Goal: Task Accomplishment & Management: Manage account settings

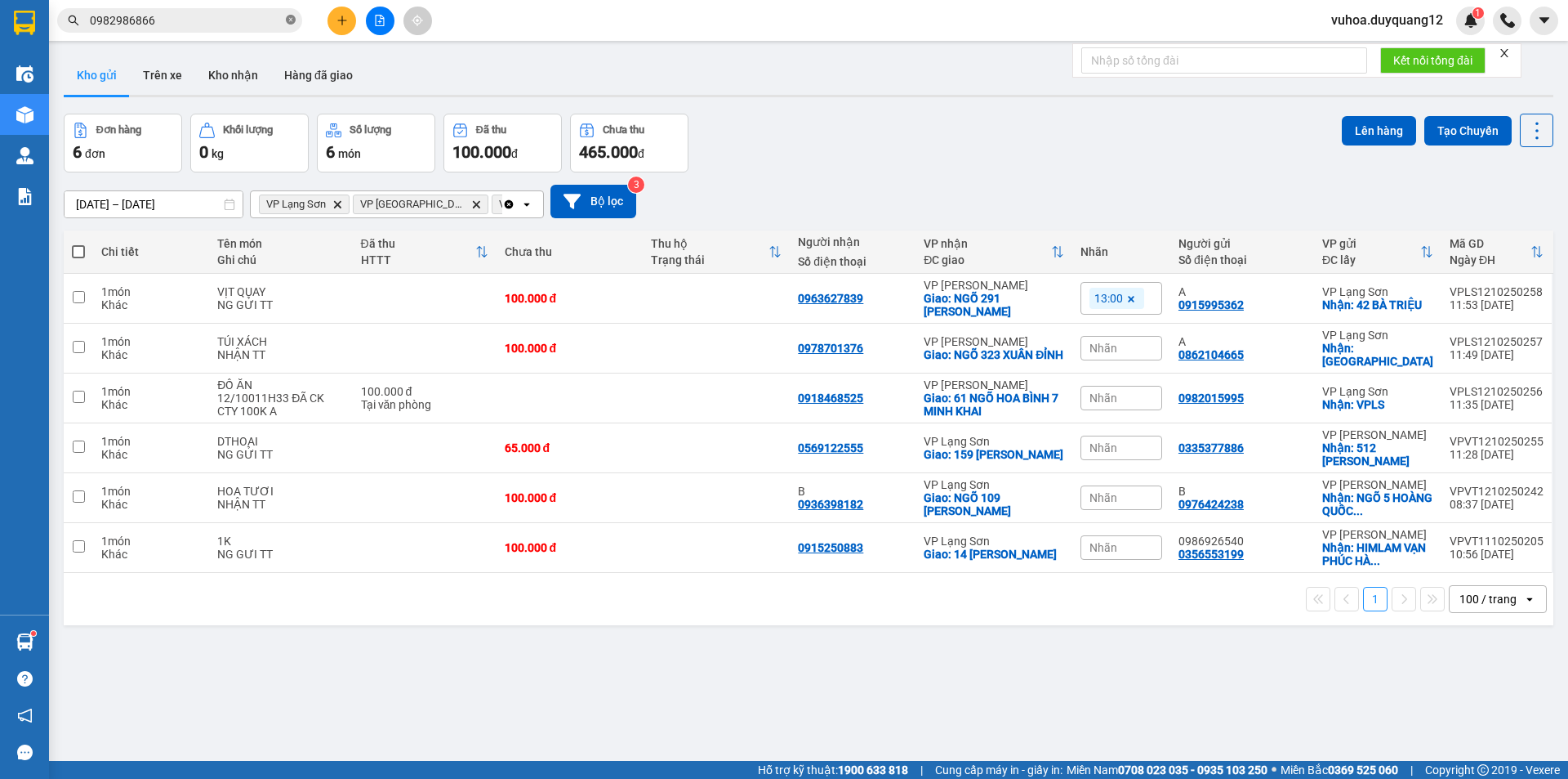
click at [290, 25] on icon "close-circle" at bounding box center [290, 20] width 10 height 10
drag, startPoint x: 224, startPoint y: 7, endPoint x: 160, endPoint y: 17, distance: 64.8
paste input "0962440126"
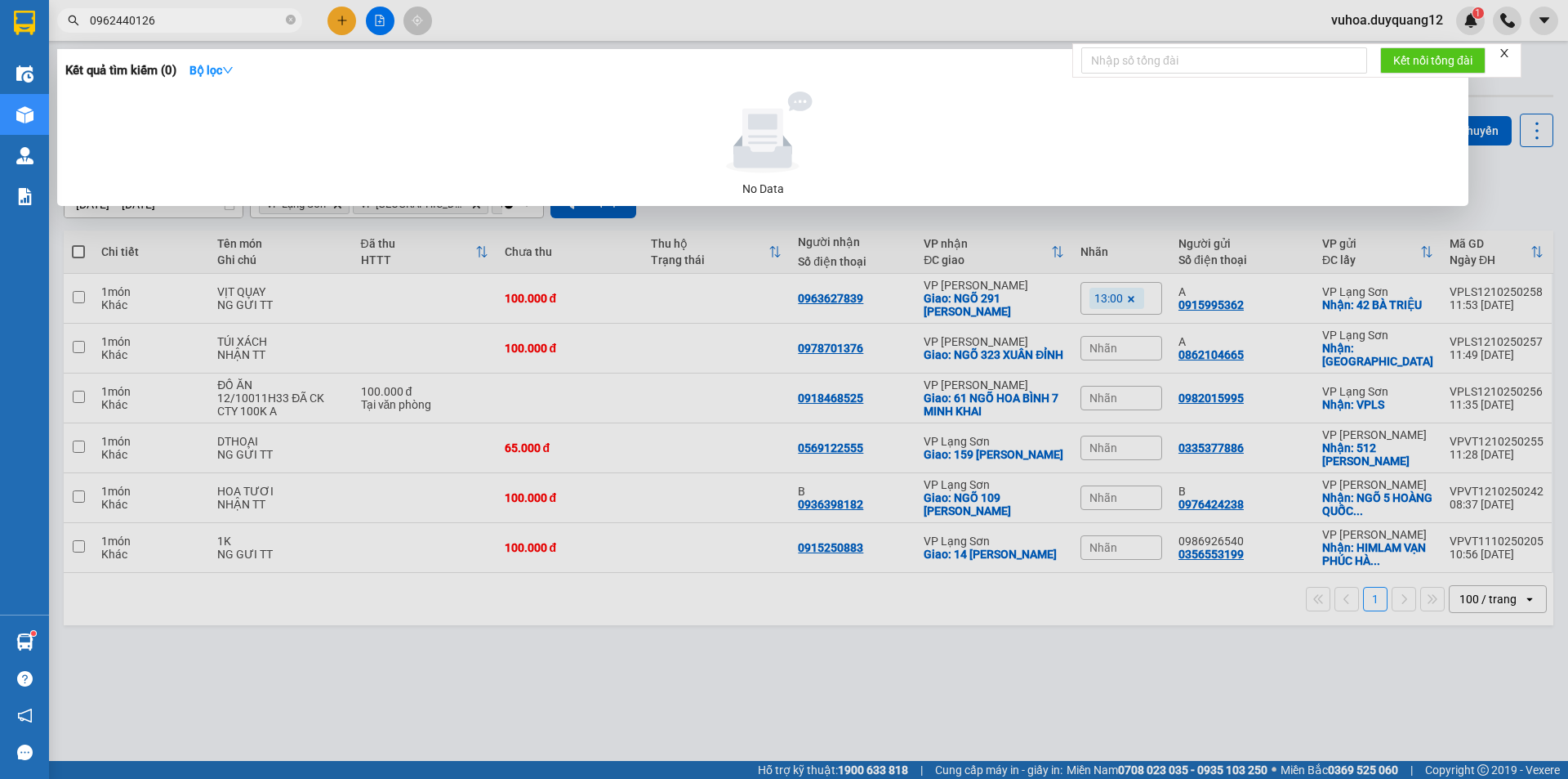
type input "0962440126"
click at [345, 22] on div at bounding box center [784, 389] width 1568 height 779
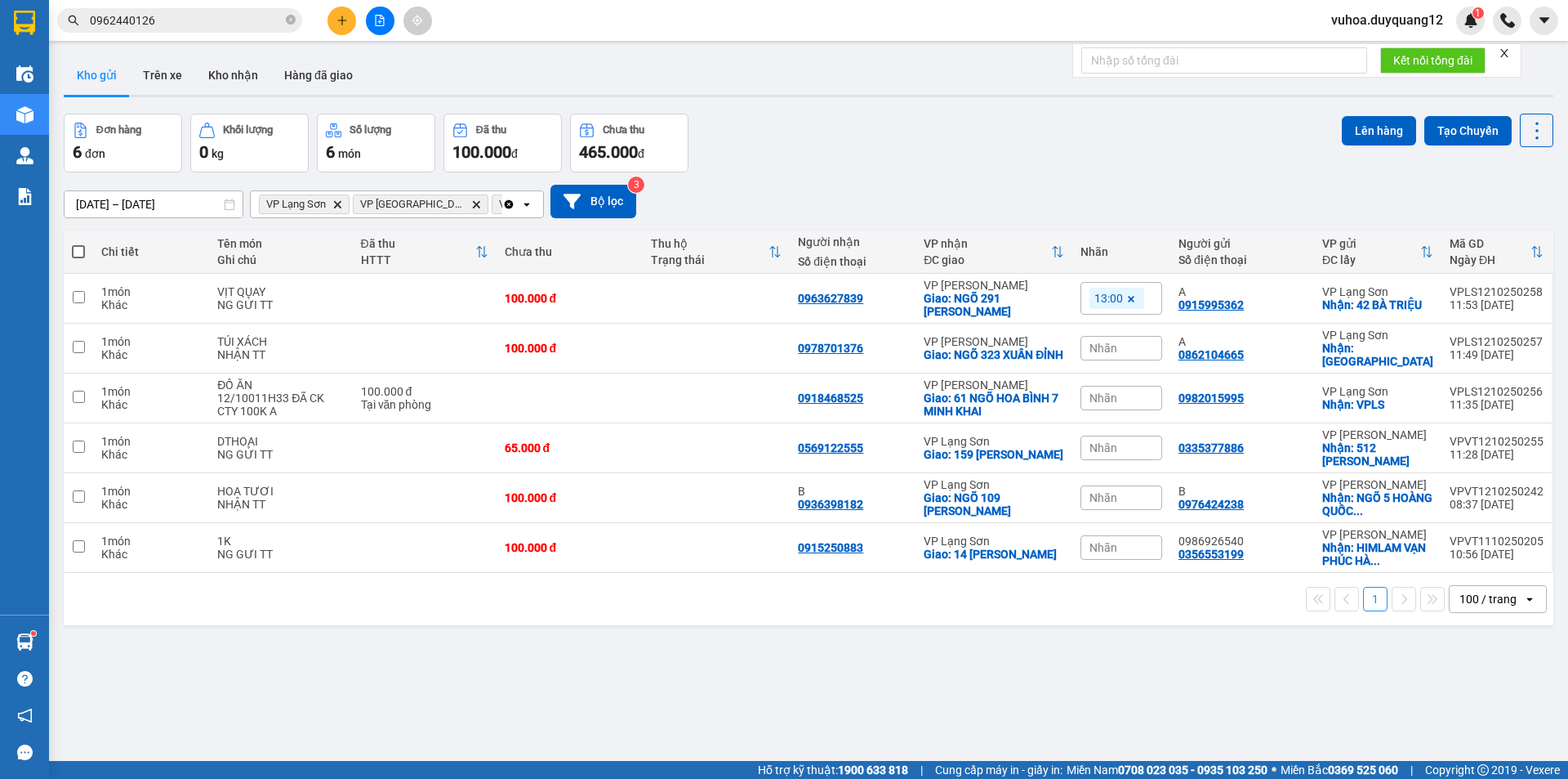
click at [333, 17] on button at bounding box center [342, 21] width 29 height 29
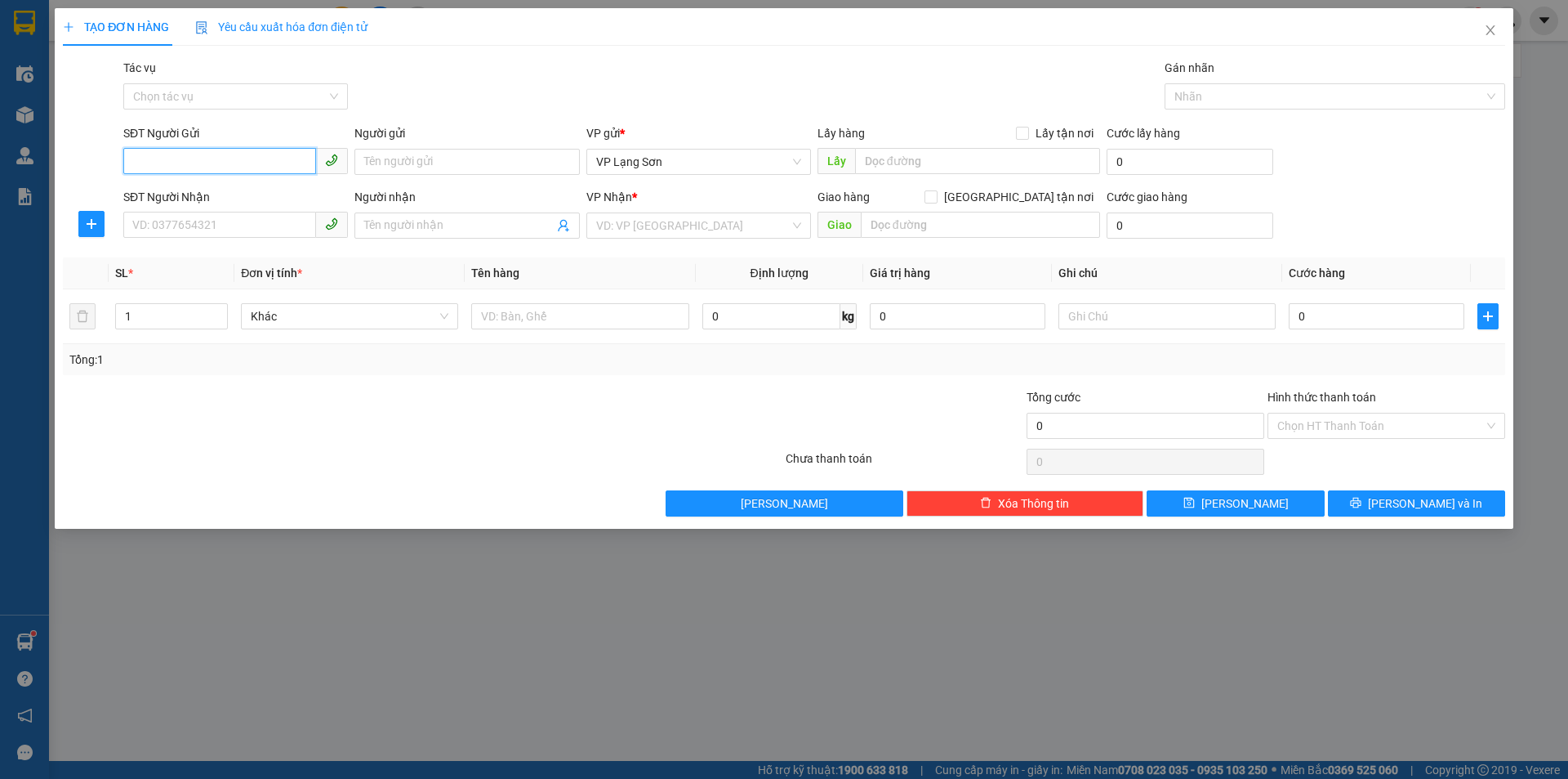
paste input "0962440126"
type input "0962440126"
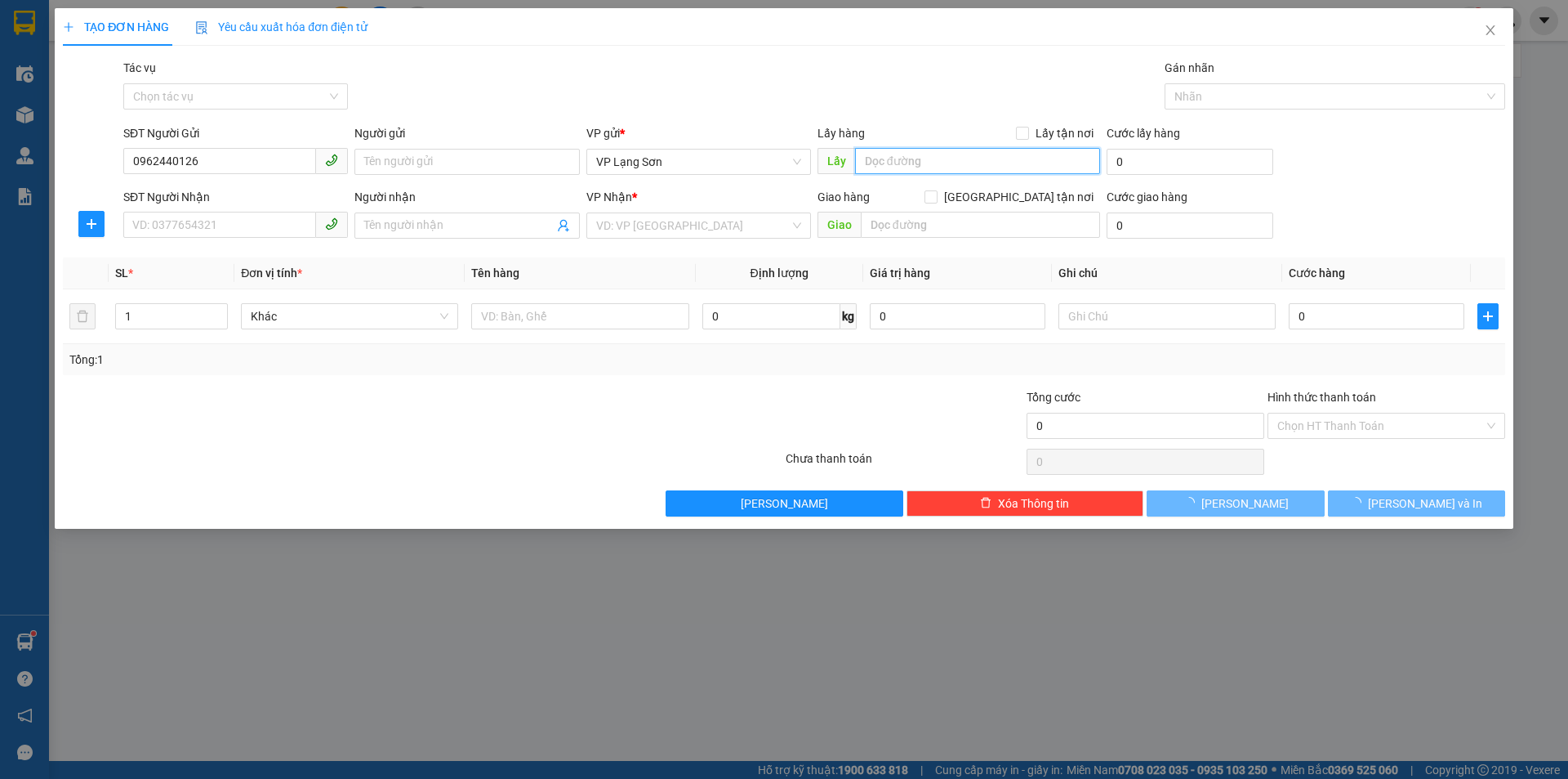
click at [967, 172] on input "text" at bounding box center [977, 161] width 245 height 27
type input "3"
drag, startPoint x: 963, startPoint y: 157, endPoint x: 887, endPoint y: 168, distance: 76.8
click at [887, 168] on input "216 ABWSC SƠN" at bounding box center [977, 161] width 245 height 27
type input "216 [GEOGRAPHIC_DATA]"
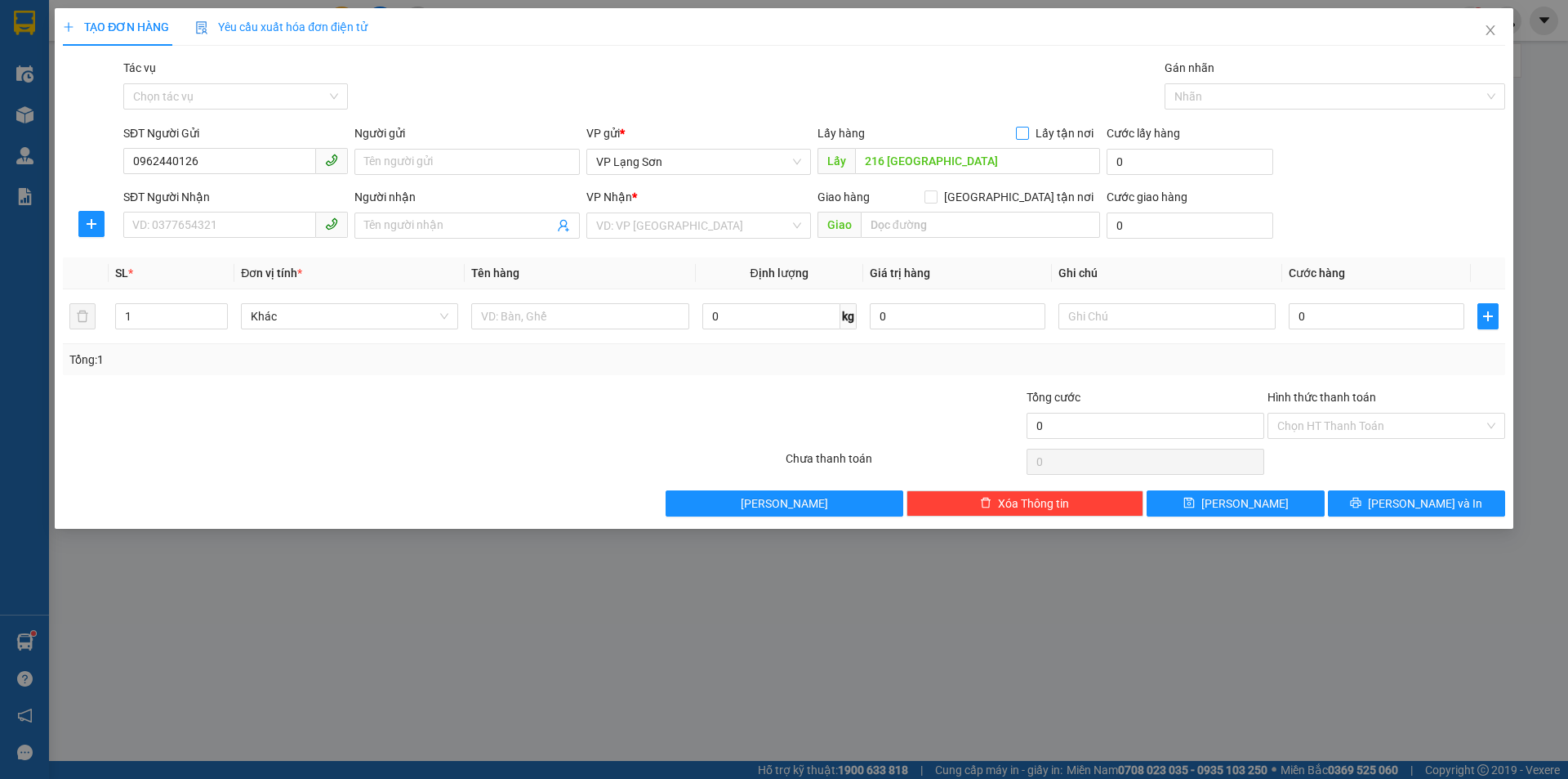
click at [1019, 135] on input "Lấy tận nơi" at bounding box center [1022, 133] width 12 height 12
checkbox input "true"
click at [955, 227] on input "text" at bounding box center [980, 225] width 239 height 27
type input "CX [PERSON_NAME]"
click at [727, 218] on input "search" at bounding box center [693, 226] width 194 height 25
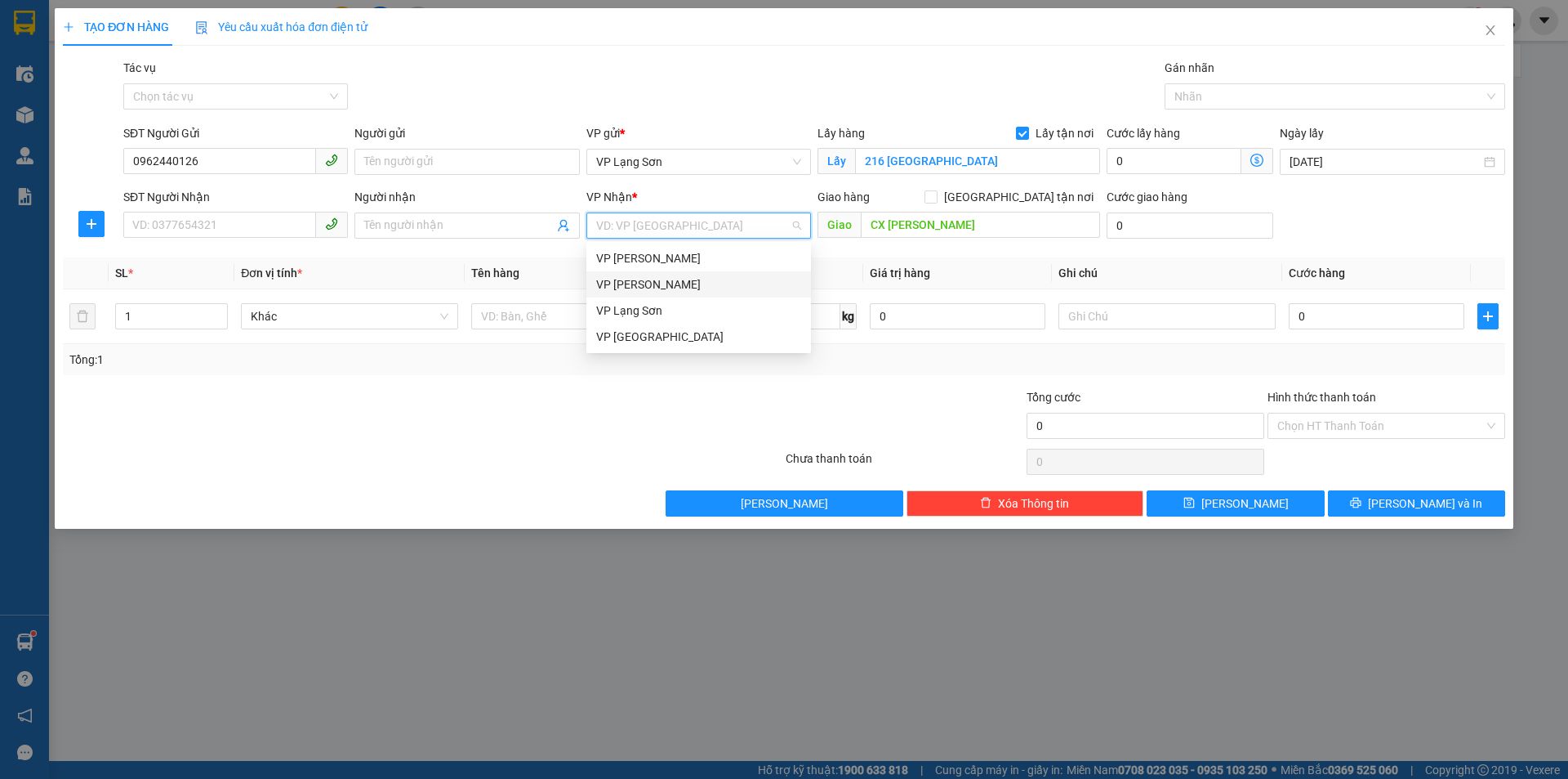
click at [638, 285] on div "VP [PERSON_NAME]" at bounding box center [699, 285] width 205 height 18
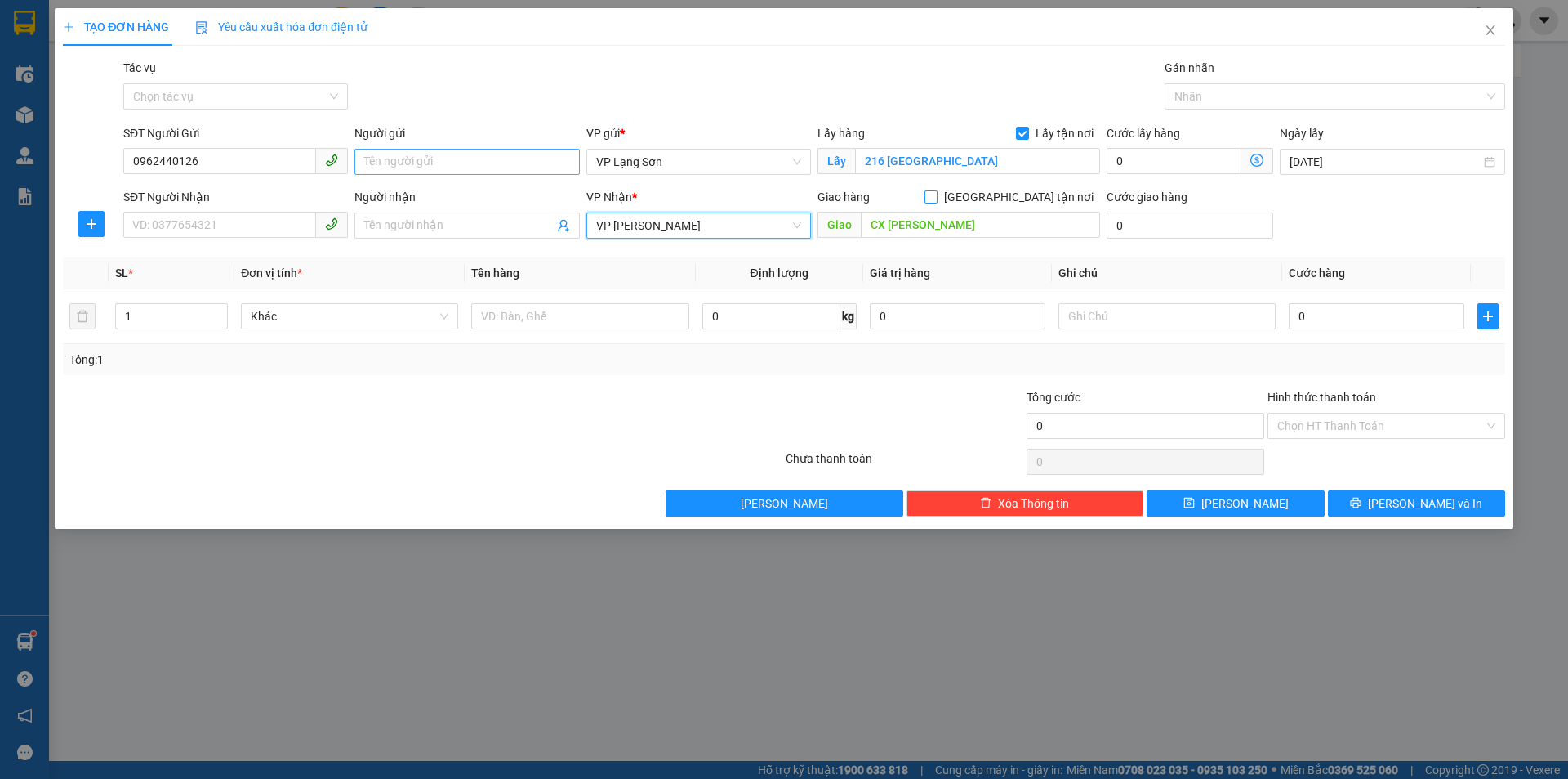
drag, startPoint x: 1016, startPoint y: 197, endPoint x: 562, endPoint y: 166, distance: 455.1
click at [973, 197] on div "Giao hàng [GEOGRAPHIC_DATA] tận nơi" at bounding box center [959, 197] width 282 height 18
click at [293, 228] on input "SĐT Người Nhận" at bounding box center [220, 225] width 193 height 27
type input "0989555520"
click at [1011, 204] on div "Giao hàng [GEOGRAPHIC_DATA] tận nơi" at bounding box center [959, 197] width 282 height 18
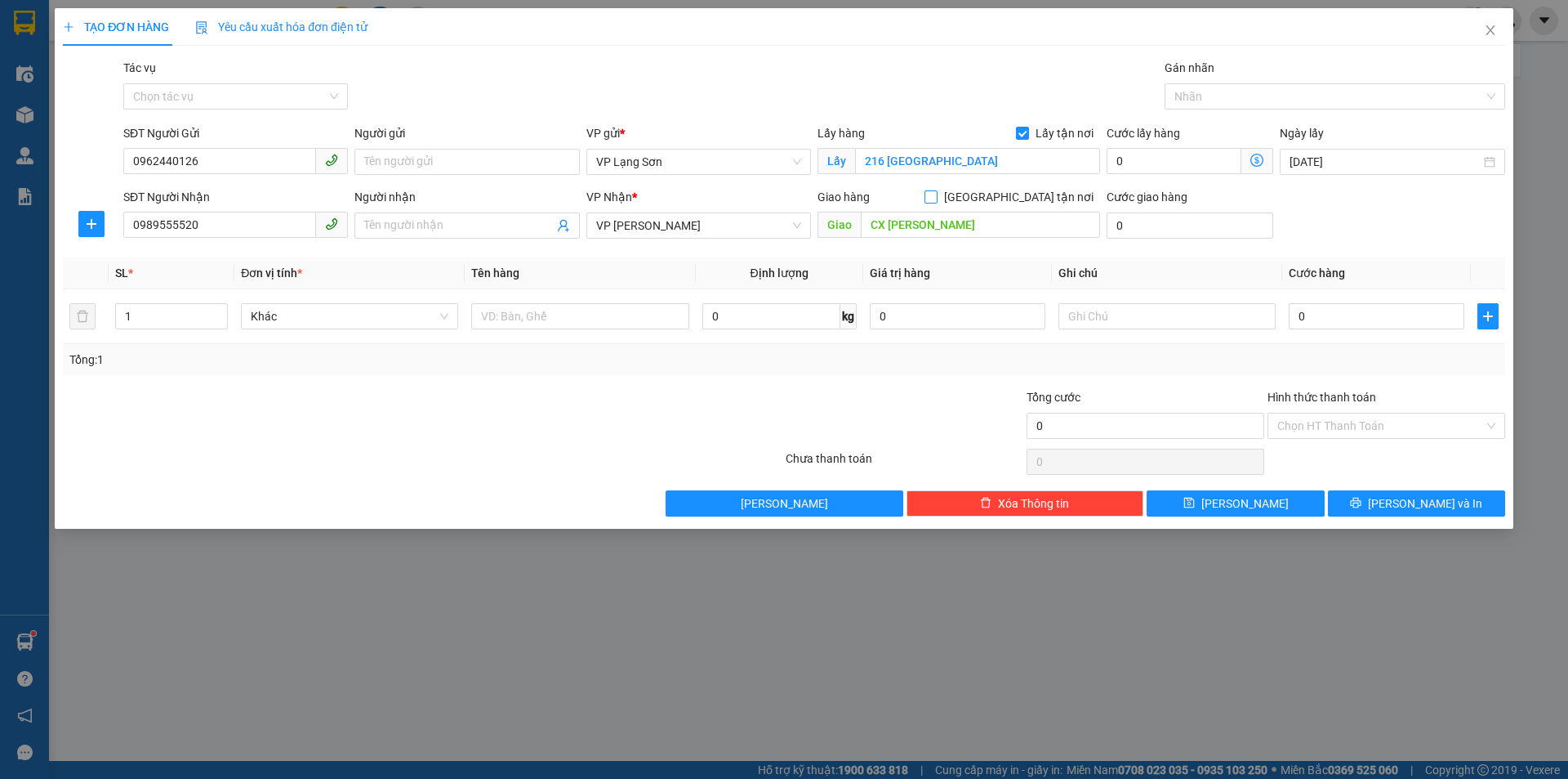
drag, startPoint x: 1019, startPoint y: 199, endPoint x: 1328, endPoint y: 296, distance: 323.9
click at [936, 200] on input "[GEOGRAPHIC_DATA] tận nơi" at bounding box center [930, 196] width 12 height 12
checkbox input "true"
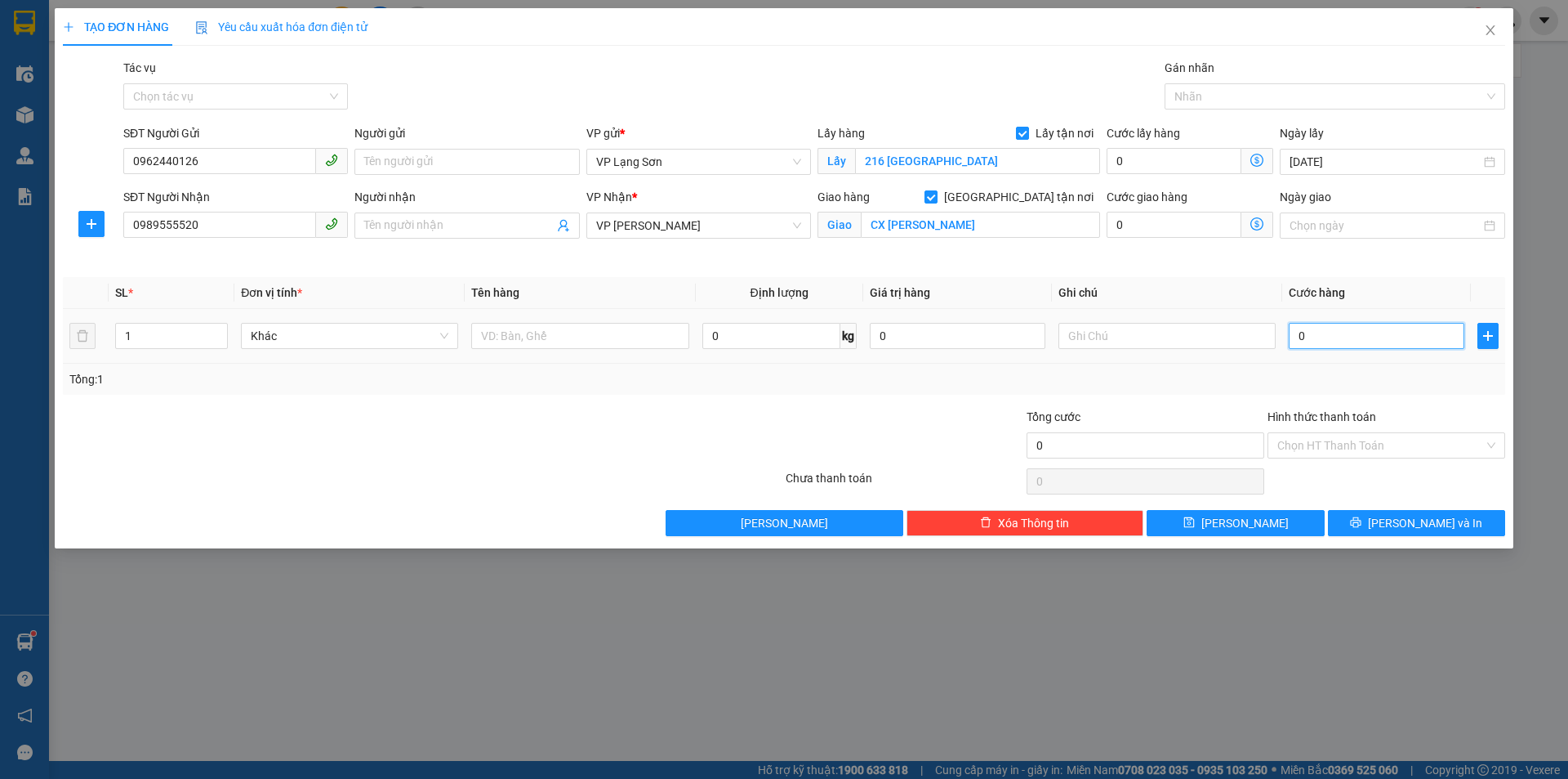
click at [1348, 340] on input "0" at bounding box center [1377, 336] width 175 height 27
type input "1"
type input "10"
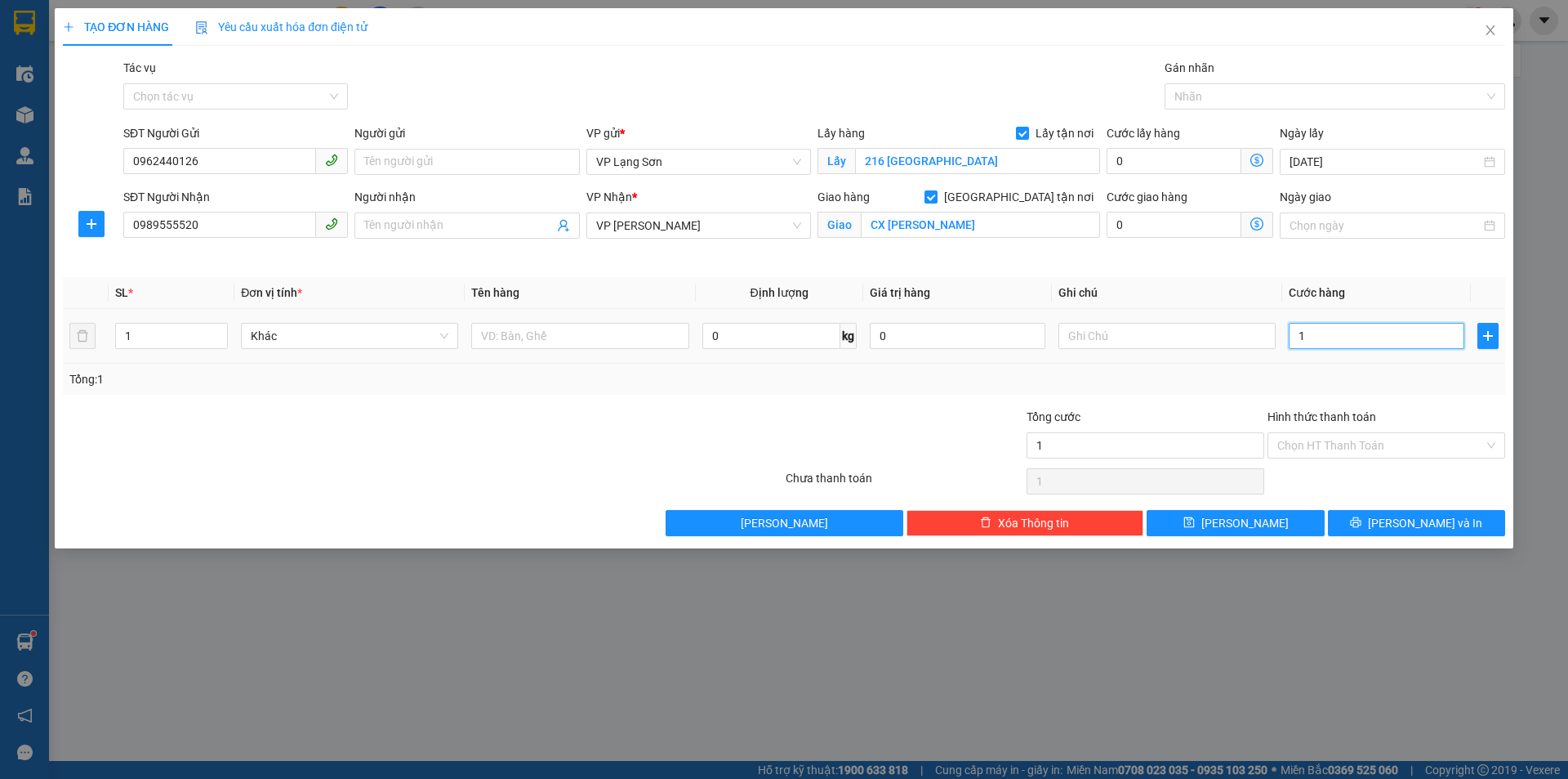
type input "10"
type input "100"
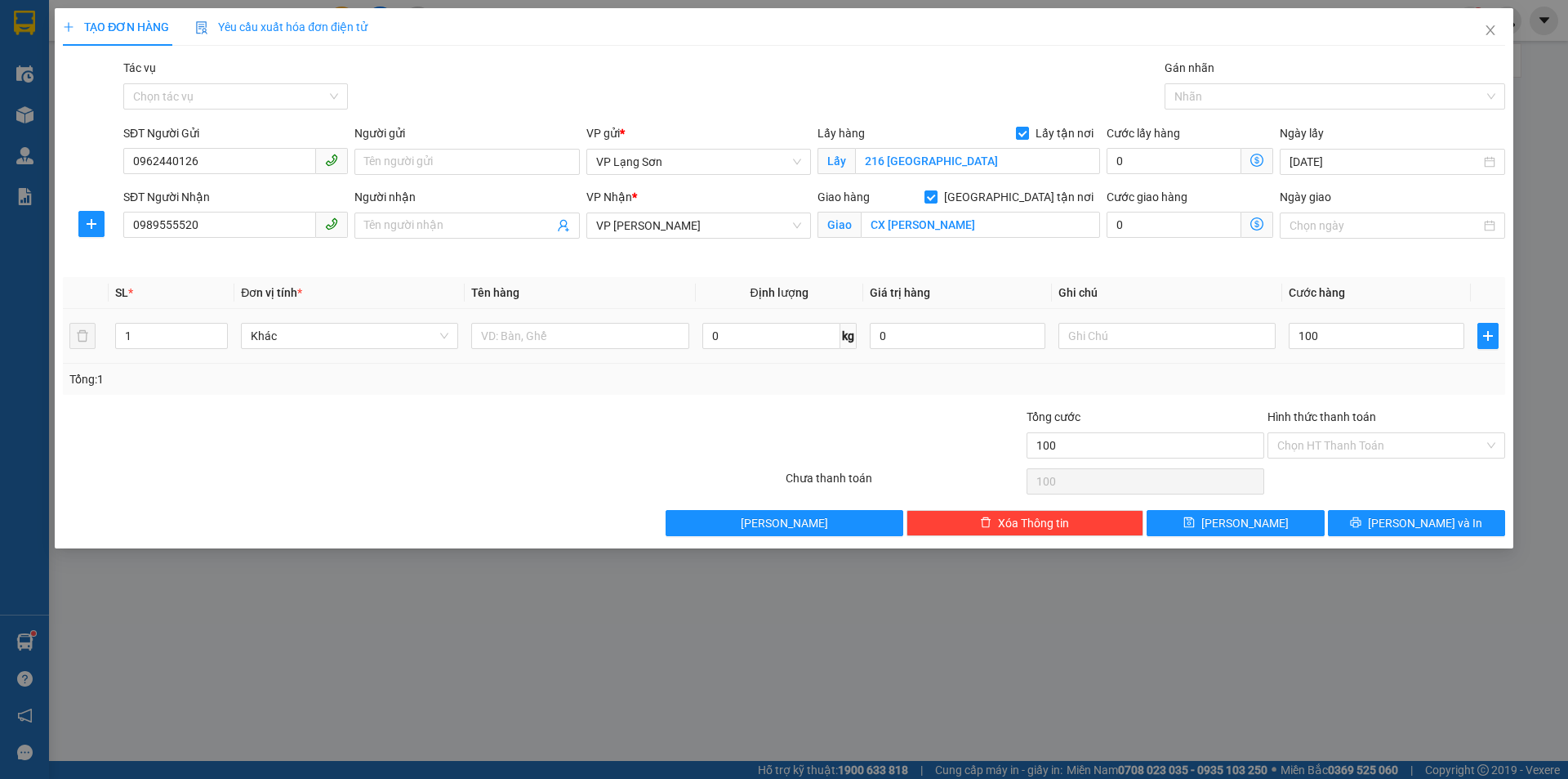
type input "100.000"
click at [1267, 297] on th "Ghi chú" at bounding box center [1167, 292] width 230 height 32
click at [608, 345] on input "text" at bounding box center [580, 336] width 218 height 27
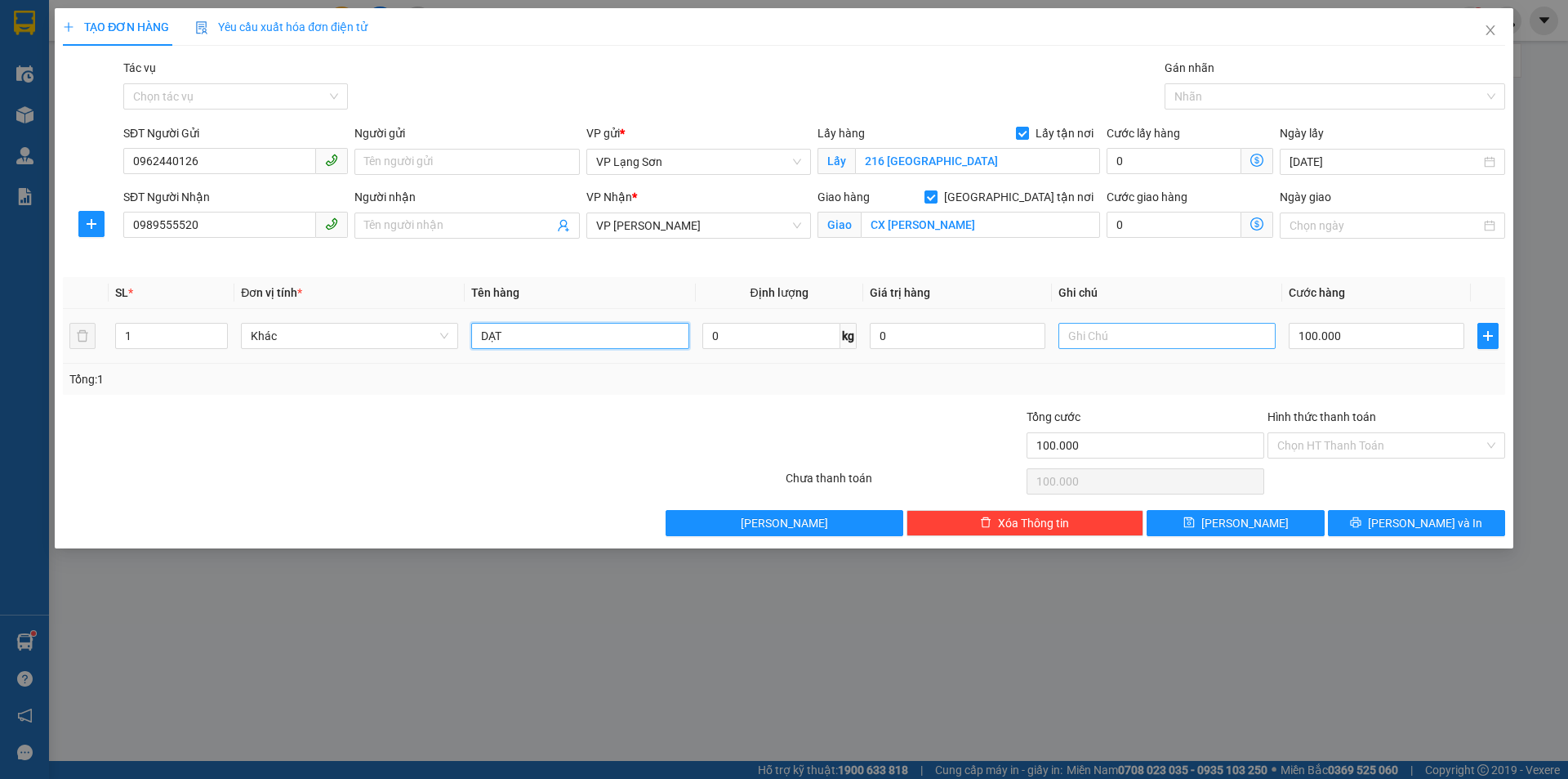
type input "DẠT"
click at [1100, 338] on input "text" at bounding box center [1167, 336] width 218 height 27
click at [1092, 336] on input "text" at bounding box center [1167, 336] width 218 height 27
type input "NG GỬI TT"
drag, startPoint x: 487, startPoint y: 333, endPoint x: 461, endPoint y: 333, distance: 26.0
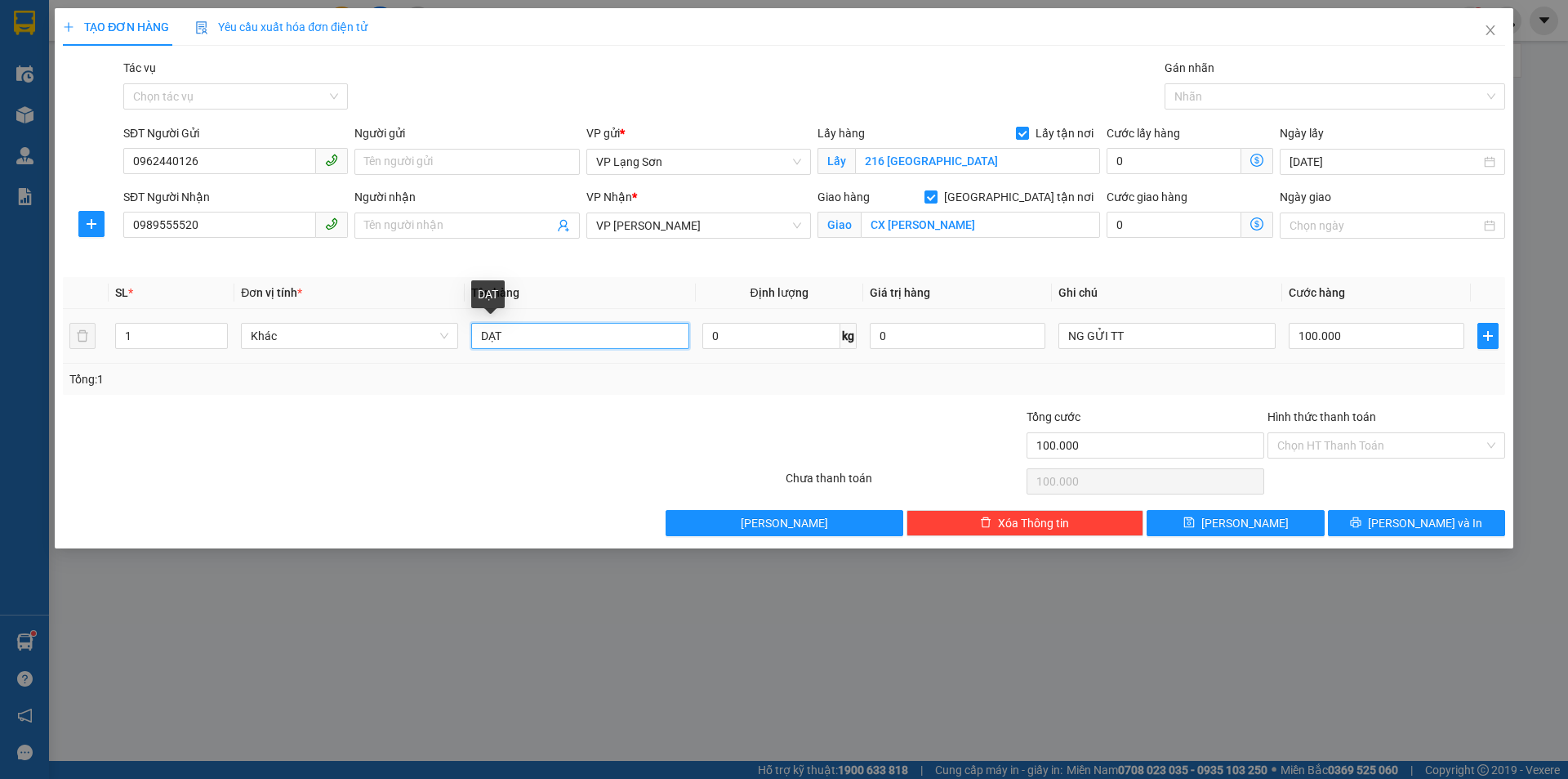
click at [461, 333] on tr "1 Khác DẠT 0 kg 0 NG GỬI TT 100.000" at bounding box center [784, 337] width 1443 height 55
drag, startPoint x: 495, startPoint y: 340, endPoint x: 463, endPoint y: 342, distance: 32.1
click at [463, 342] on tr "1 Khác H DẺ ẠT 0 kg 0 NG GỬI TT 100.000" at bounding box center [784, 337] width 1443 height 55
drag, startPoint x: 512, startPoint y: 340, endPoint x: 496, endPoint y: 339, distance: 16.0
click at [496, 339] on input "DẺ ẠT" at bounding box center [580, 336] width 218 height 27
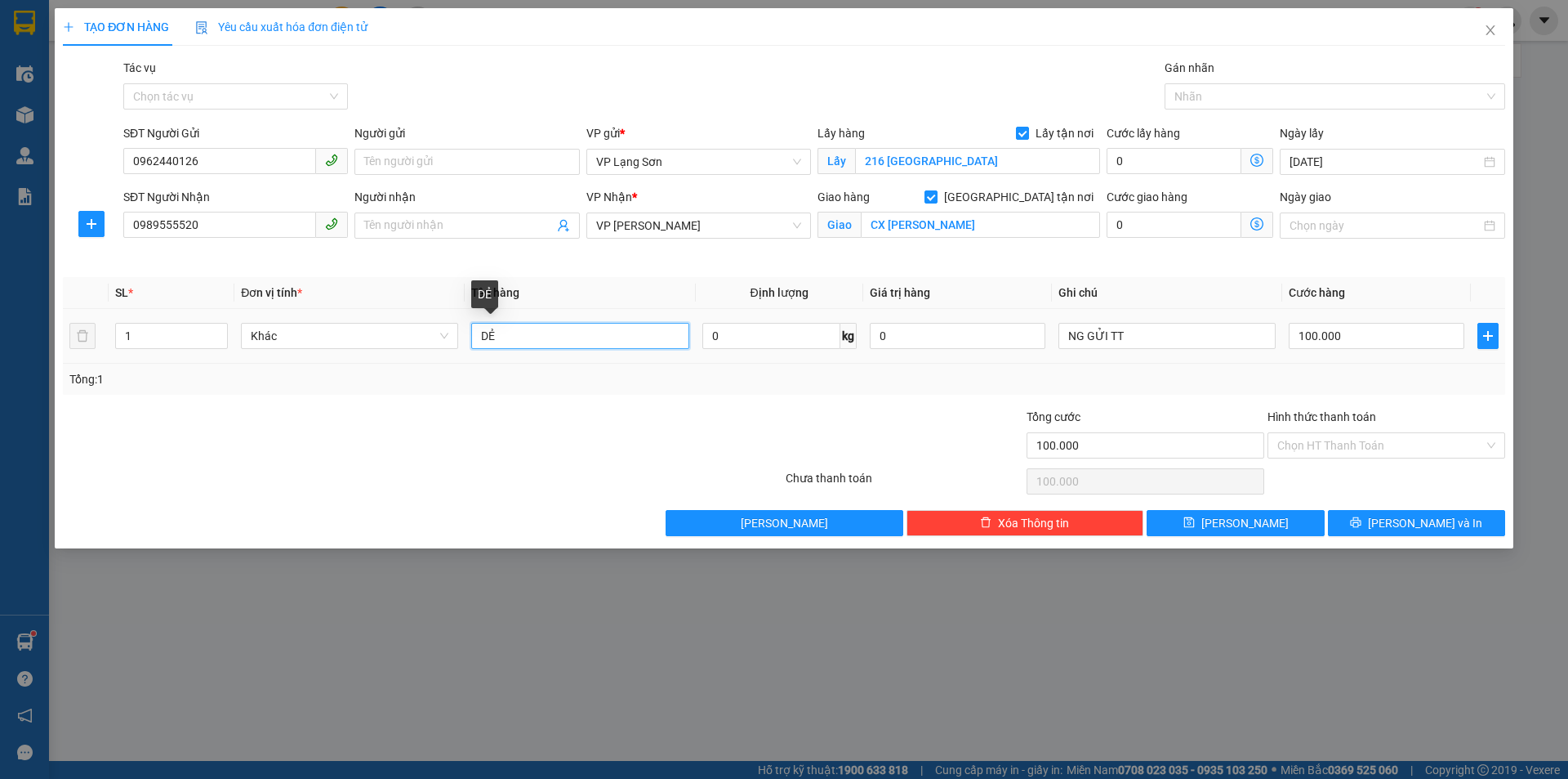
click at [477, 339] on input "DẺ" at bounding box center [580, 336] width 218 height 27
type input "HẠT DẺ"
click at [1248, 522] on span "[PERSON_NAME]" at bounding box center [1245, 523] width 88 height 18
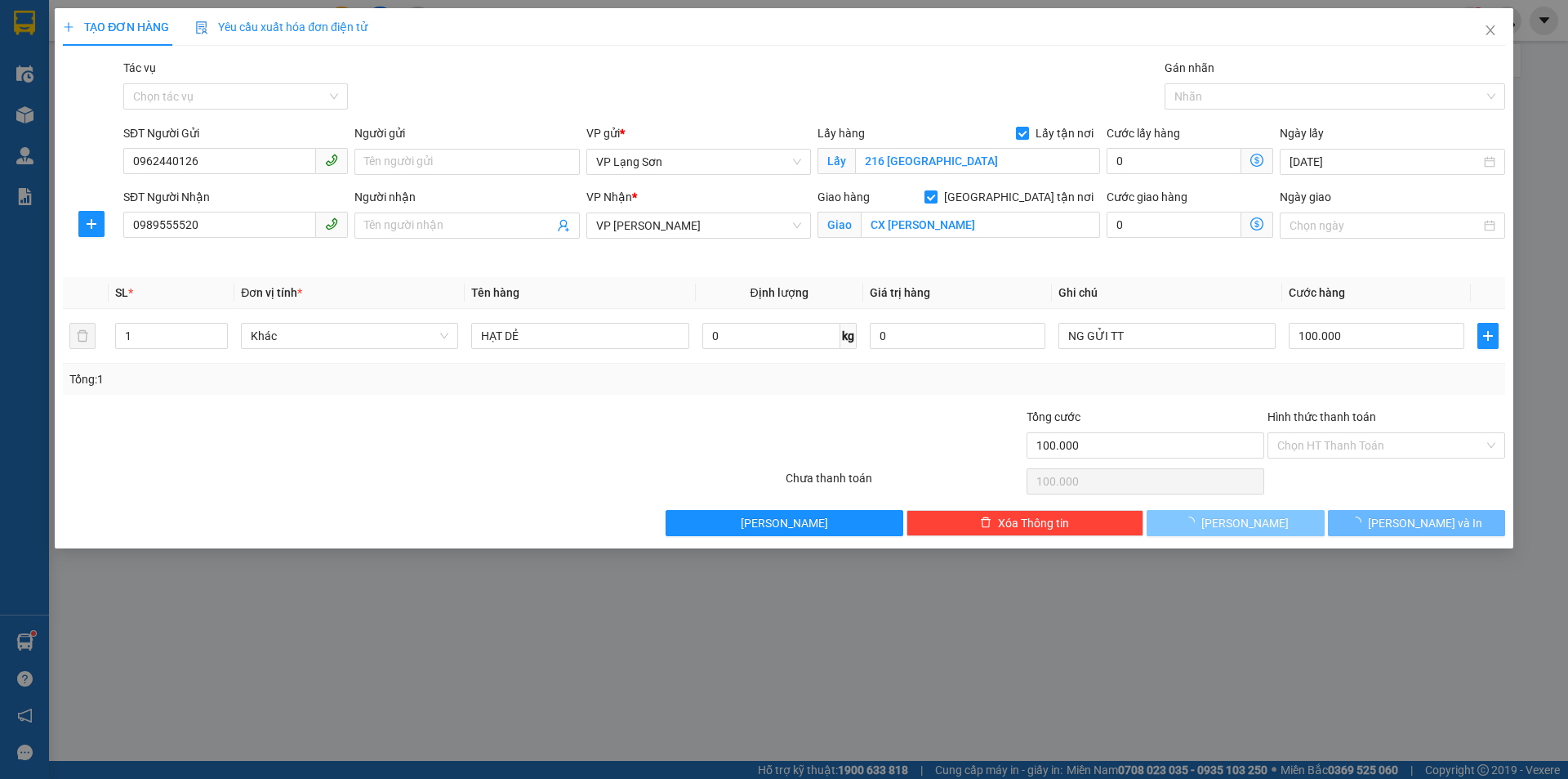
checkbox input "false"
type input "0"
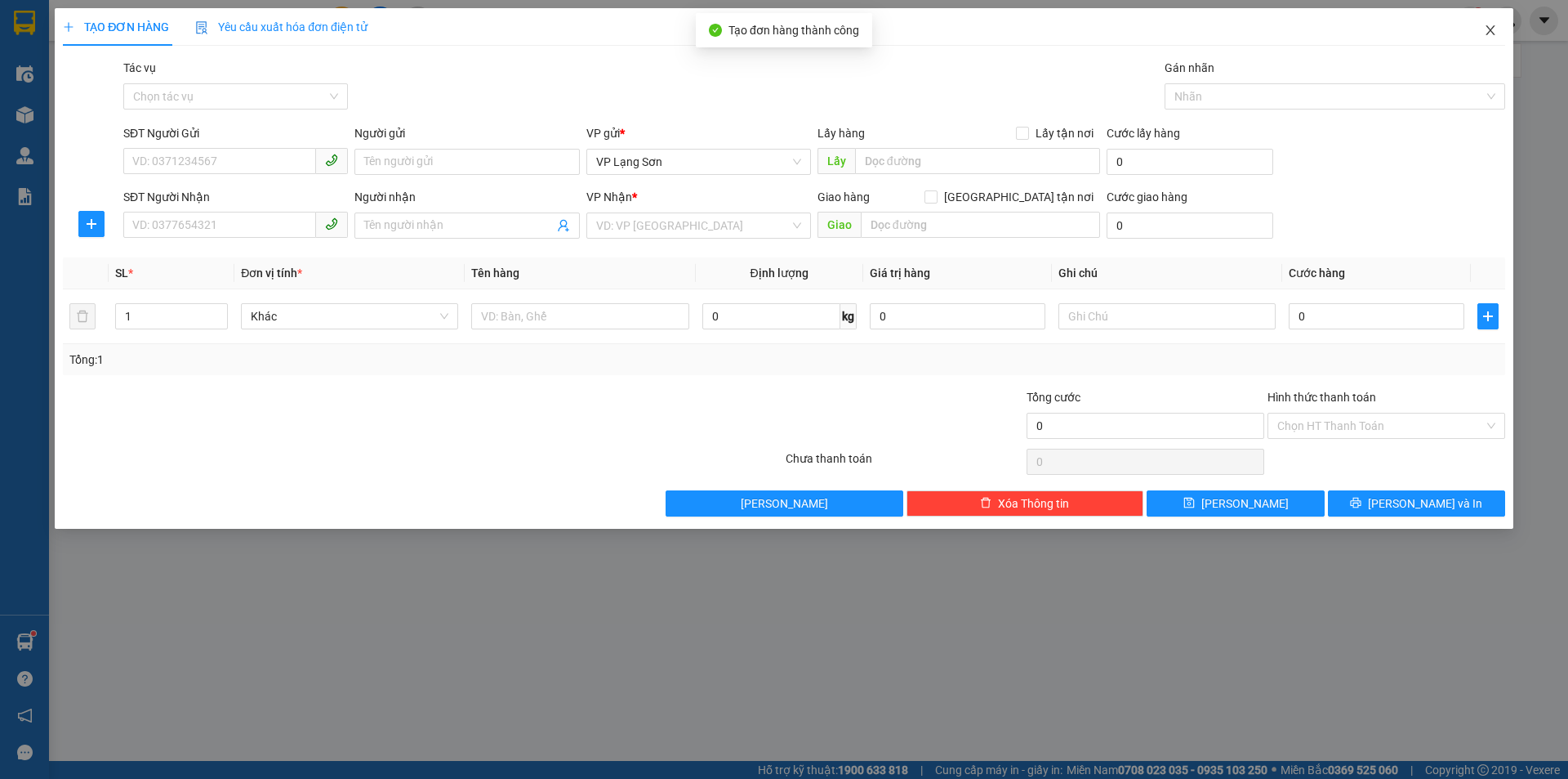
click at [1491, 33] on icon "close" at bounding box center [1490, 30] width 13 height 13
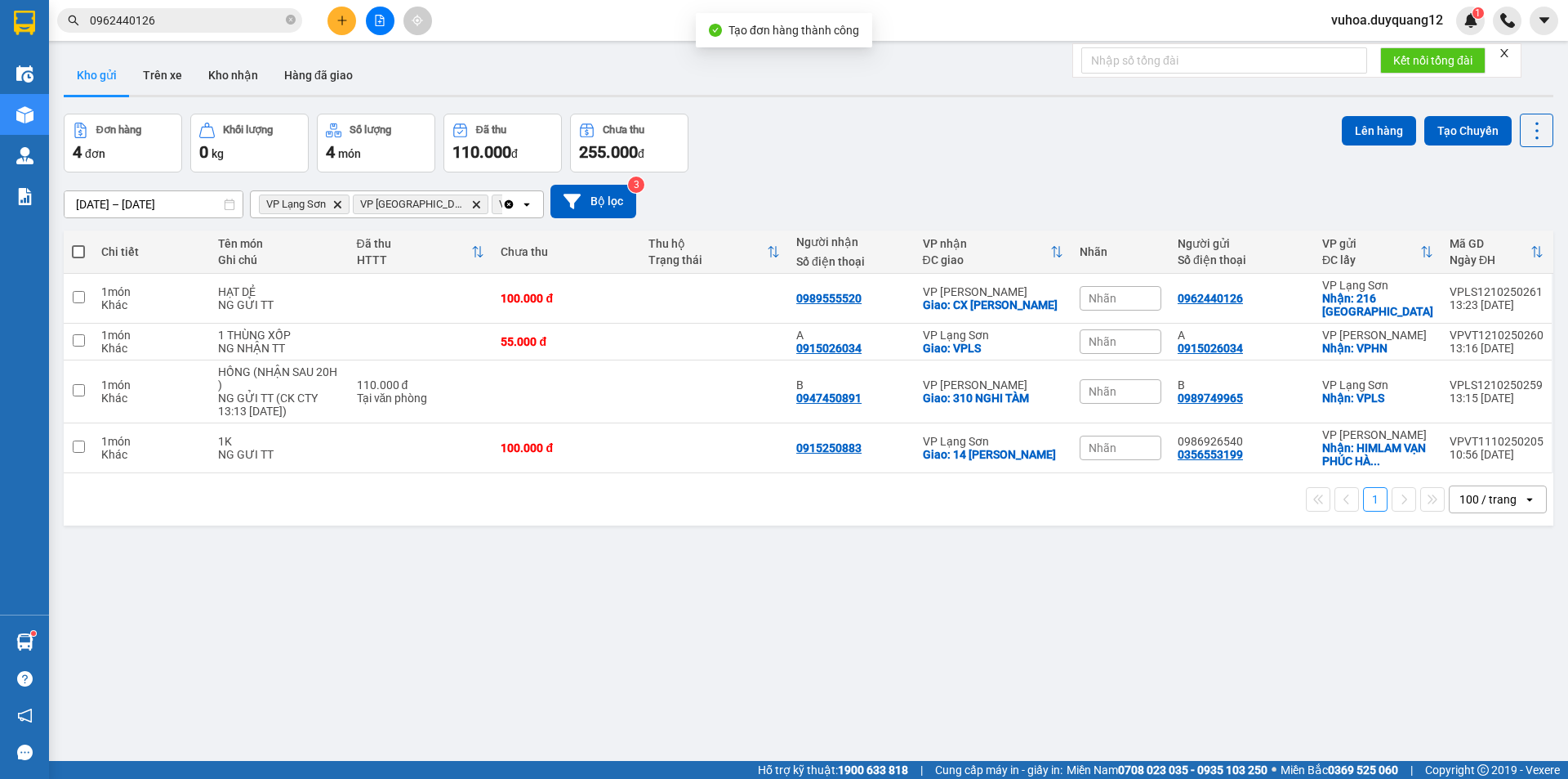
click at [1179, 195] on div "[DATE] – [DATE] Press the down arrow key to interact with the calendar and sele…" at bounding box center [809, 202] width 1490 height 33
drag, startPoint x: 1170, startPoint y: 300, endPoint x: 1348, endPoint y: 315, distance: 178.6
click at [1348, 315] on tr "1 món Khác HẠT DẺ NG GỬI TT 100.000 đ 0989555520 VP [PERSON_NAME]: CX [PERSON_N…" at bounding box center [809, 298] width 1490 height 50
checkbox input "true"
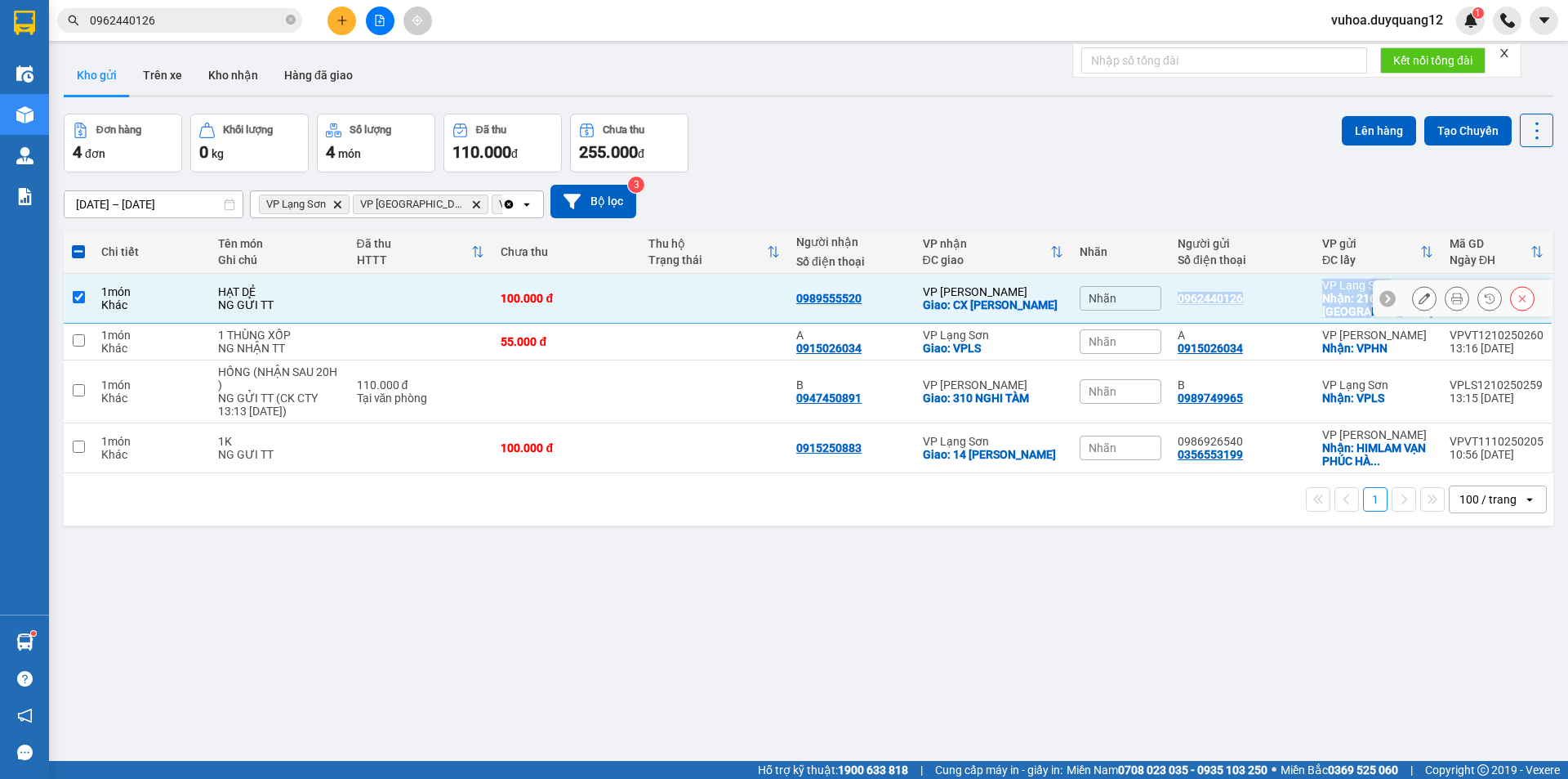
copy tr "0962440126 VP [GEOGRAPHIC_DATA]: 216 [GEOGRAPHIC_DATA]"
click at [1525, 608] on div "ver 1.8.146 Kho gửi Trên xe Kho nhận Hàng đã giao Đơn hàng 4 đơn Khối lượng 0 k…" at bounding box center [808, 438] width 1503 height 779
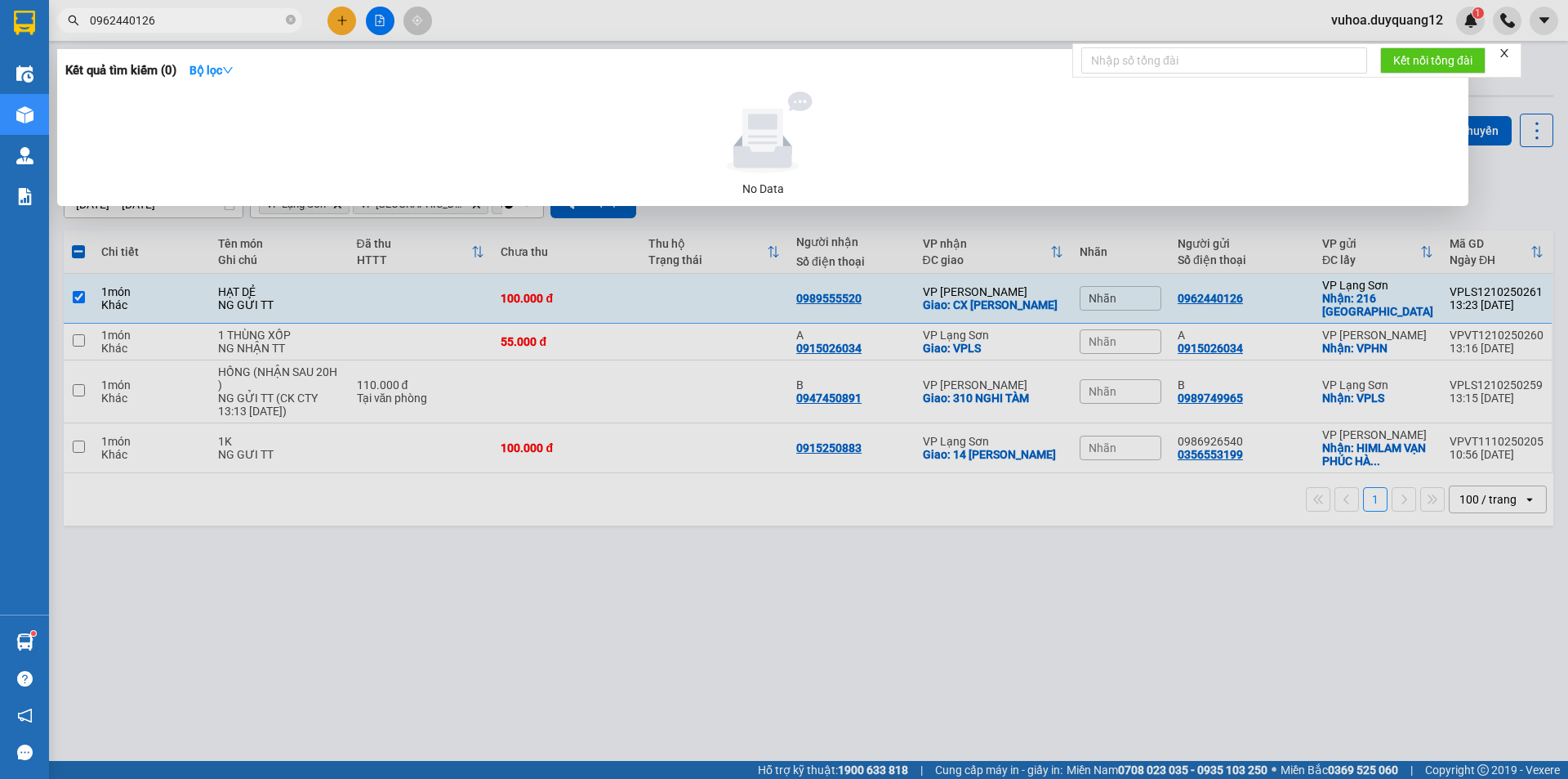
drag, startPoint x: 177, startPoint y: 27, endPoint x: 163, endPoint y: 23, distance: 14.6
click at [163, 23] on input "0962440126" at bounding box center [186, 21] width 193 height 18
drag, startPoint x: 154, startPoint y: 23, endPoint x: 74, endPoint y: 12, distance: 80.8
click at [74, 12] on span "0962440126" at bounding box center [179, 20] width 245 height 25
paste input "5687033"
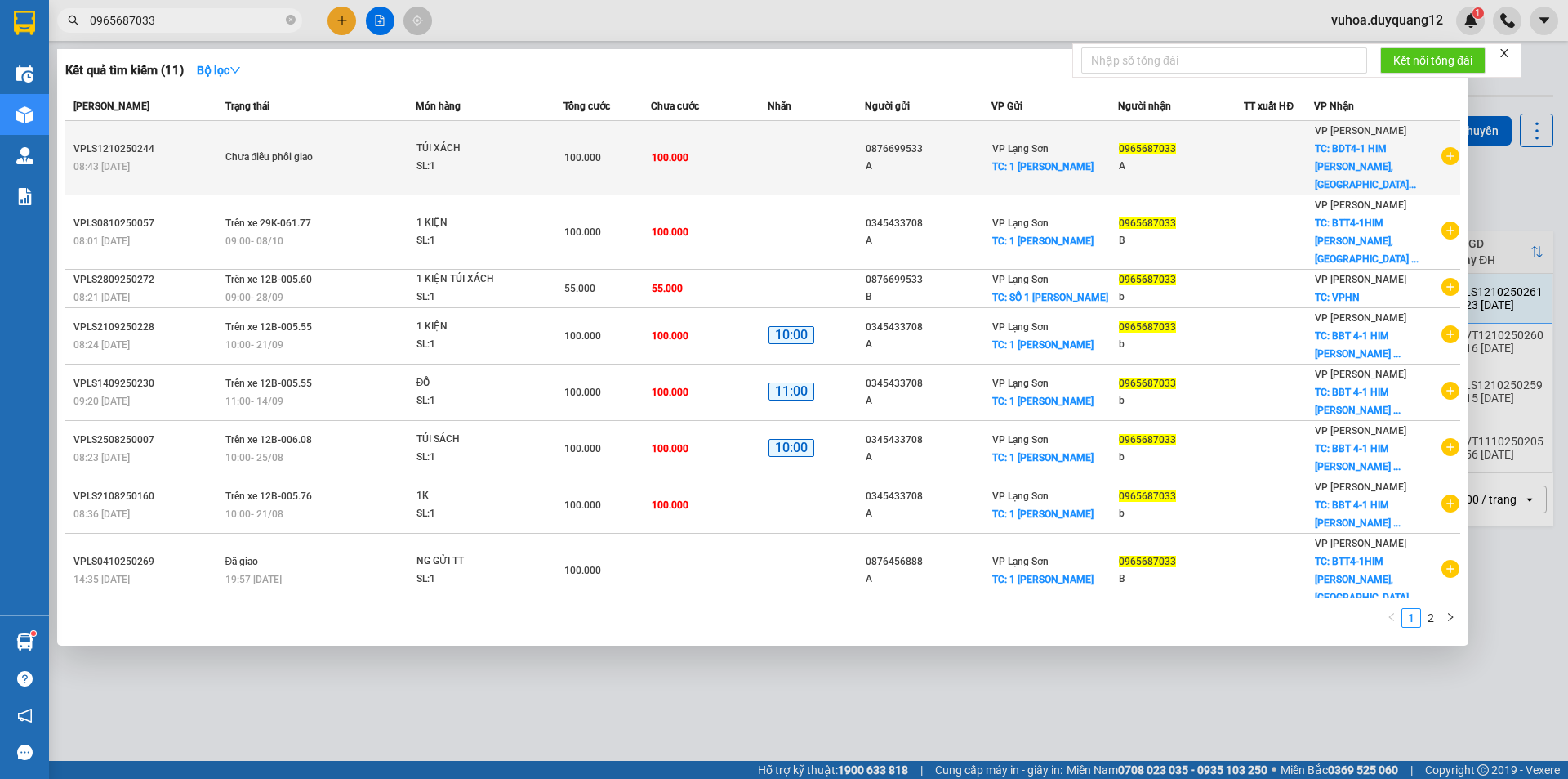
type input "0965687033"
click at [1233, 158] on div "A" at bounding box center [1181, 165] width 125 height 17
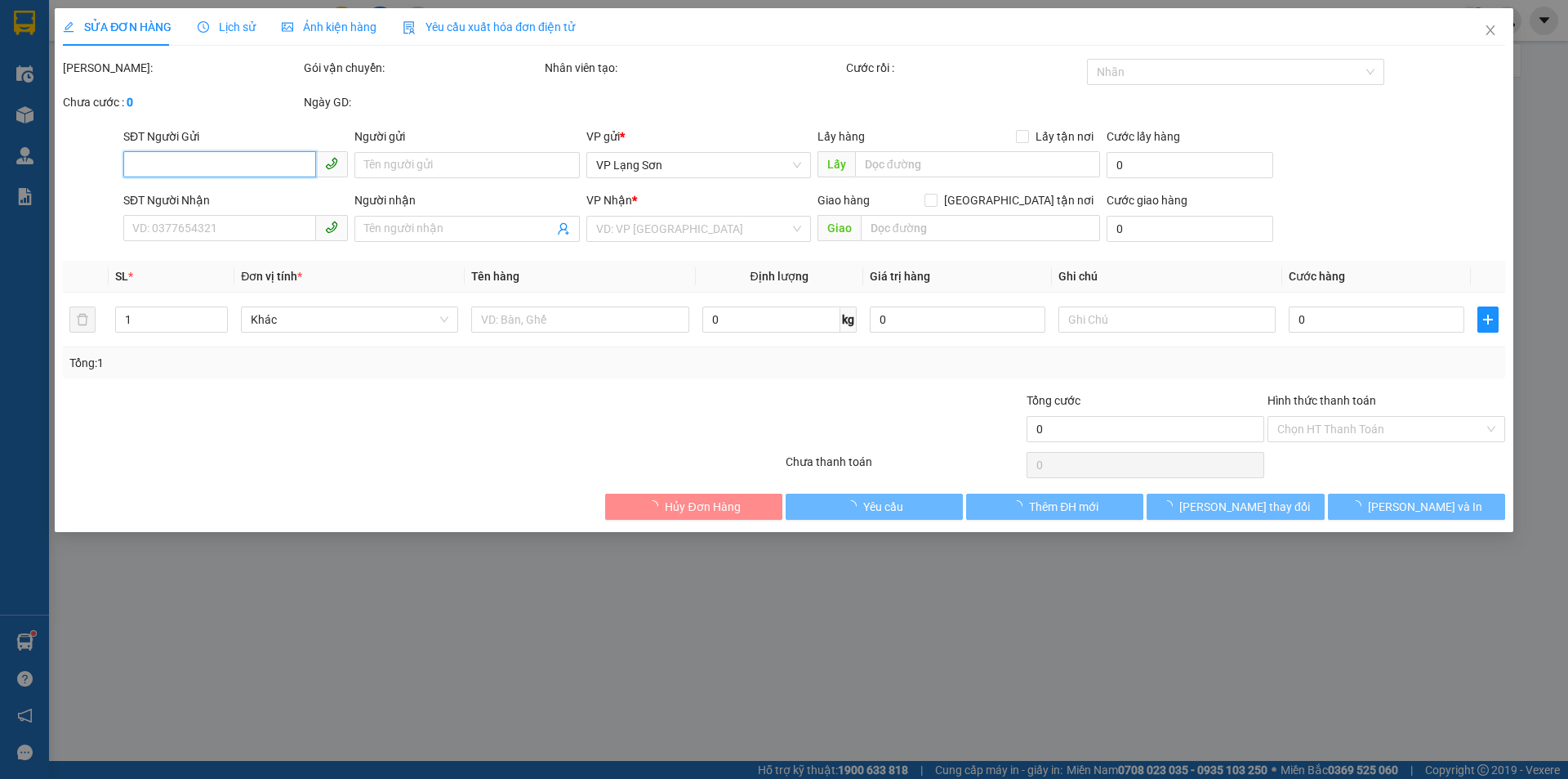
type input "0876699533"
type input "A"
checkbox input "true"
type input "1 [PERSON_NAME]"
type input "0965687033"
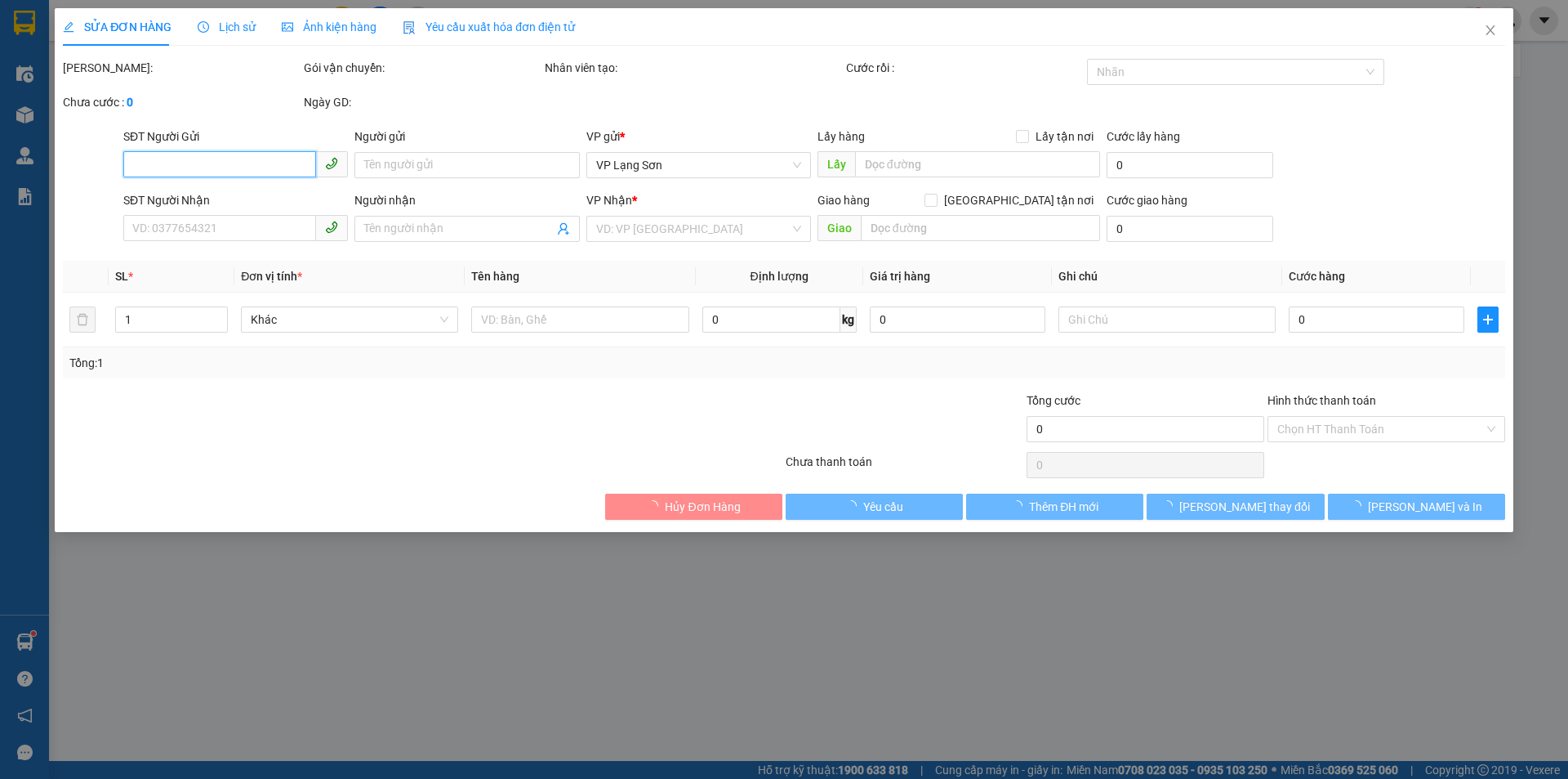
type input "A"
checkbox input "true"
type input "BDT4-1 HIM LAM [GEOGRAPHIC_DATA],[GEOGRAPHIC_DATA],[GEOGRAPHIC_DATA]"
type input "100.000"
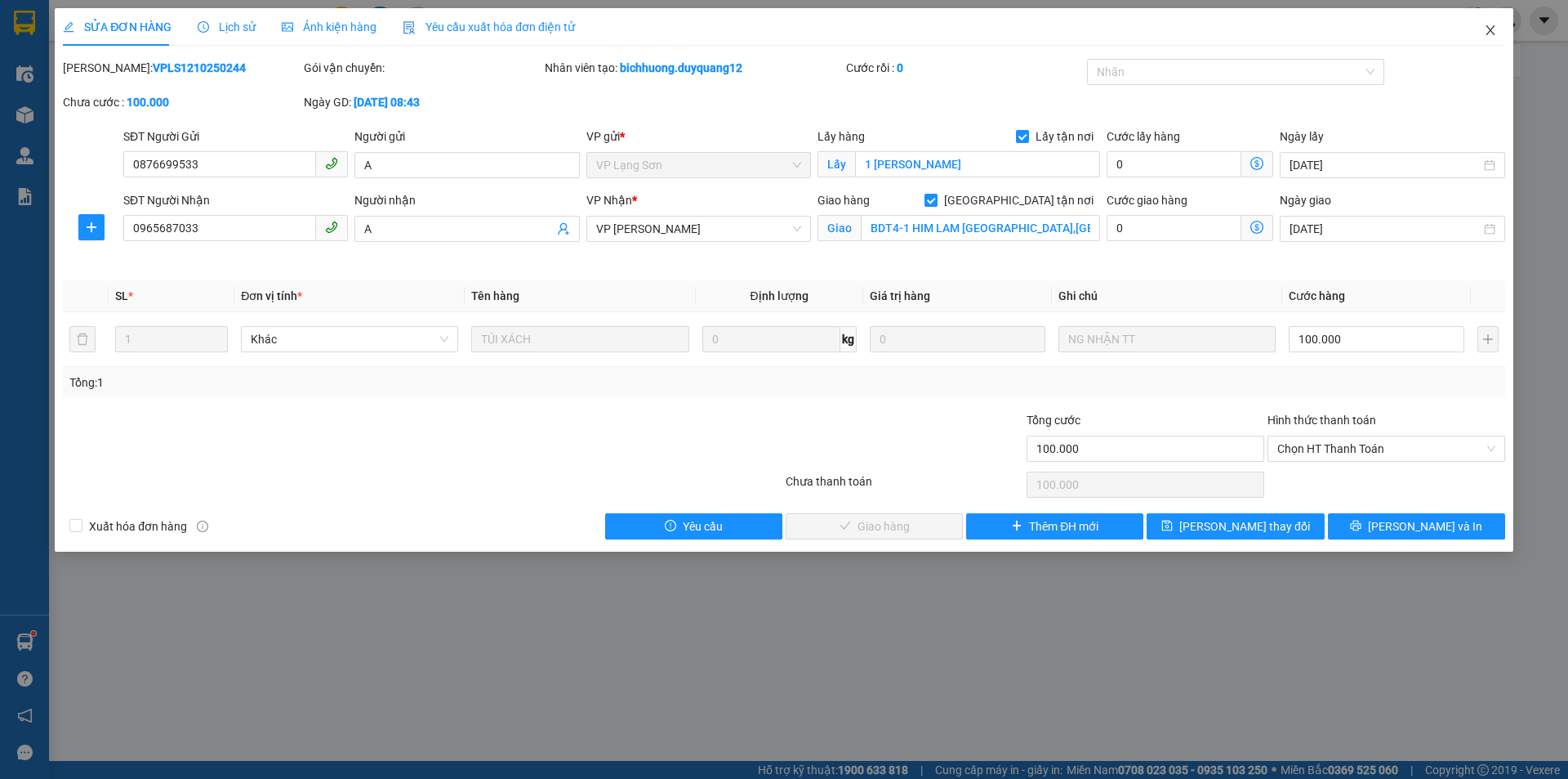
click at [1493, 37] on span "Close" at bounding box center [1490, 31] width 45 height 45
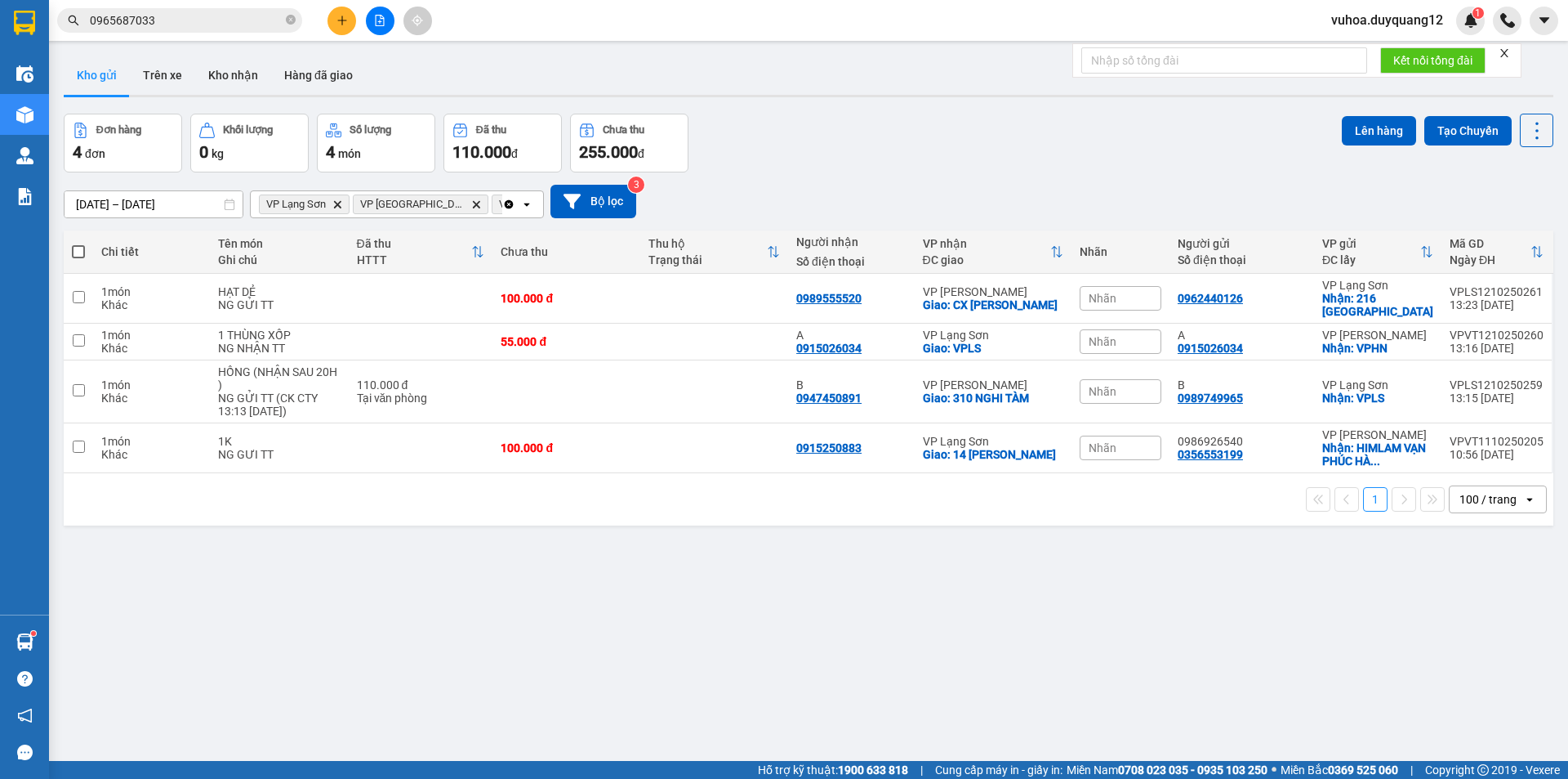
click at [181, 27] on input "0965687033" at bounding box center [186, 21] width 193 height 18
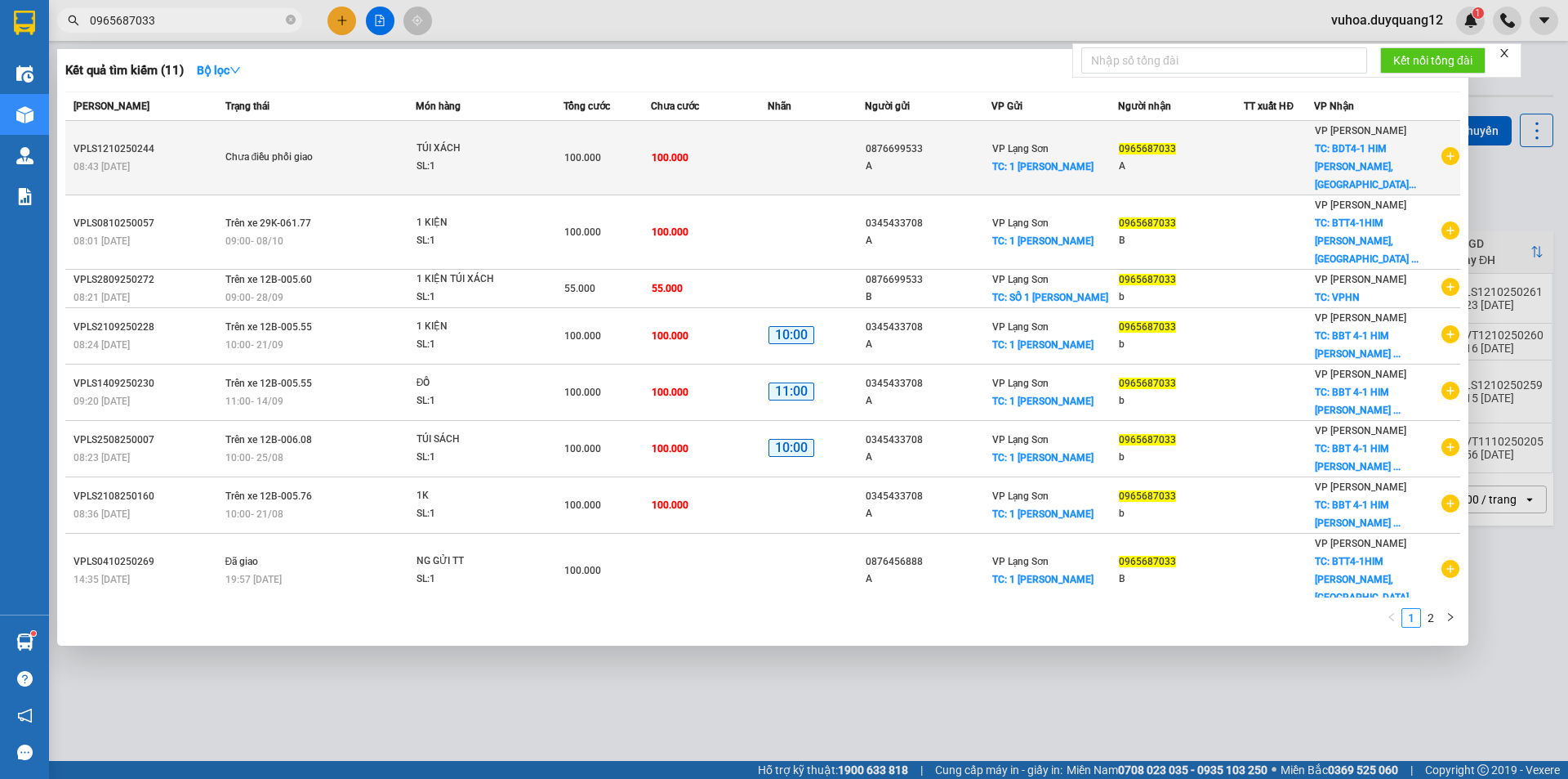
click at [1211, 158] on div "A" at bounding box center [1181, 165] width 125 height 17
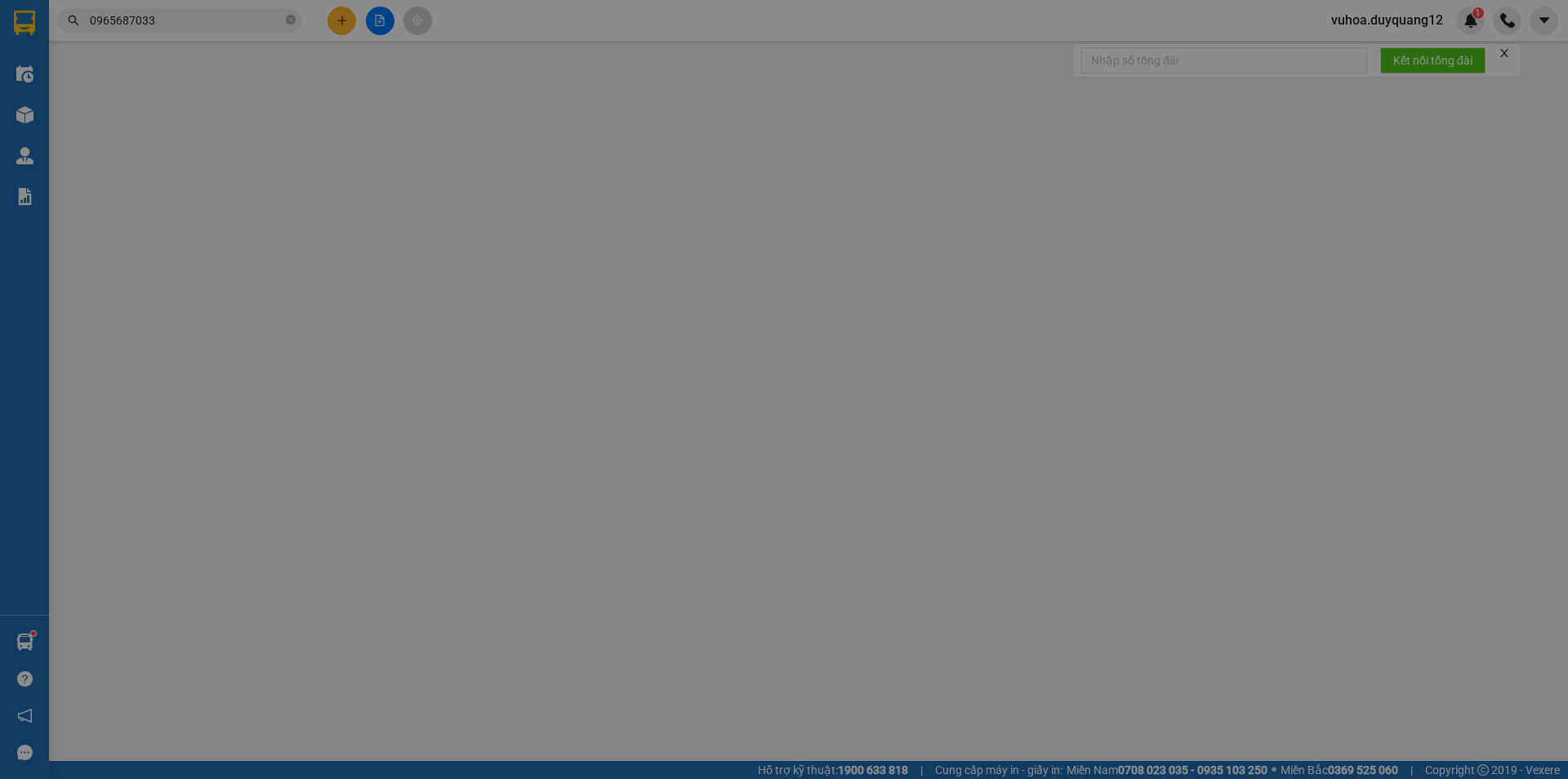
type input "0876699533"
type input "A"
checkbox input "true"
type input "1 [PERSON_NAME]"
type input "0965687033"
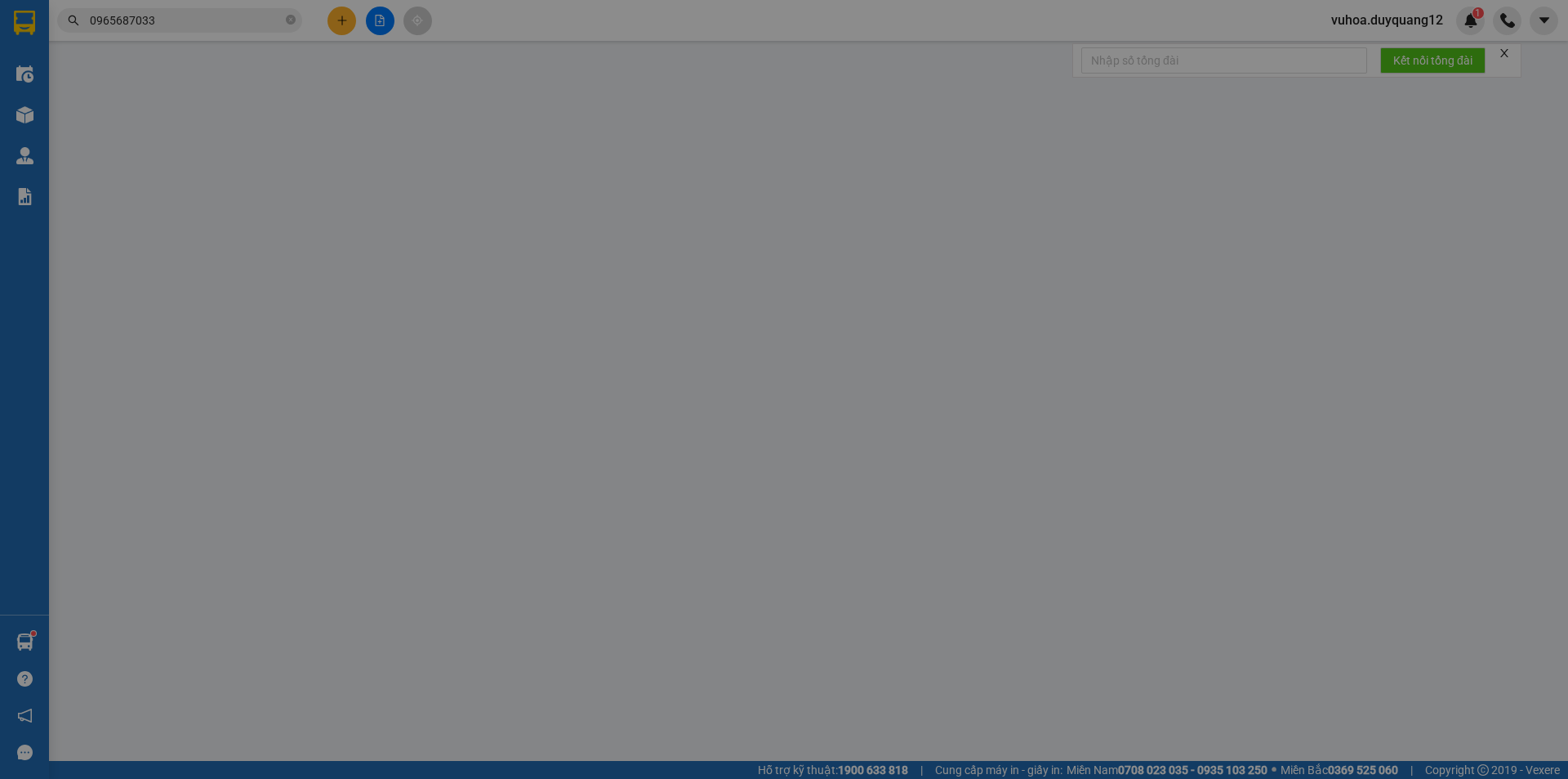
type input "A"
checkbox input "true"
type input "BDT4-1 HIM LAM [GEOGRAPHIC_DATA],[GEOGRAPHIC_DATA],[GEOGRAPHIC_DATA]"
type input "100.000"
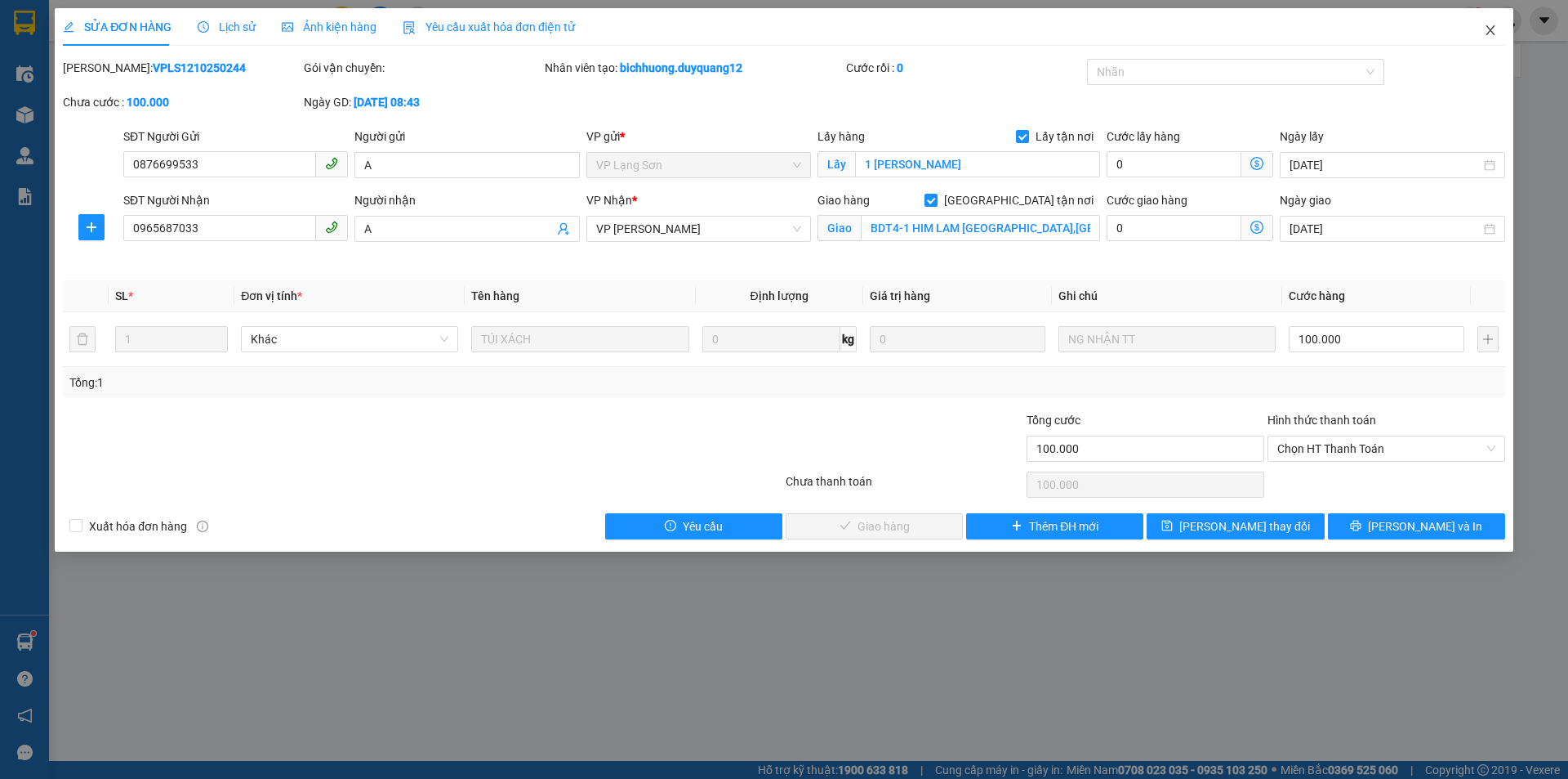
click at [1482, 22] on span "Close" at bounding box center [1490, 31] width 45 height 45
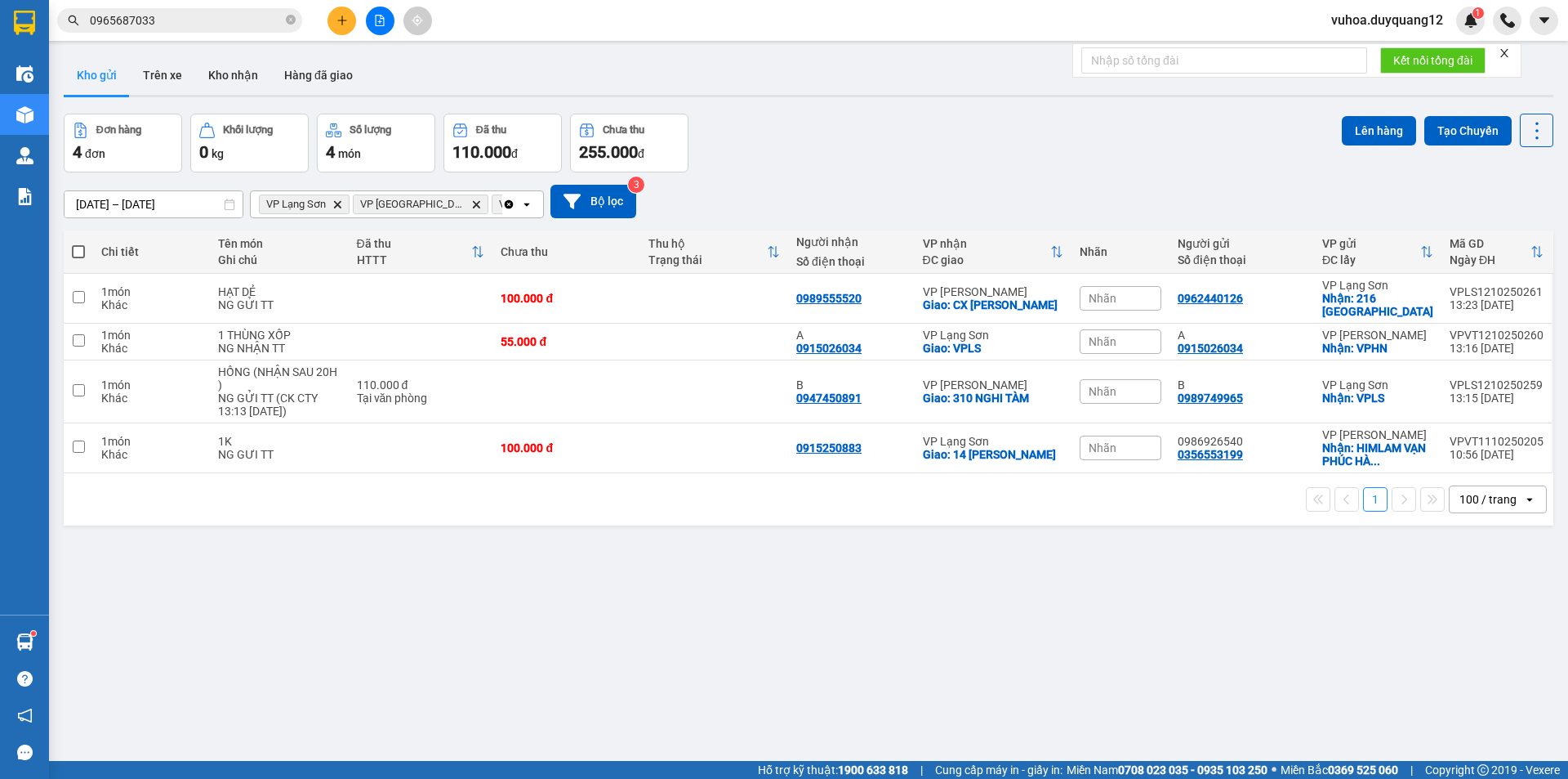
click at [1218, 546] on div "ver 1.8.146 Kho gửi Trên xe Kho nhận Hàng đã giao Đơn hàng 4 đơn Khối lượng 0 k…" at bounding box center [808, 438] width 1503 height 779
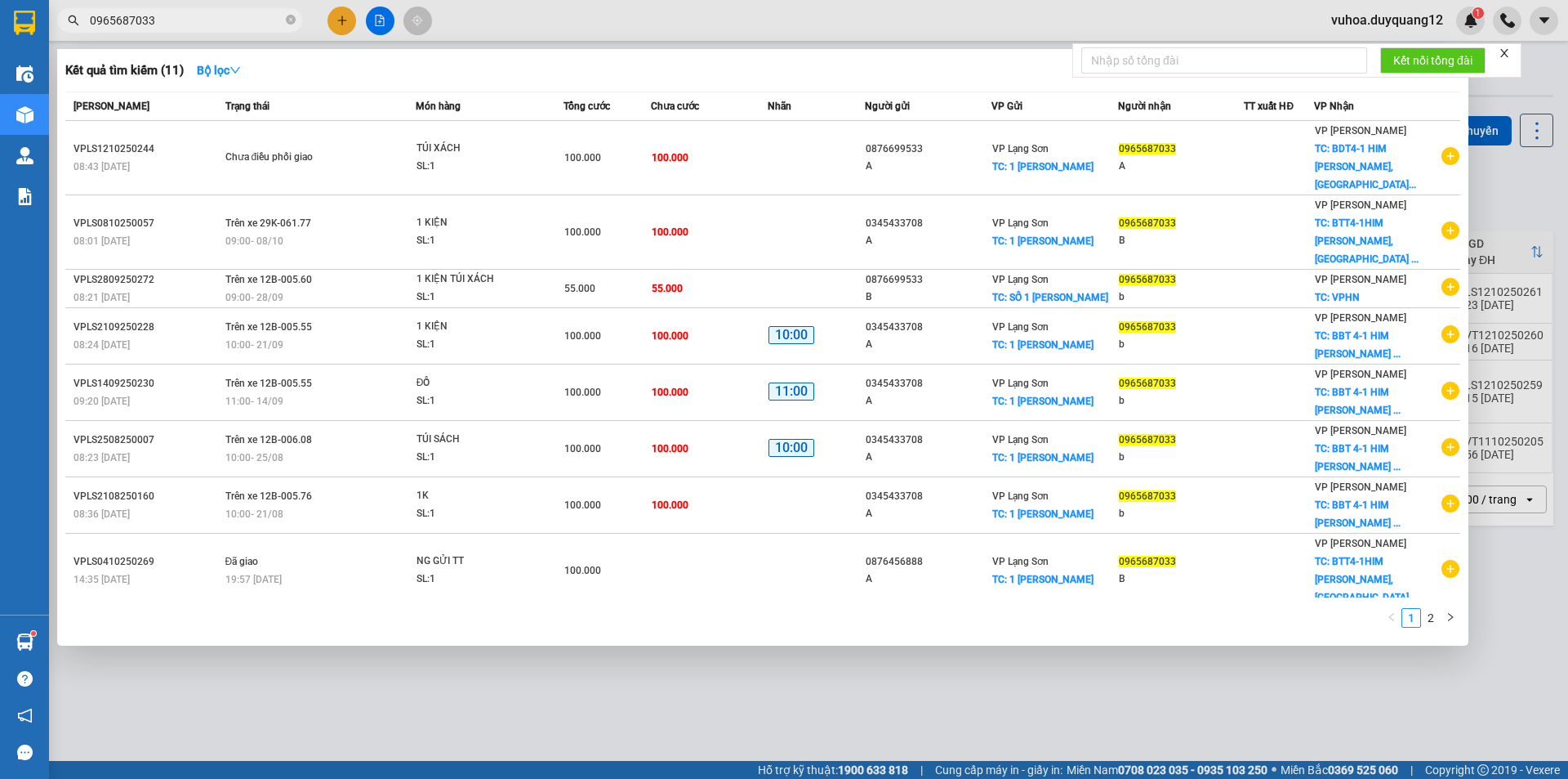
click at [175, 20] on input "0965687033" at bounding box center [186, 21] width 193 height 18
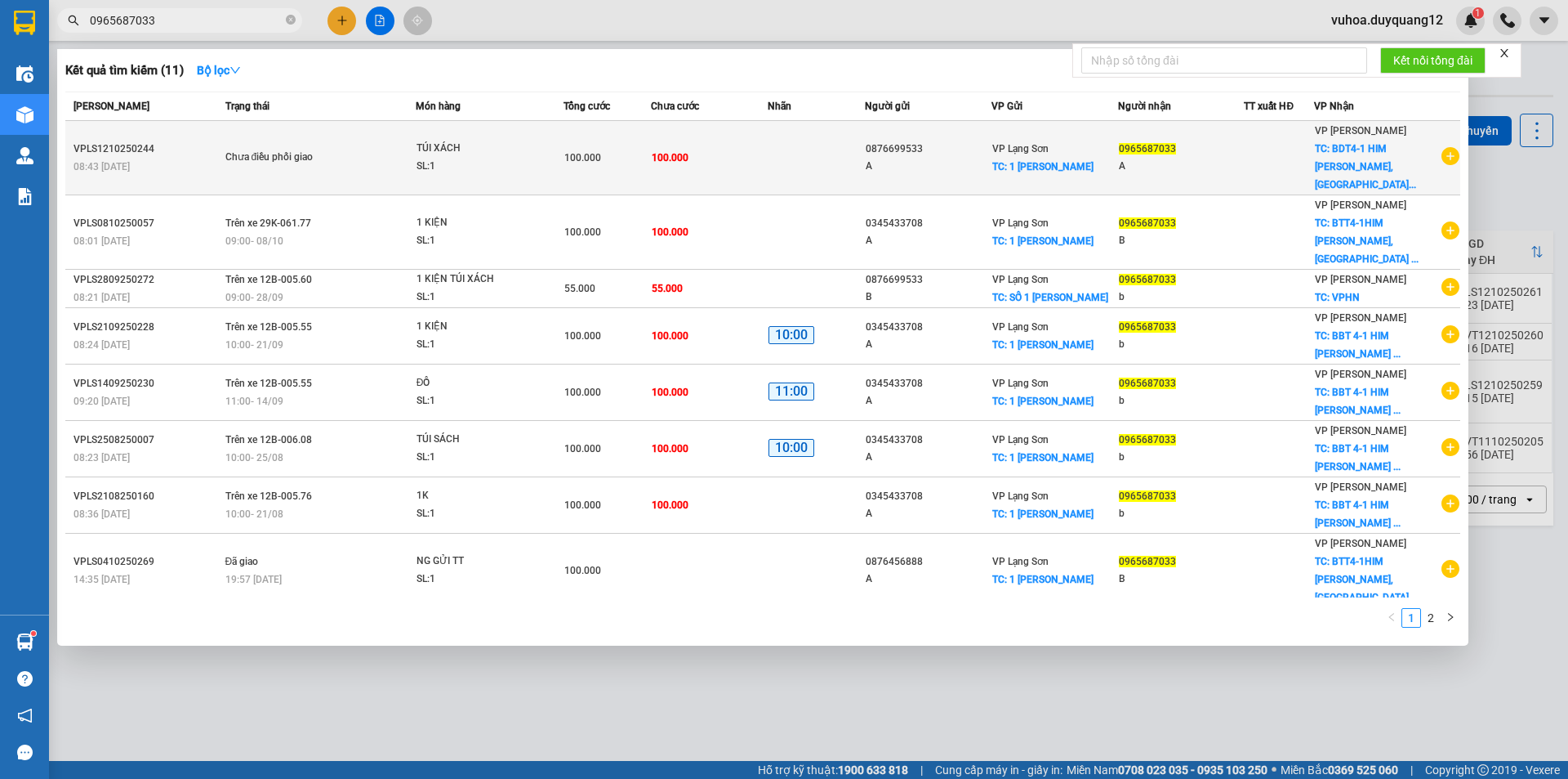
click at [1171, 158] on div "A" at bounding box center [1181, 165] width 125 height 17
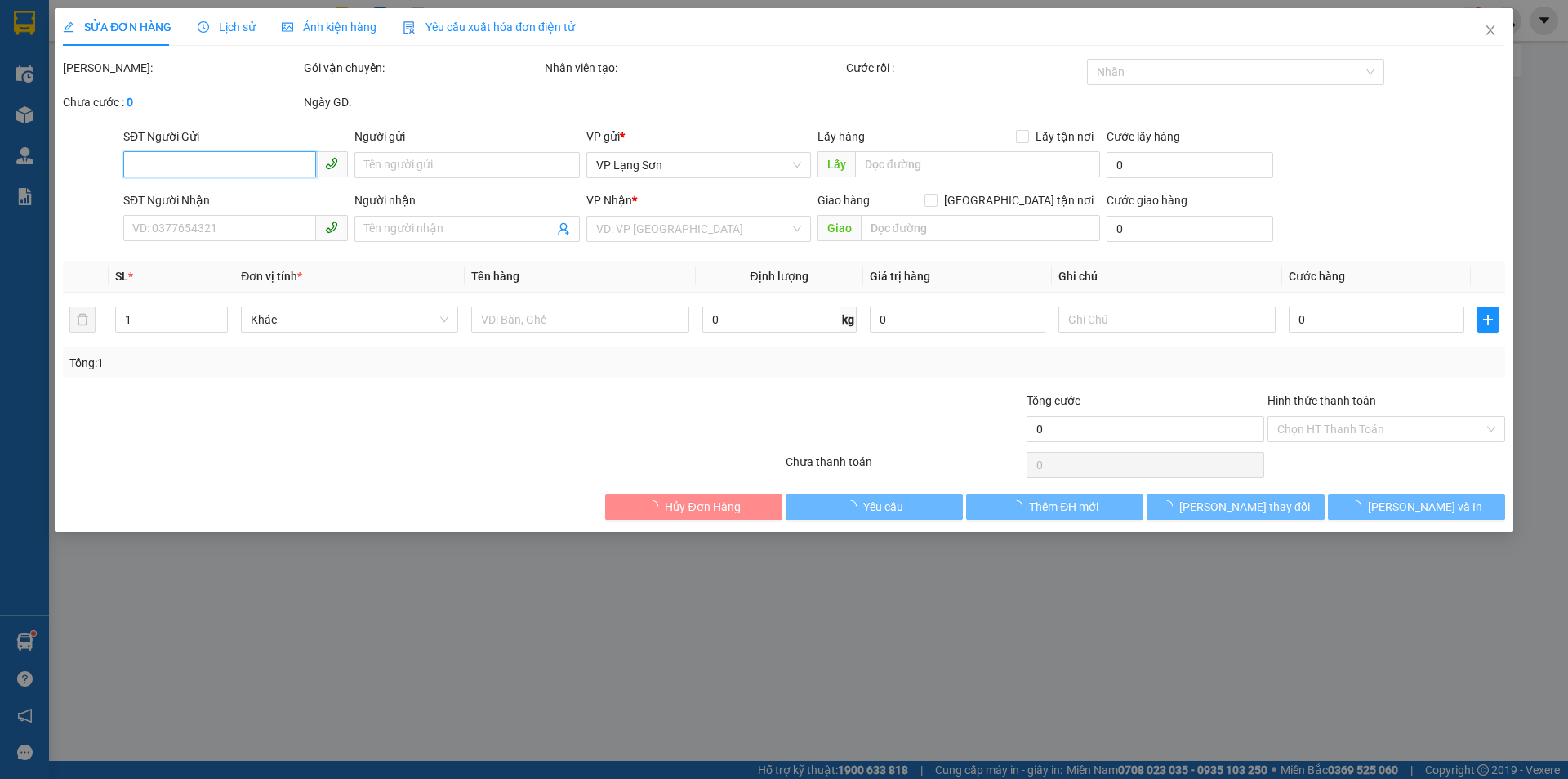
type input "0876699533"
type input "A"
checkbox input "true"
type input "1 [PERSON_NAME]"
type input "0965687033"
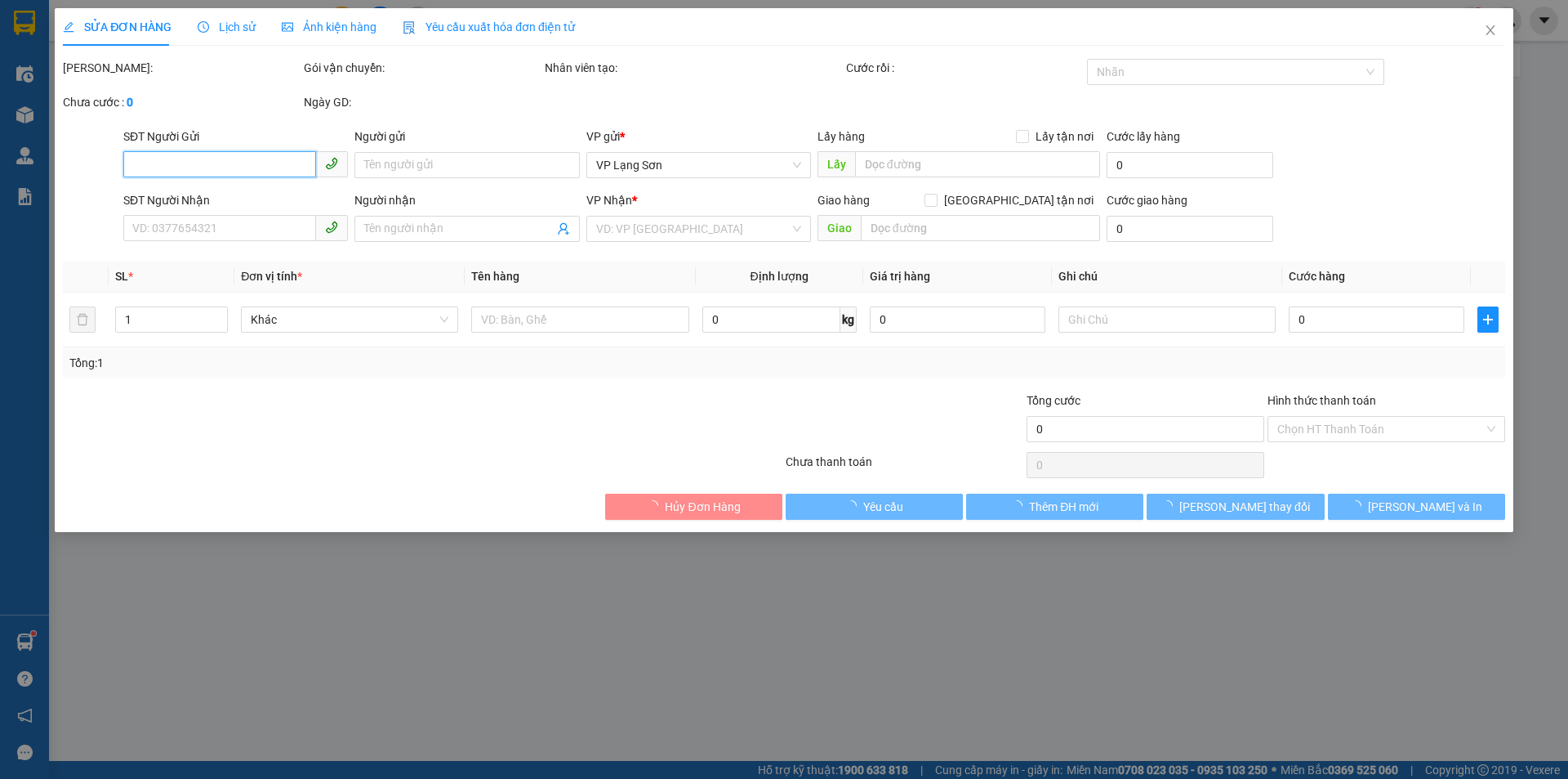
type input "A"
checkbox input "true"
type input "BDT4-1 HIM LAM [GEOGRAPHIC_DATA],[GEOGRAPHIC_DATA],[GEOGRAPHIC_DATA]"
type input "100.000"
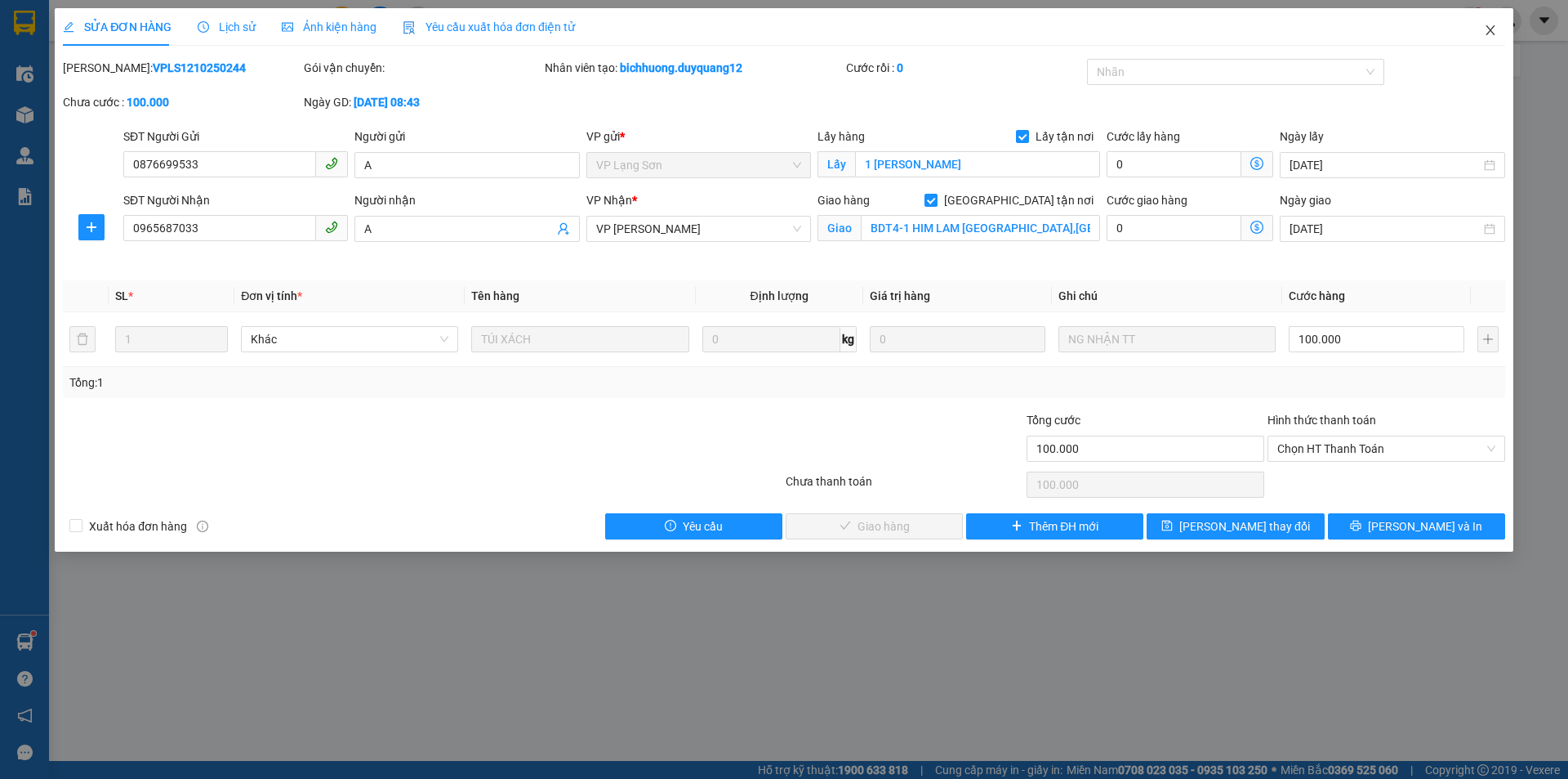
click at [1488, 31] on icon "close" at bounding box center [1490, 30] width 13 height 13
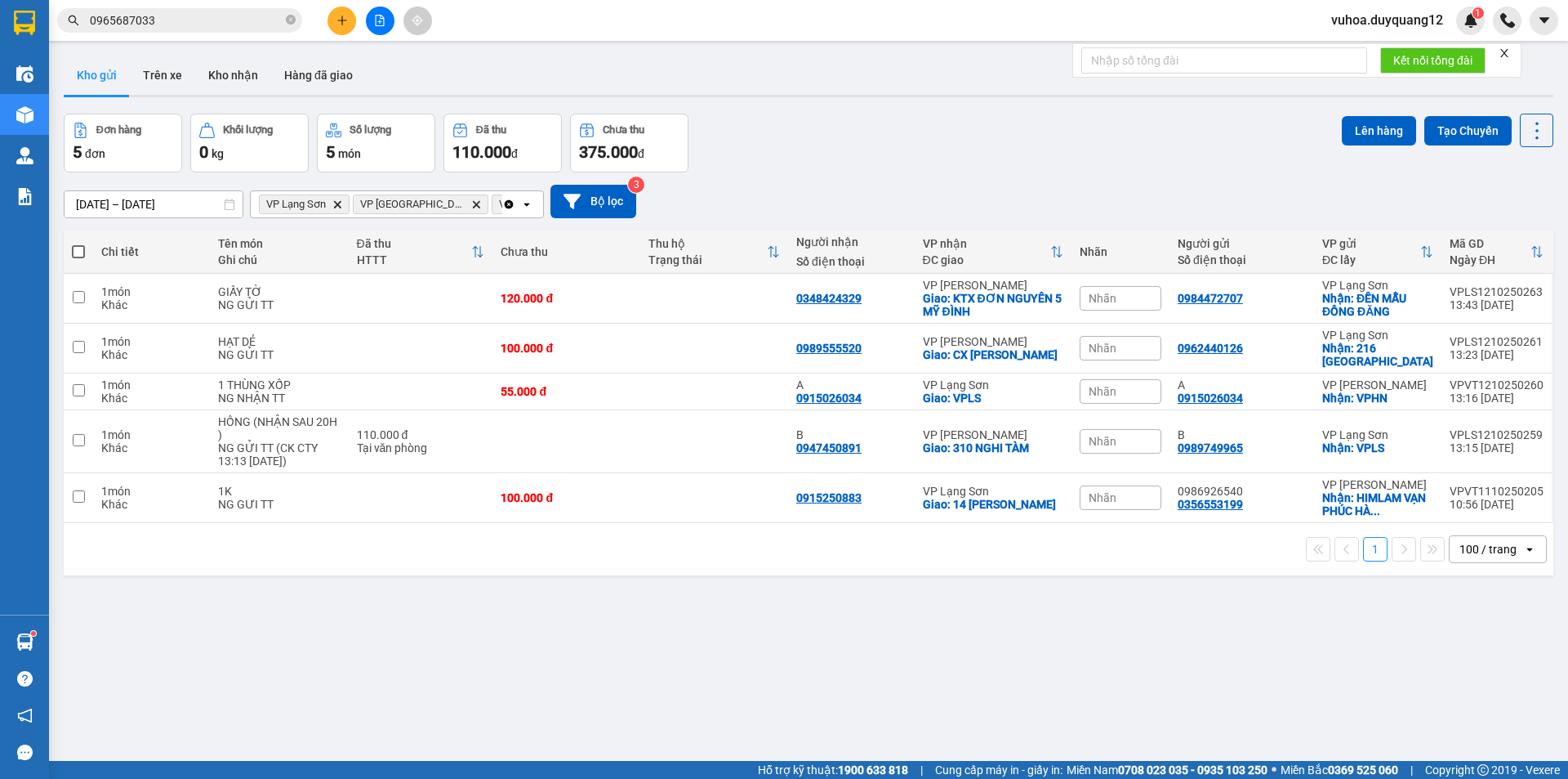
click at [1265, 626] on div "ver 1.8.146 Kho gửi Trên xe Kho nhận Hàng đã giao Đơn hàng 5 đơn Khối lượng 0 k…" at bounding box center [808, 438] width 1503 height 779
click at [1396, 616] on div "ver 1.8.146 Kho gửi Trên xe Kho nhận Hàng đã giao Đơn hàng 5 đơn Khối lượng 0 k…" at bounding box center [808, 438] width 1503 height 779
click at [1318, 646] on div "ver 1.8.146 Kho gửi Trên xe Kho nhận Hàng đã giao Đơn hàng 5 đơn Khối lượng 0 k…" at bounding box center [808, 438] width 1503 height 779
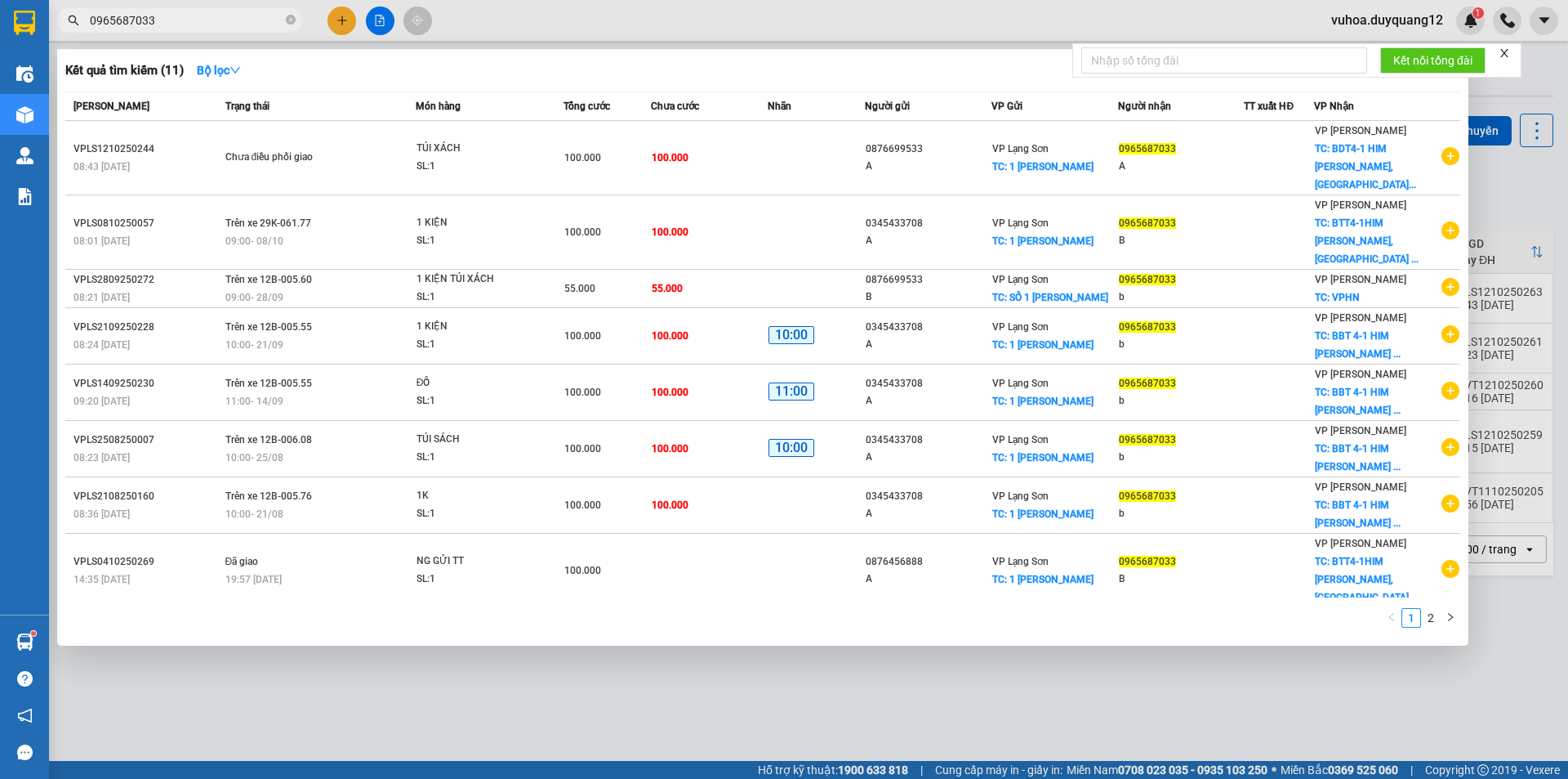
click at [202, 14] on input "0965687033" at bounding box center [186, 21] width 193 height 18
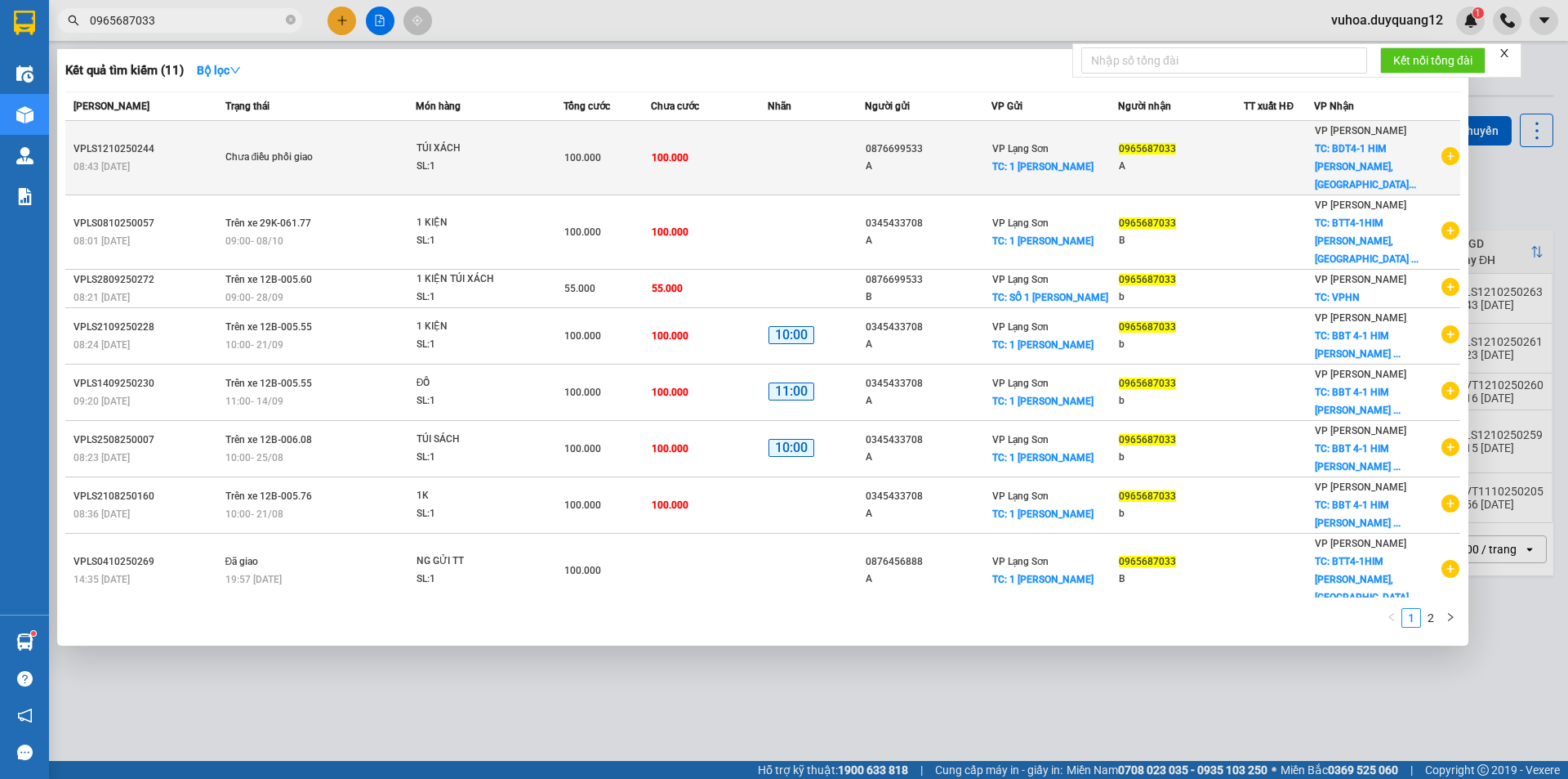
click at [1261, 150] on div at bounding box center [1280, 158] width 69 height 17
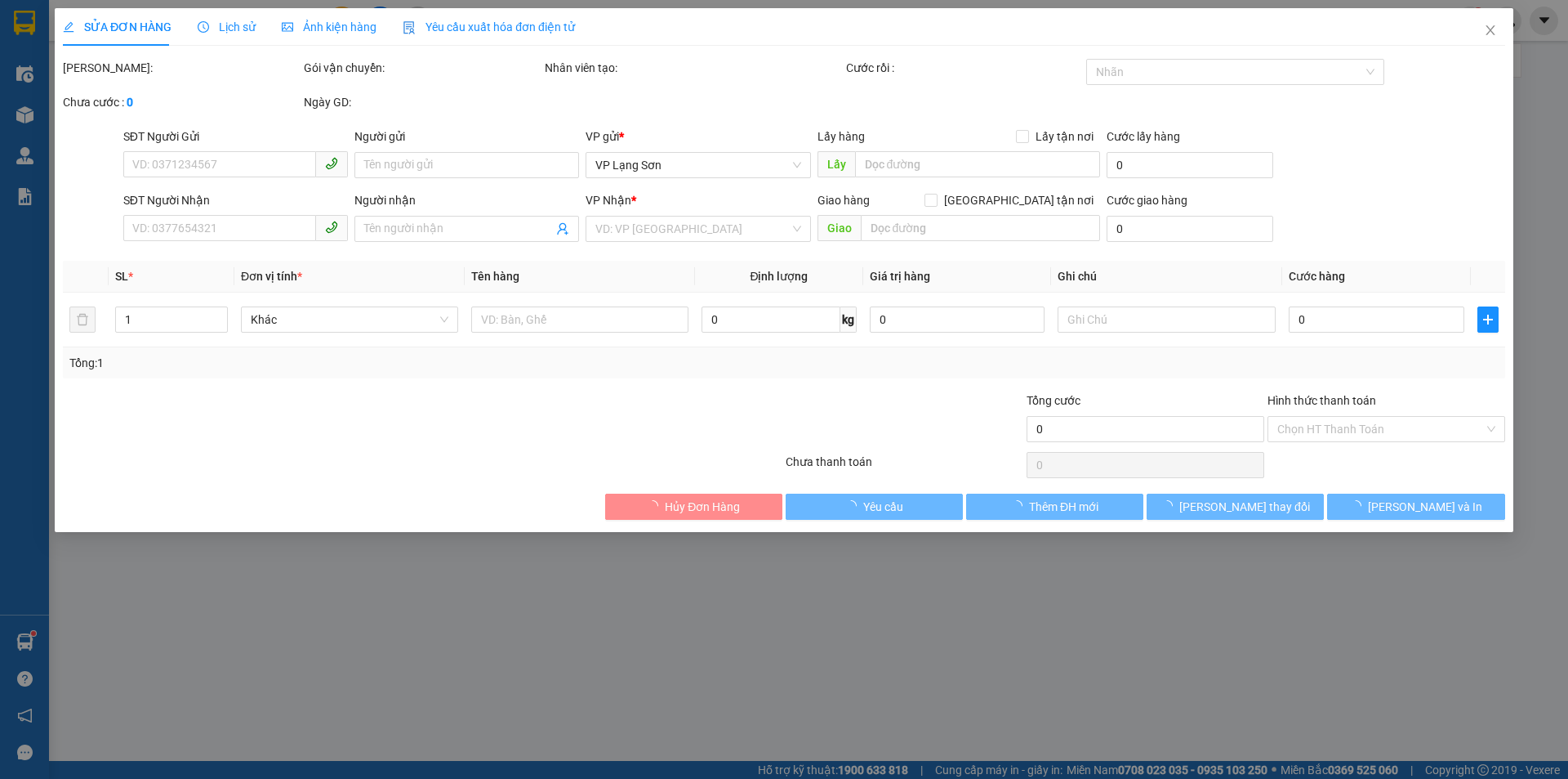
type input "0876699533"
type input "A"
checkbox input "true"
type input "1 [PERSON_NAME]"
type input "0965687033"
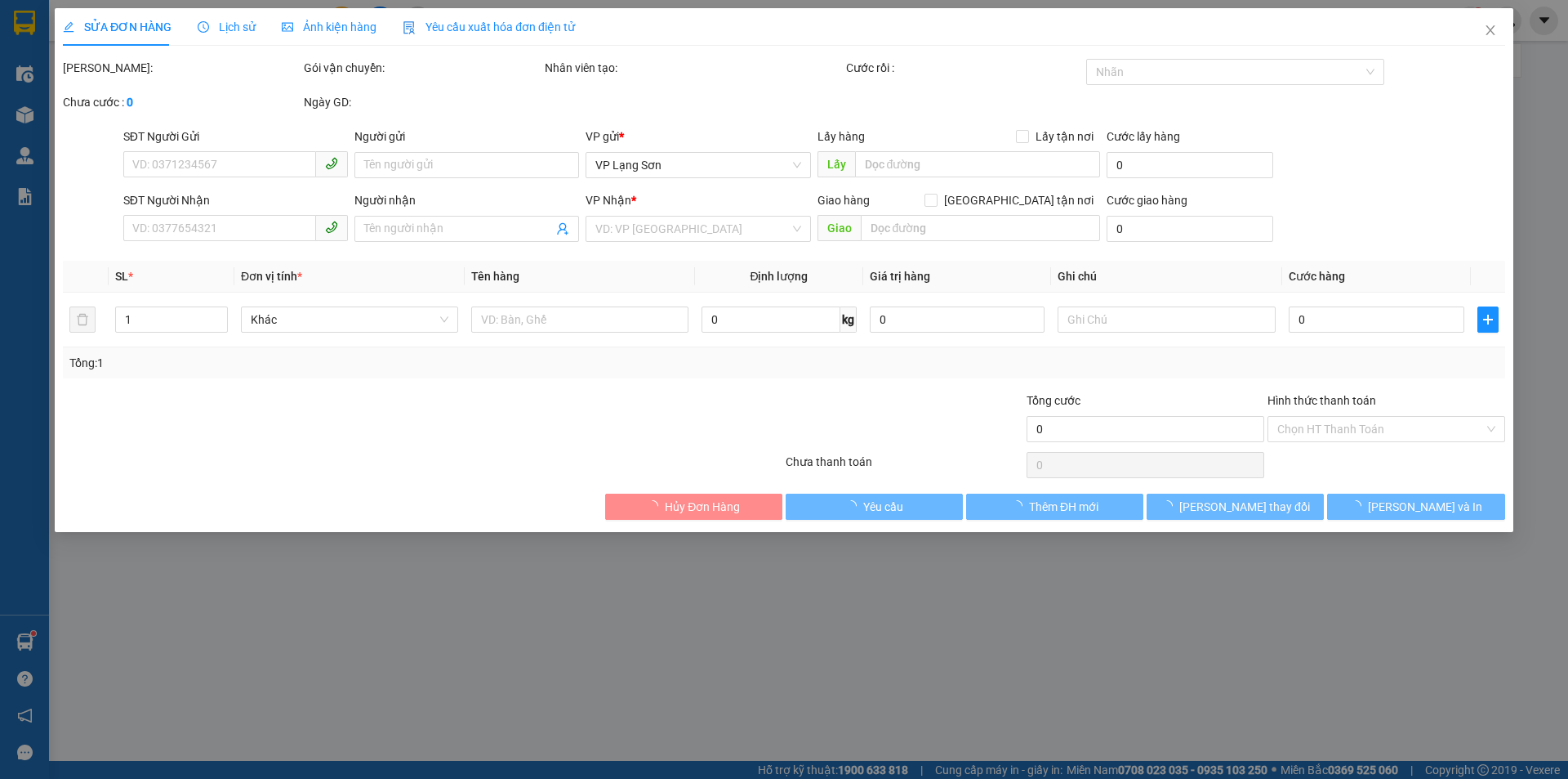
type input "A"
checkbox input "true"
type input "105 VĂN KHÊ LA KHÊ [GEOGRAPHIC_DATA]"
type input "100.000"
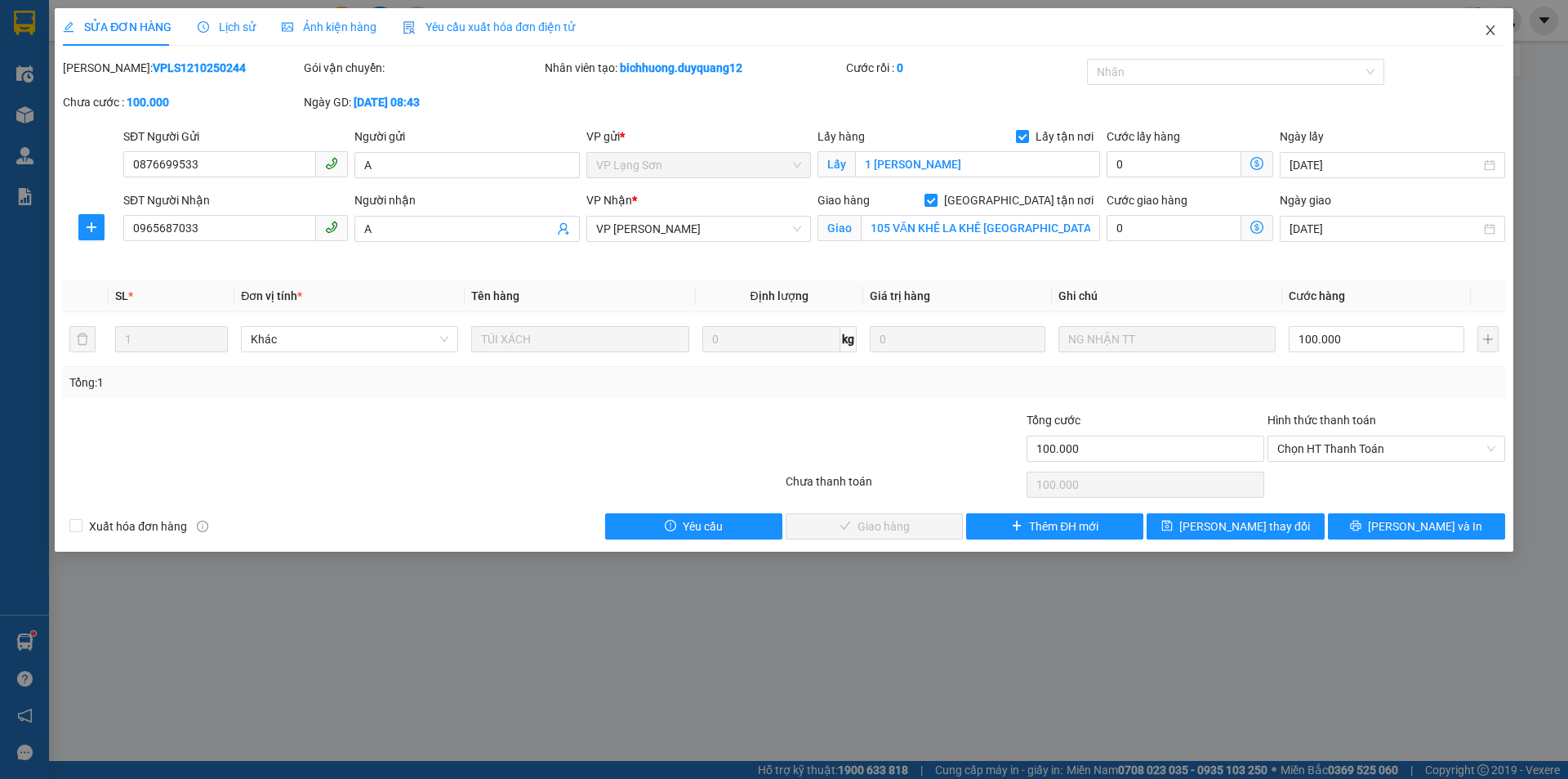
click at [1491, 32] on icon "close" at bounding box center [1490, 30] width 13 height 13
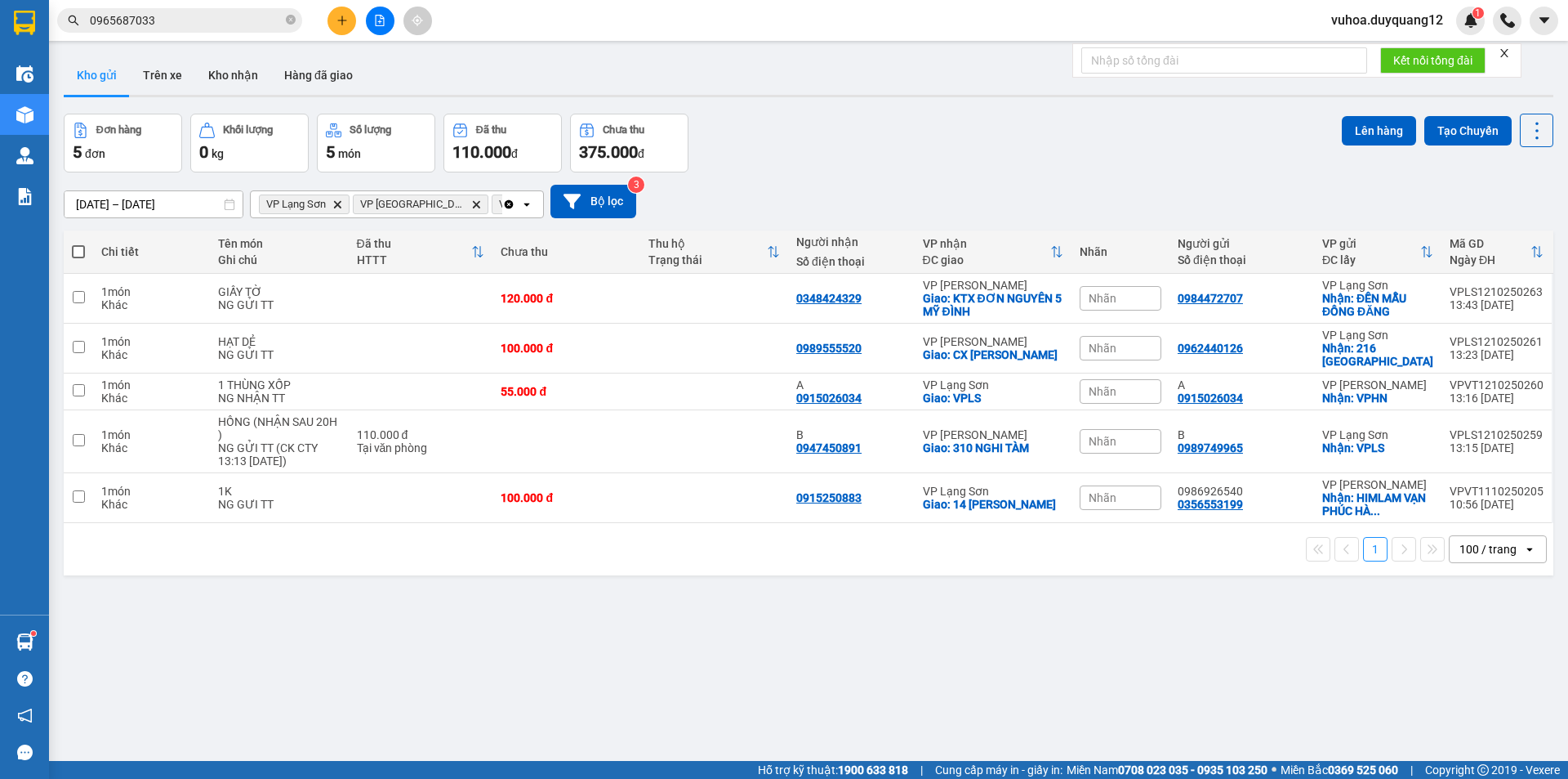
click at [963, 127] on div "Đơn hàng 5 đơn Khối lượng 0 kg Số lượng 5 món Đã thu 110.000 đ Chưa thu 375.000…" at bounding box center [809, 143] width 1490 height 59
click at [1319, 676] on div "ver 1.8.146 Kho gửi Trên xe Kho nhận Hàng đã giao Đơn hàng 5 đơn Khối lượng 0 k…" at bounding box center [808, 438] width 1503 height 779
click at [203, 20] on input "0965687033" at bounding box center [186, 21] width 193 height 18
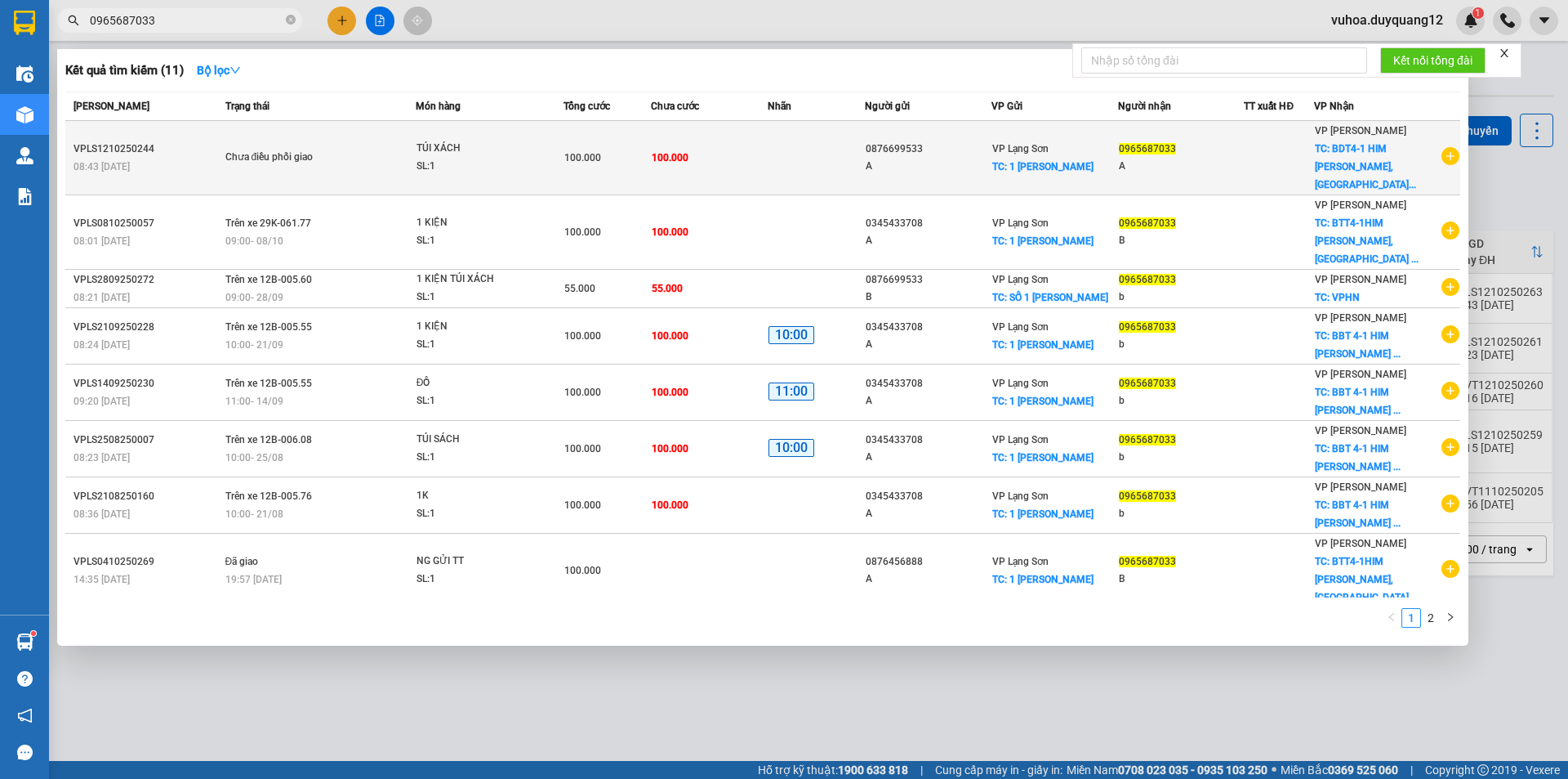
click at [1226, 148] on div "0965687033" at bounding box center [1181, 149] width 125 height 17
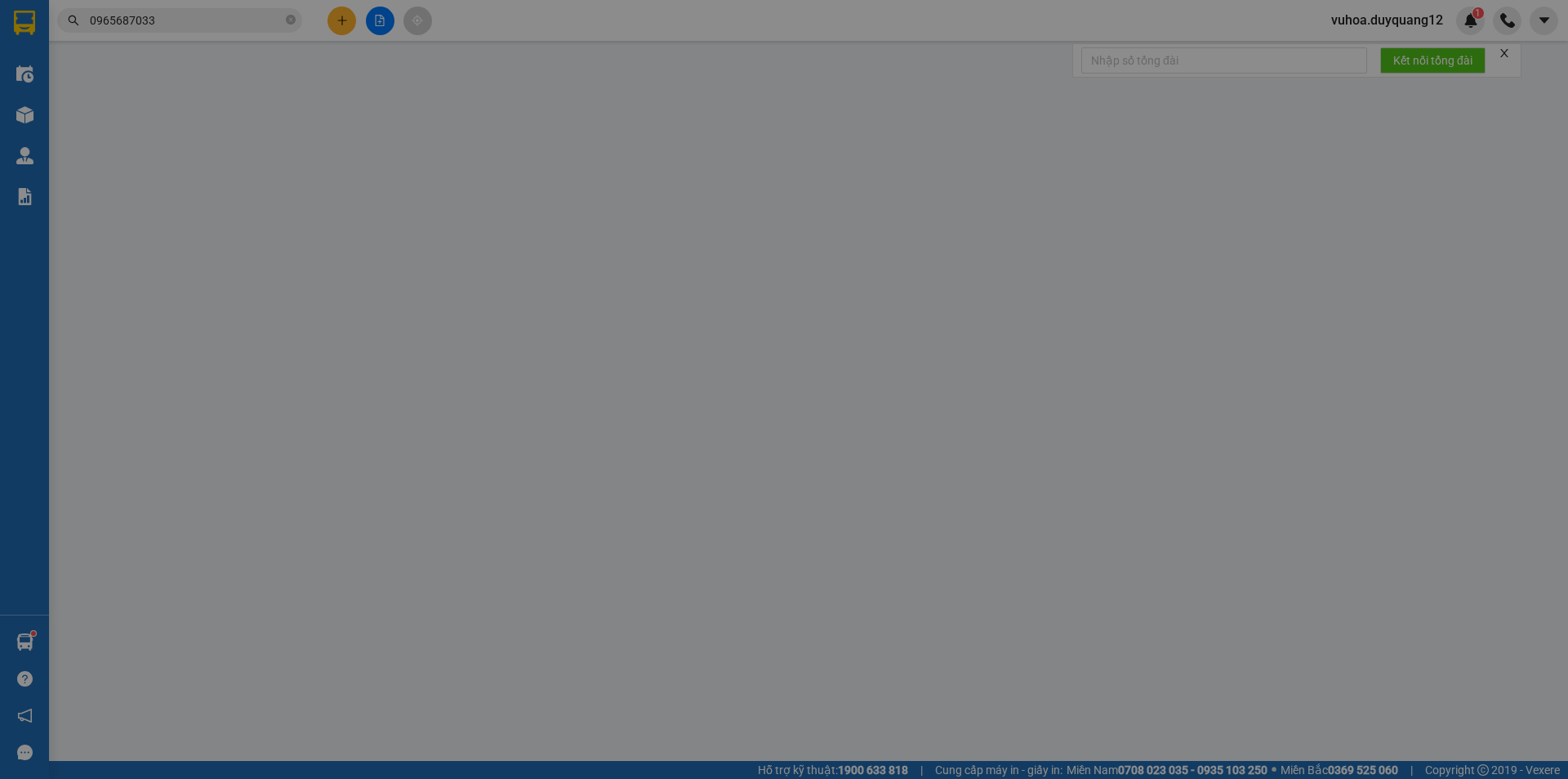
type input "0876699533"
type input "A"
checkbox input "true"
type input "1 [PERSON_NAME]"
type input "0965687033"
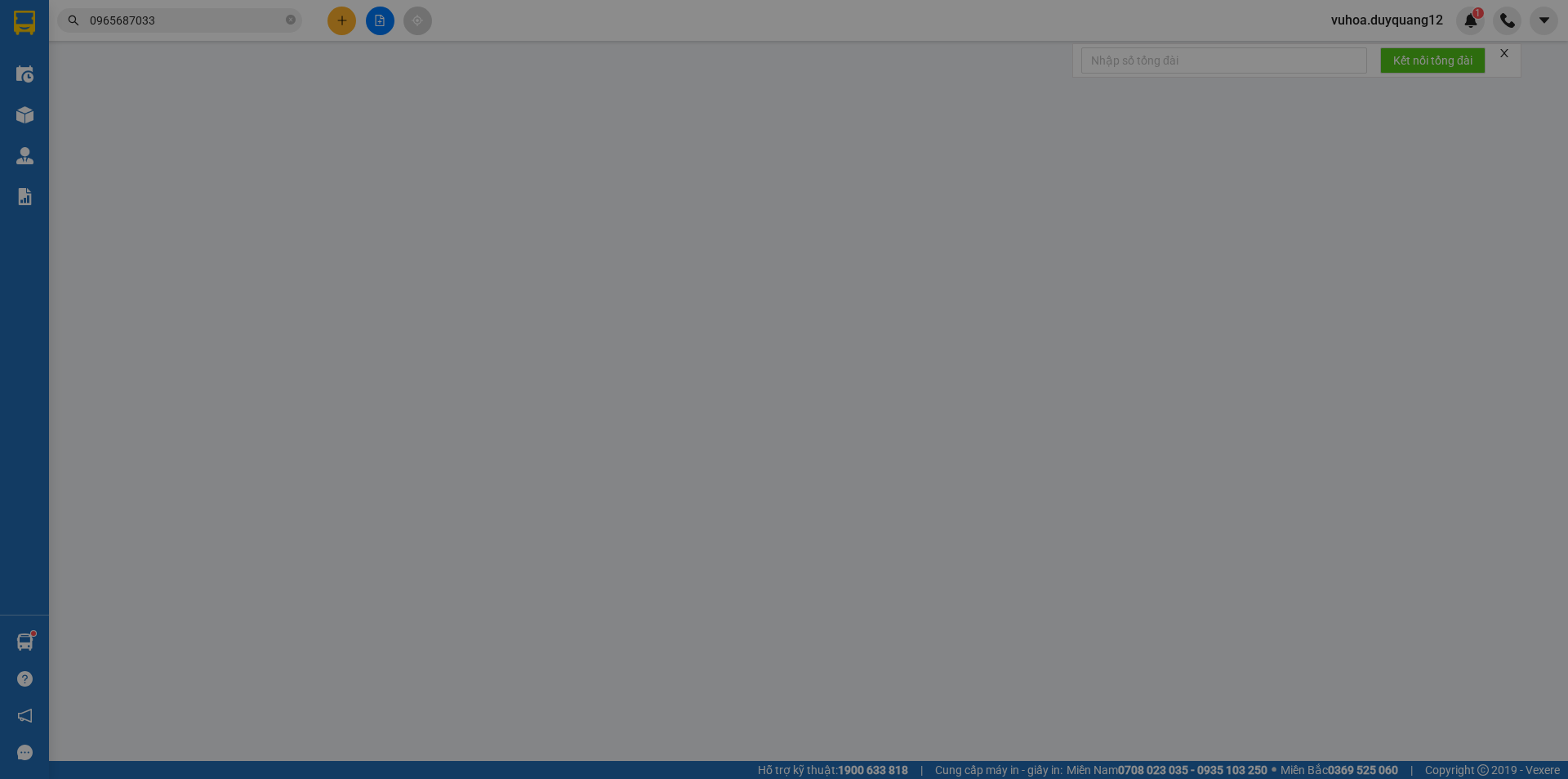
type input "A"
checkbox input "true"
type input "105 VĂN KHÊ LA KHÊ [GEOGRAPHIC_DATA]"
type input "100.000"
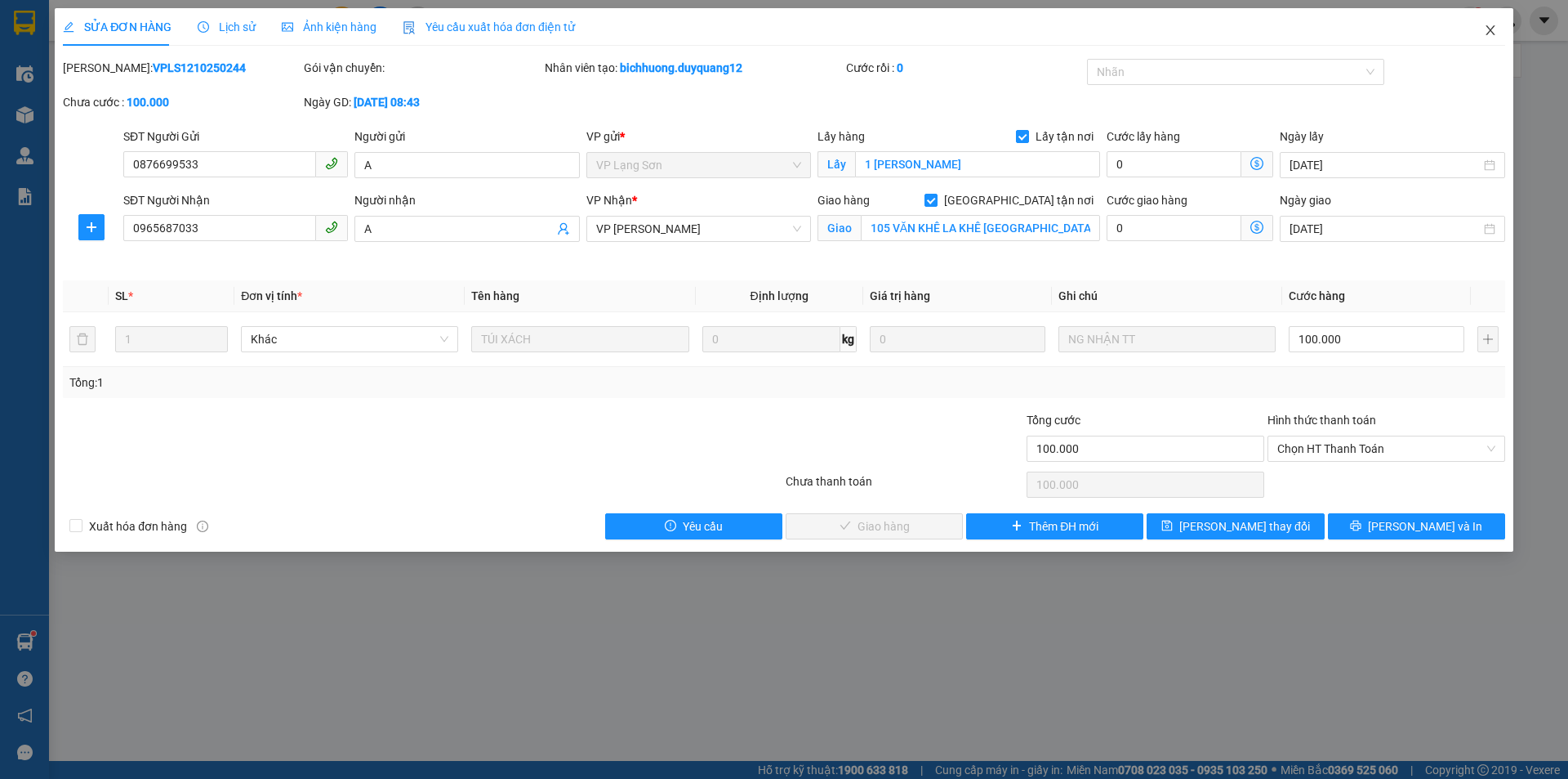
click at [1493, 26] on icon "close" at bounding box center [1490, 30] width 13 height 13
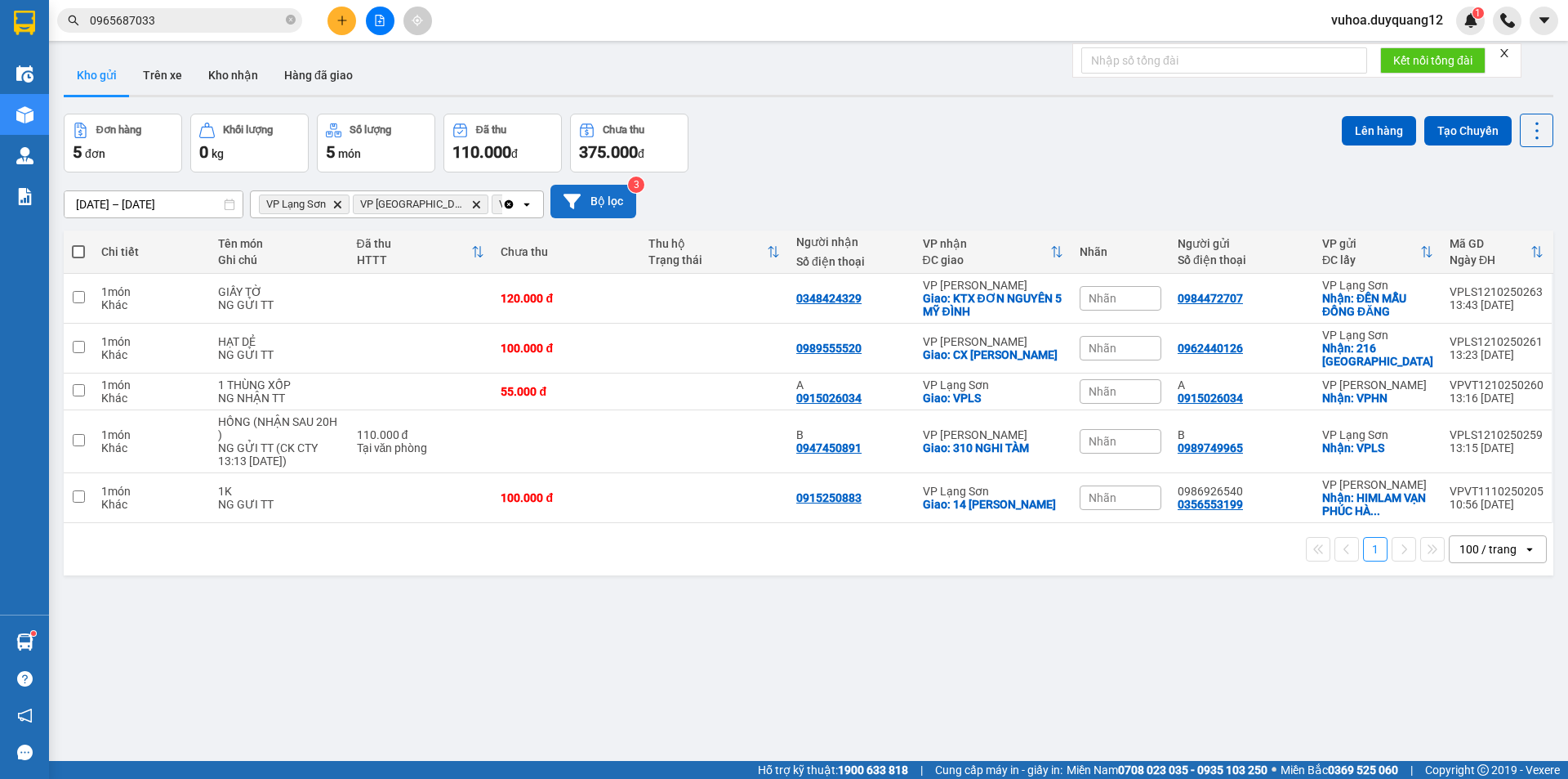
click at [583, 201] on button "Bộ lọc" at bounding box center [593, 202] width 86 height 33
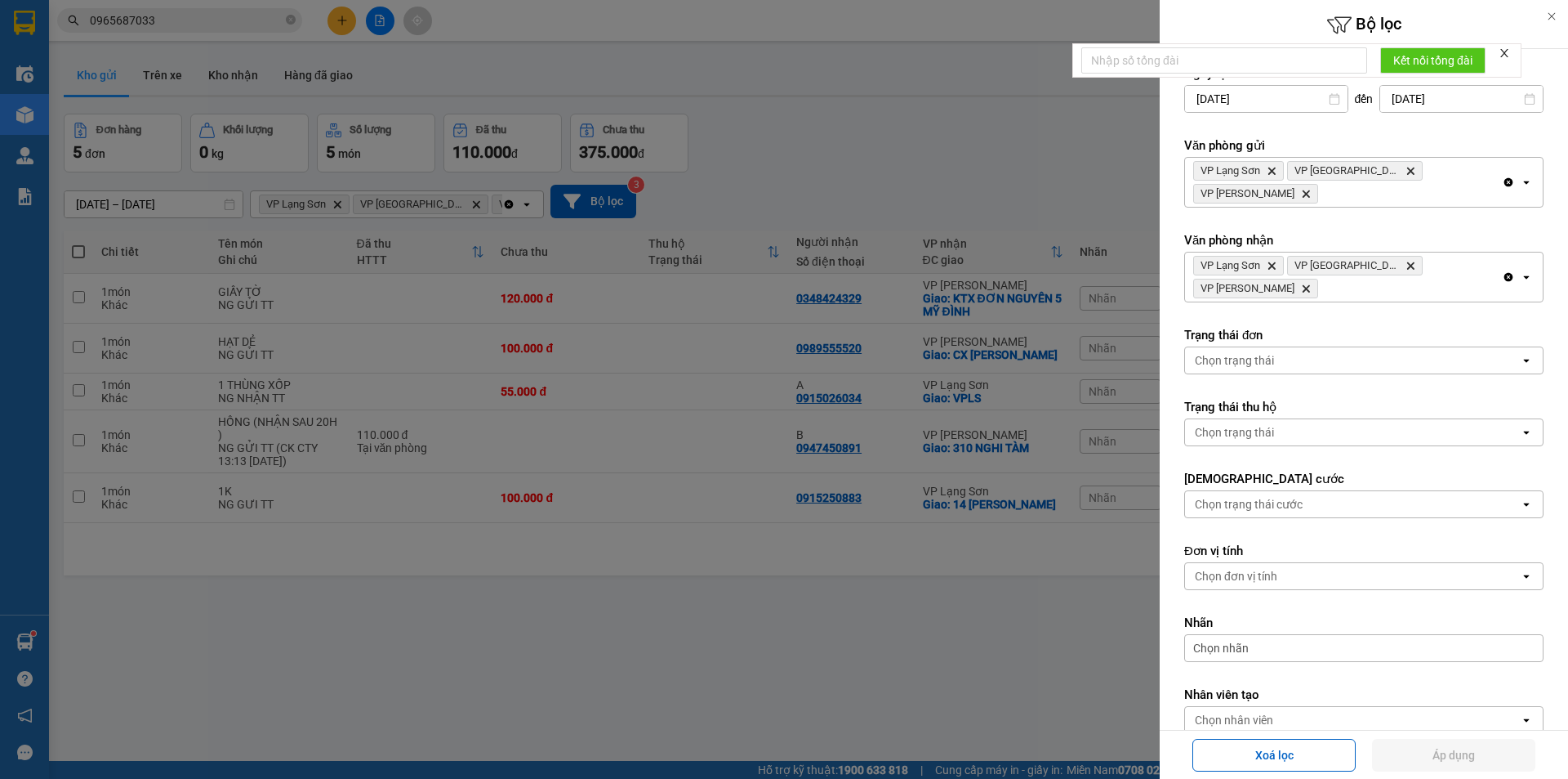
click at [985, 161] on div at bounding box center [784, 389] width 1568 height 779
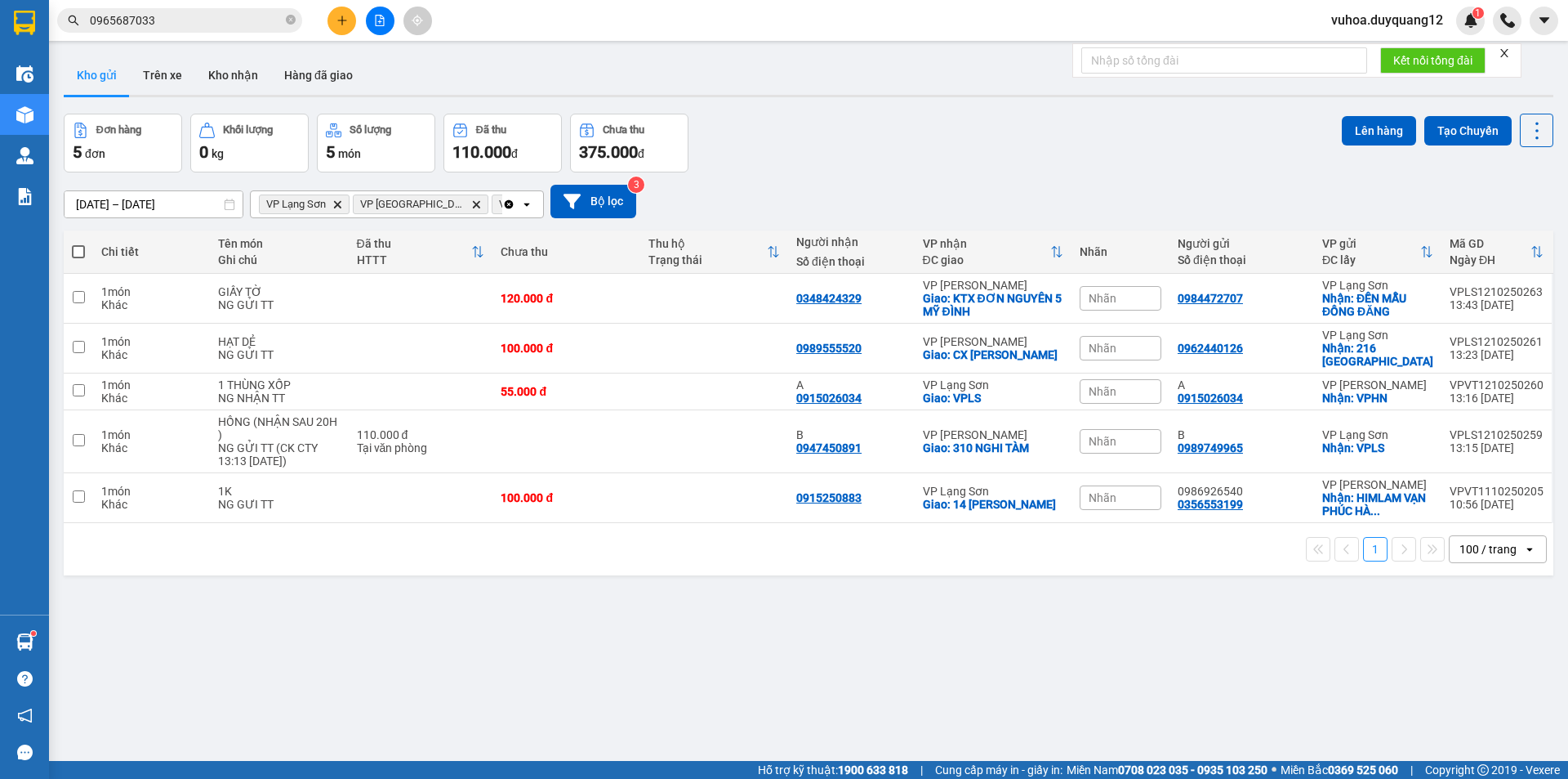
click at [204, 36] on div "Kết quả tìm kiếm ( 11 ) Bộ lọc Mã ĐH Trạng thái Món hàng Tổng cước Chưa cước Nh…" at bounding box center [784, 20] width 1568 height 40
click at [214, 21] on input "0965687033" at bounding box center [186, 21] width 193 height 18
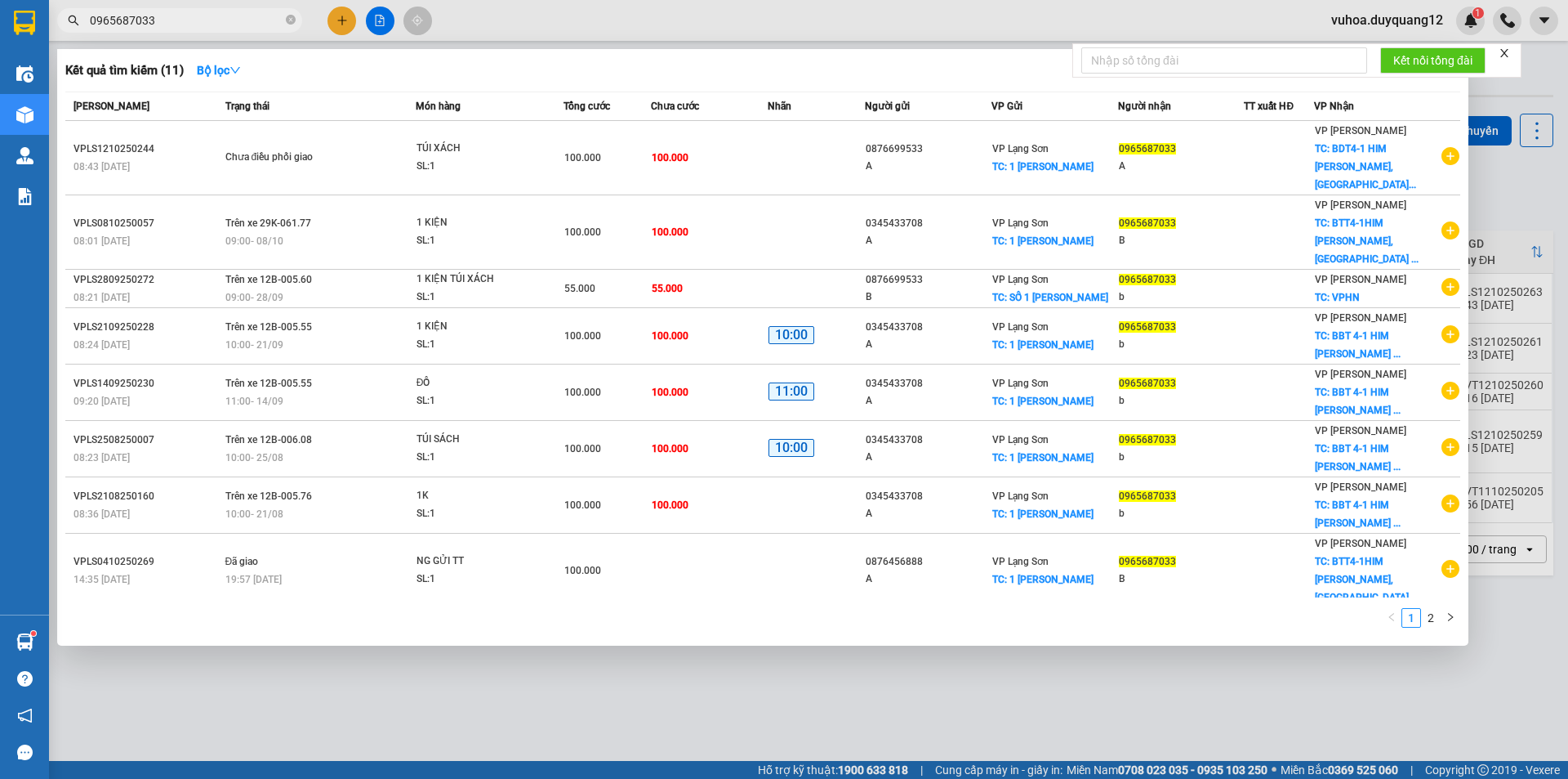
click at [1521, 179] on div at bounding box center [784, 389] width 1568 height 779
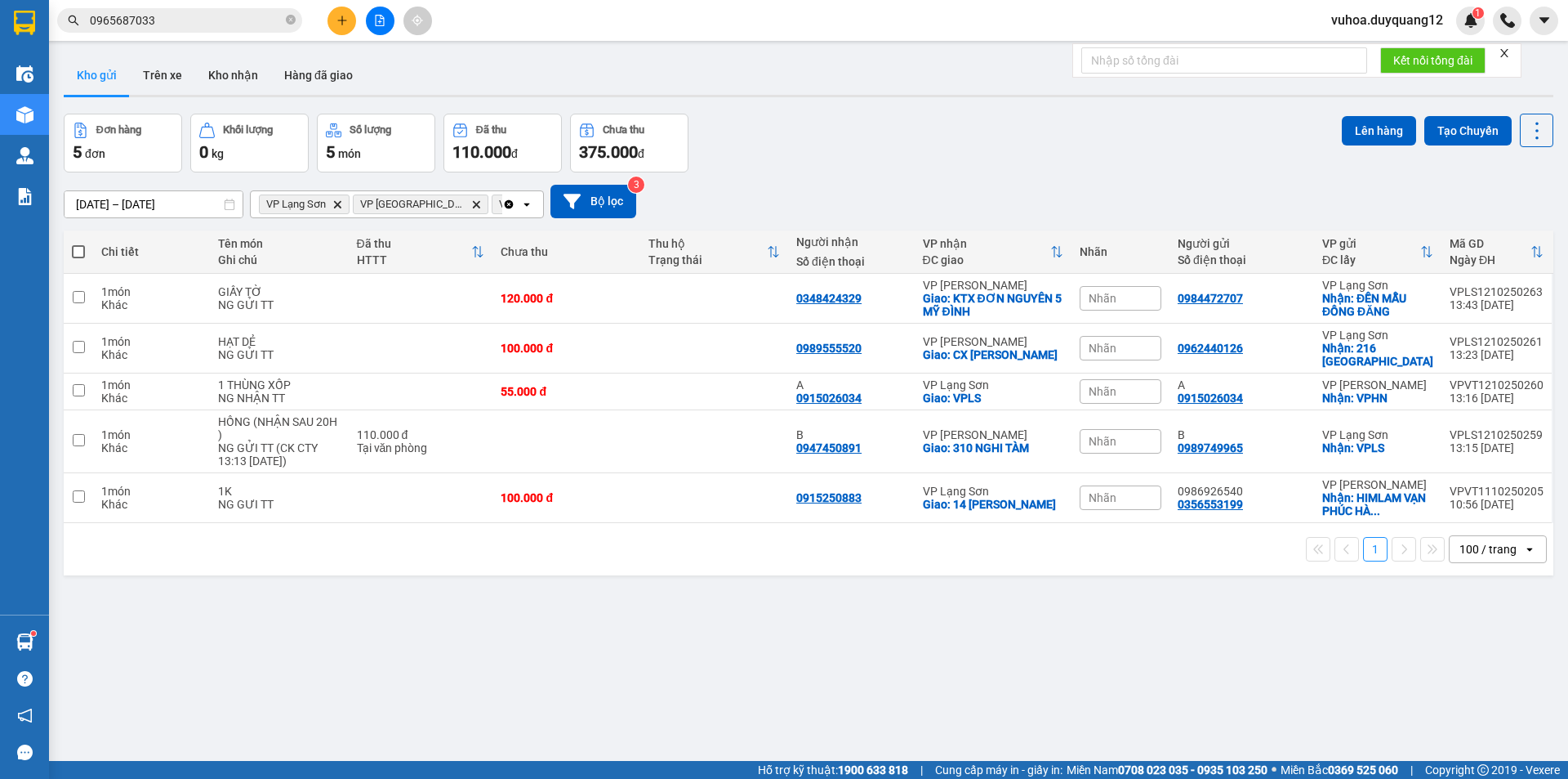
click at [1098, 350] on span "Nhãn" at bounding box center [1102, 348] width 28 height 13
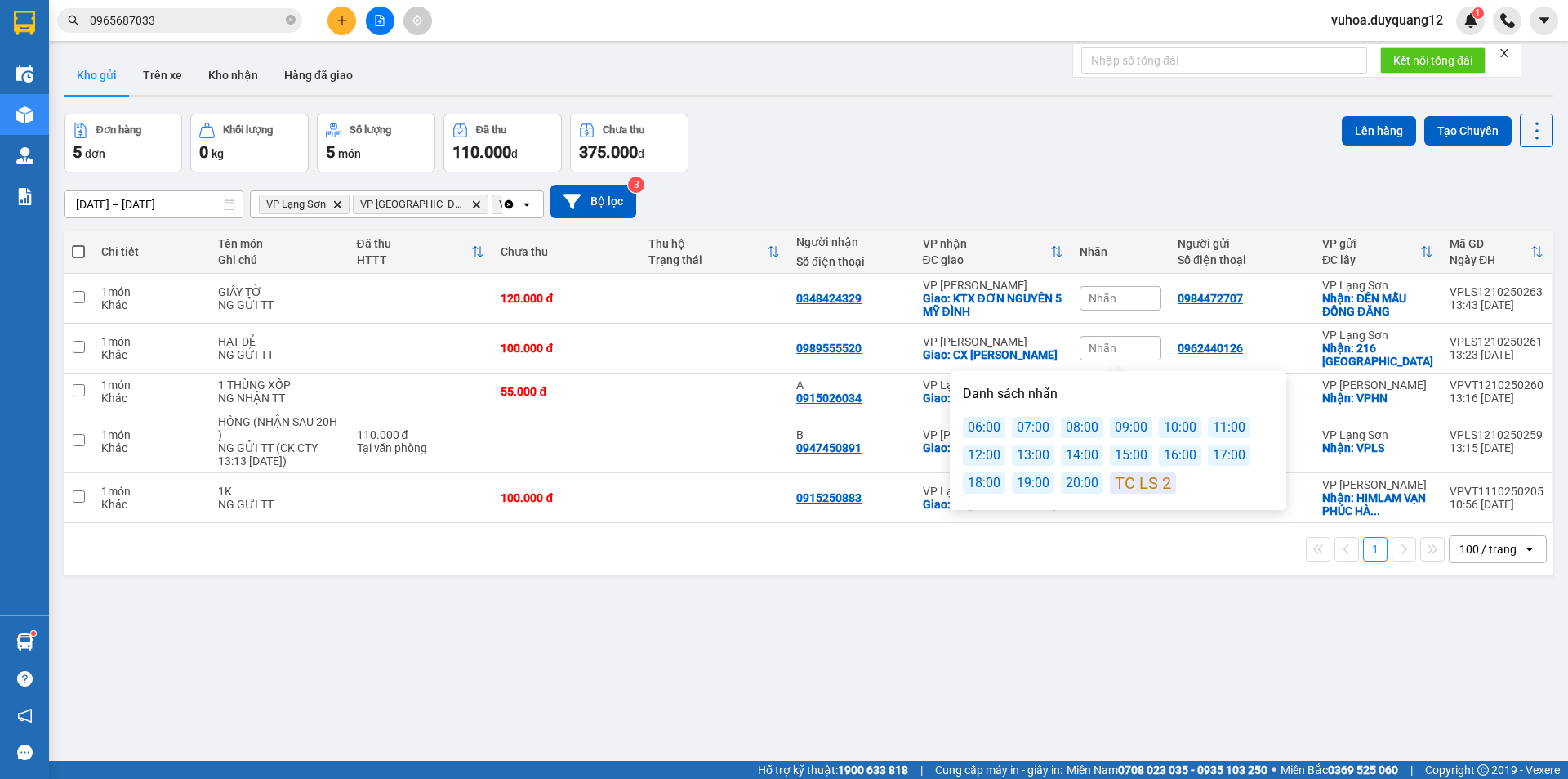
click at [1078, 459] on div "14:00" at bounding box center [1082, 455] width 42 height 22
click at [1176, 593] on div "ver 1.8.146 Kho gửi Trên xe Kho nhận Hàng đã giao Đơn hàng 5 đơn Khối lượng 0 k…" at bounding box center [808, 438] width 1503 height 779
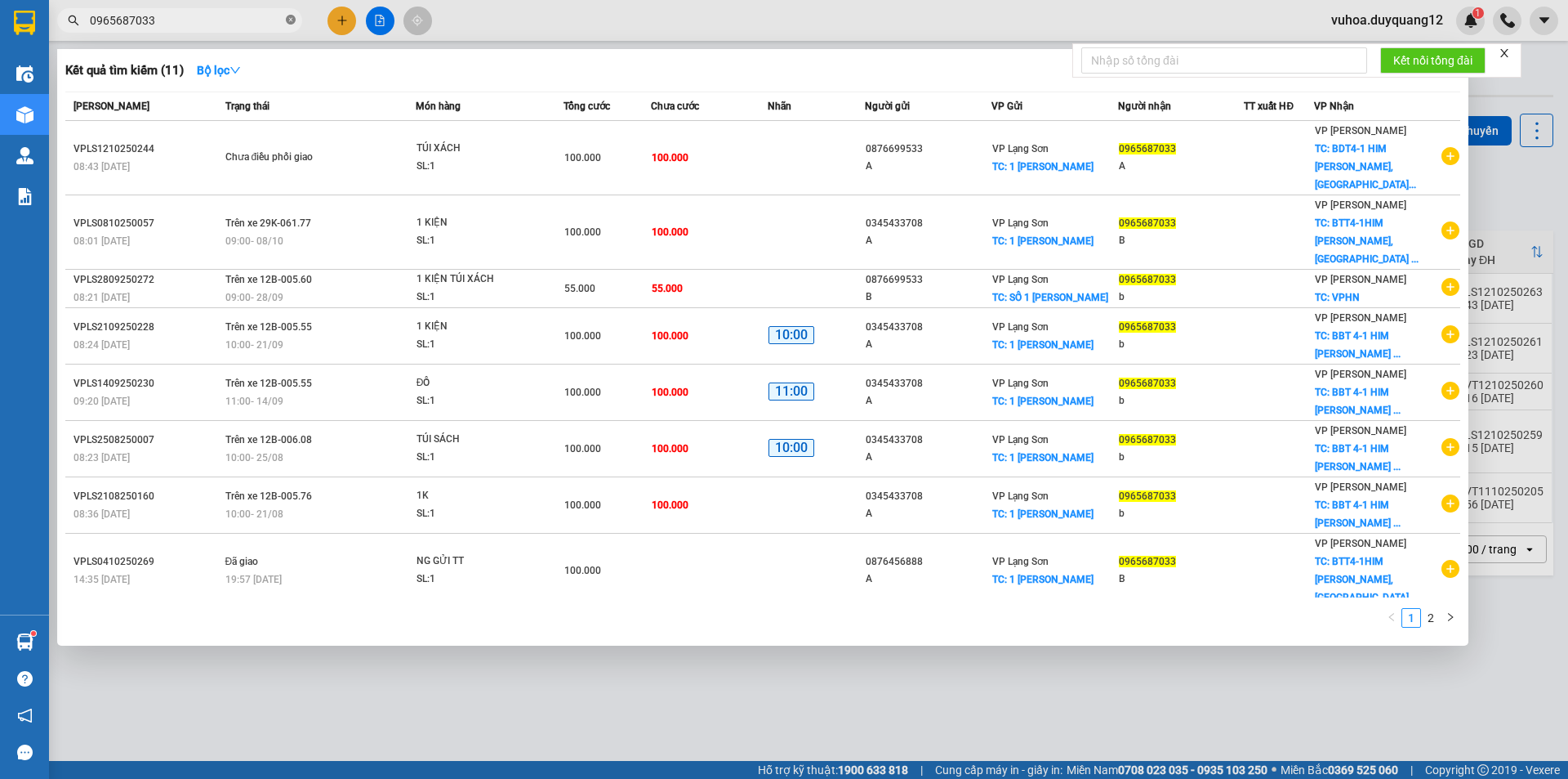
click at [290, 19] on icon "close-circle" at bounding box center [290, 20] width 10 height 10
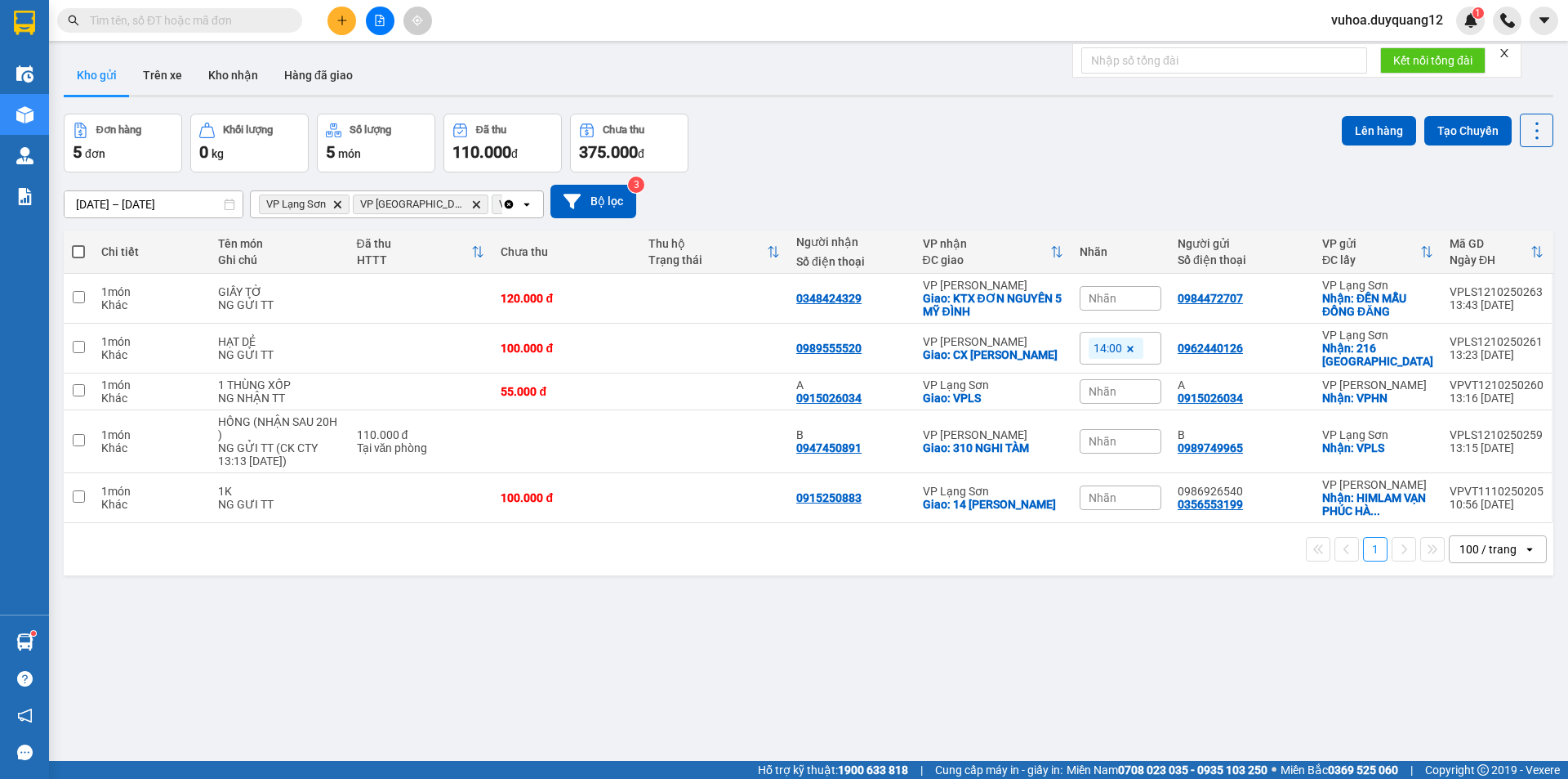
click at [251, 24] on input "text" at bounding box center [186, 21] width 193 height 18
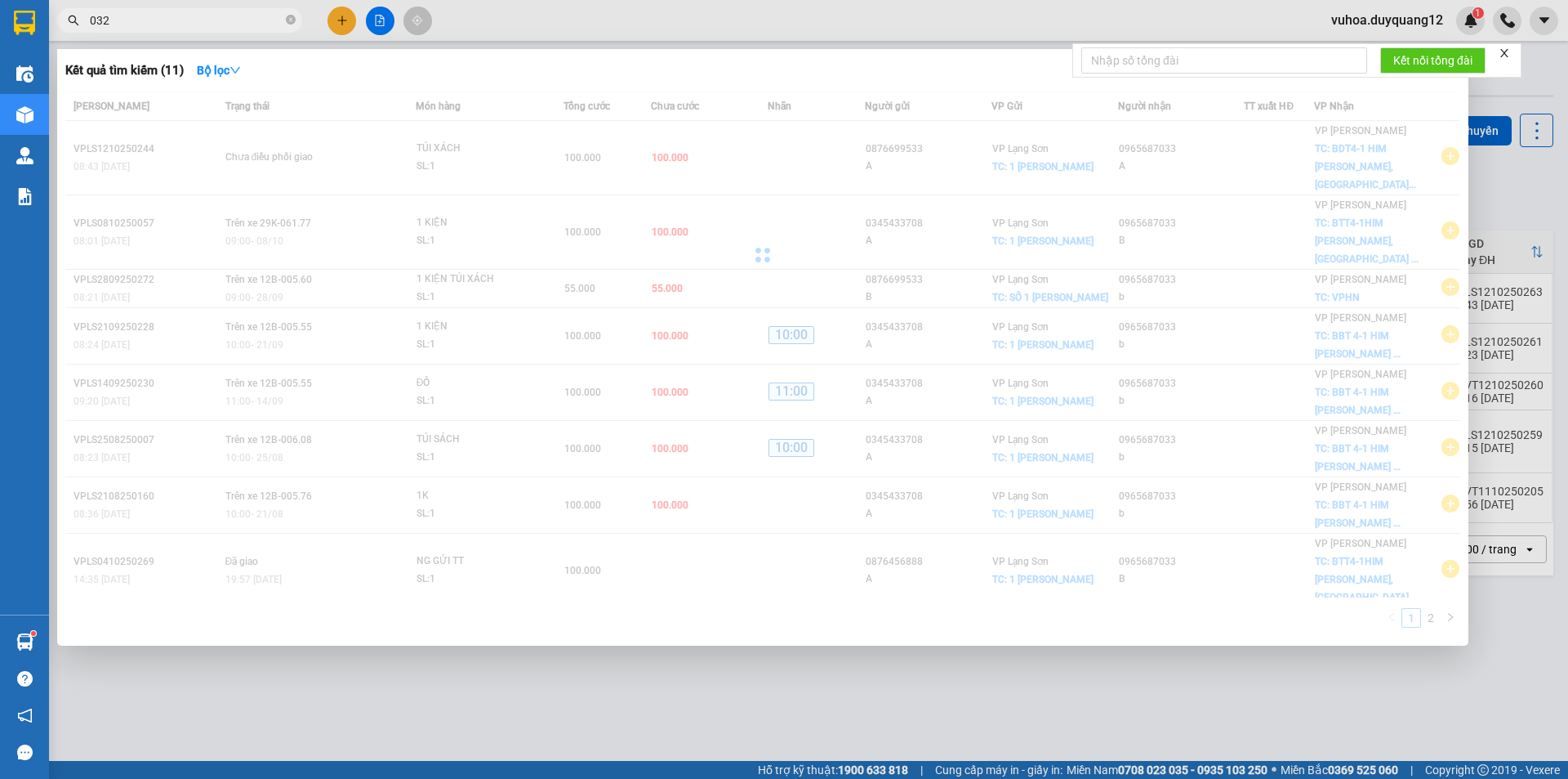
type input "032"
click at [344, 26] on div at bounding box center [784, 389] width 1568 height 779
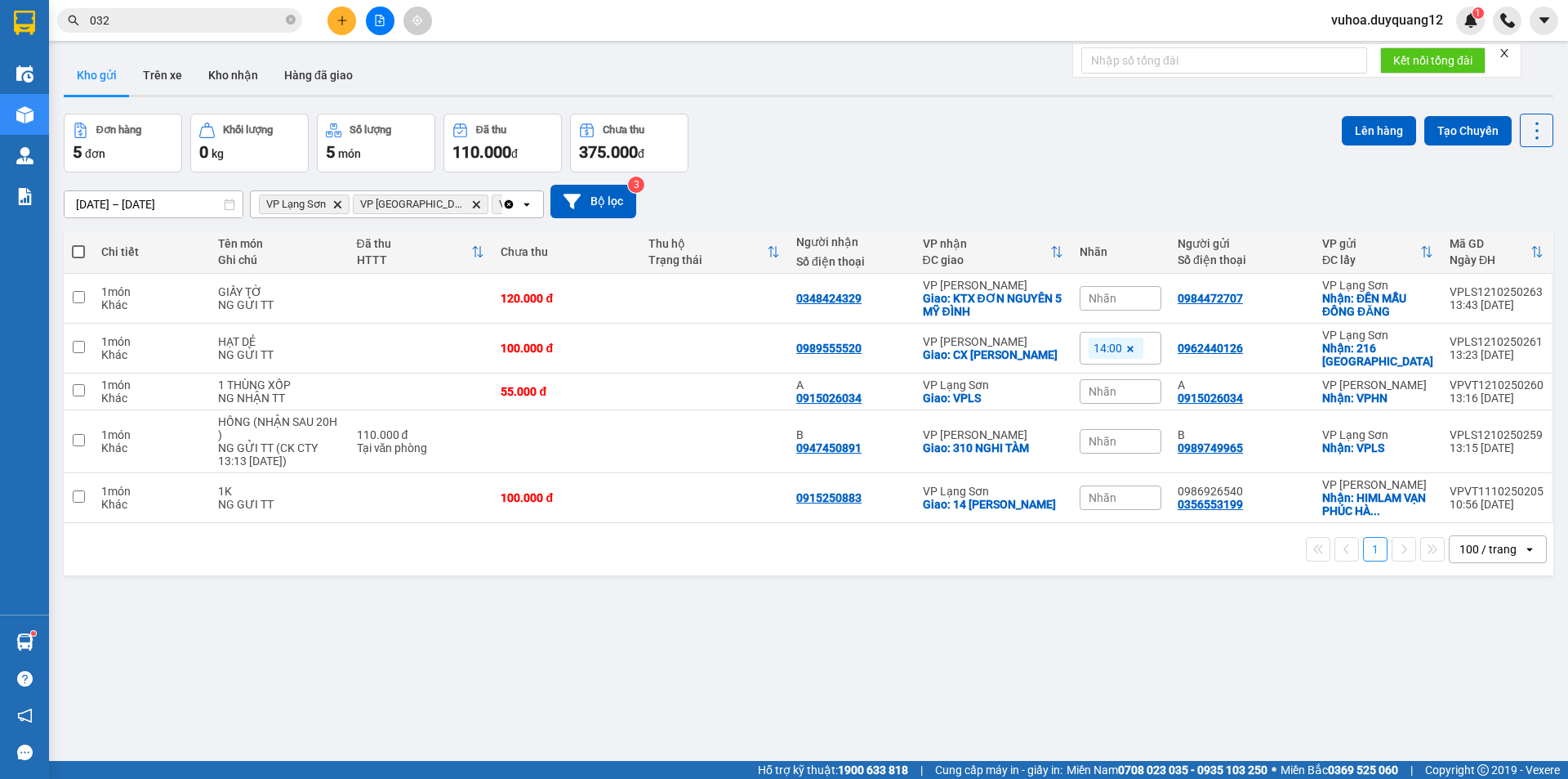
click at [339, 16] on icon "plus" at bounding box center [343, 21] width 12 height 12
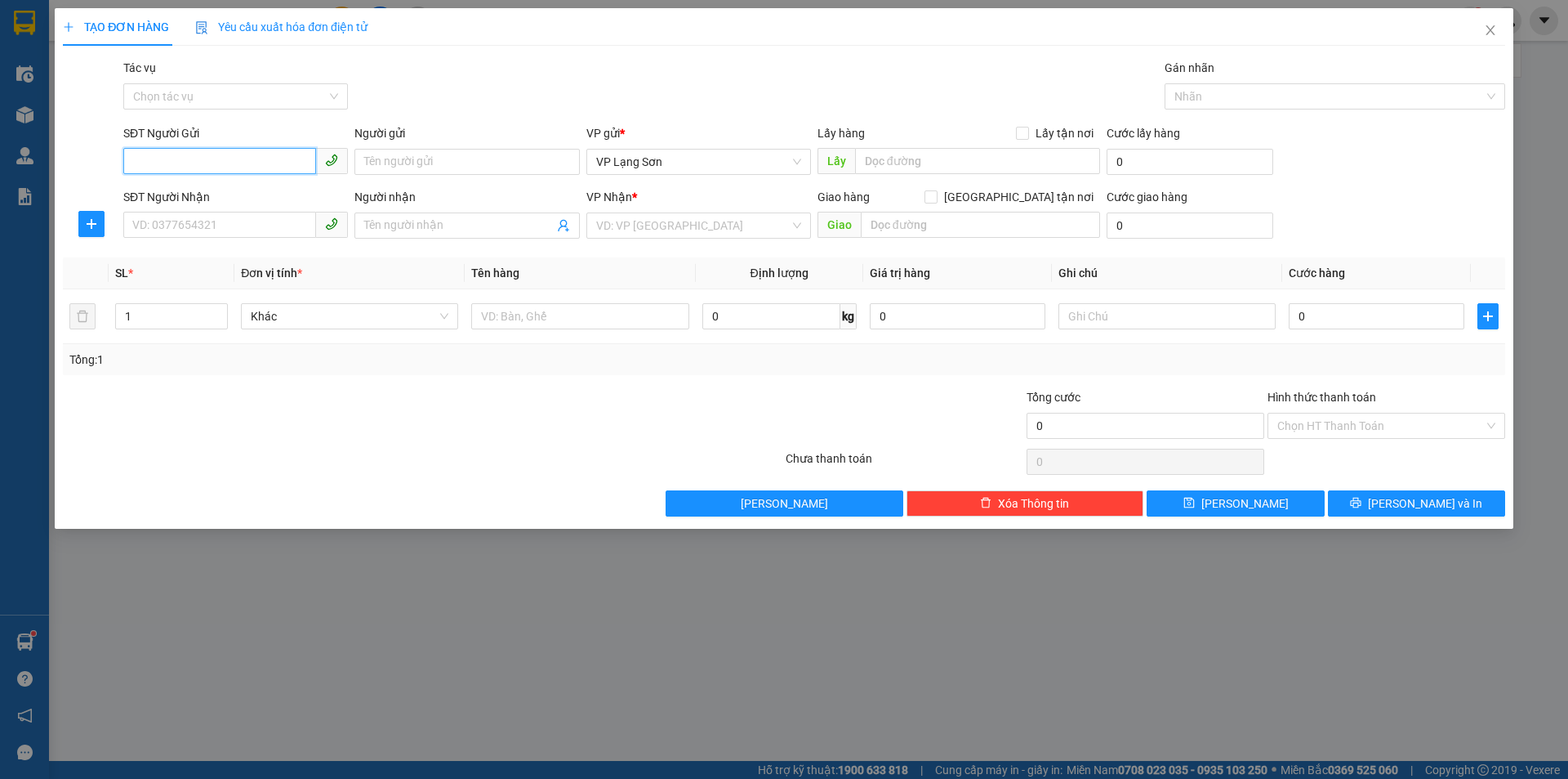
click at [175, 160] on input "SĐT Người Gửi" at bounding box center [220, 161] width 193 height 27
type input "0326556559"
click at [169, 185] on div "0326556559 - A" at bounding box center [235, 194] width 205 height 18
type input "A"
checkbox input "true"
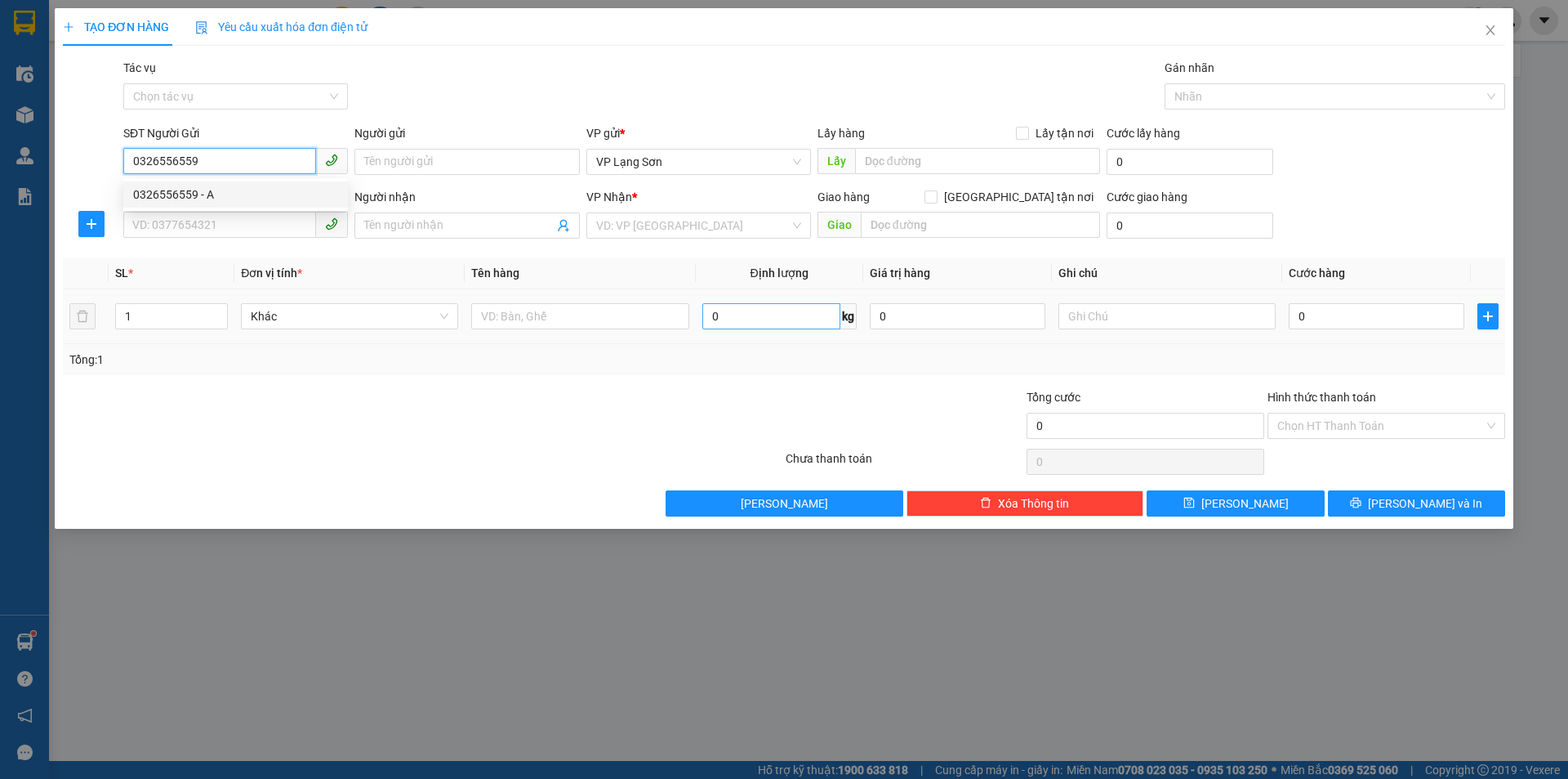
type input "VPLS"
type input "0326556559"
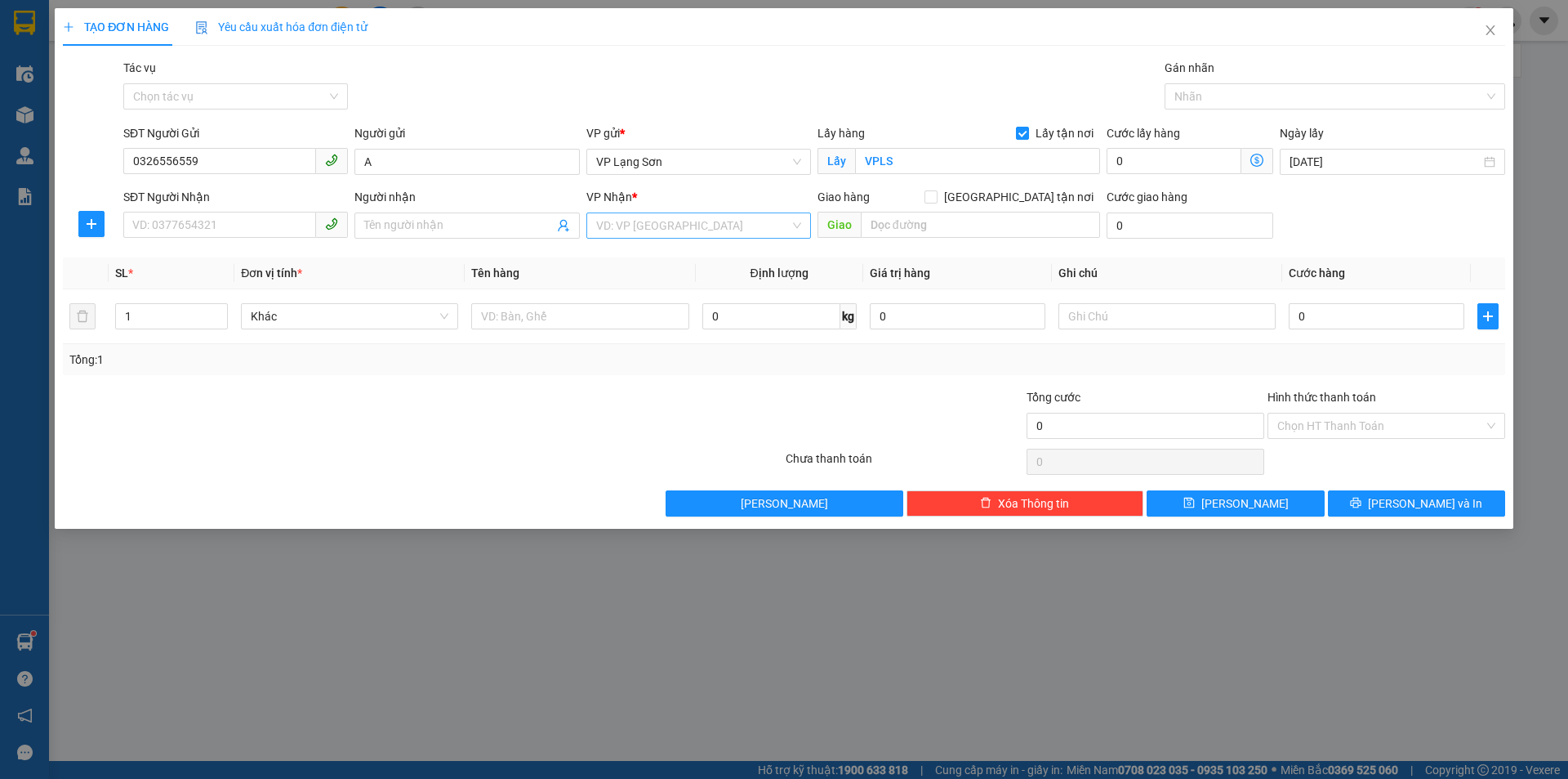
drag, startPoint x: 748, startPoint y: 216, endPoint x: 711, endPoint y: 240, distance: 44.1
click at [748, 217] on input "search" at bounding box center [693, 226] width 194 height 25
click at [656, 281] on div "VP [PERSON_NAME]" at bounding box center [699, 285] width 205 height 18
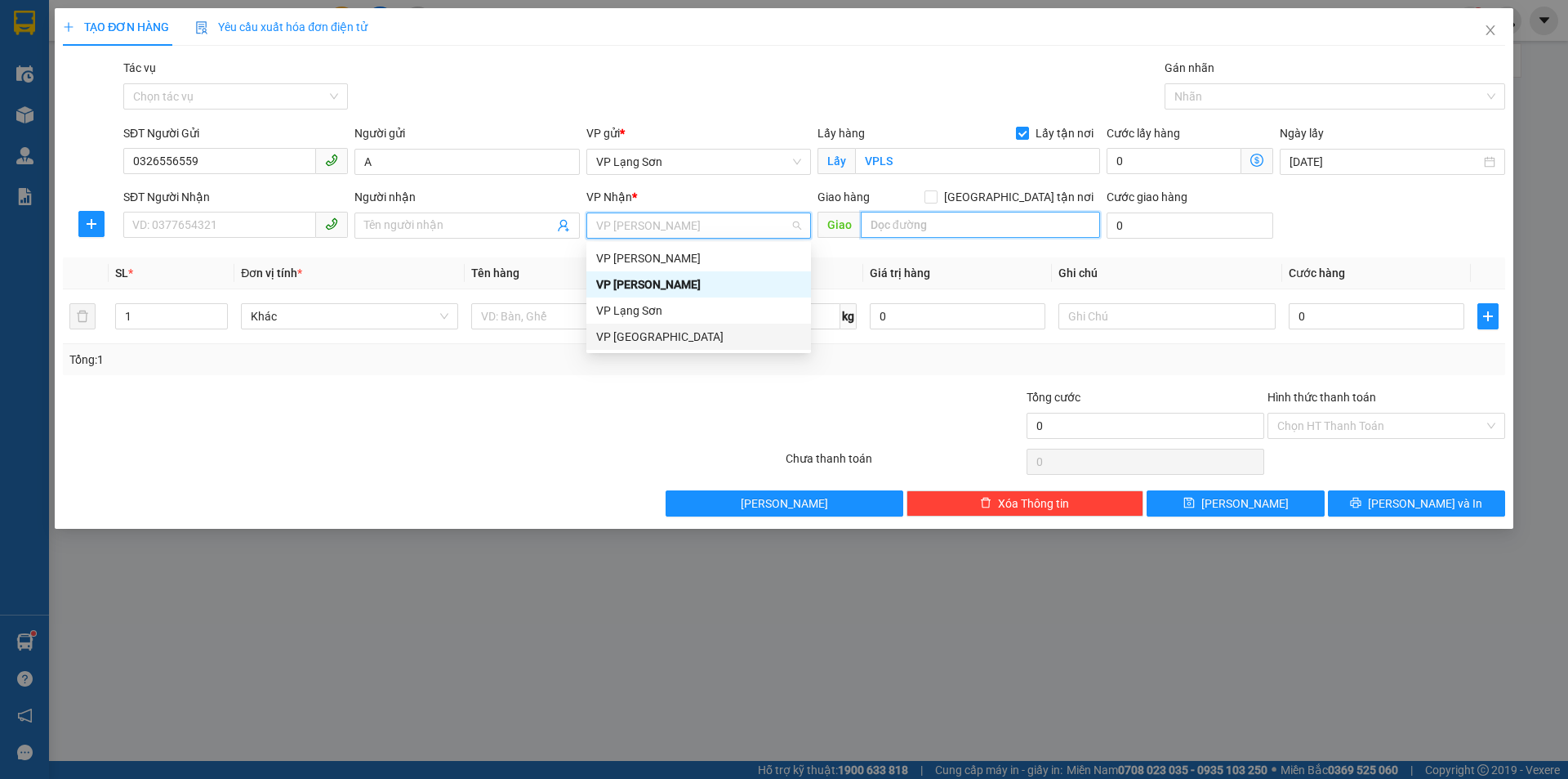
click at [972, 233] on input "text" at bounding box center [980, 225] width 239 height 27
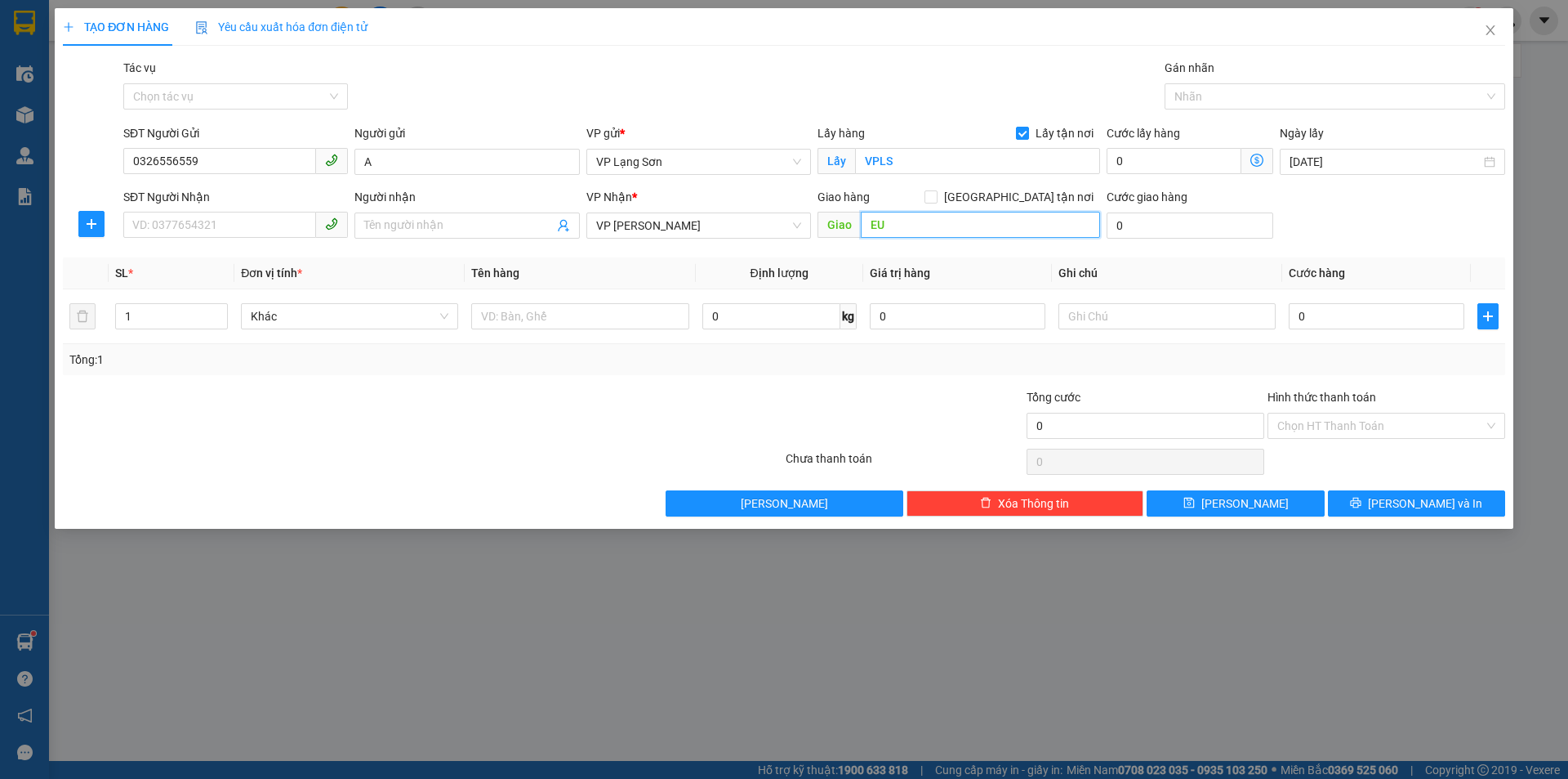
type input "E"
type input "Ẻ"
type input "EURO WINDOW CẦU ĐÔNG TRÙ"
click at [936, 194] on input "[GEOGRAPHIC_DATA] tận nơi" at bounding box center [930, 196] width 12 height 12
checkbox input "true"
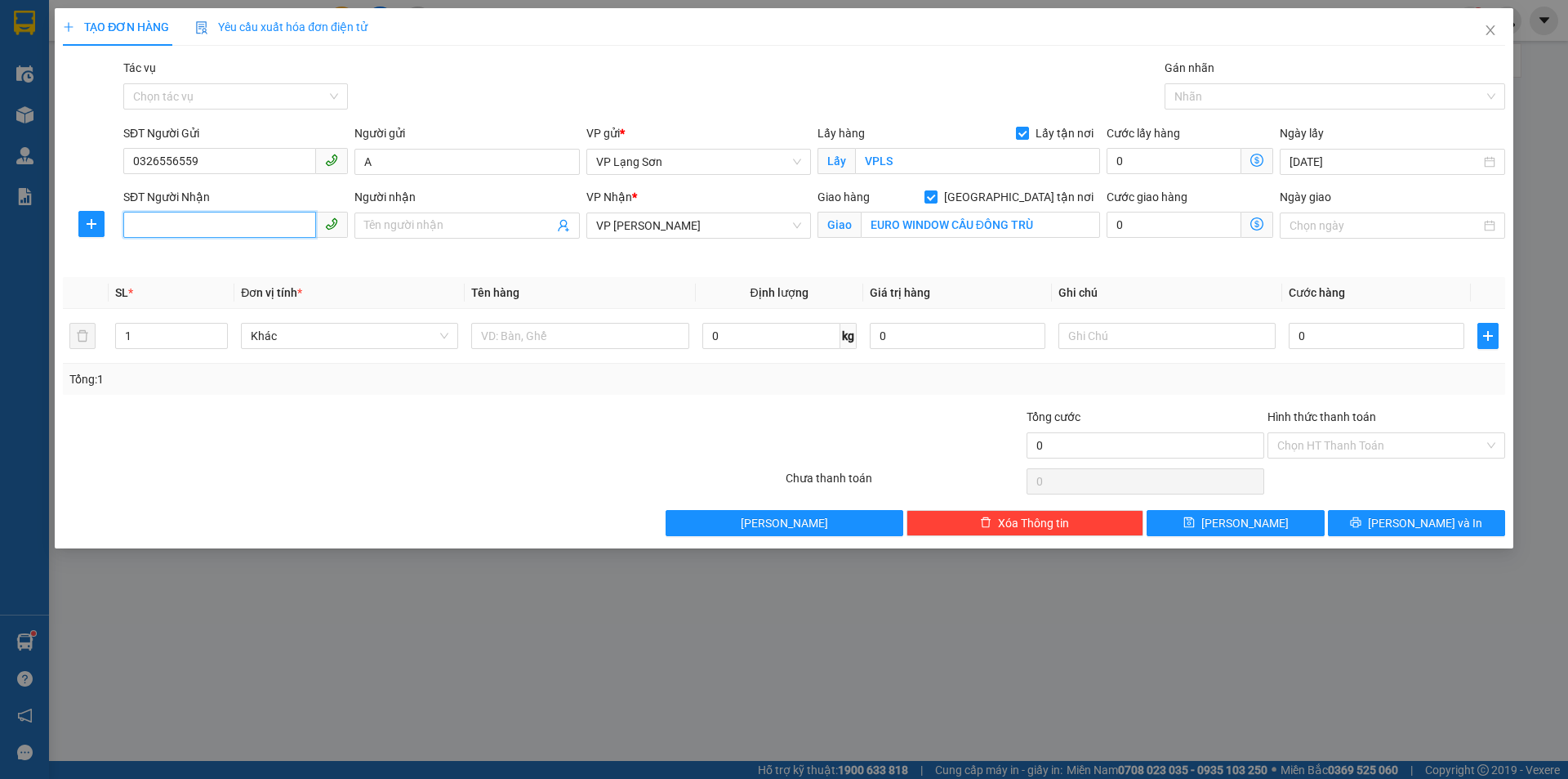
click at [231, 224] on input "SĐT Người Nhận" at bounding box center [220, 225] width 193 height 27
type input "0973009992"
click at [154, 254] on div "0973009992 - B" at bounding box center [235, 258] width 205 height 18
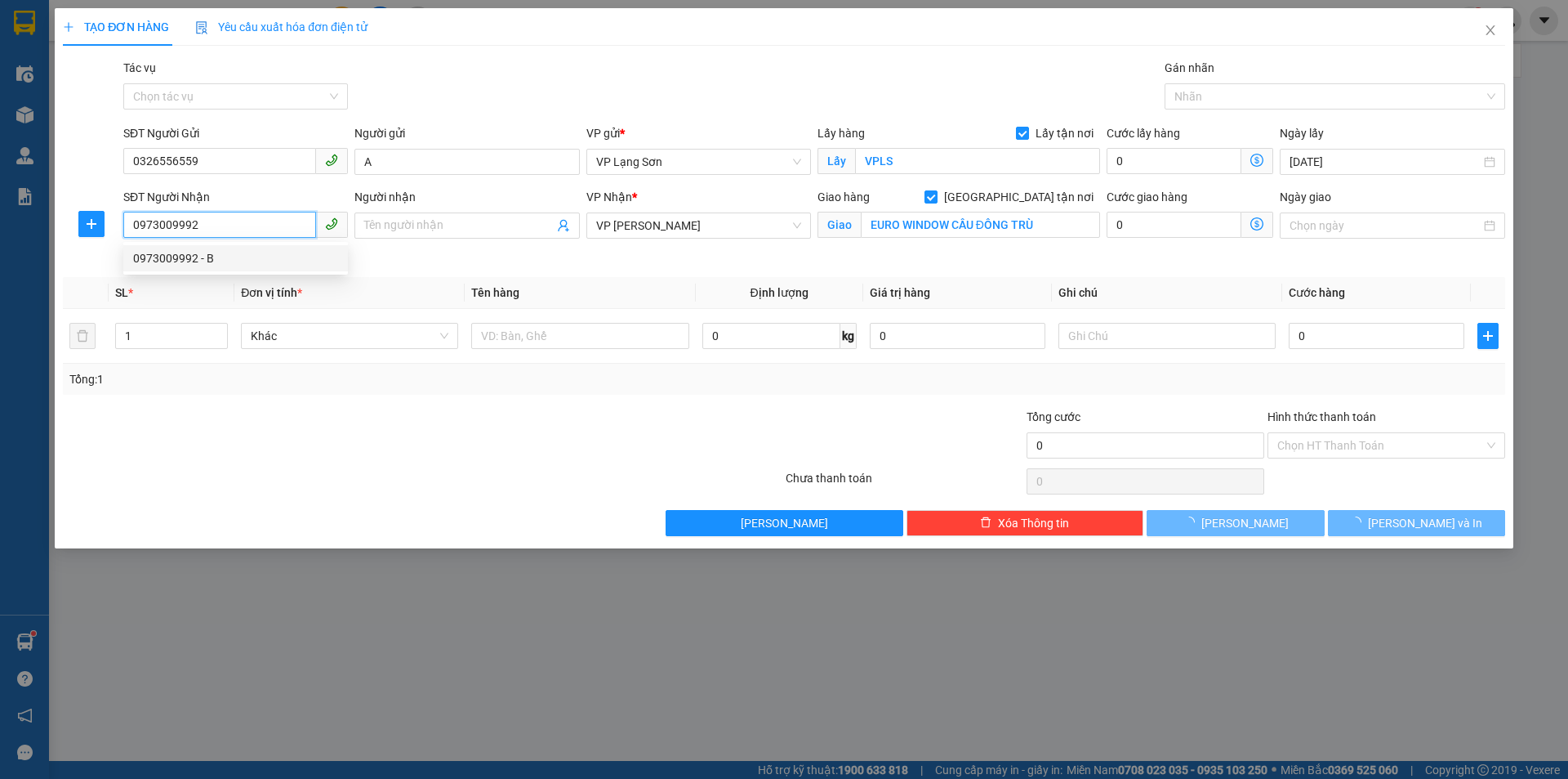
type input "B"
type input "CHUNG CƯ EROWINDOU ĐÔNG [GEOGRAPHIC_DATA]"
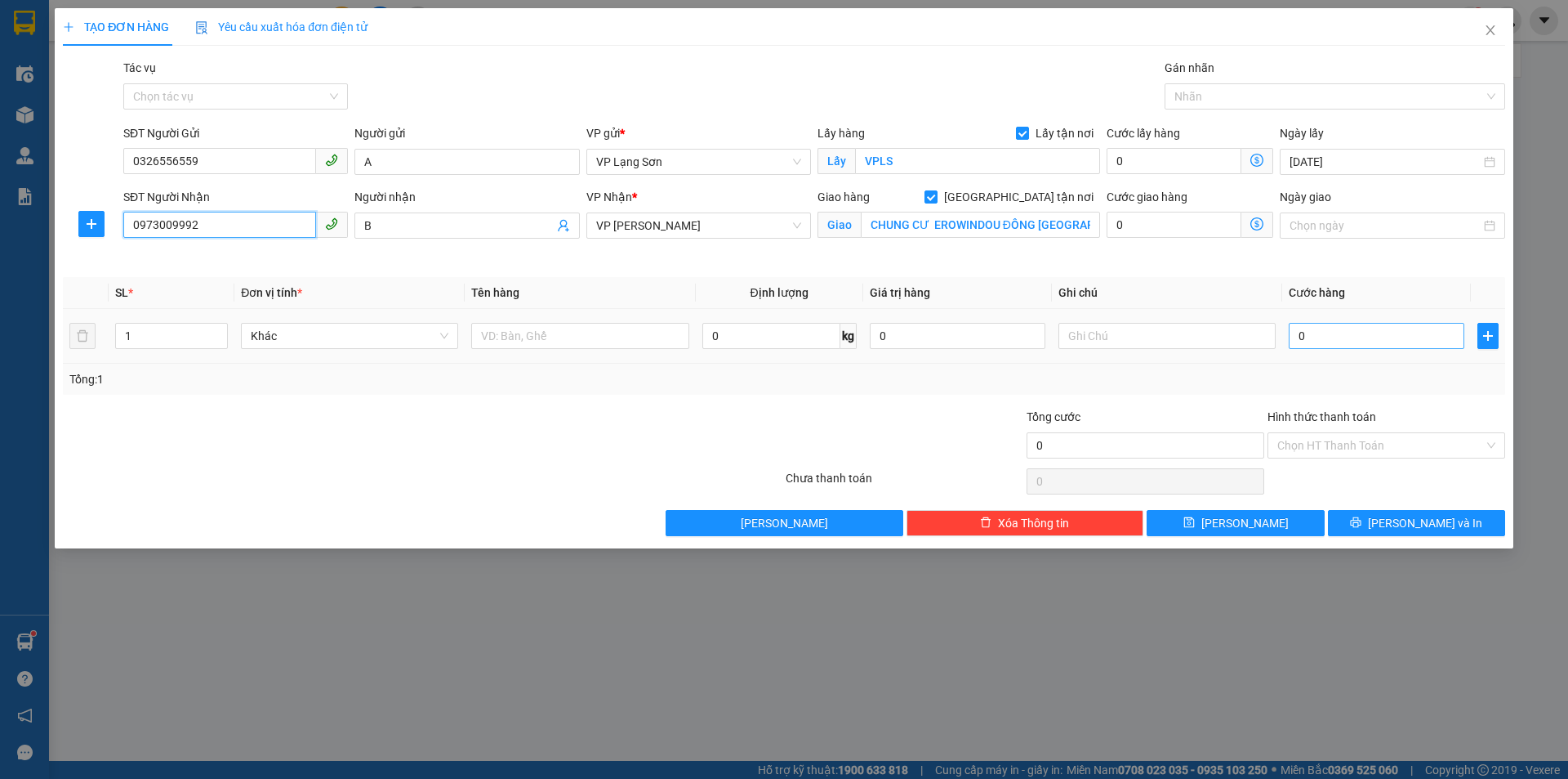
type input "0973009992"
click at [1363, 347] on input "0" at bounding box center [1377, 336] width 175 height 27
type input "1"
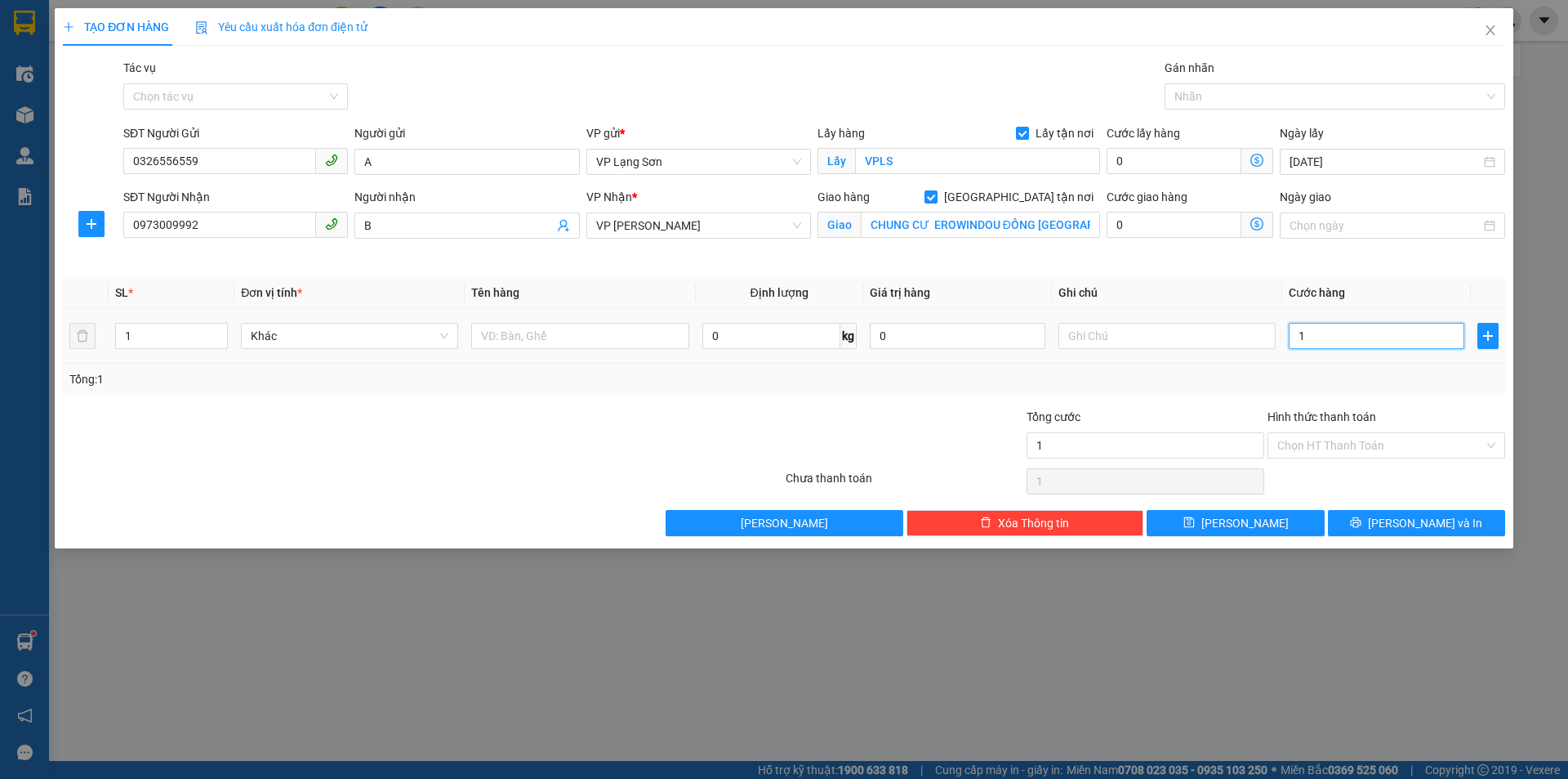
type input "10"
type input "100"
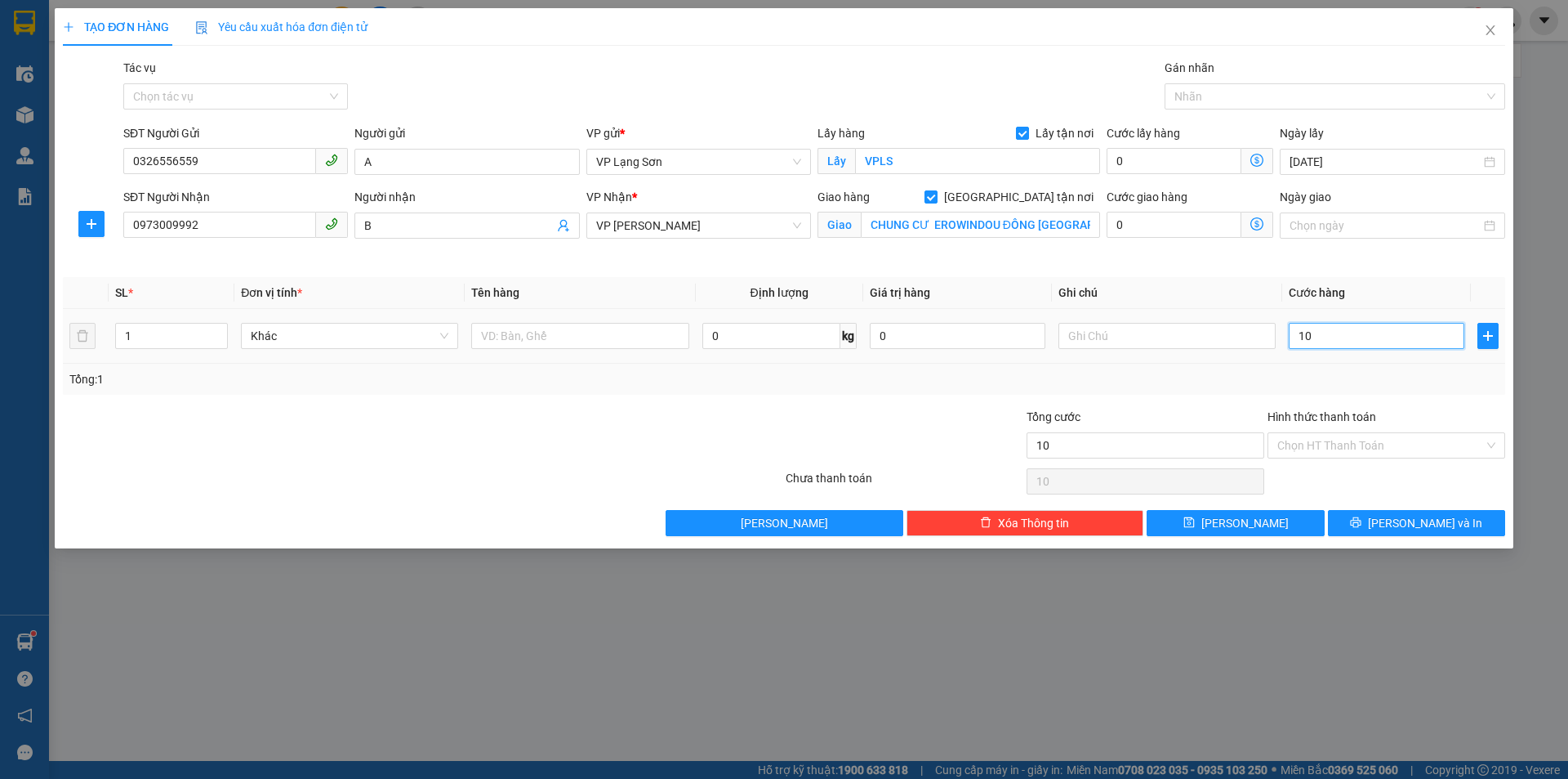
type input "100"
type input "100.000"
drag, startPoint x: 1202, startPoint y: 331, endPoint x: 1165, endPoint y: 322, distance: 38.1
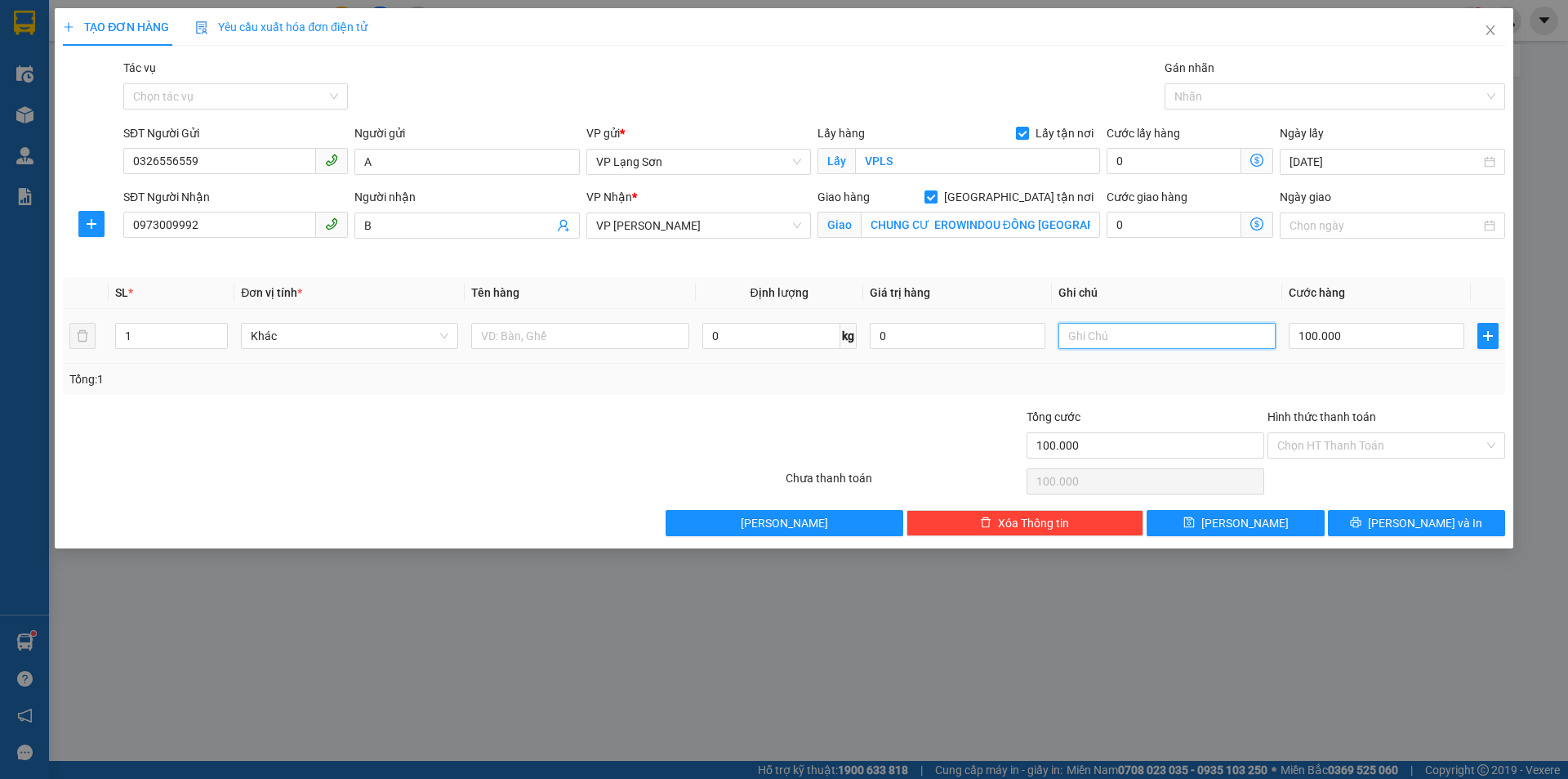
click at [1203, 331] on input "text" at bounding box center [1167, 336] width 218 height 27
type input "NHẬN TT"
click at [594, 332] on input "text" at bounding box center [580, 336] width 218 height 27
type input "VỊT"
click at [1274, 527] on button "[PERSON_NAME]" at bounding box center [1235, 523] width 177 height 27
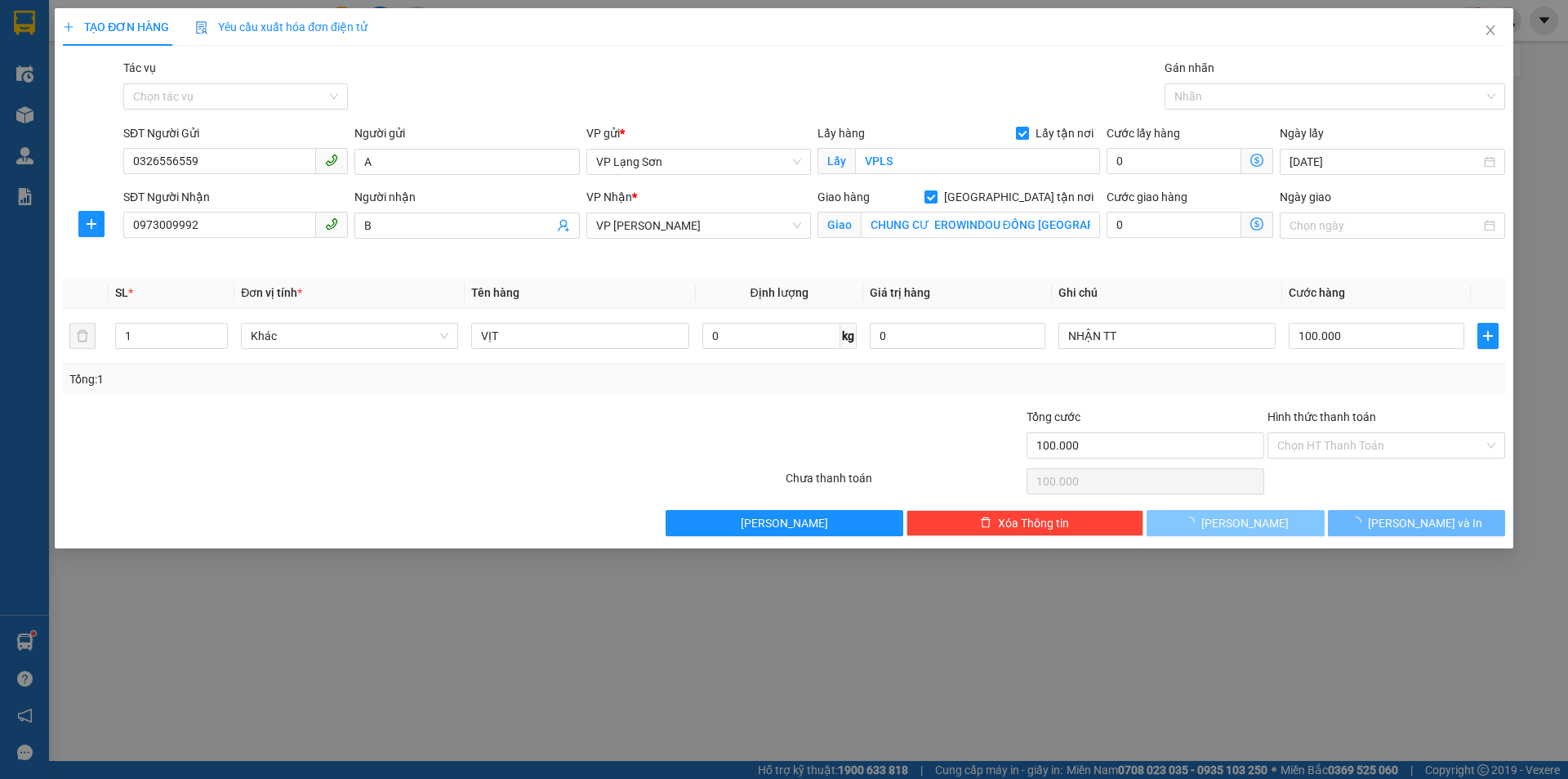
checkbox input "false"
type input "0"
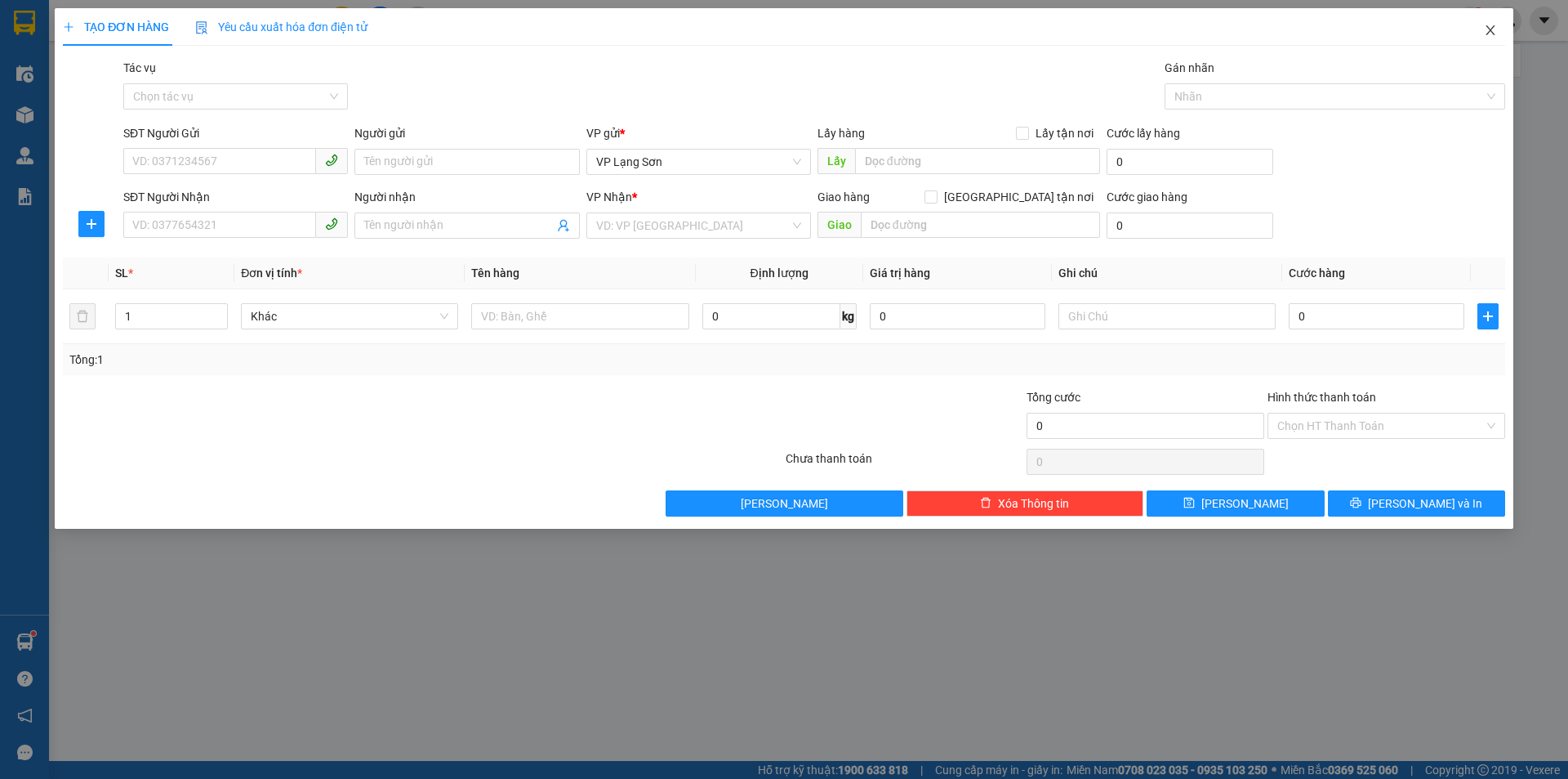
click at [1493, 32] on icon "close" at bounding box center [1490, 30] width 13 height 13
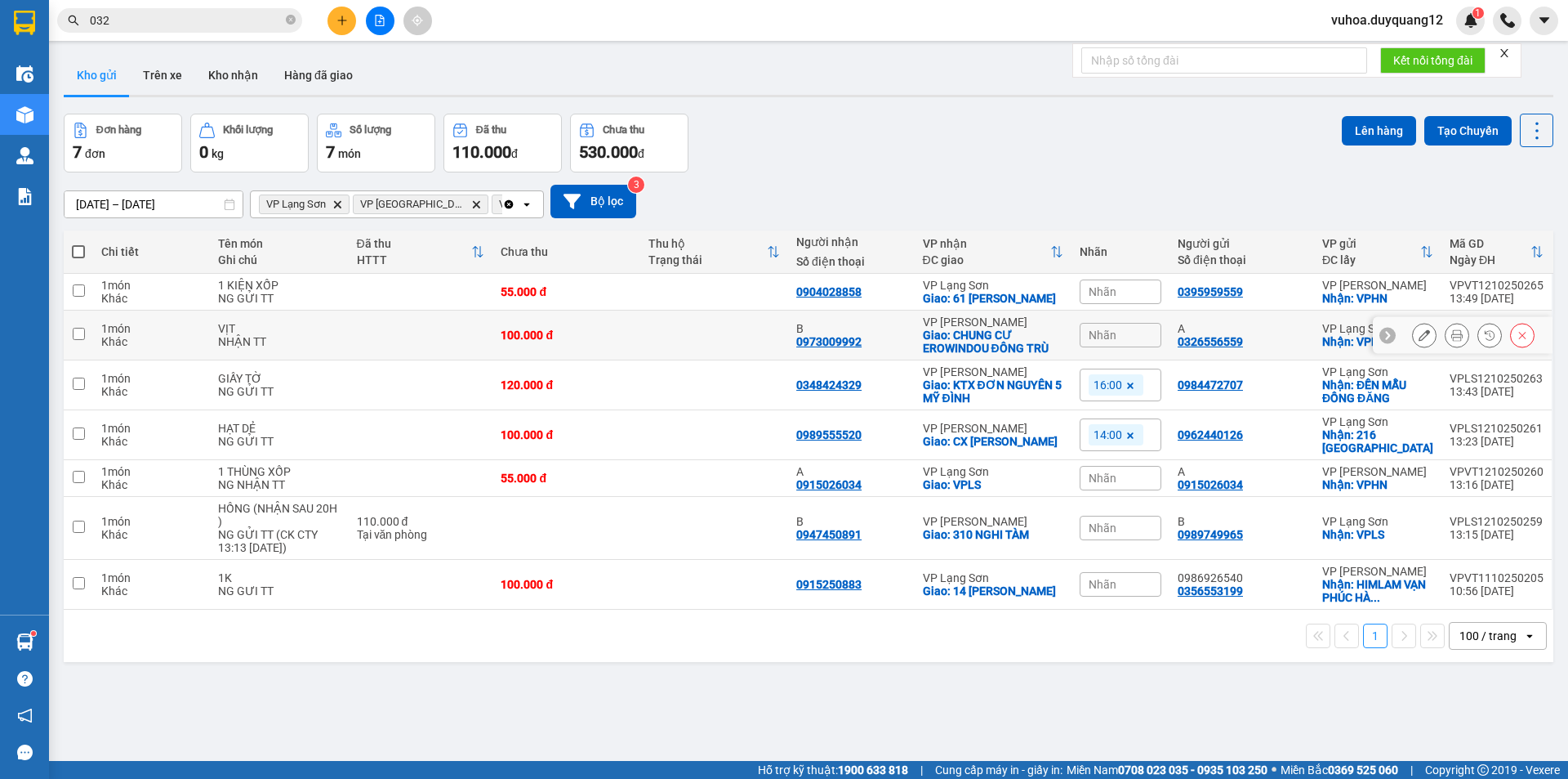
click at [1122, 348] on div "Nhãn" at bounding box center [1120, 335] width 82 height 25
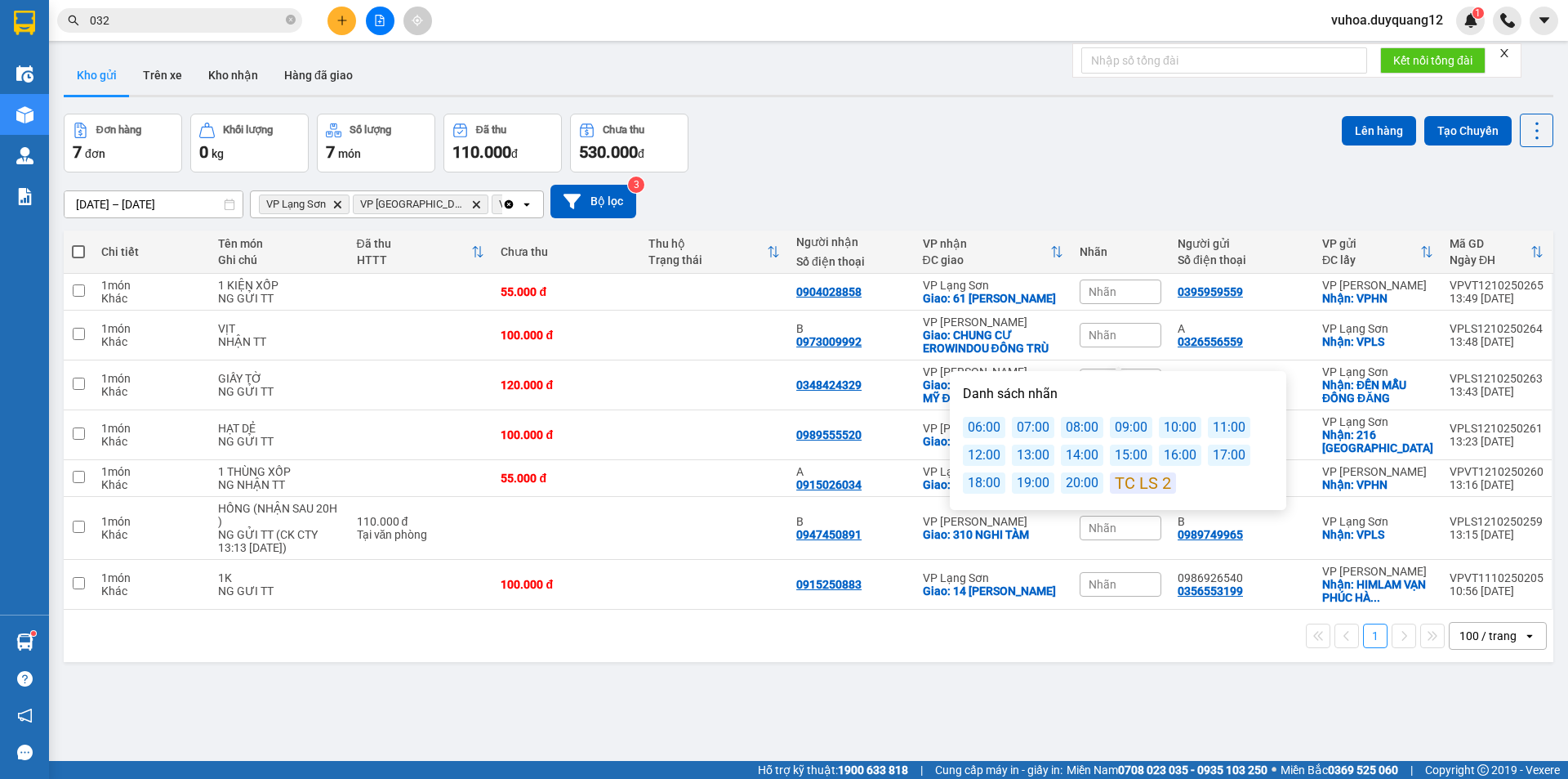
click at [1118, 451] on div "15:00" at bounding box center [1131, 455] width 42 height 22
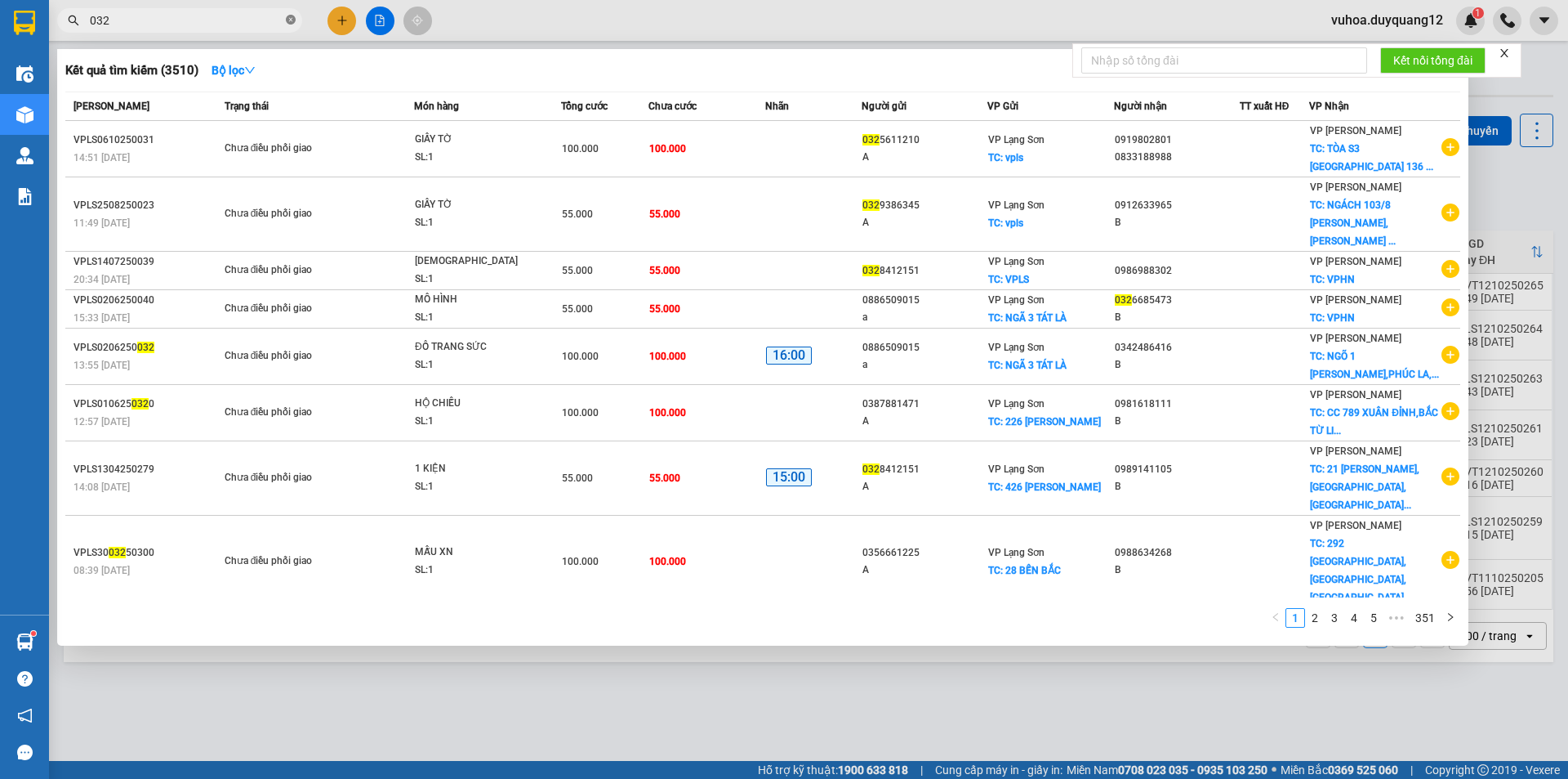
click at [293, 18] on icon "close-circle" at bounding box center [290, 20] width 10 height 10
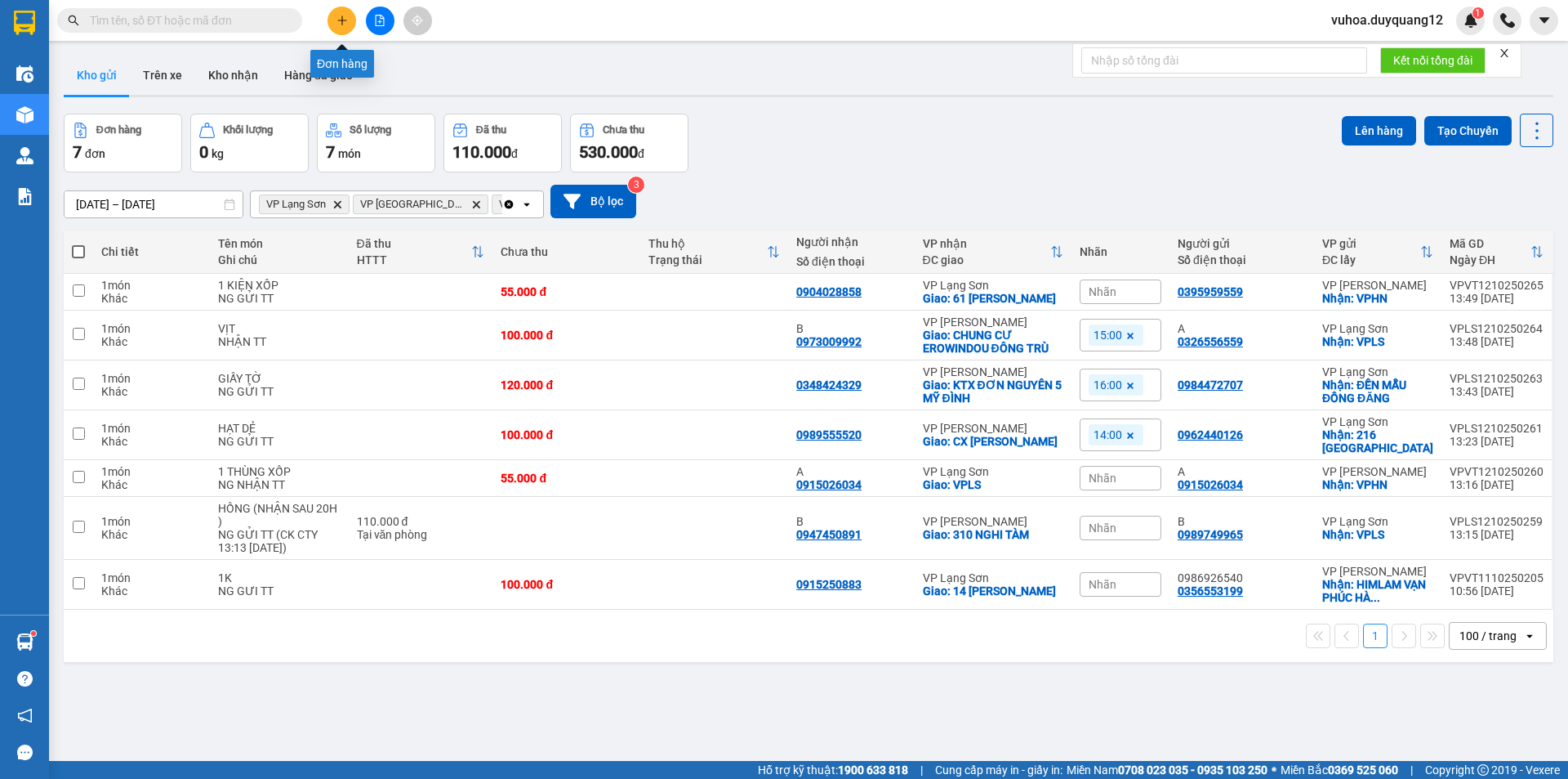
click at [349, 22] on button at bounding box center [342, 21] width 29 height 29
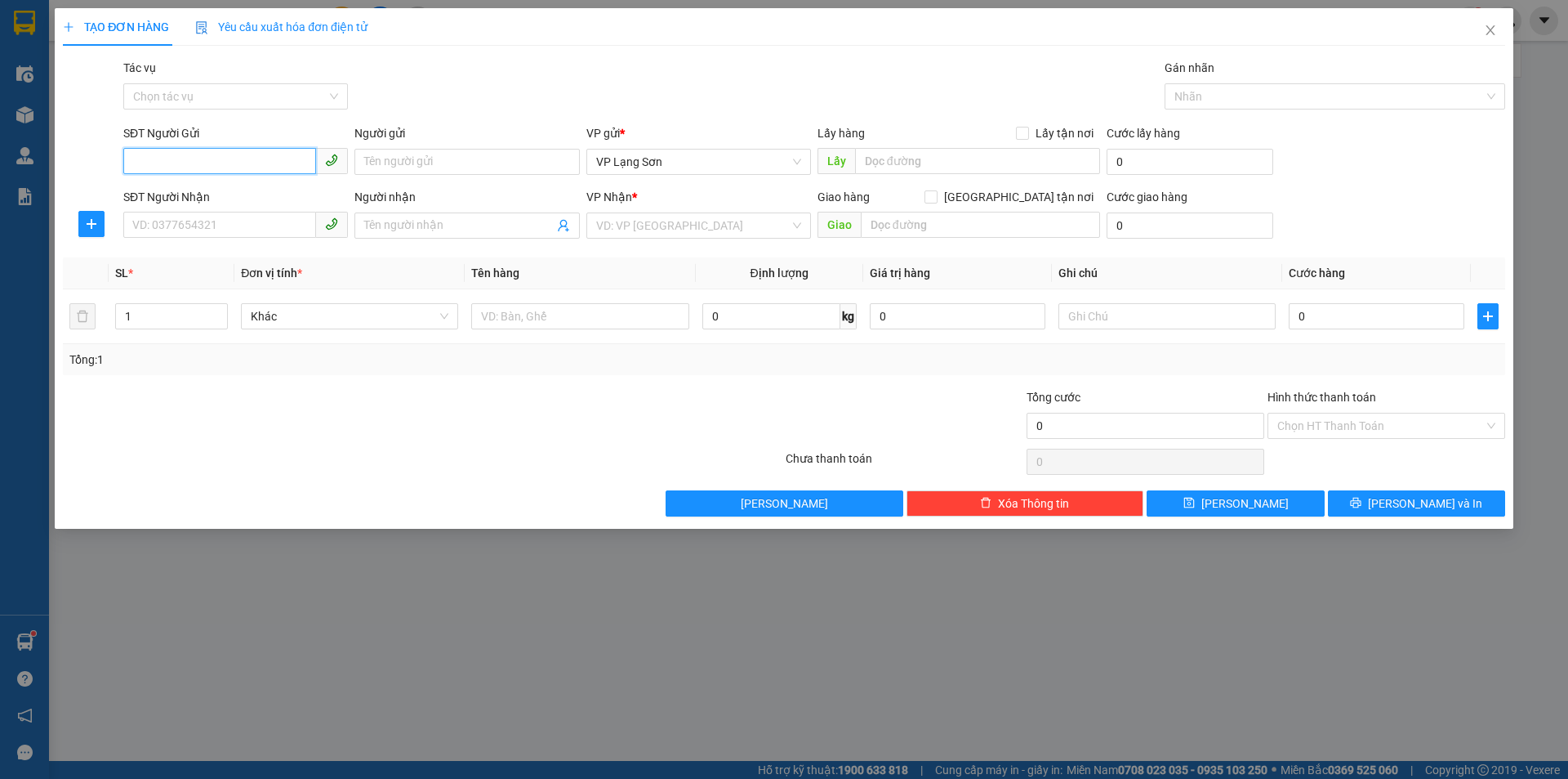
drag, startPoint x: 252, startPoint y: 162, endPoint x: 289, endPoint y: 159, distance: 37.1
click at [254, 162] on input "SĐT Người Gửi" at bounding box center [220, 161] width 193 height 27
type input "0982015995"
click at [899, 166] on input "text" at bounding box center [977, 161] width 245 height 27
click at [214, 231] on input "SĐT Người Nhận" at bounding box center [220, 225] width 193 height 27
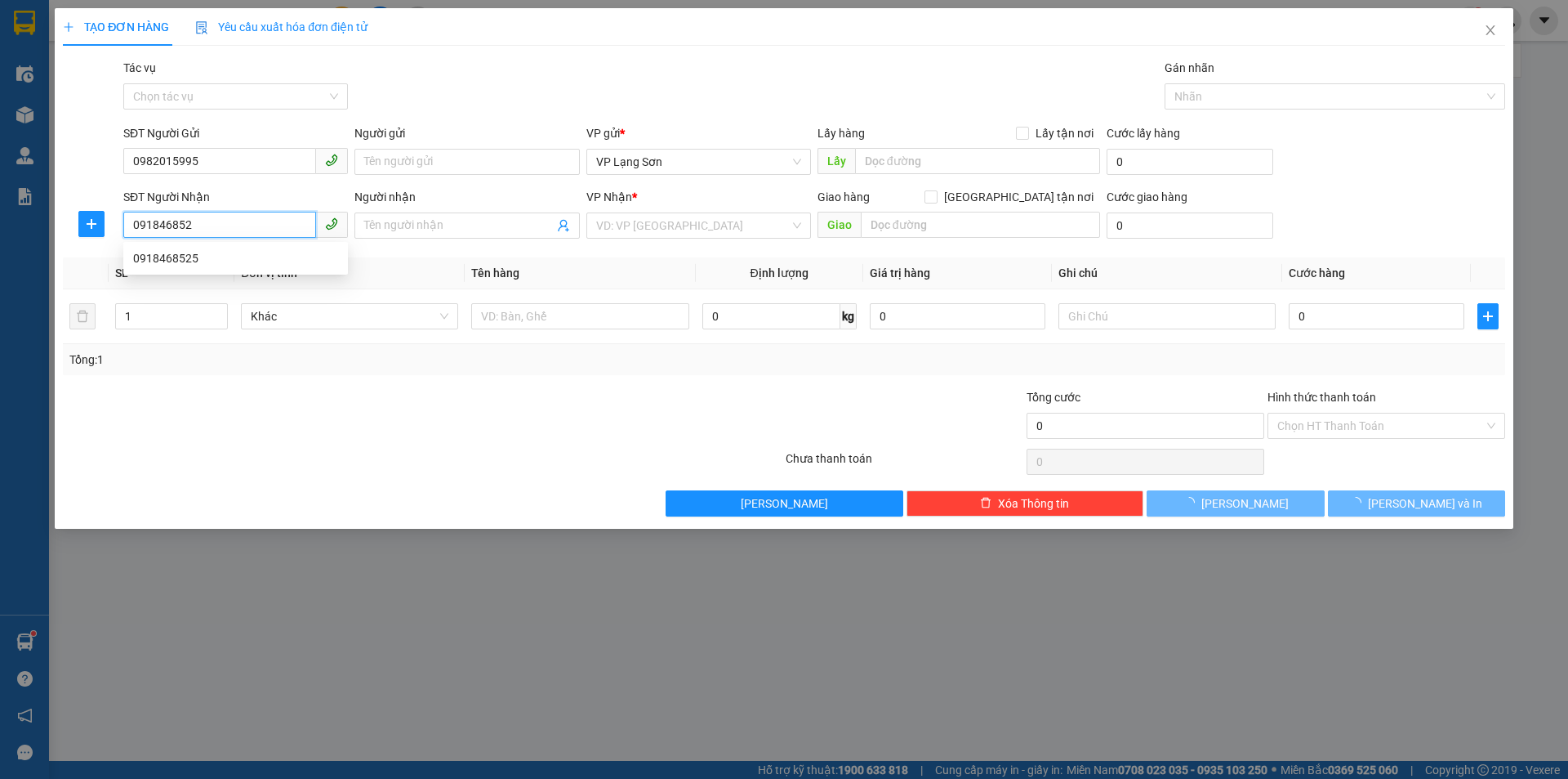
type input "0918468525"
drag, startPoint x: 173, startPoint y: 265, endPoint x: 290, endPoint y: 232, distance: 121.6
click at [176, 264] on div "0918468525" at bounding box center [235, 258] width 205 height 18
checkbox input "true"
type input "61 NGÕ HOA BÌNH 7 MINH KHAI"
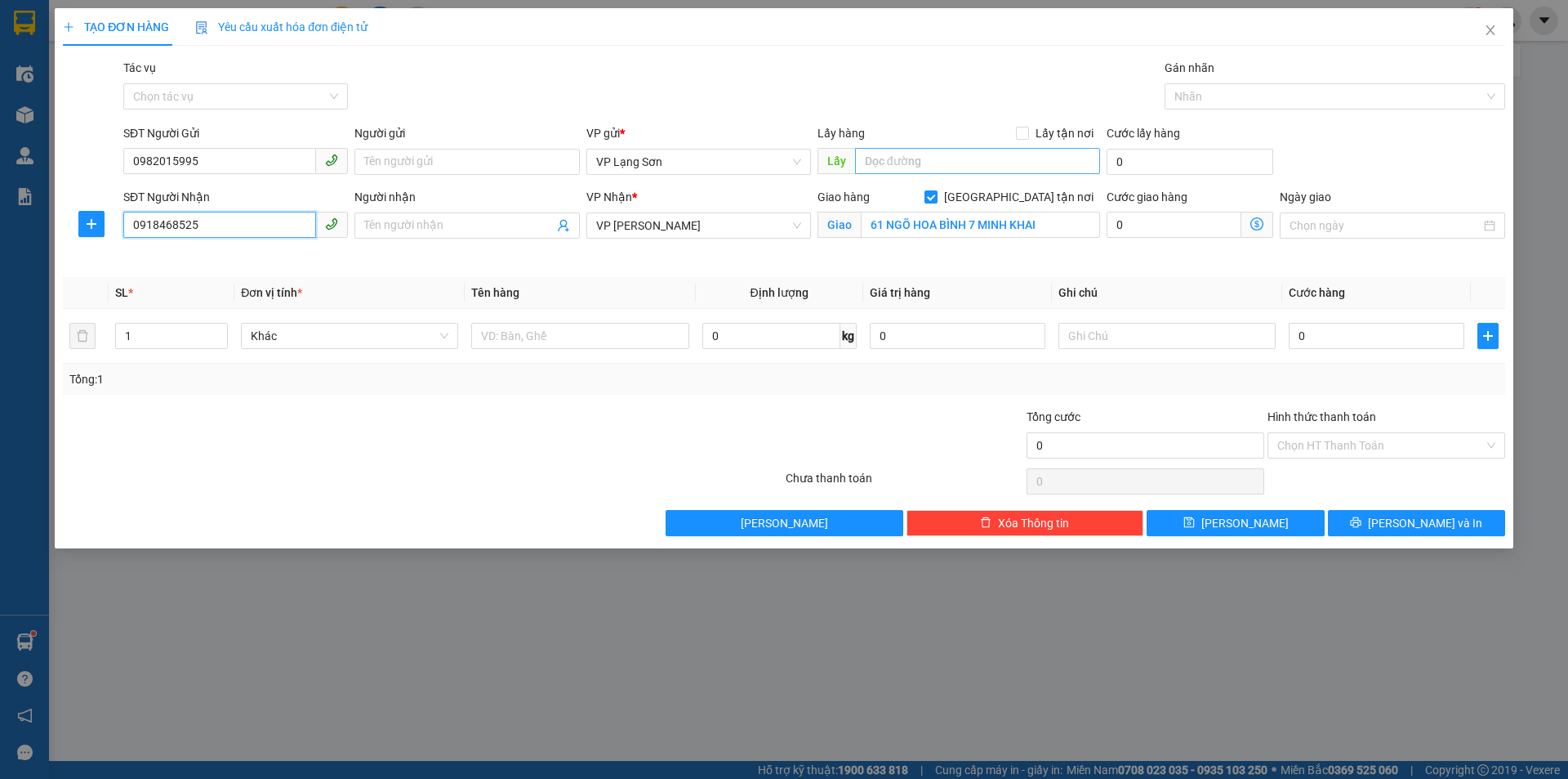
type input "0918468525"
click at [905, 152] on input "text" at bounding box center [977, 161] width 245 height 27
type input "VPLS"
click at [1026, 132] on input "Lấy tận nơi" at bounding box center [1022, 133] width 12 height 12
checkbox input "true"
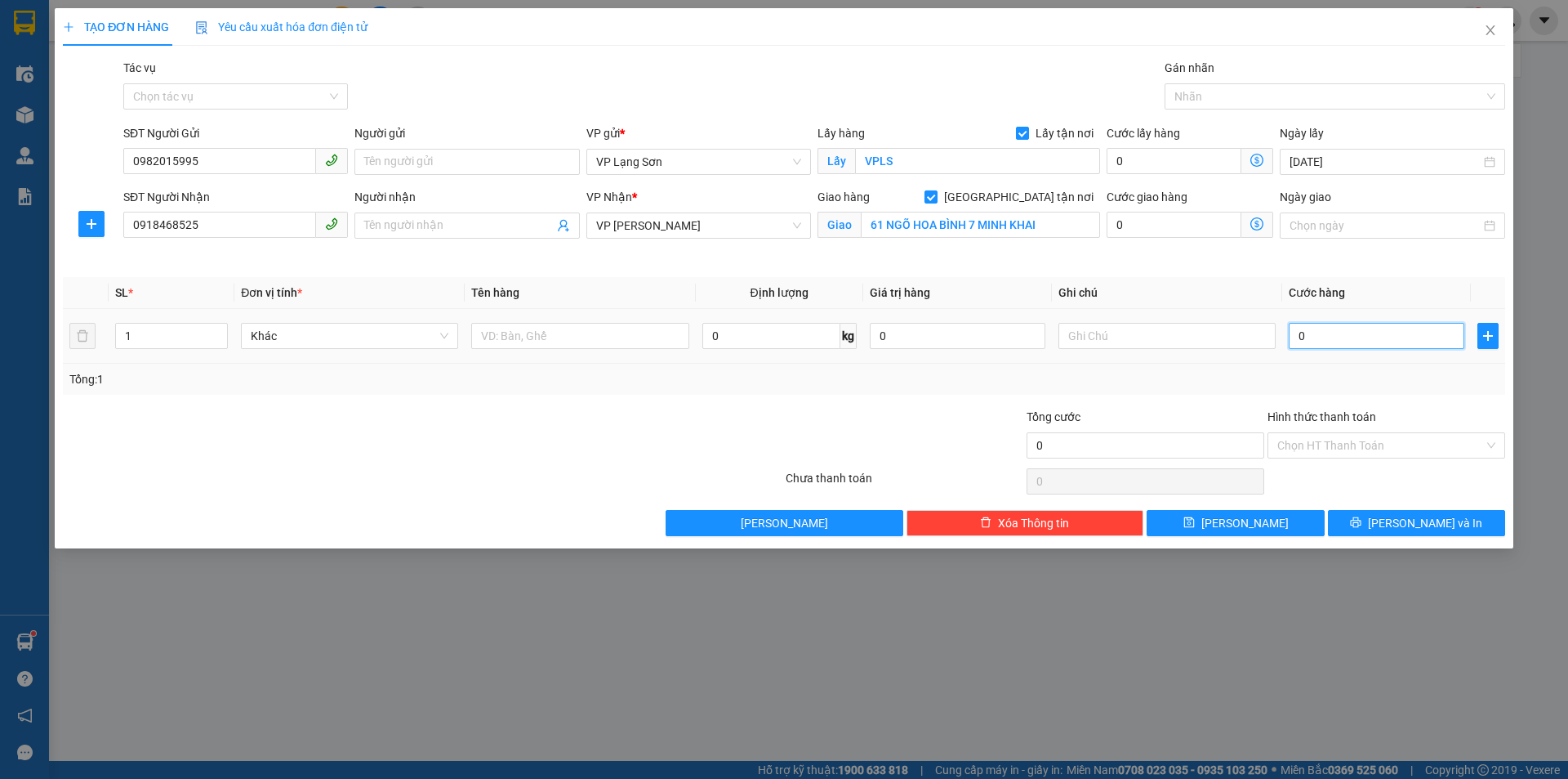
click at [1329, 341] on input "0" at bounding box center [1377, 336] width 175 height 27
type input "1"
type input "10"
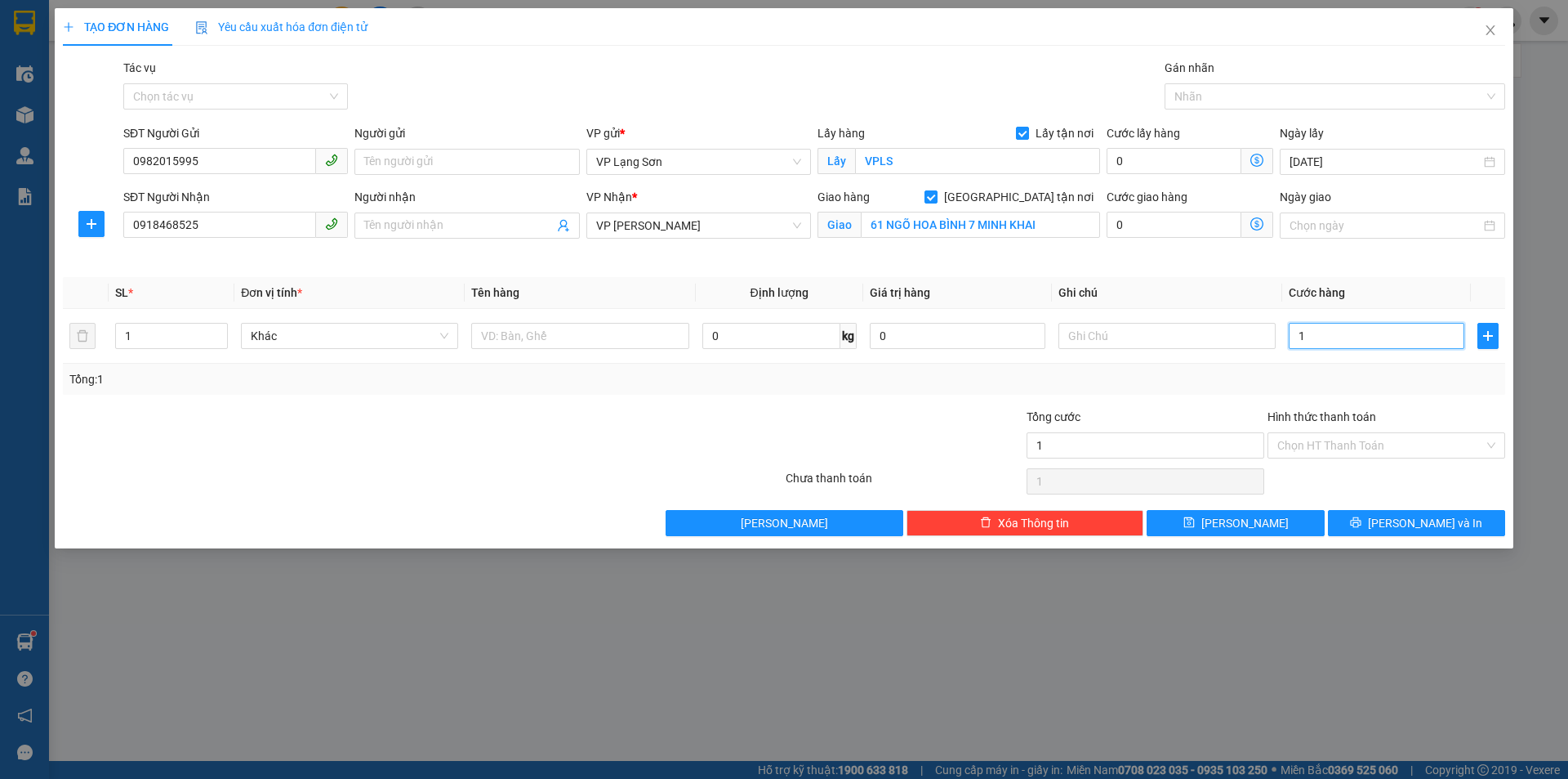
type input "10"
type input "100"
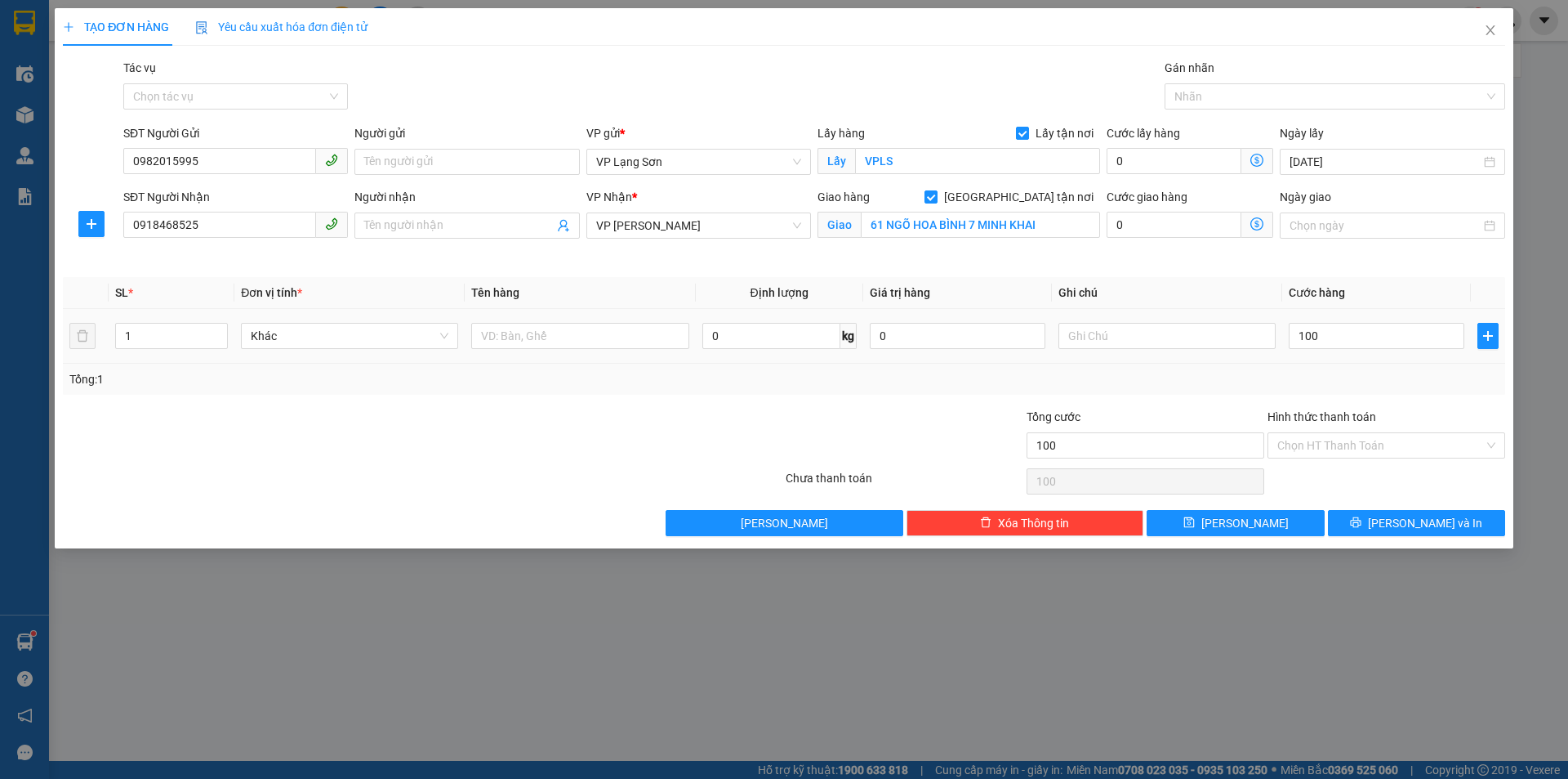
click at [1292, 387] on div "Tổng: 1" at bounding box center [784, 379] width 1429 height 18
type input "100.000"
drag, startPoint x: 1203, startPoint y: 348, endPoint x: 1038, endPoint y: 295, distance: 173.3
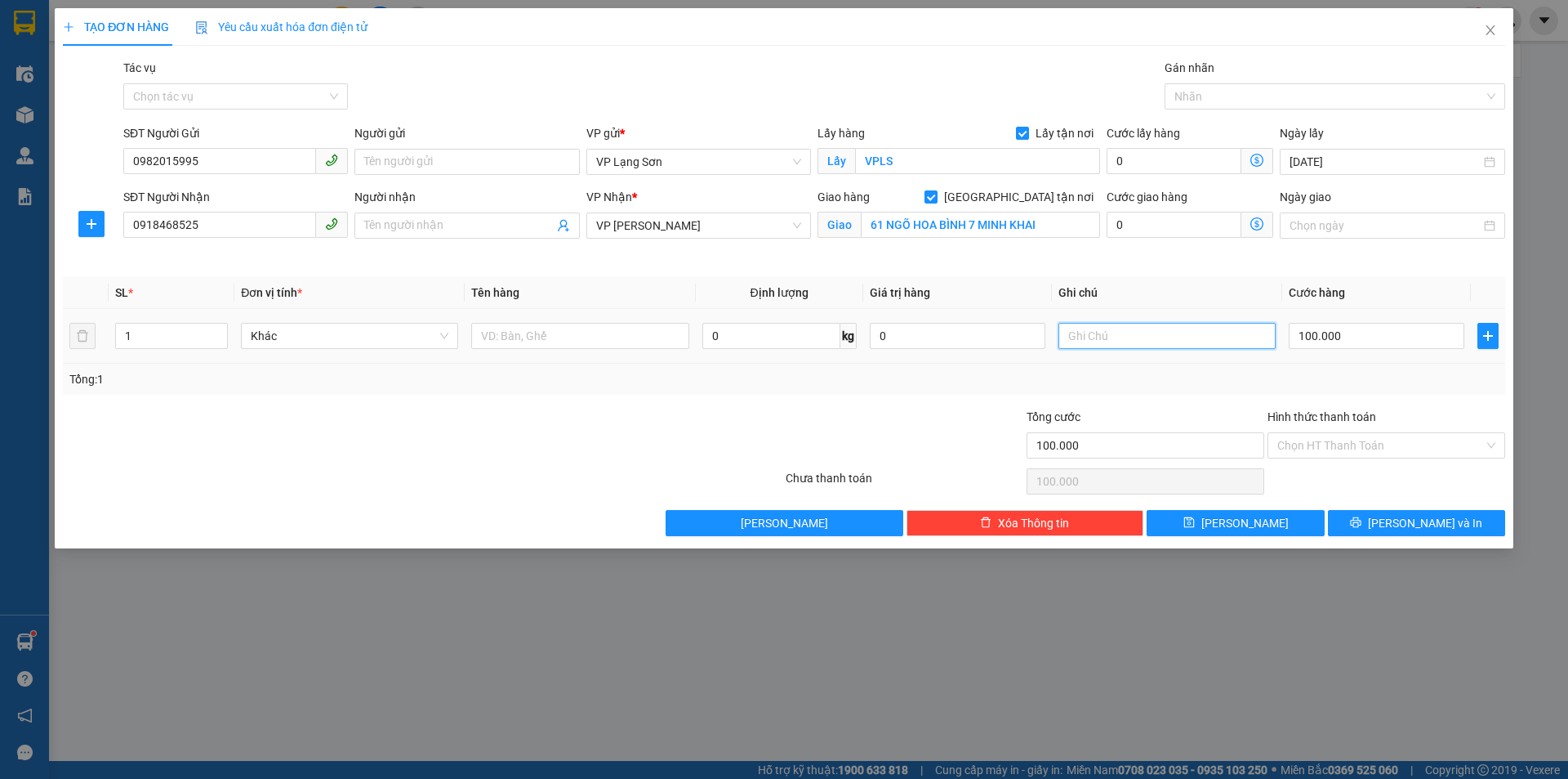
click at [1203, 346] on input "text" at bounding box center [1167, 336] width 218 height 27
type input "11H33 [DATE]"
click at [614, 337] on input "text" at bounding box center [580, 336] width 218 height 27
type input "D"
type input "ĐỒ ĂN"
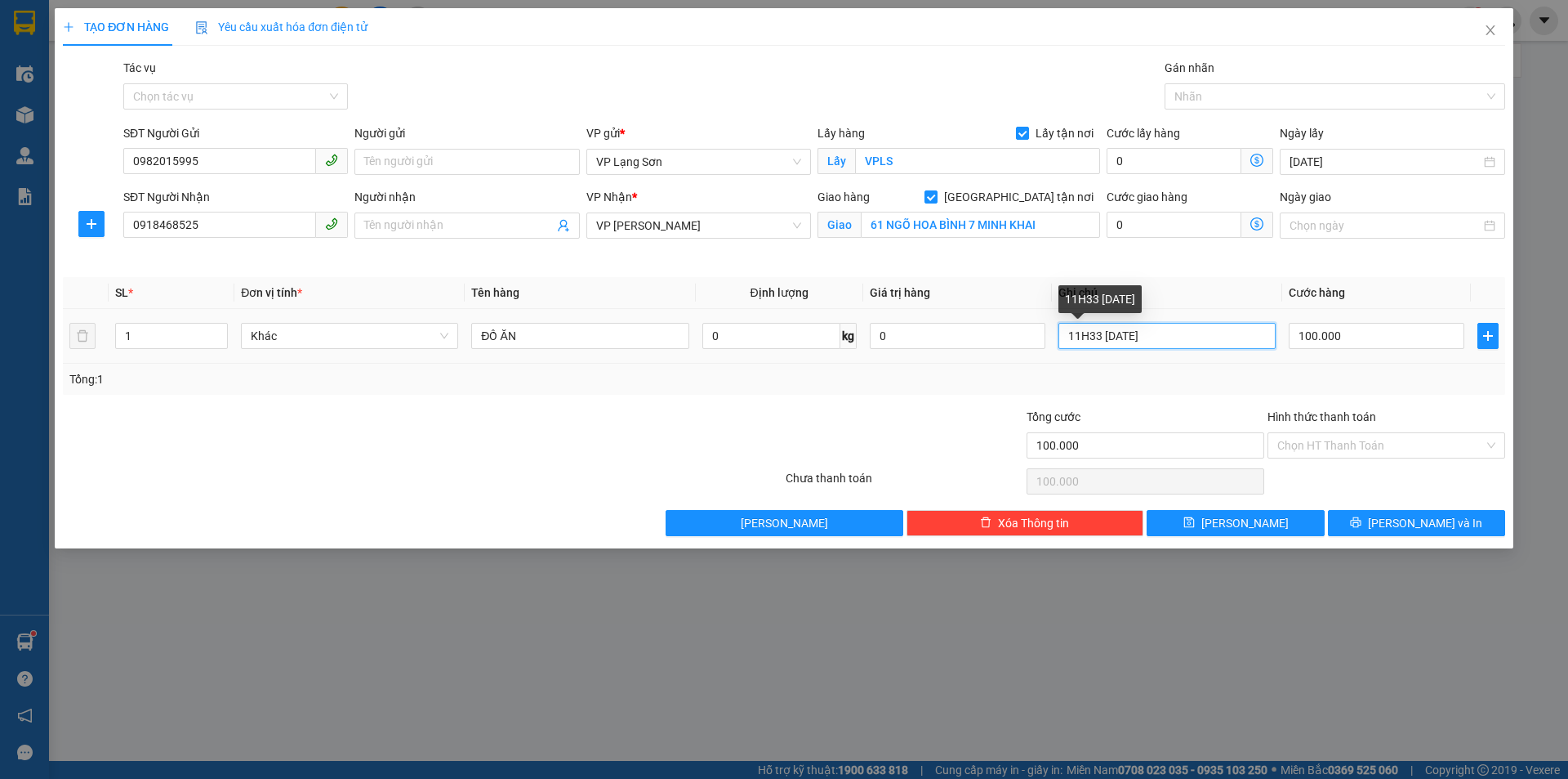
drag, startPoint x: 1206, startPoint y: 339, endPoint x: 1123, endPoint y: 310, distance: 87.9
click at [1198, 339] on input "11H33 [DATE]" at bounding box center [1167, 336] width 218 height 27
type input "11H33 [DATE] ĐÃ CK CTY"
click at [1395, 445] on input "Hình thức thanh toán" at bounding box center [1381, 445] width 207 height 25
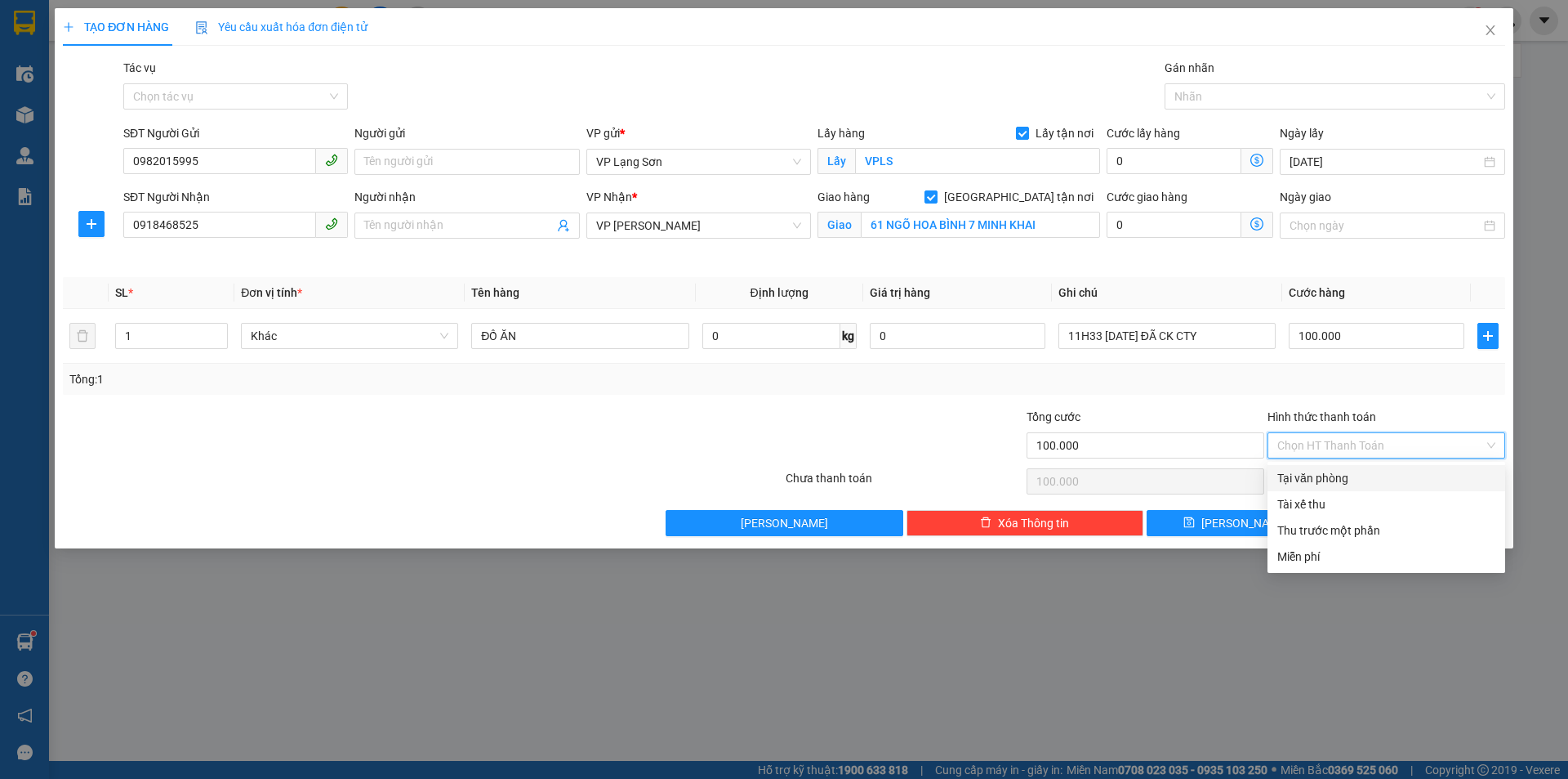
click at [1348, 482] on div "Tại văn phòng" at bounding box center [1387, 478] width 219 height 18
type input "0"
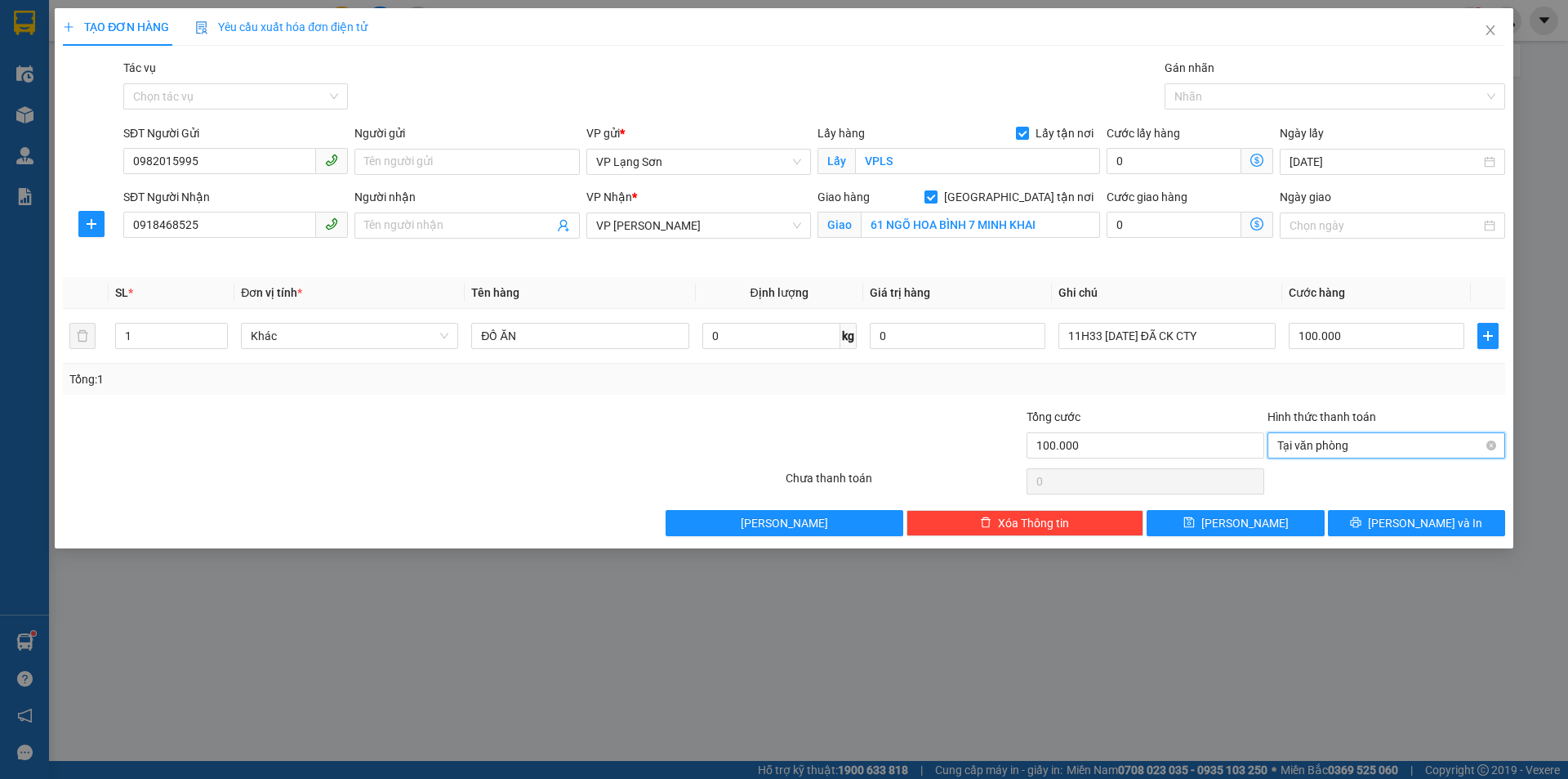
click at [1336, 454] on span "Tại văn phòng" at bounding box center [1387, 445] width 219 height 25
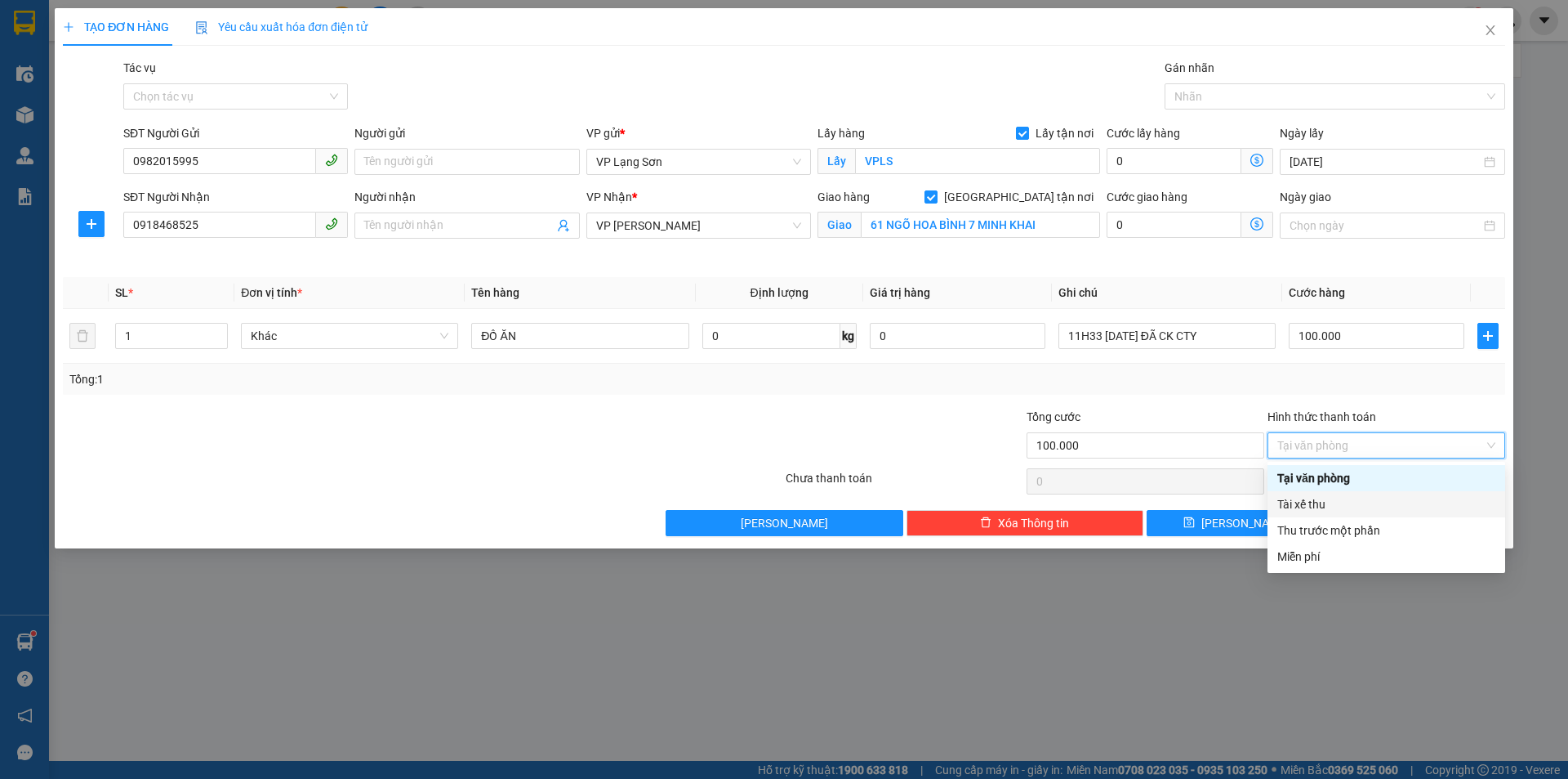
click at [1321, 495] on div "Tài xế thu" at bounding box center [1387, 504] width 219 height 18
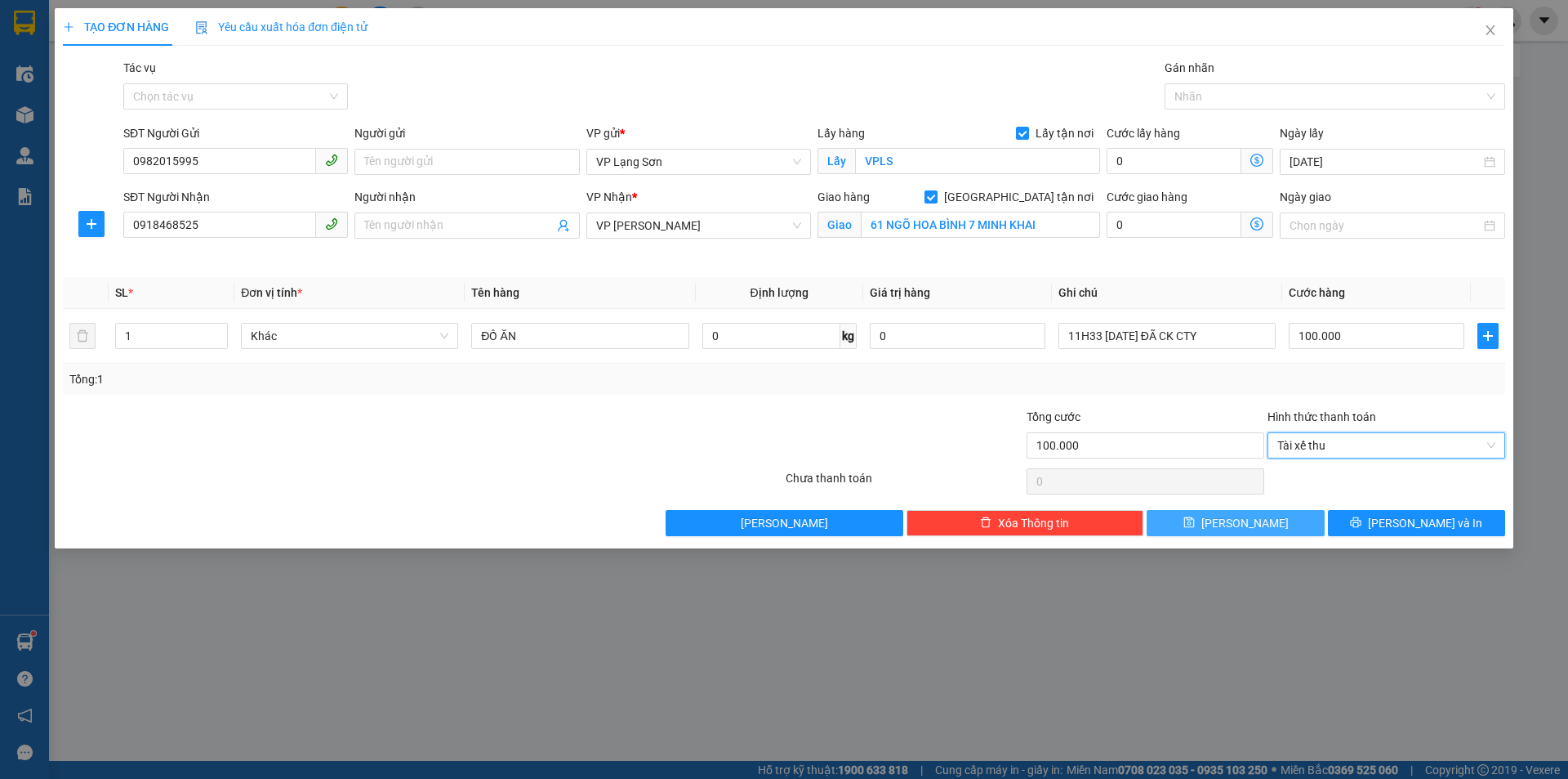
click at [1255, 521] on button "[PERSON_NAME]" at bounding box center [1235, 523] width 177 height 27
checkbox input "false"
type input "0"
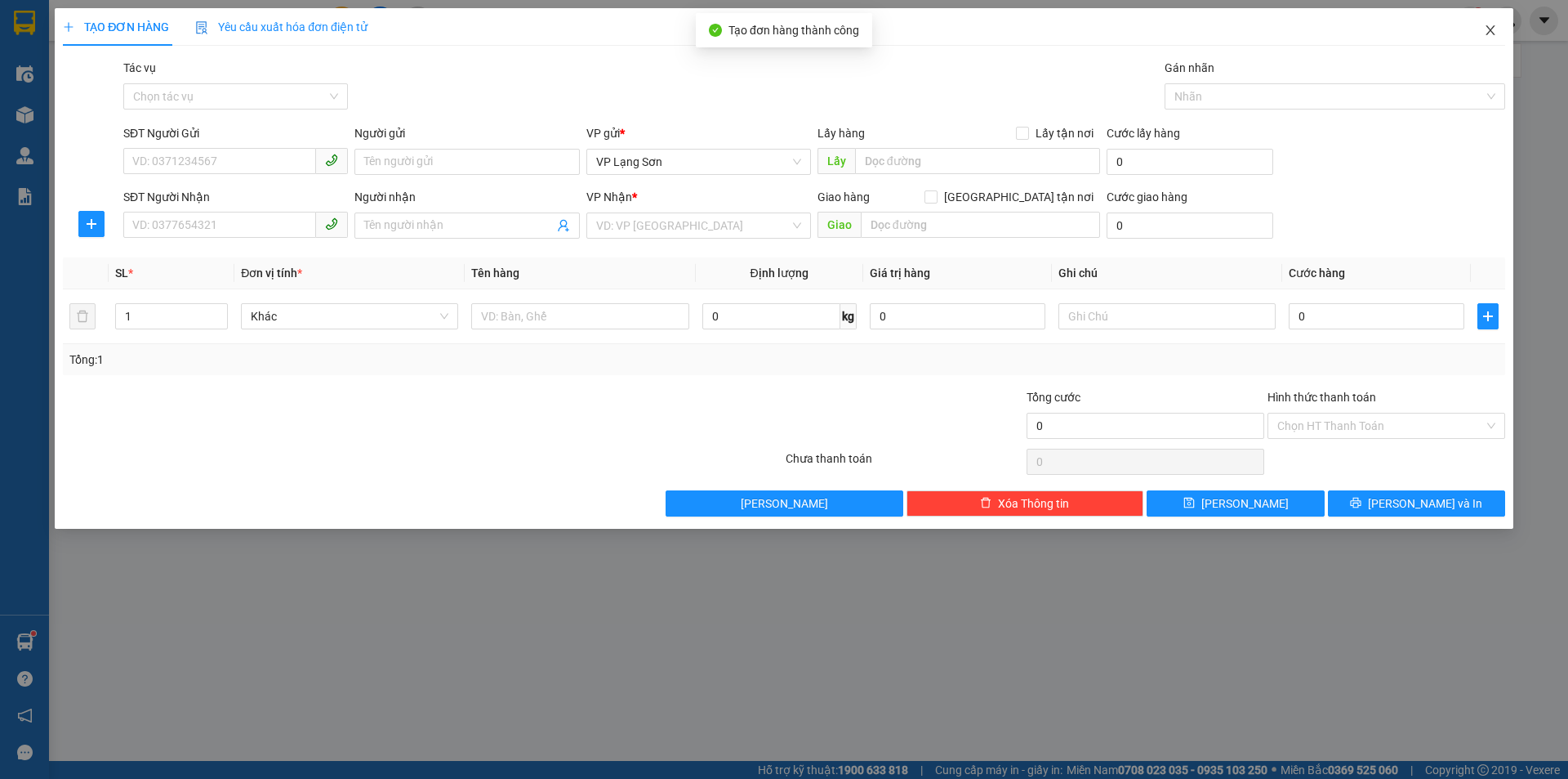
click at [1495, 33] on icon "close" at bounding box center [1490, 30] width 13 height 13
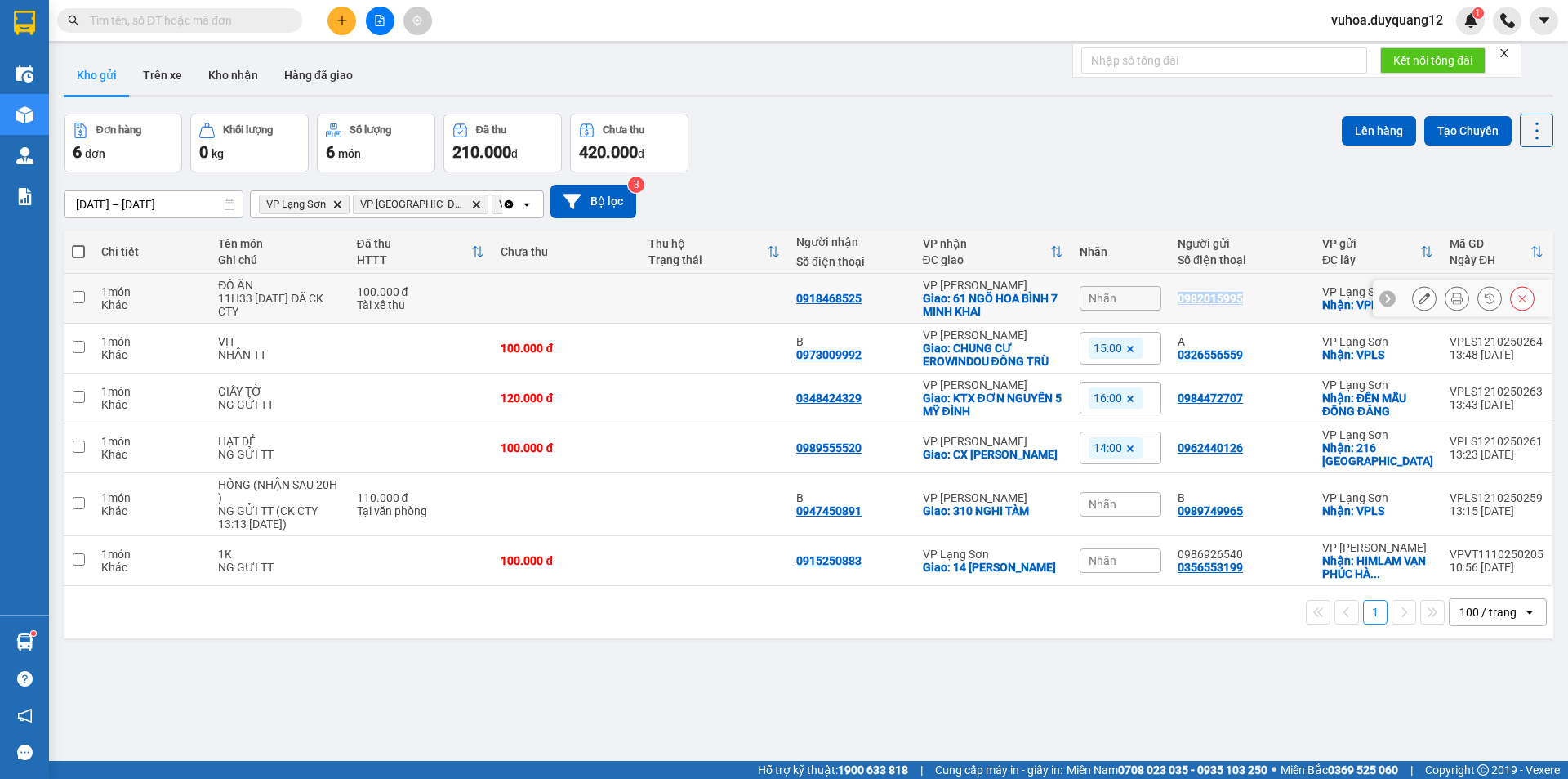
drag, startPoint x: 1209, startPoint y: 295, endPoint x: 1246, endPoint y: 291, distance: 37.2
click at [1246, 292] on div "0982015995" at bounding box center [1242, 297] width 128 height 13
checkbox input "true"
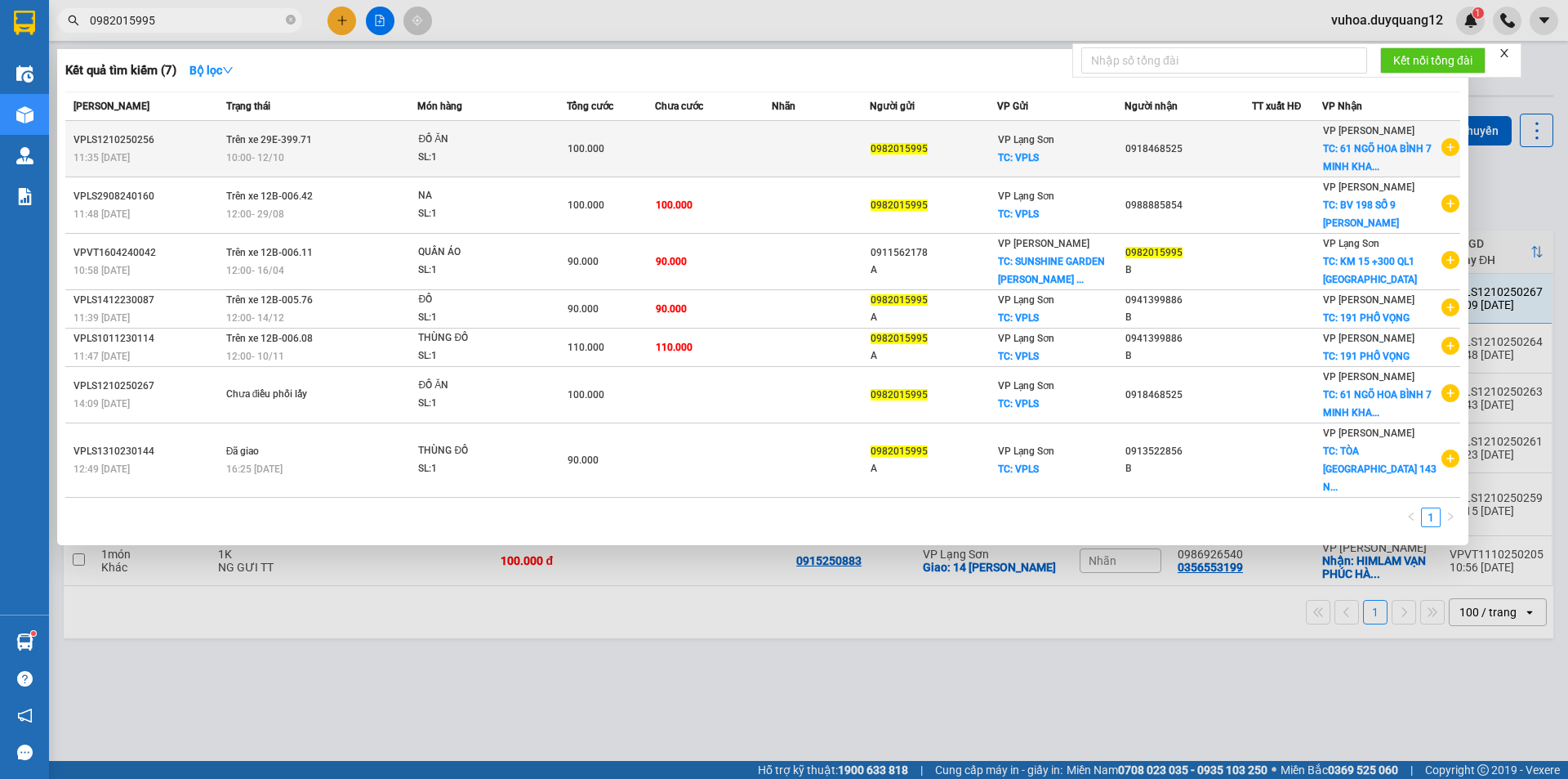
type input "0982015995"
click at [833, 142] on td at bounding box center [821, 149] width 98 height 56
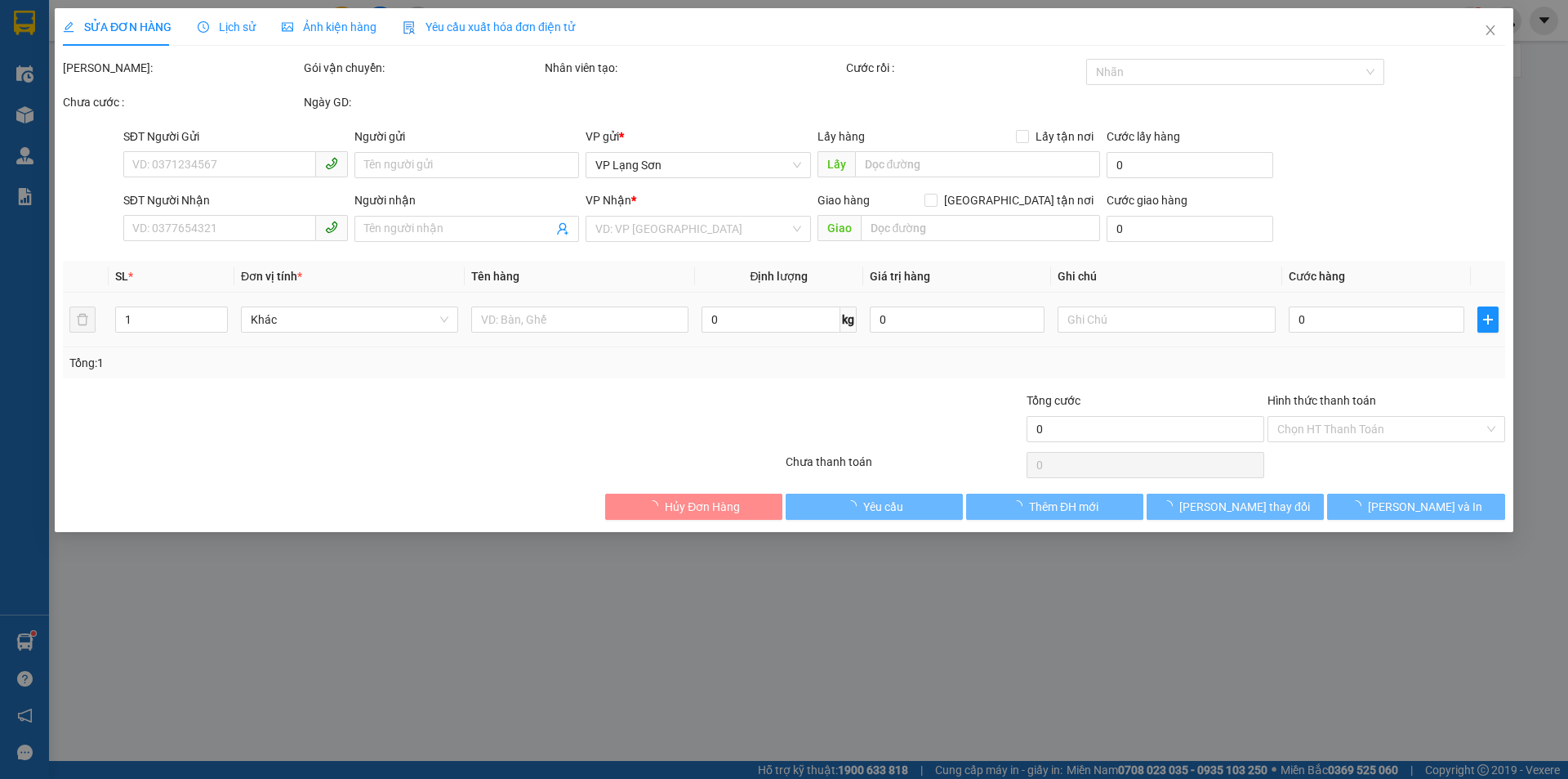
type input "0982015995"
checkbox input "true"
type input "VPLS"
type input "0918468525"
checkbox input "true"
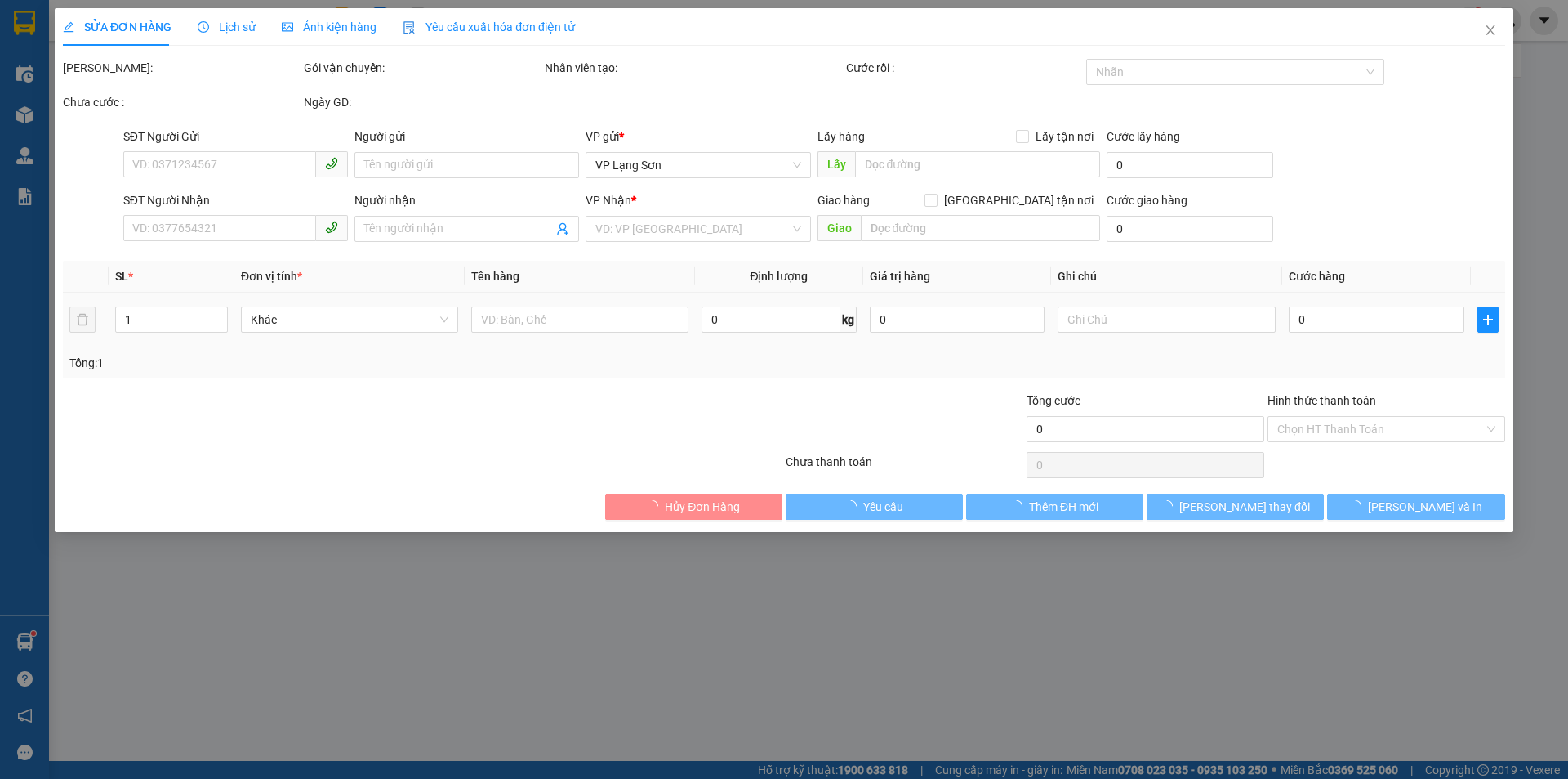
type input "61 NGÕ HOA BÌNH 7 MINH KHAI"
type input "100.000"
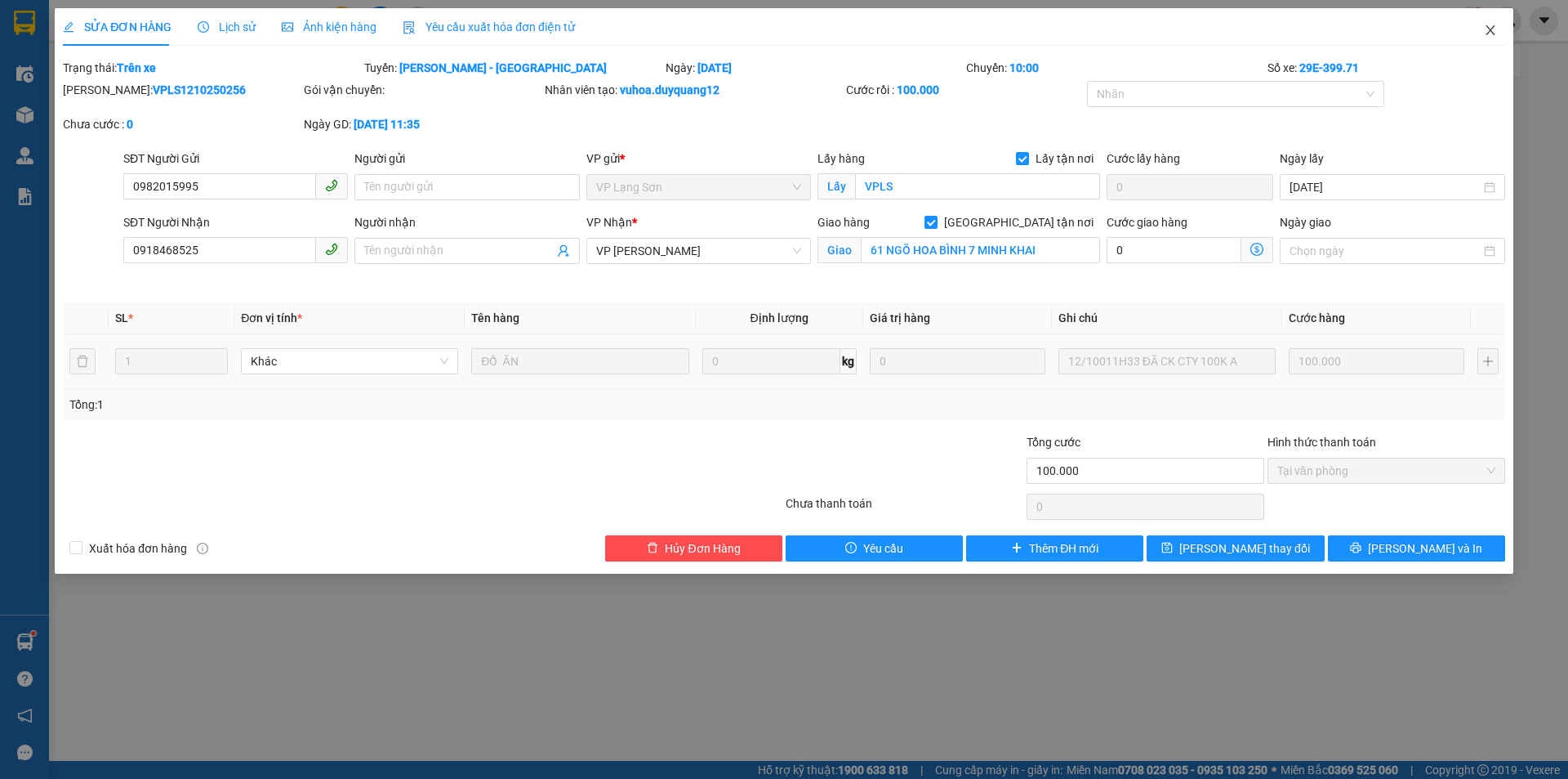
click at [1493, 27] on icon "close" at bounding box center [1490, 30] width 13 height 13
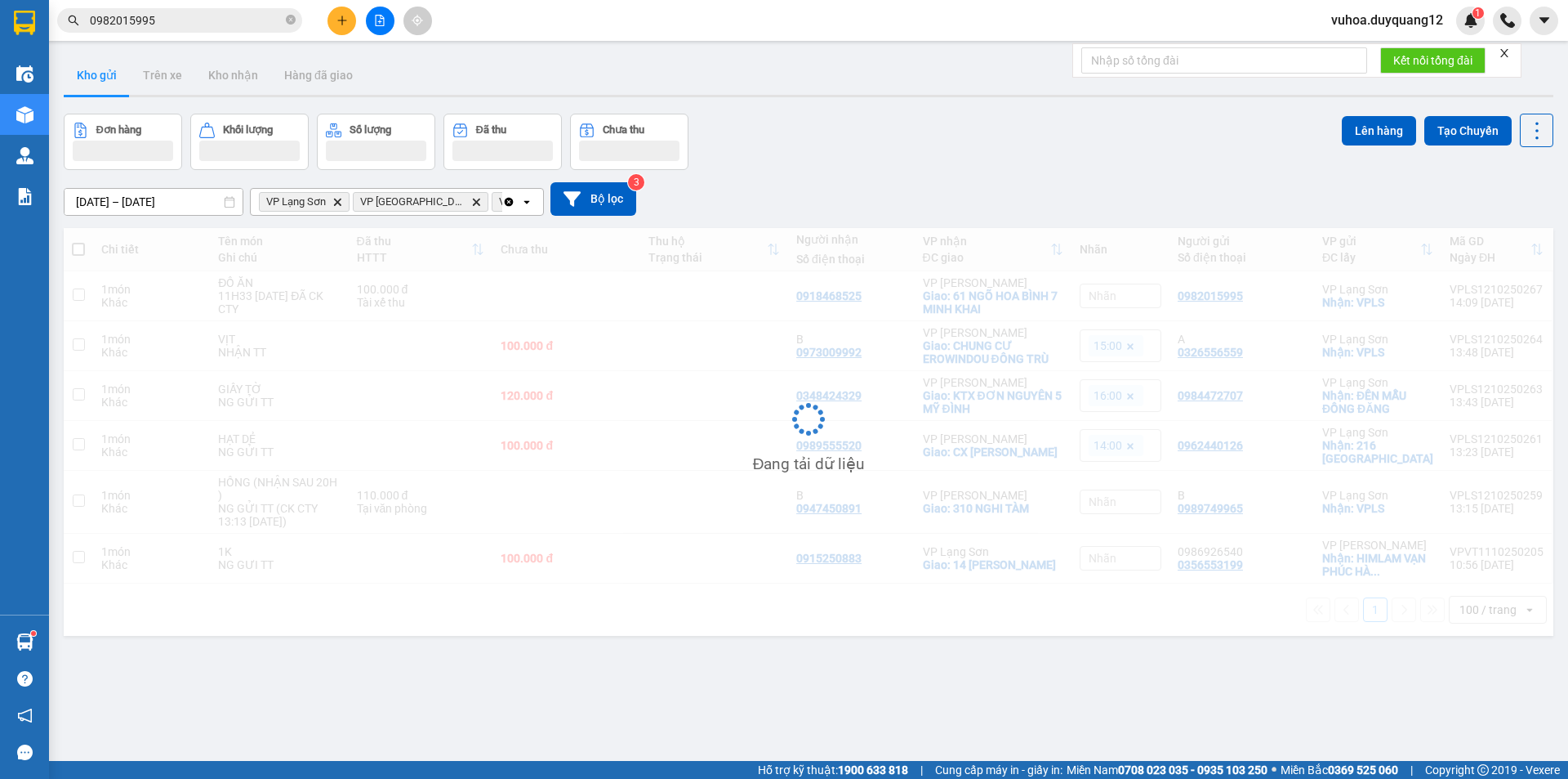
click at [859, 157] on div "Đơn hàng Khối lượng Số lượng Đã thu Chưa thu Lên hàng Tạo Chuyến" at bounding box center [809, 141] width 1490 height 56
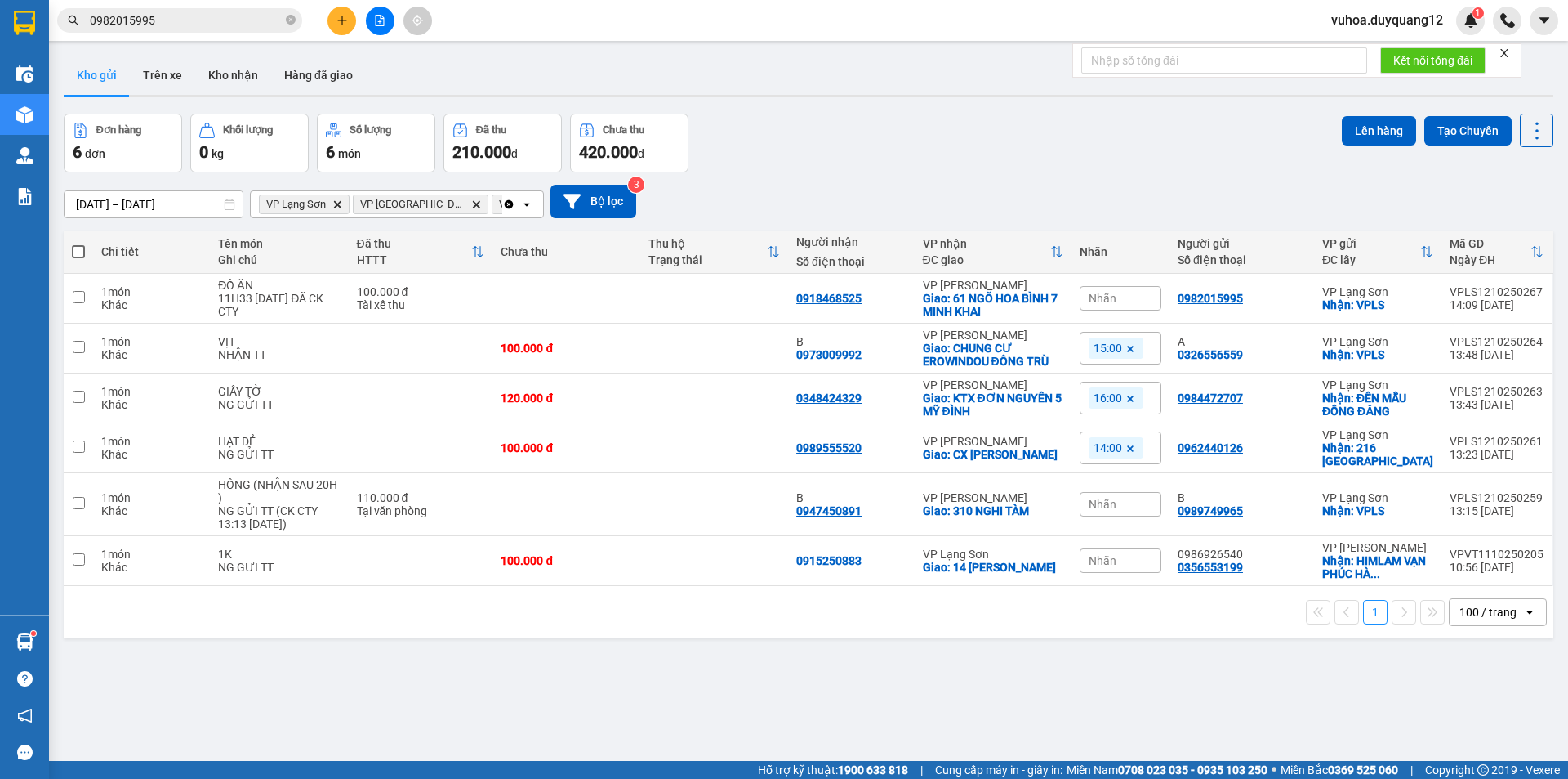
click at [378, 22] on icon "file-add" at bounding box center [380, 21] width 9 height 12
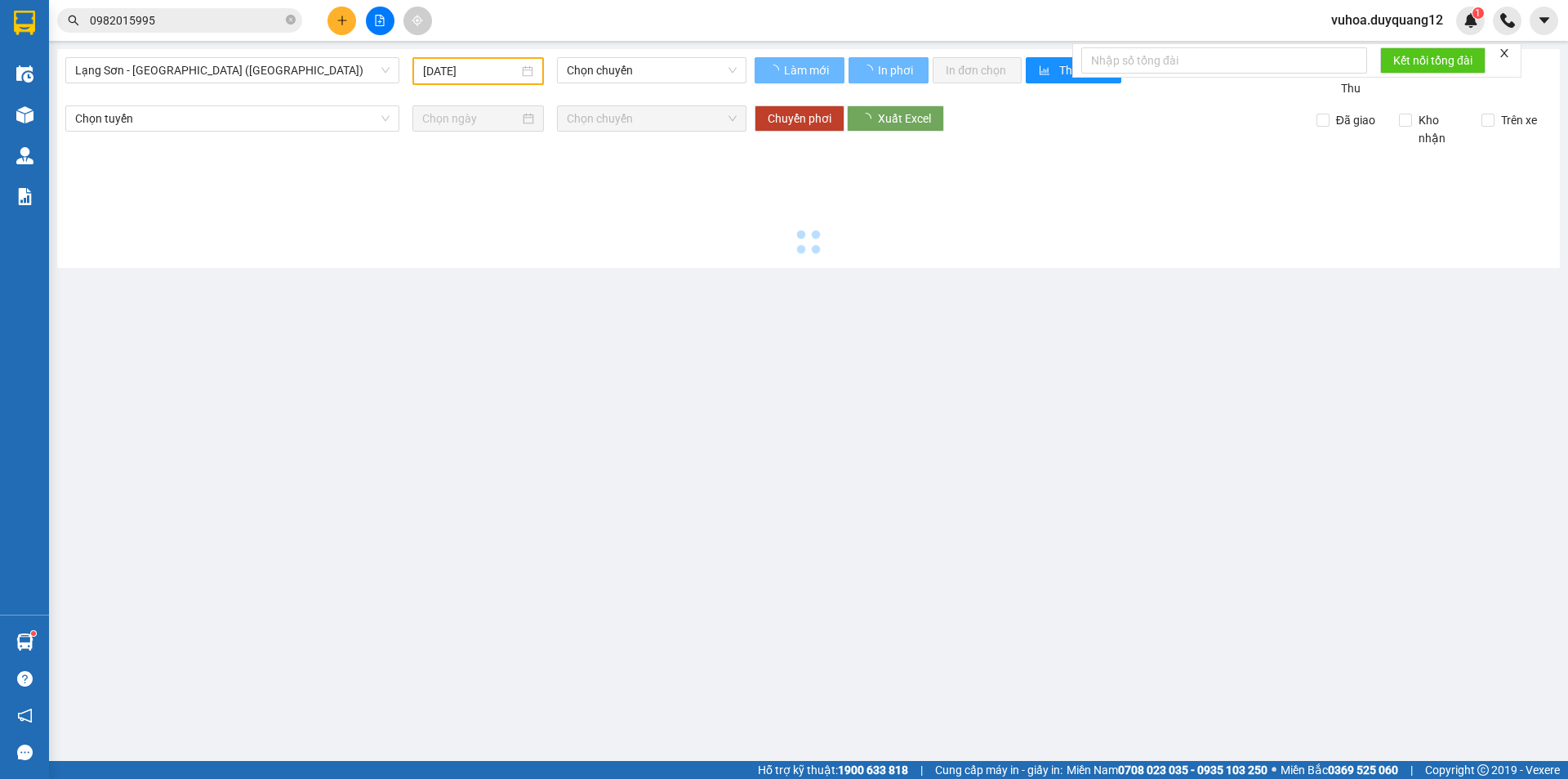
type input "[DATE]"
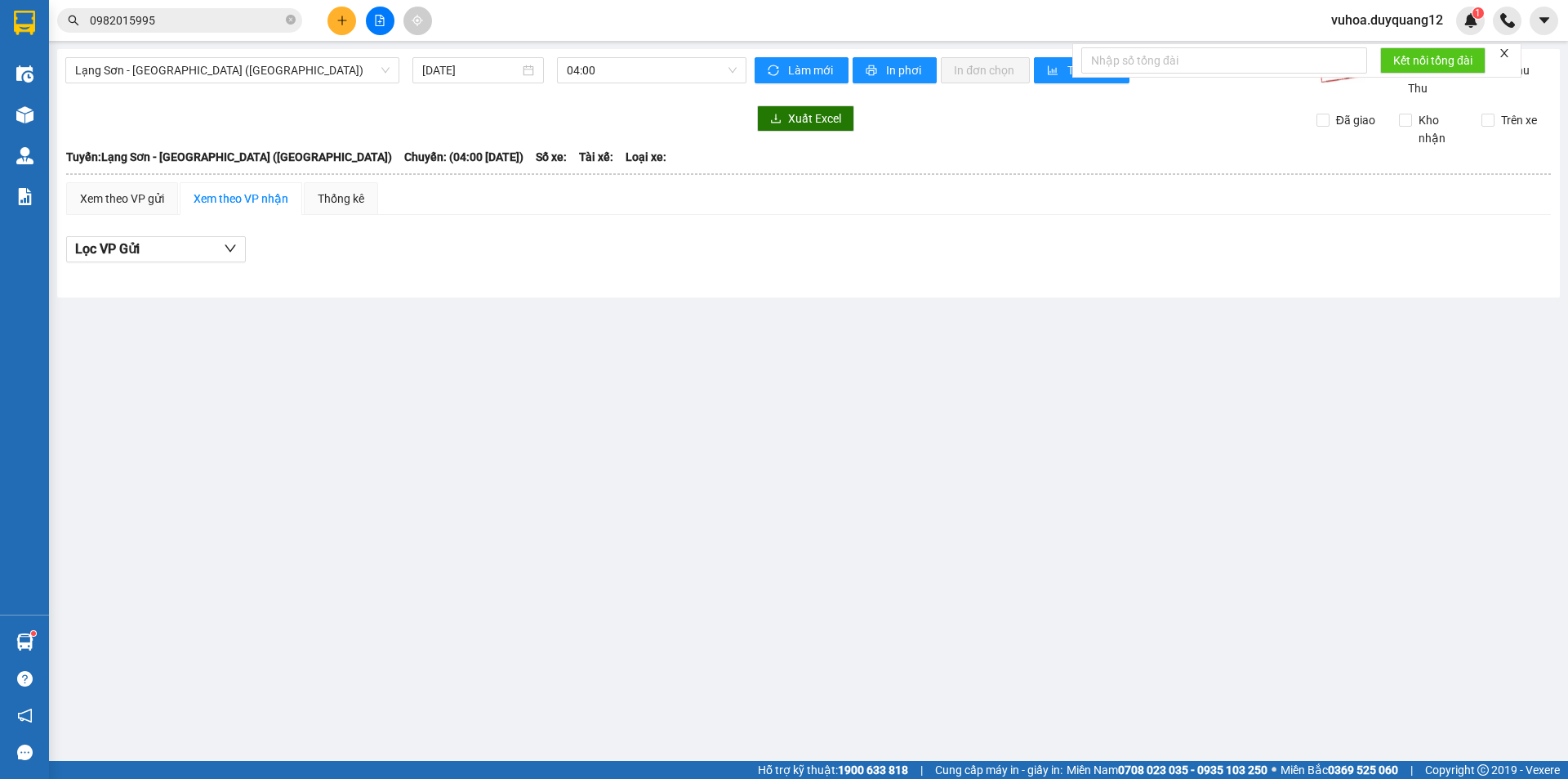
click at [170, 23] on input "0982015995" at bounding box center [186, 21] width 193 height 18
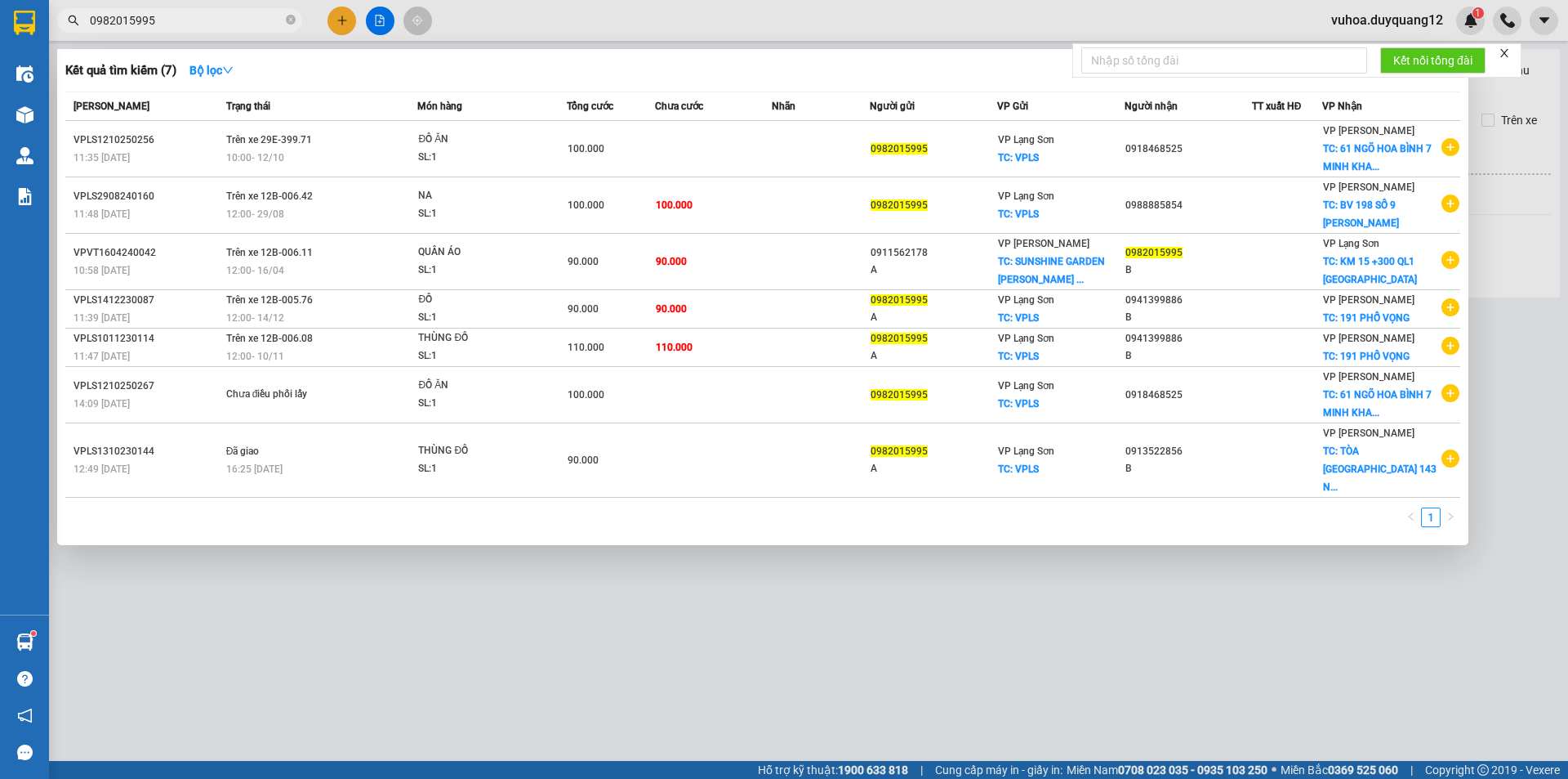
click at [1519, 312] on div at bounding box center [784, 389] width 1568 height 779
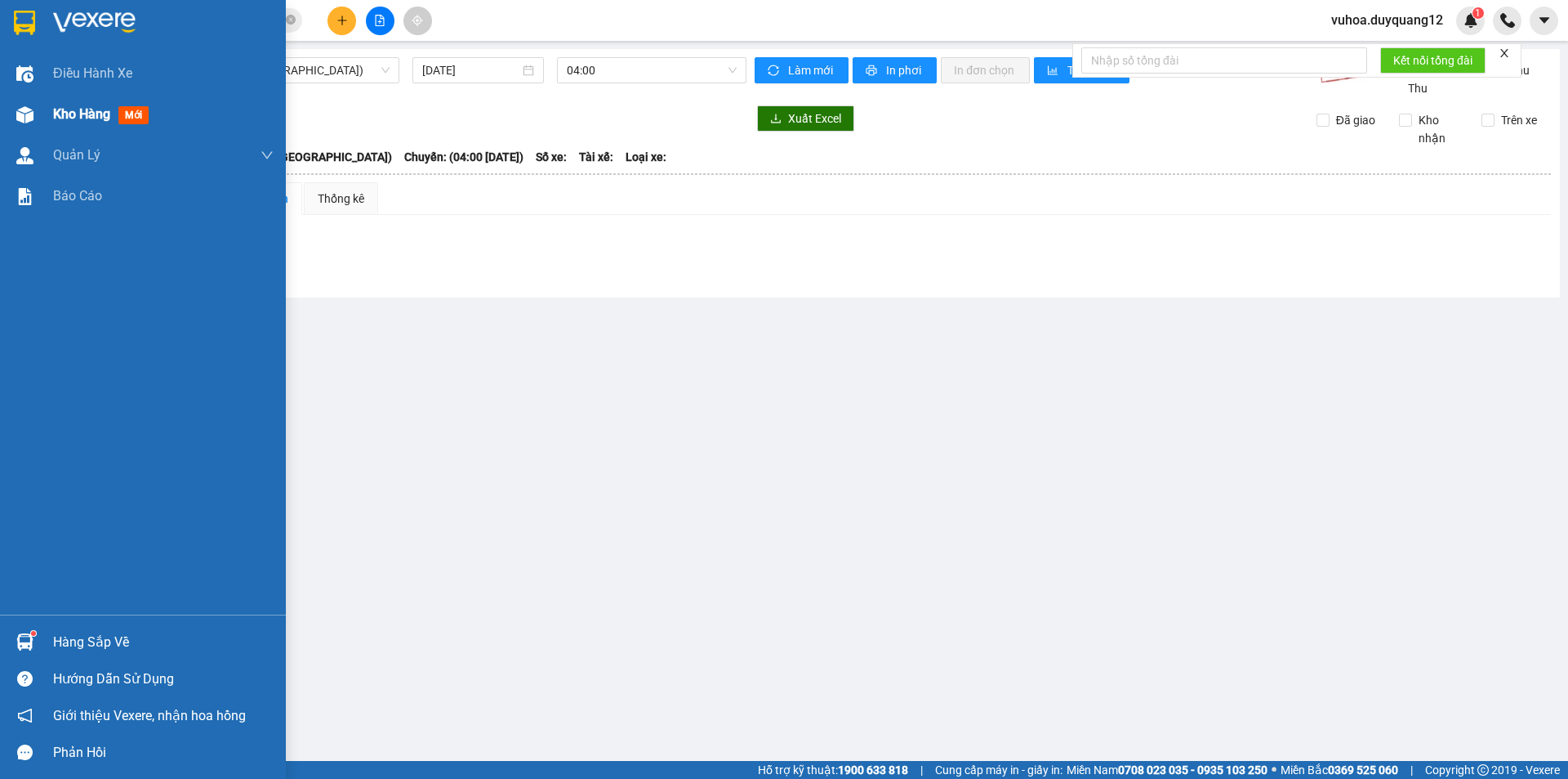
click at [39, 115] on div "Kho hàng mới" at bounding box center [143, 113] width 285 height 40
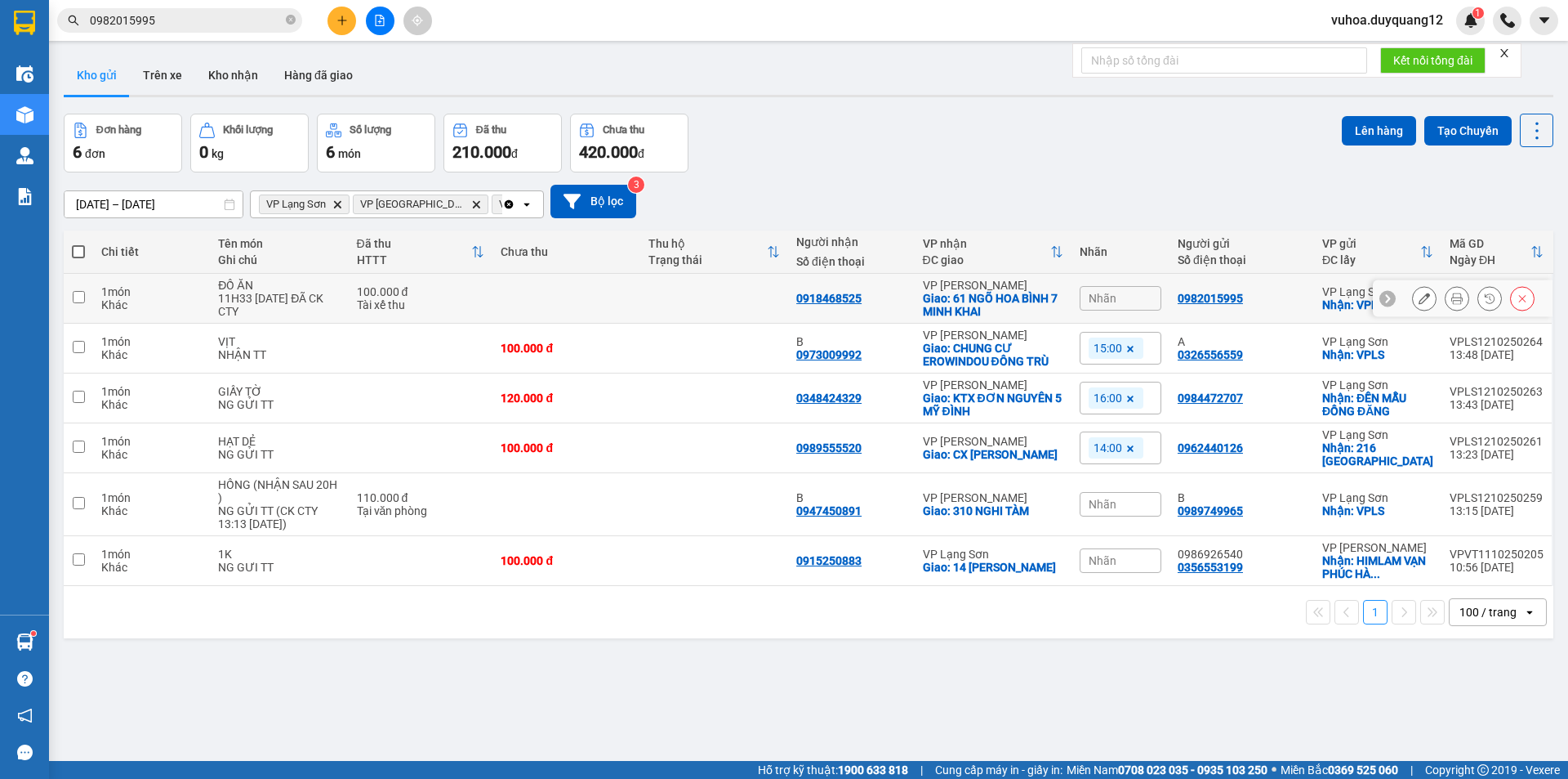
click at [1418, 296] on button at bounding box center [1424, 298] width 23 height 29
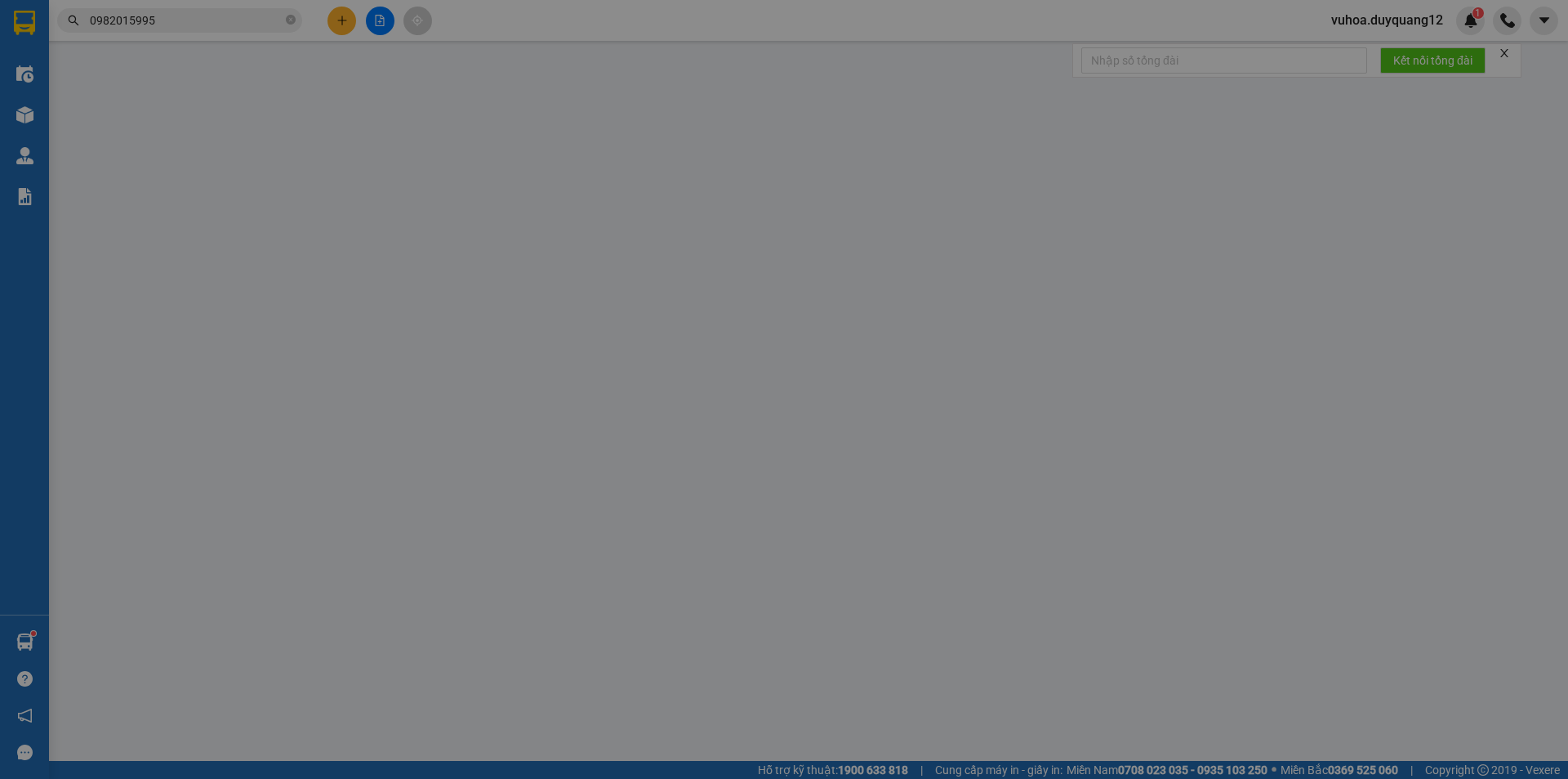
type input "0982015995"
checkbox input "true"
type input "VPLS"
type input "0918468525"
checkbox input "true"
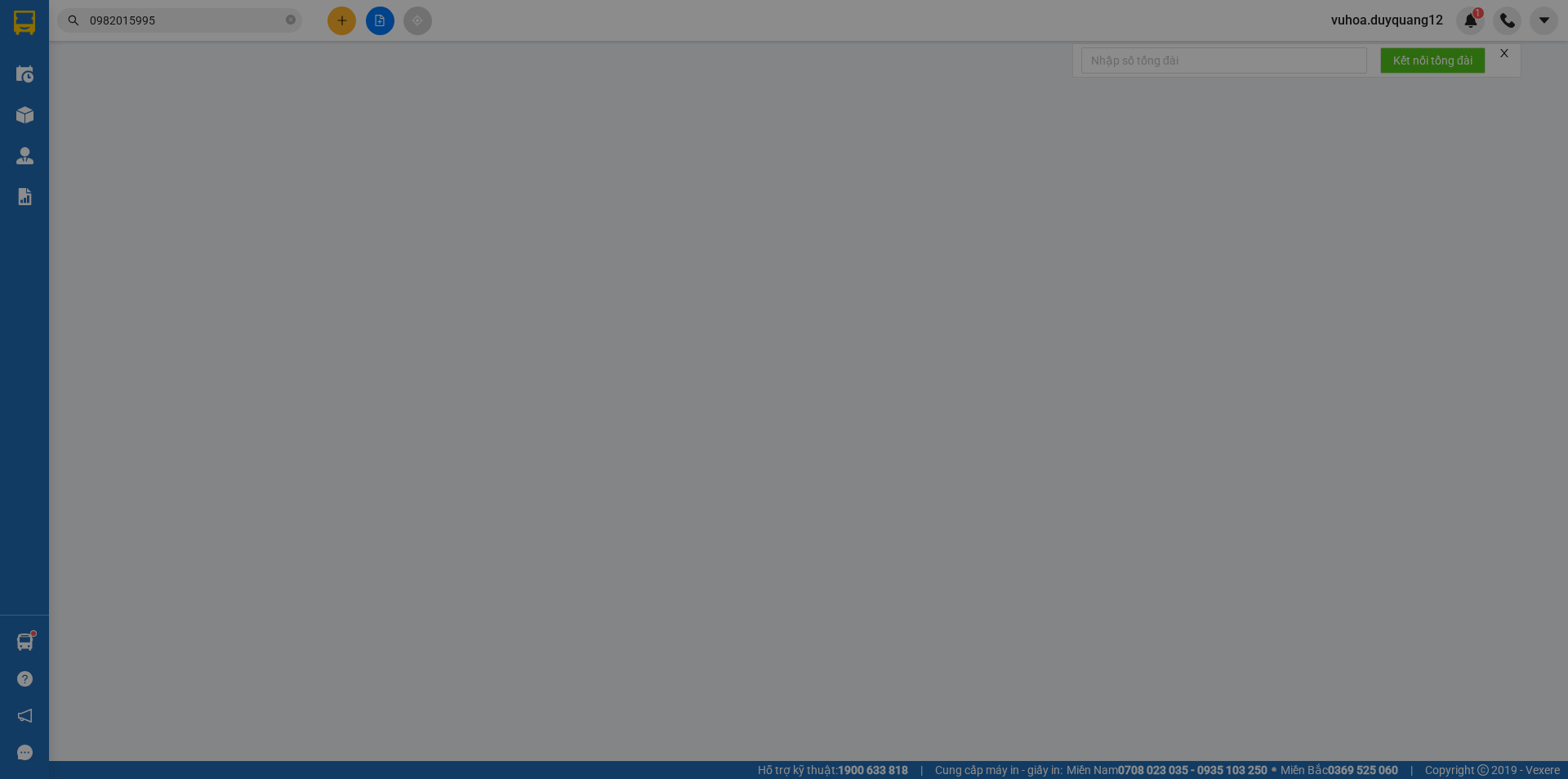
type input "61 NGÕ HOA BÌNH 7 MINH KHAI"
type input "100.000"
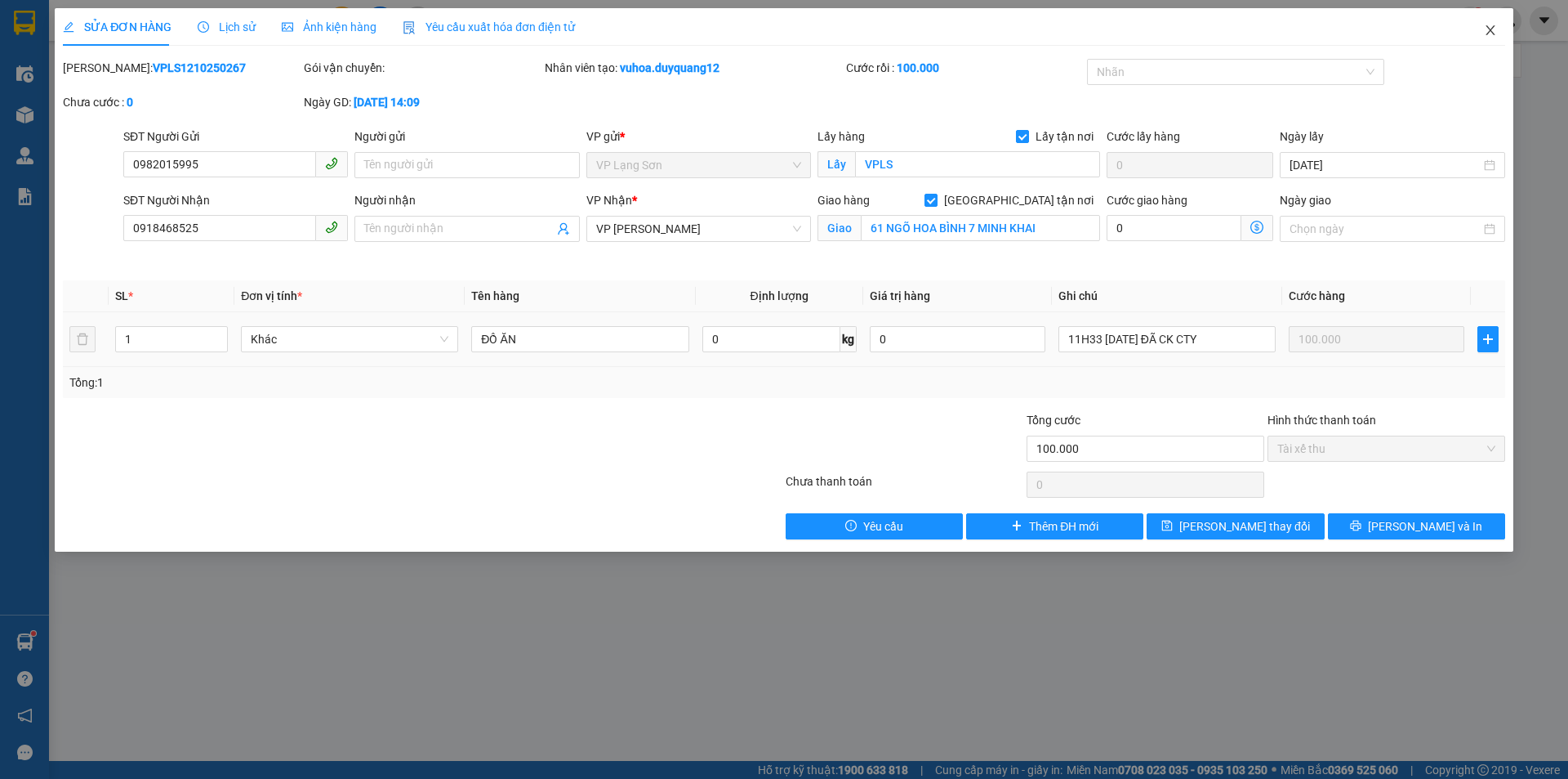
click at [1485, 36] on icon "close" at bounding box center [1490, 30] width 13 height 13
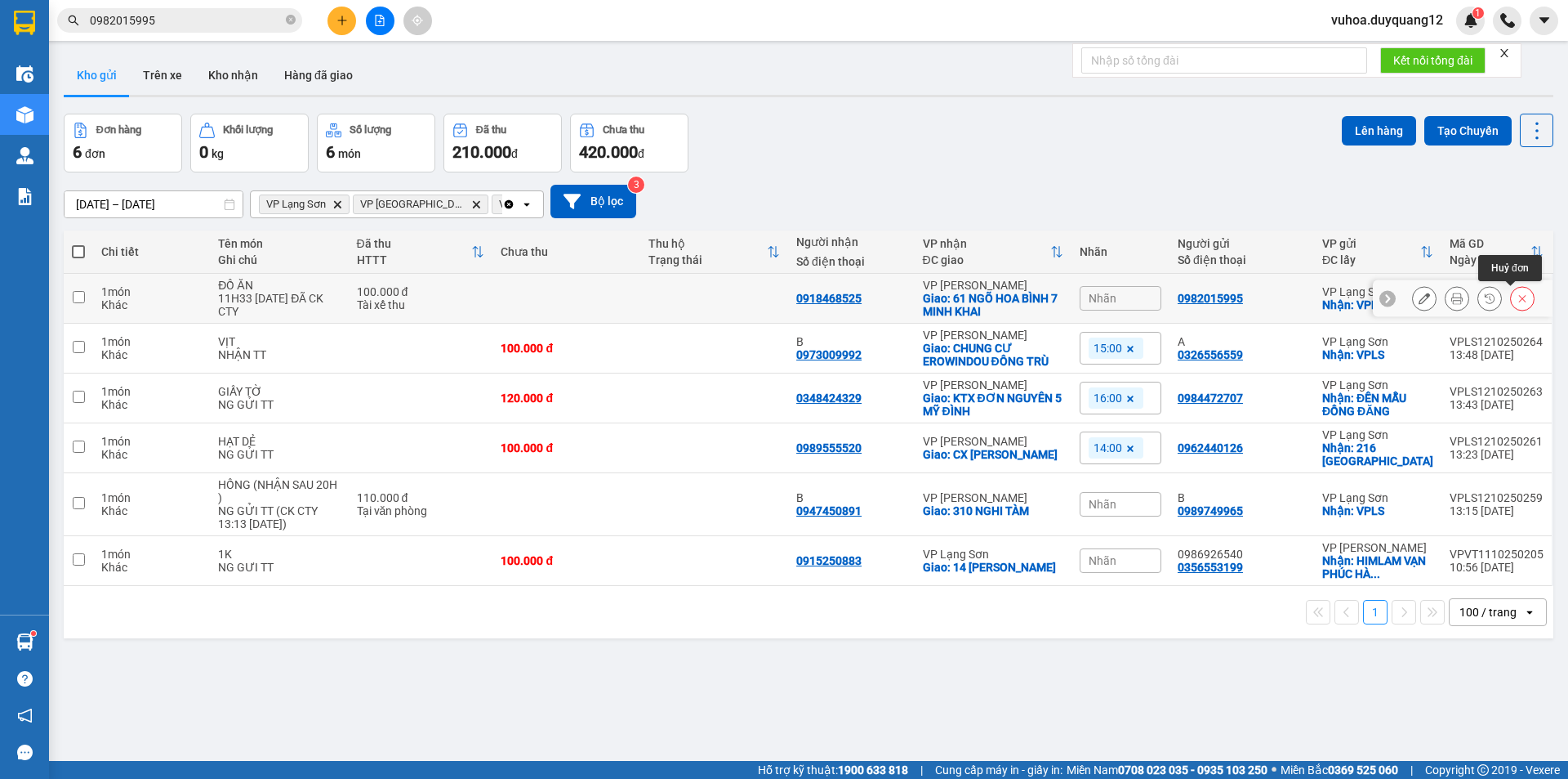
click at [1517, 301] on icon at bounding box center [1523, 298] width 12 height 12
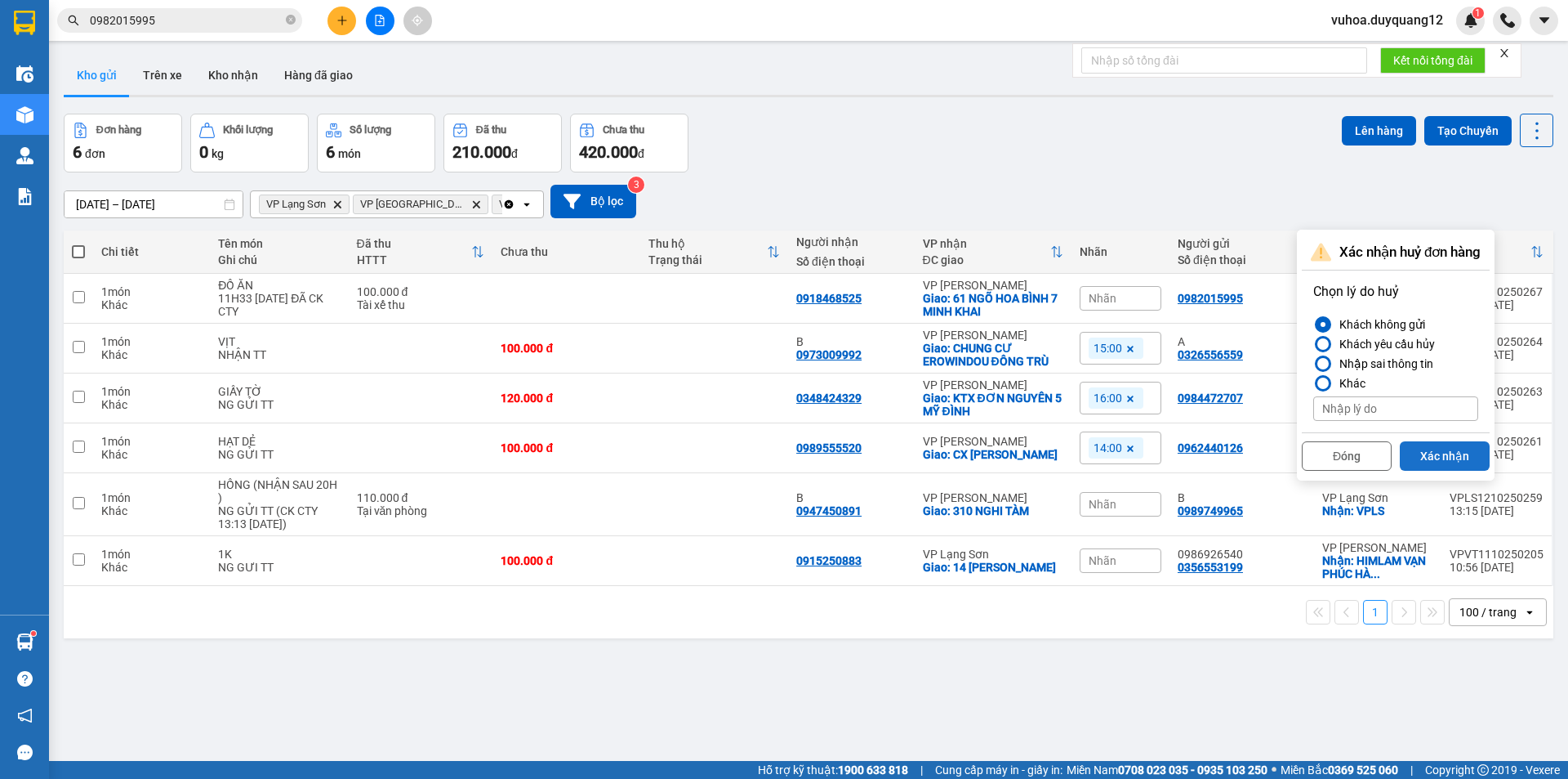
click at [1443, 455] on button "Xác nhận" at bounding box center [1444, 456] width 90 height 30
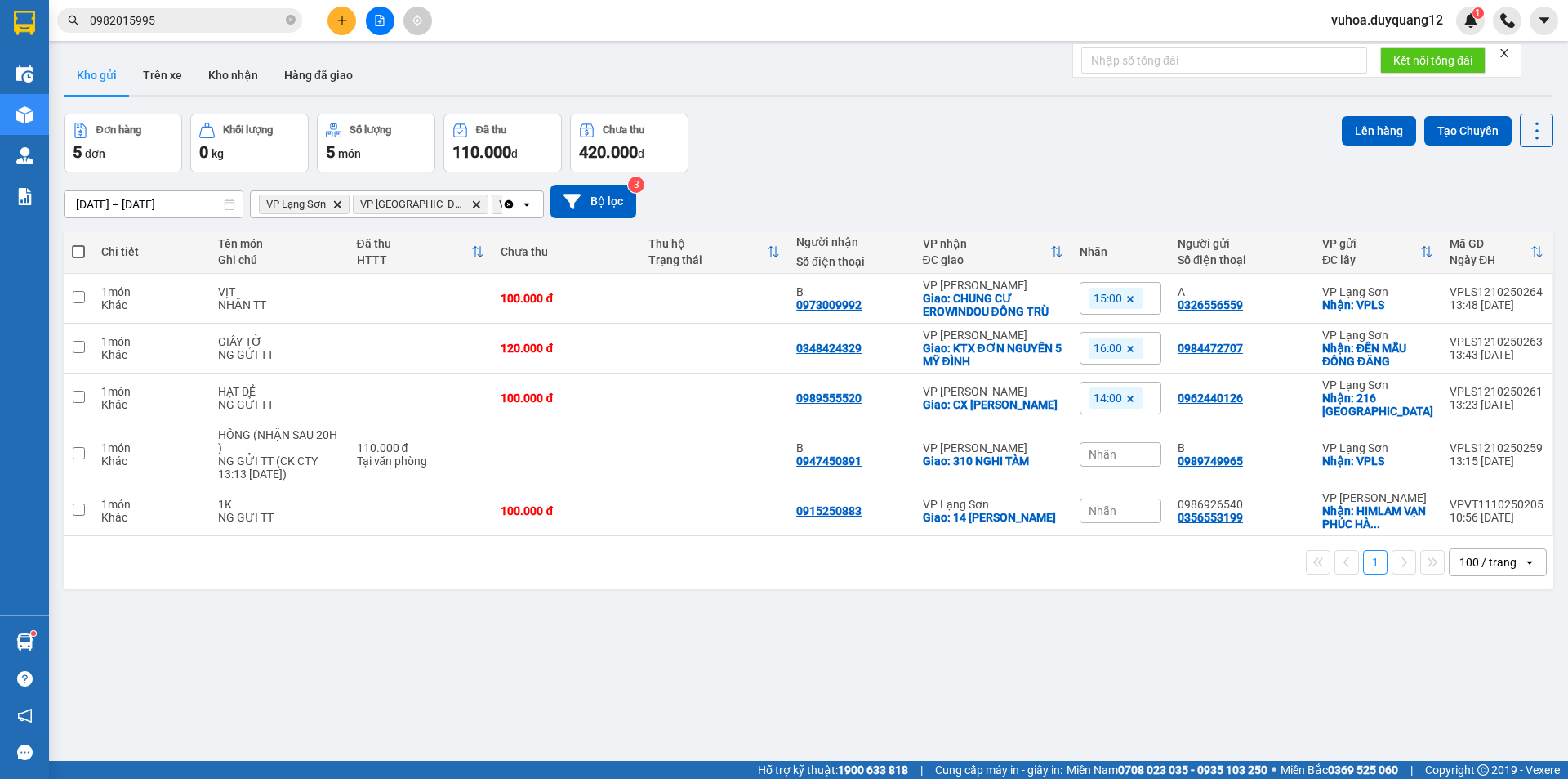
click at [375, 18] on icon "file-add" at bounding box center [380, 21] width 12 height 12
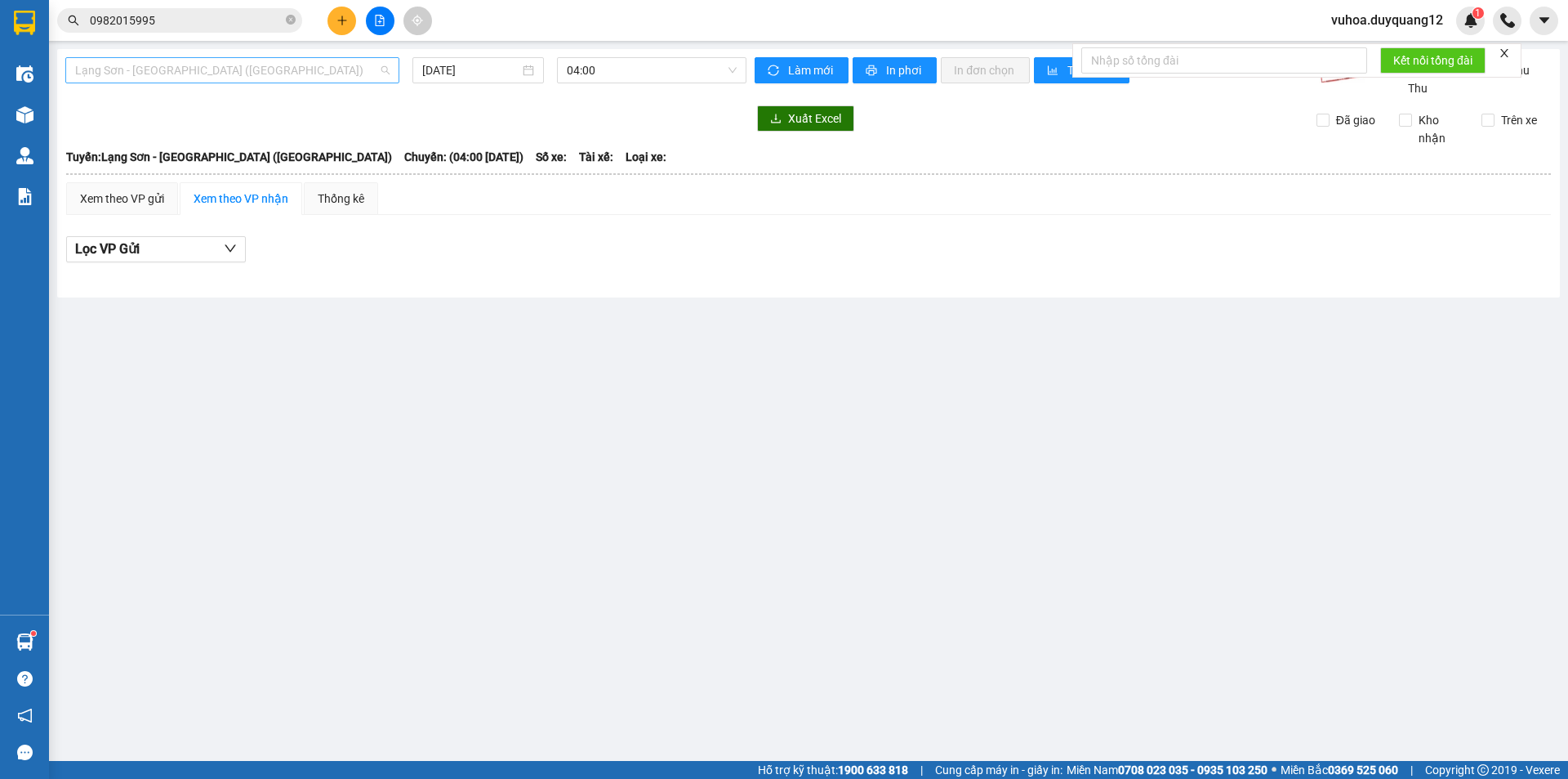
click at [149, 70] on span "Lạng Sơn - [GEOGRAPHIC_DATA] ([GEOGRAPHIC_DATA])" at bounding box center [232, 70] width 315 height 25
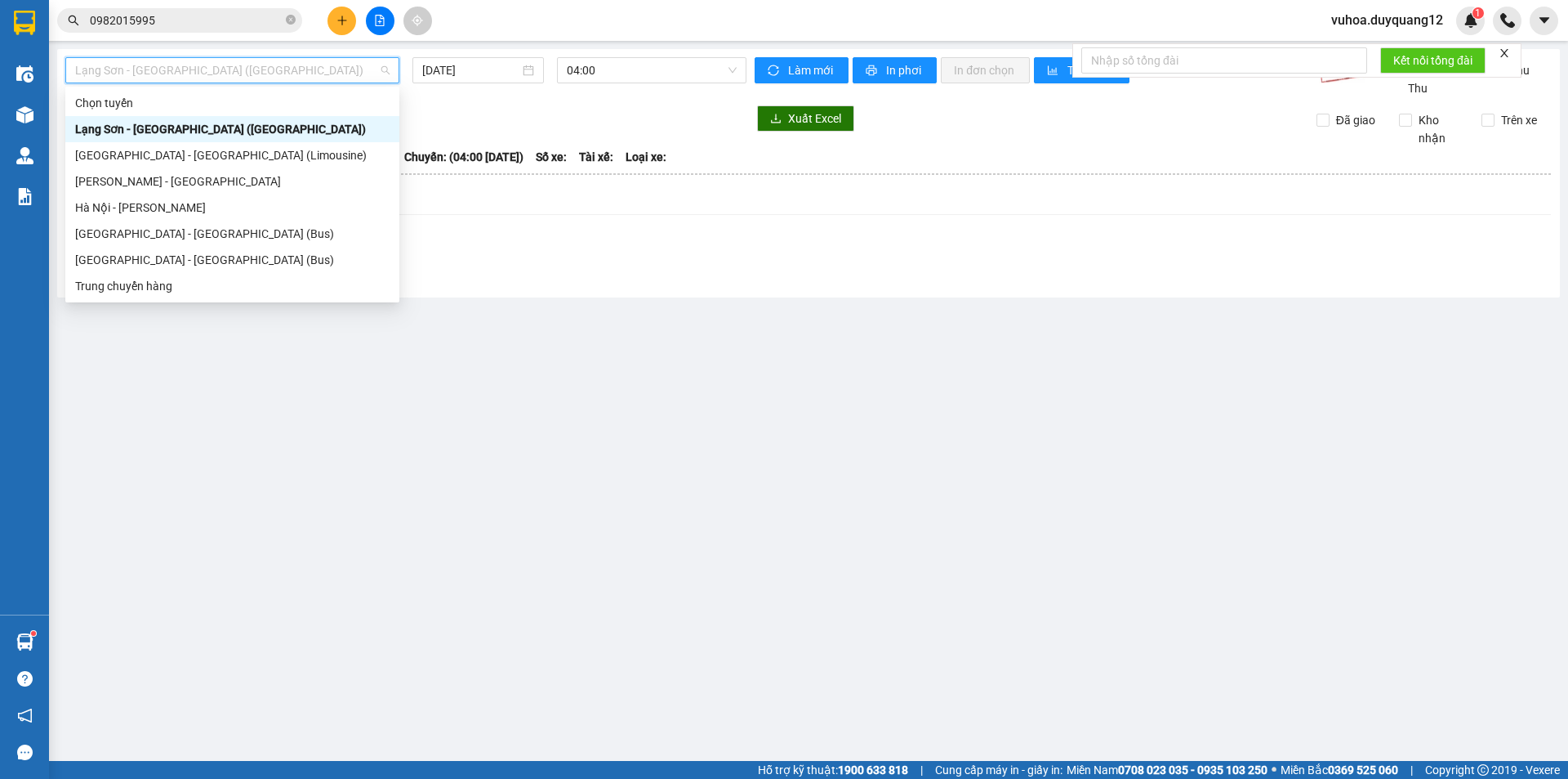
click at [209, 121] on div "Lạng Sơn - [GEOGRAPHIC_DATA] ([GEOGRAPHIC_DATA])" at bounding box center [232, 129] width 315 height 18
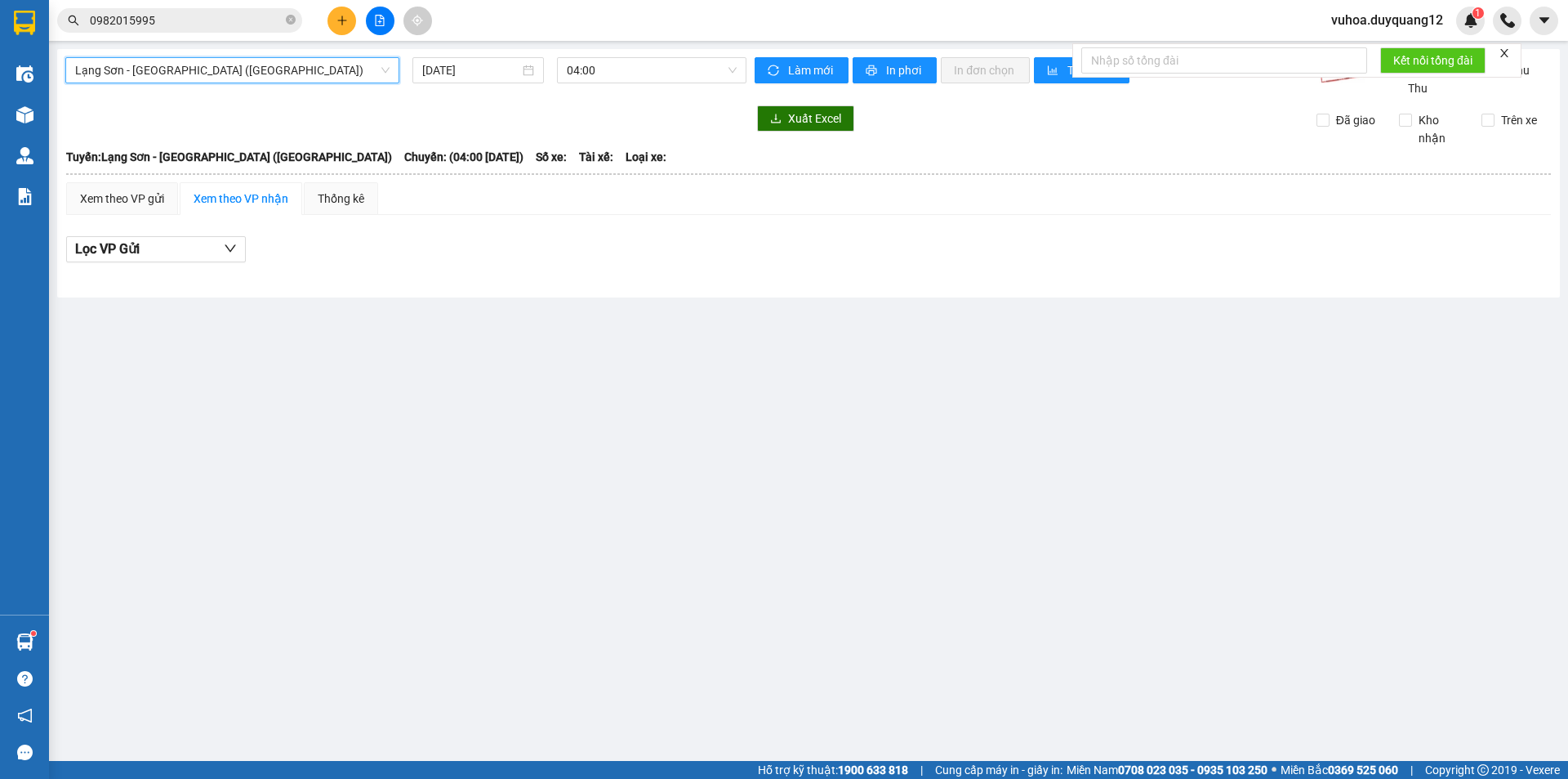
click at [247, 60] on span "Lạng Sơn - [GEOGRAPHIC_DATA] ([GEOGRAPHIC_DATA])" at bounding box center [232, 70] width 315 height 25
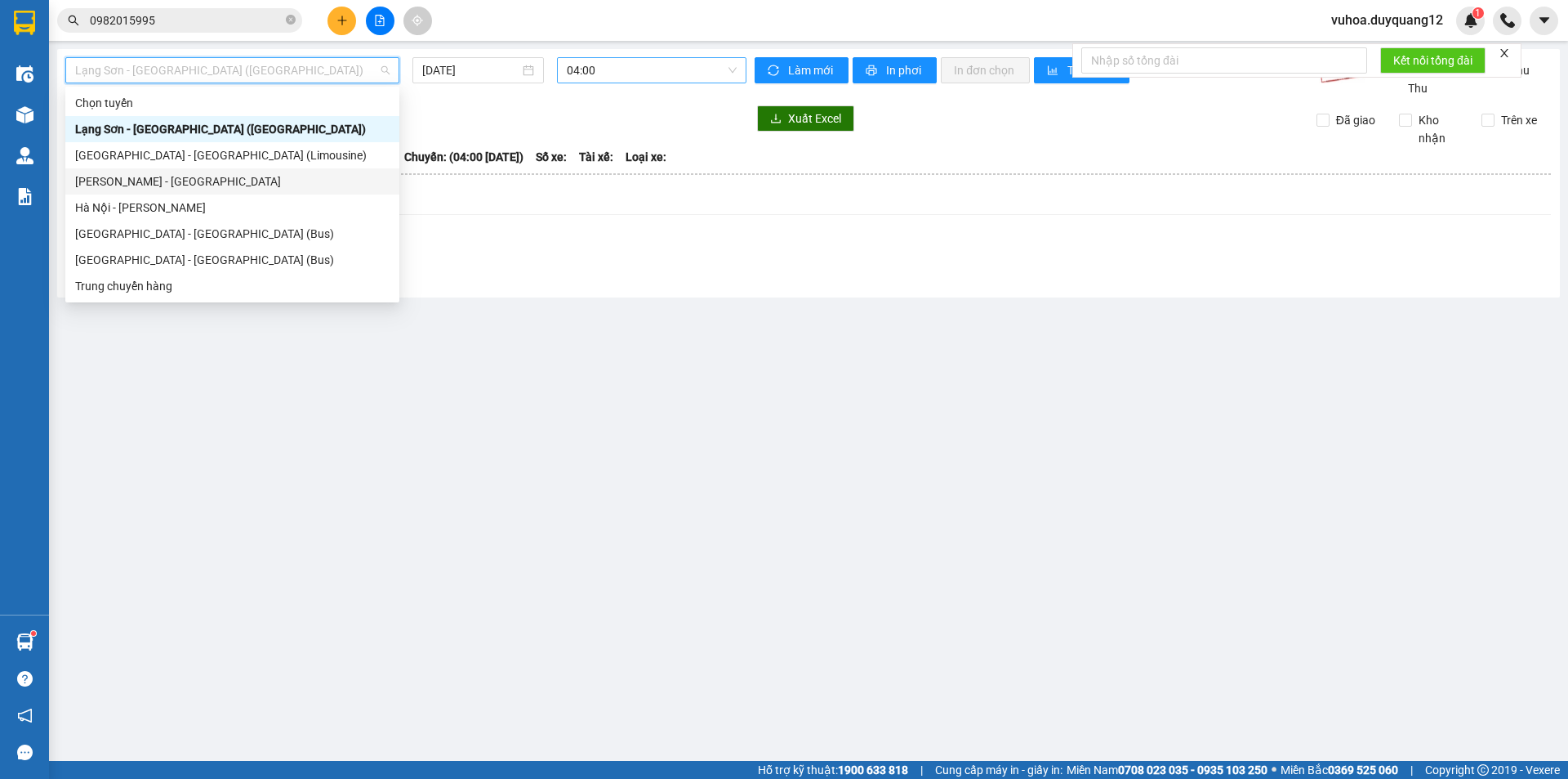
drag, startPoint x: 136, startPoint y: 184, endPoint x: 603, endPoint y: 75, distance: 479.6
click at [142, 183] on div "[PERSON_NAME] - [GEOGRAPHIC_DATA]" at bounding box center [232, 181] width 315 height 18
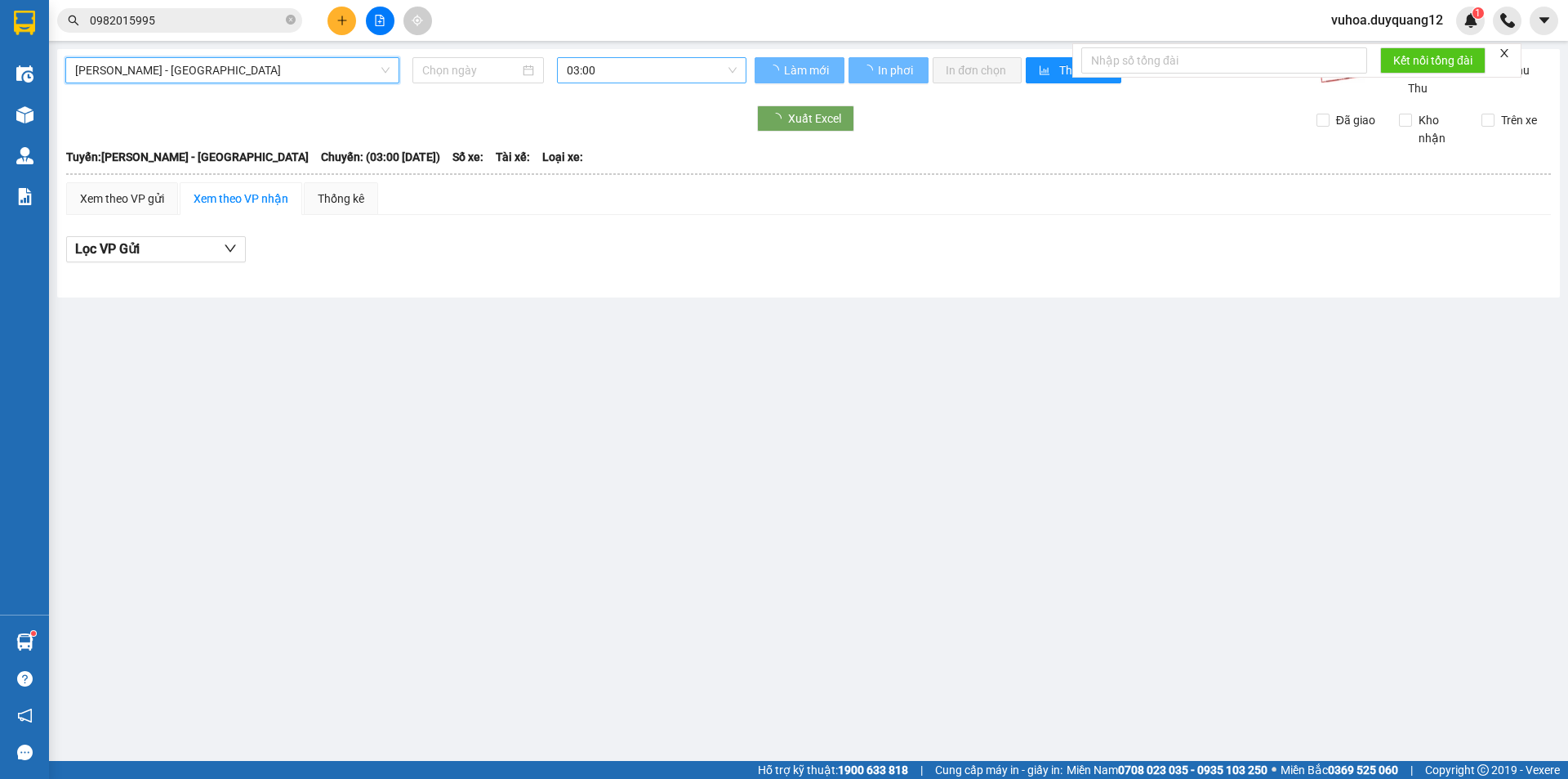
type input "[DATE]"
click at [605, 71] on span "03:00" at bounding box center [652, 70] width 170 height 25
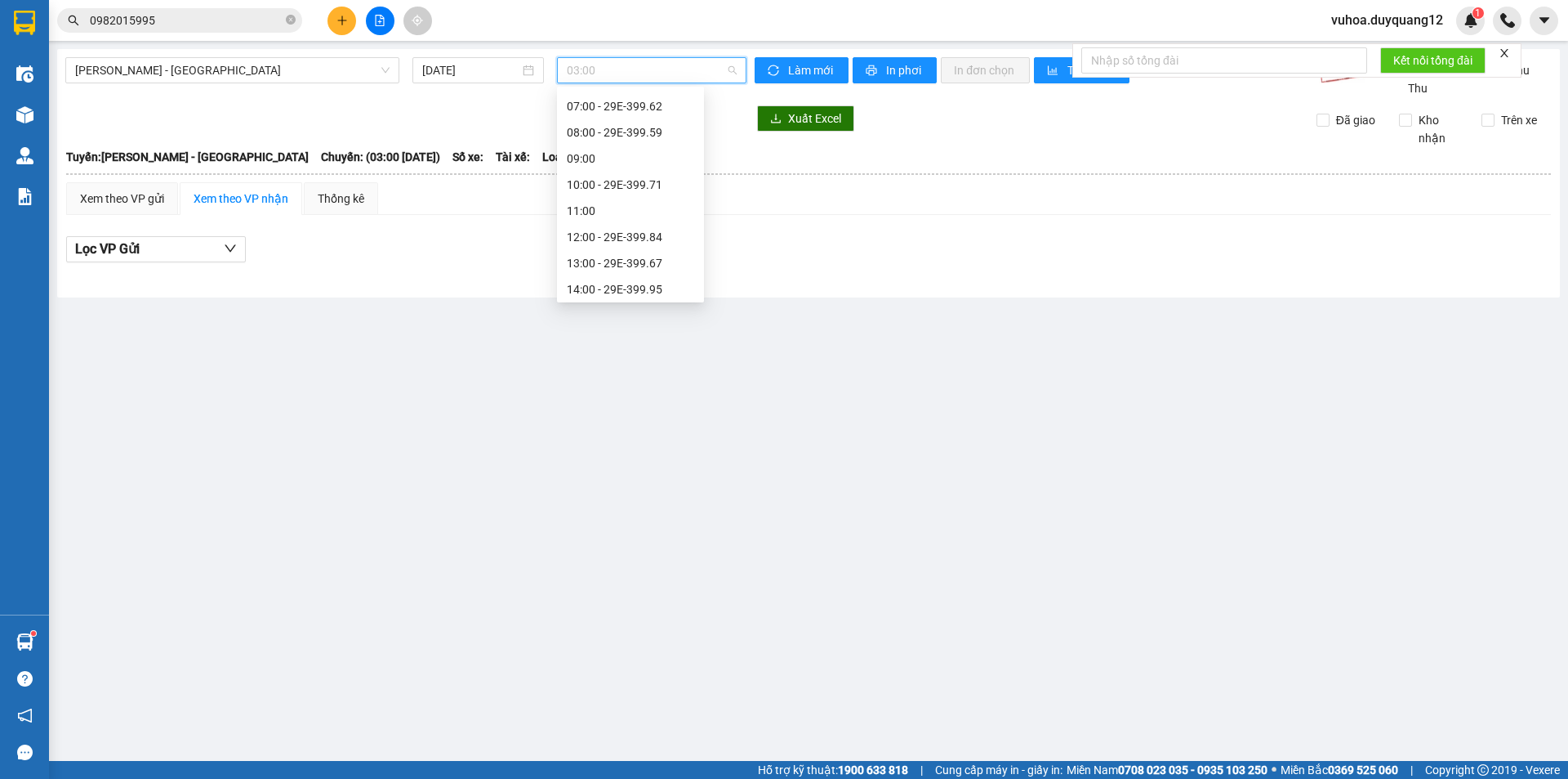
scroll to position [133, 0]
click at [651, 175] on div "10:00 - 29E-399.71" at bounding box center [630, 179] width 127 height 18
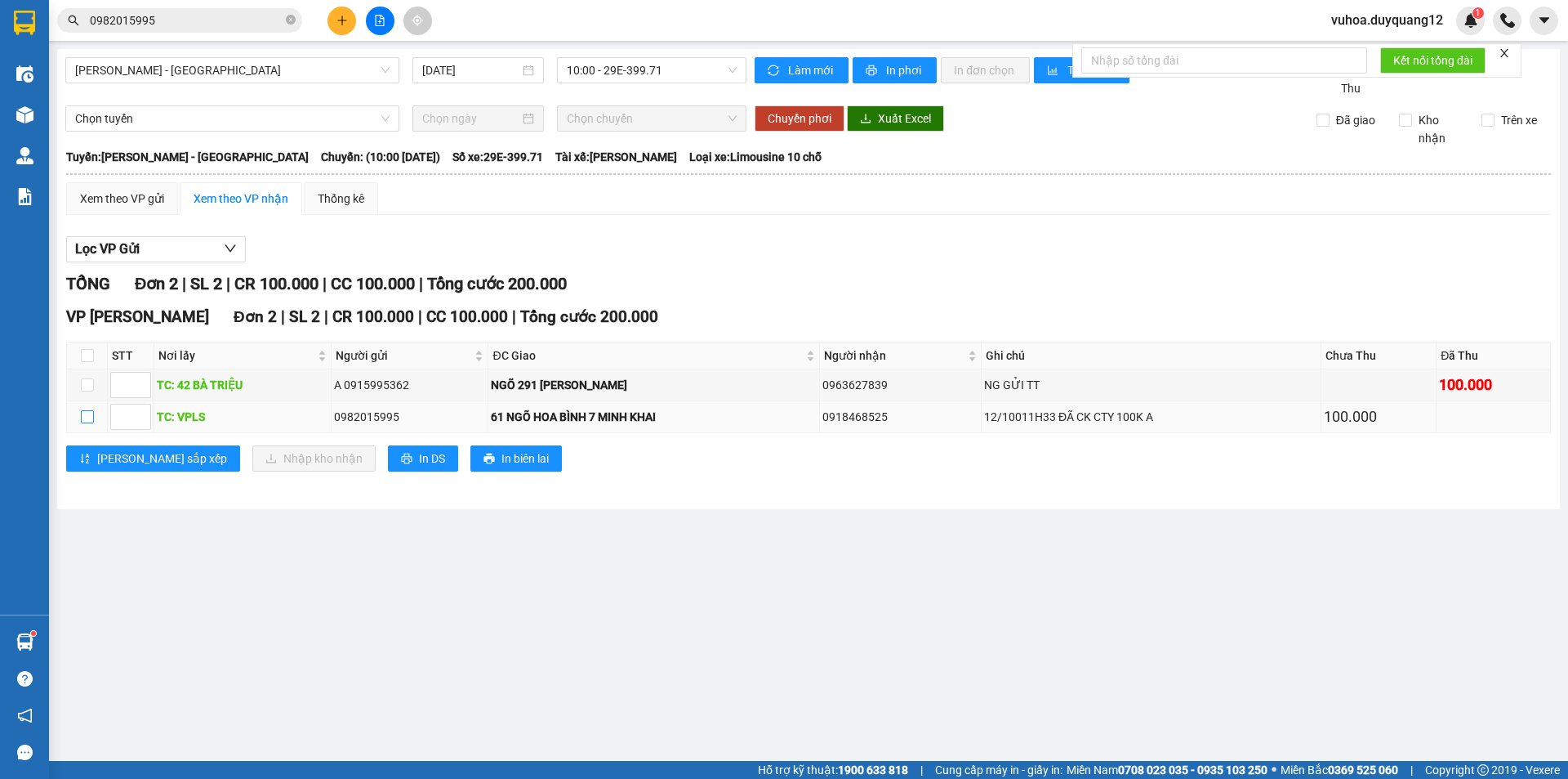
click at [84, 423] on input "checkbox" at bounding box center [87, 417] width 13 height 13
checkbox input "true"
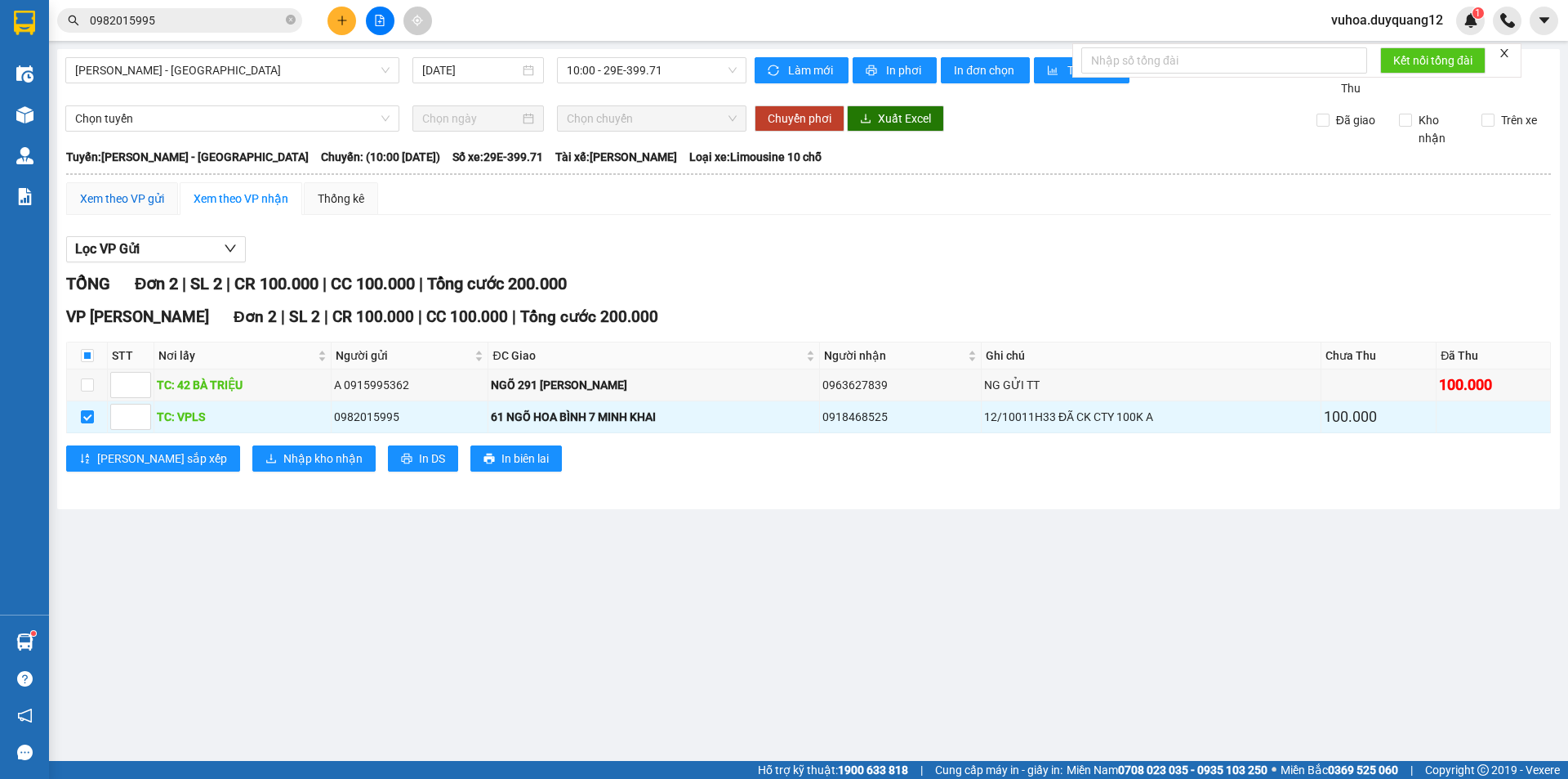
click at [108, 208] on div "Xem theo VP gửi" at bounding box center [121, 199] width 84 height 18
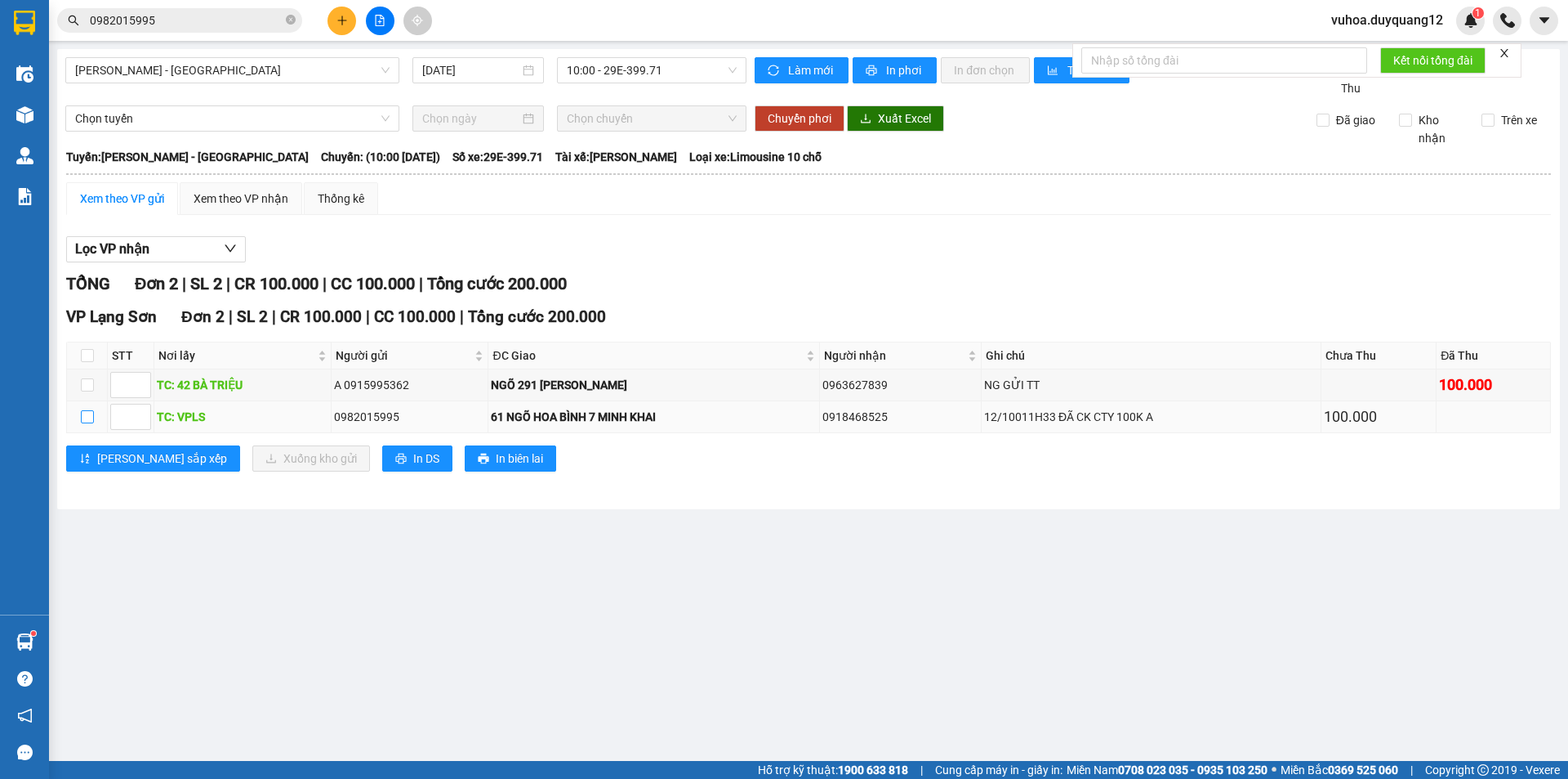
click at [82, 423] on input "checkbox" at bounding box center [87, 417] width 13 height 13
checkbox input "true"
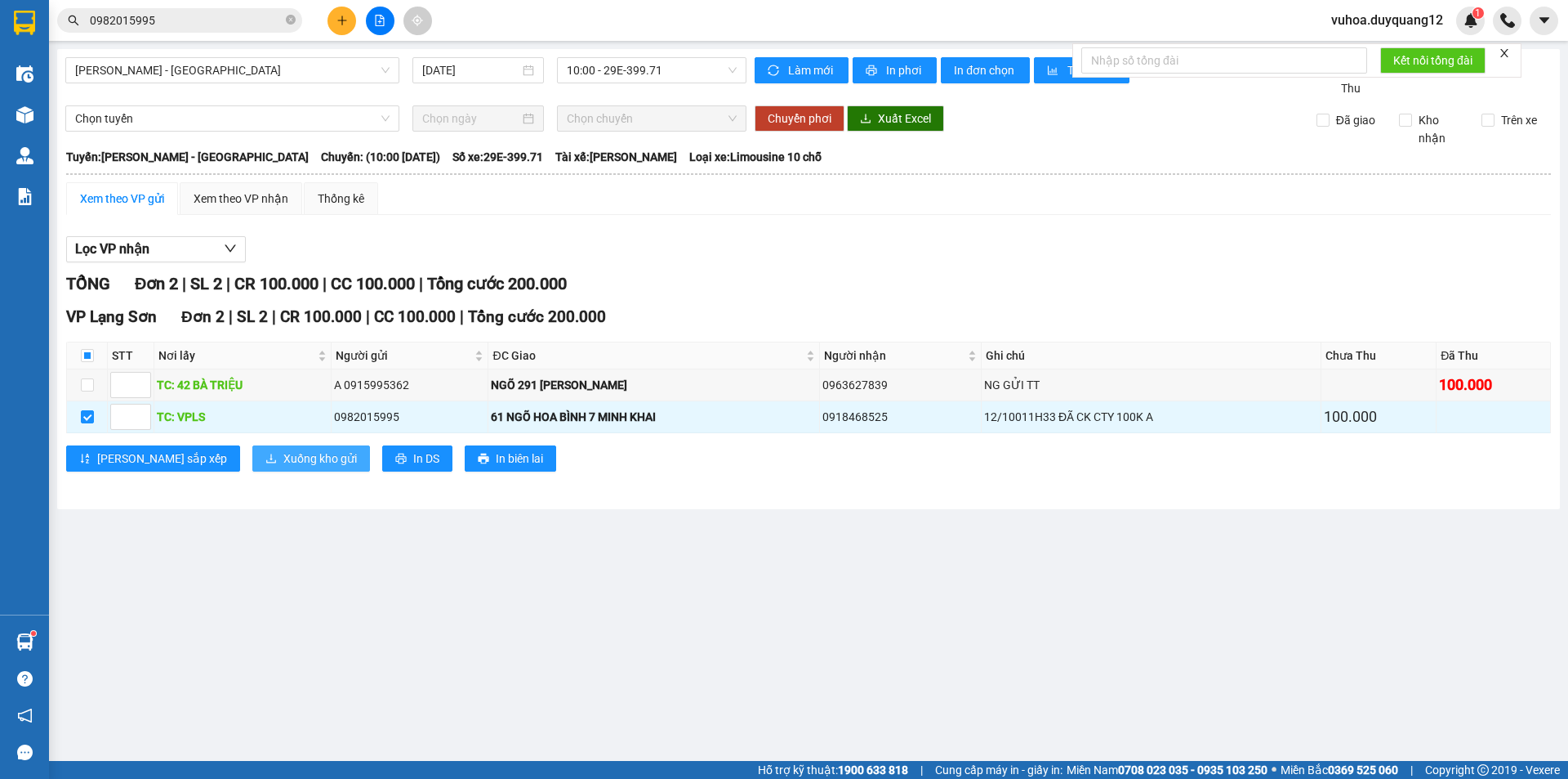
click at [252, 472] on button "Xuống kho gửi" at bounding box center [311, 458] width 118 height 27
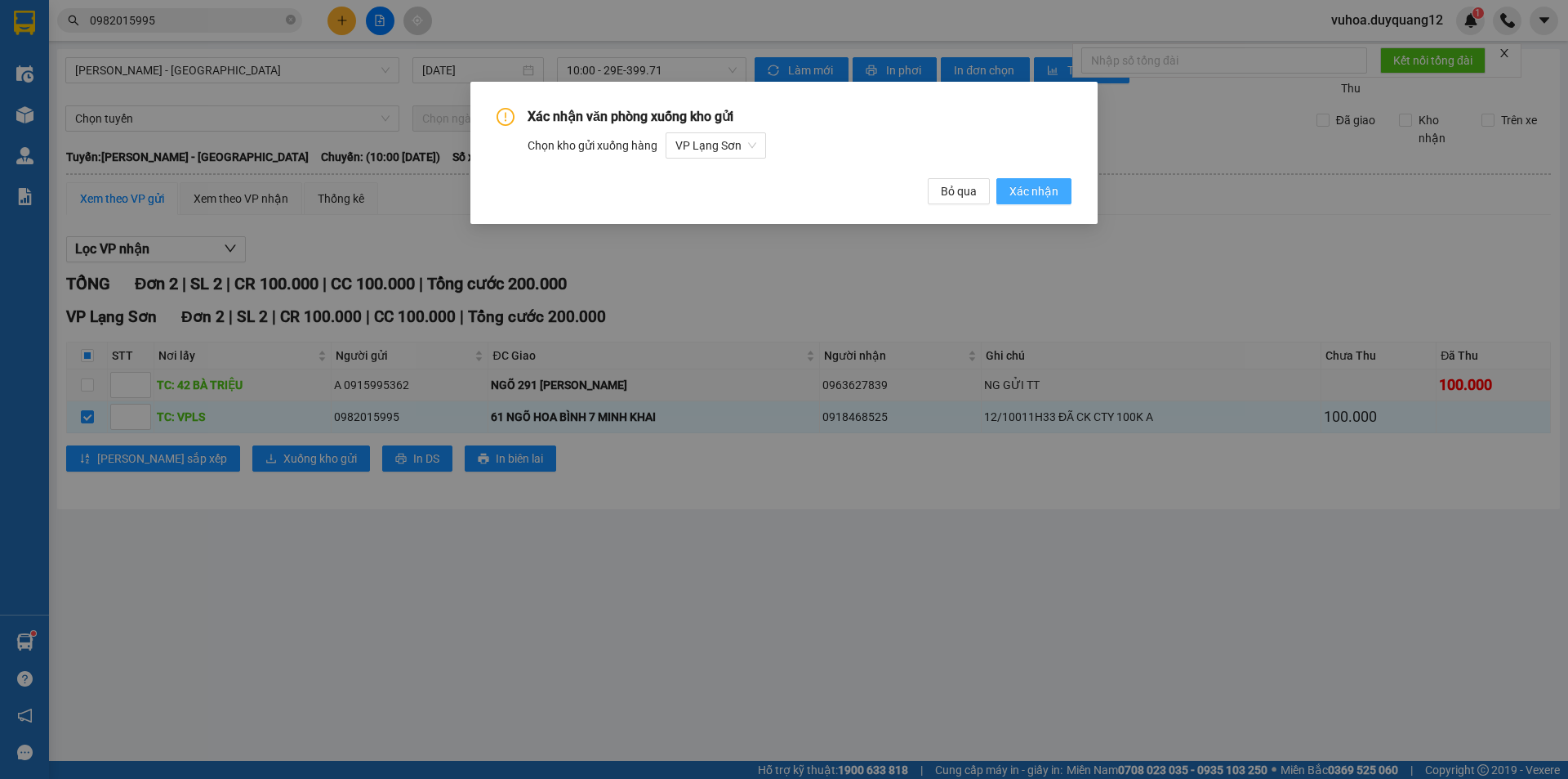
click at [1043, 193] on span "Xác nhận" at bounding box center [1035, 191] width 49 height 18
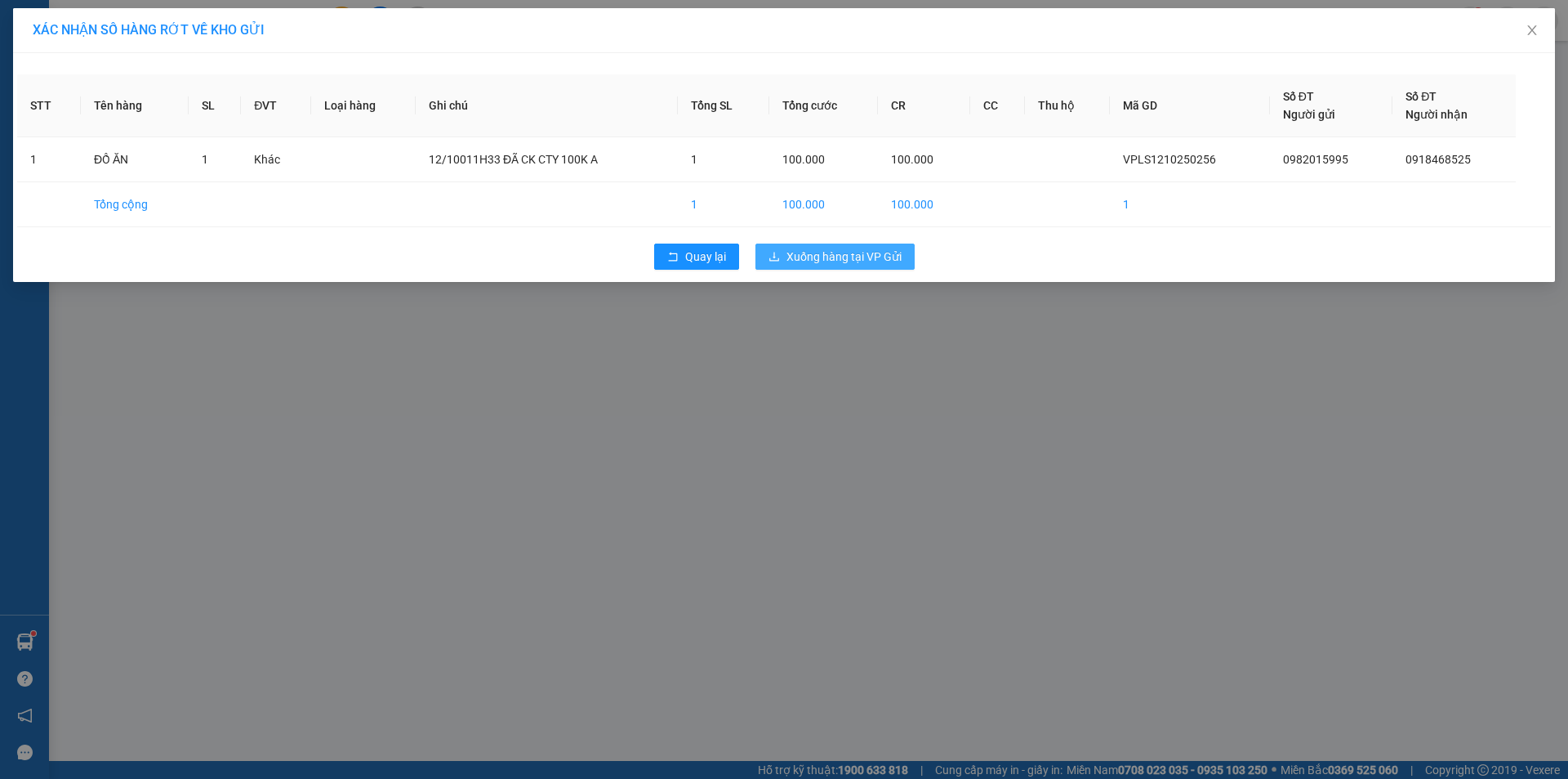
drag, startPoint x: 838, startPoint y: 251, endPoint x: 972, endPoint y: 267, distance: 135.0
click at [838, 252] on span "Xuống hàng tại VP Gửi" at bounding box center [844, 256] width 115 height 18
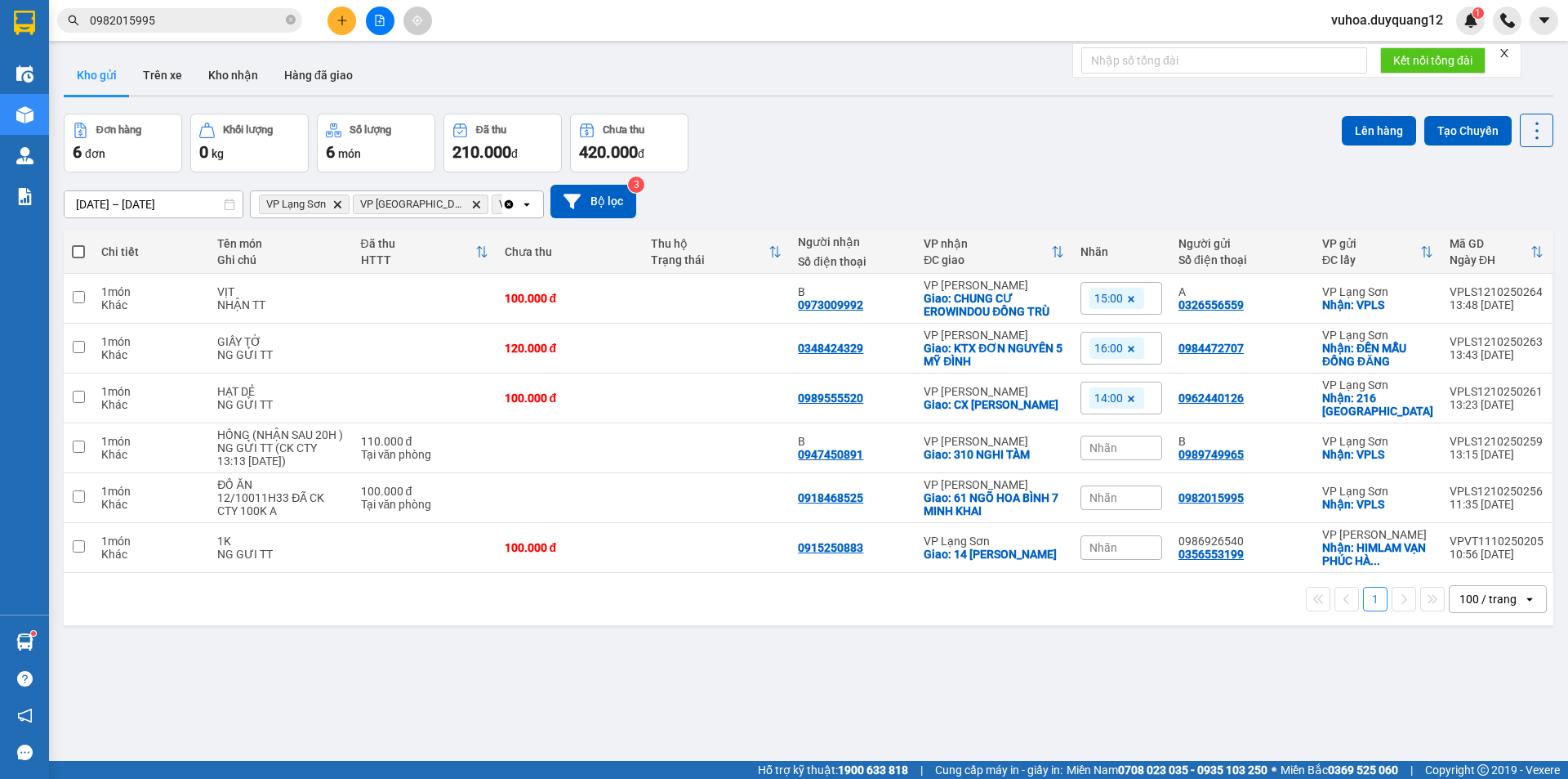
click at [967, 186] on div "[DATE] – [DATE] Press the down arrow key to interact with the calendar and sele…" at bounding box center [809, 202] width 1490 height 33
drag, startPoint x: 1272, startPoint y: 516, endPoint x: 1352, endPoint y: 201, distance: 325.0
click at [1272, 504] on div "0982015995" at bounding box center [1242, 497] width 127 height 13
checkbox input "true"
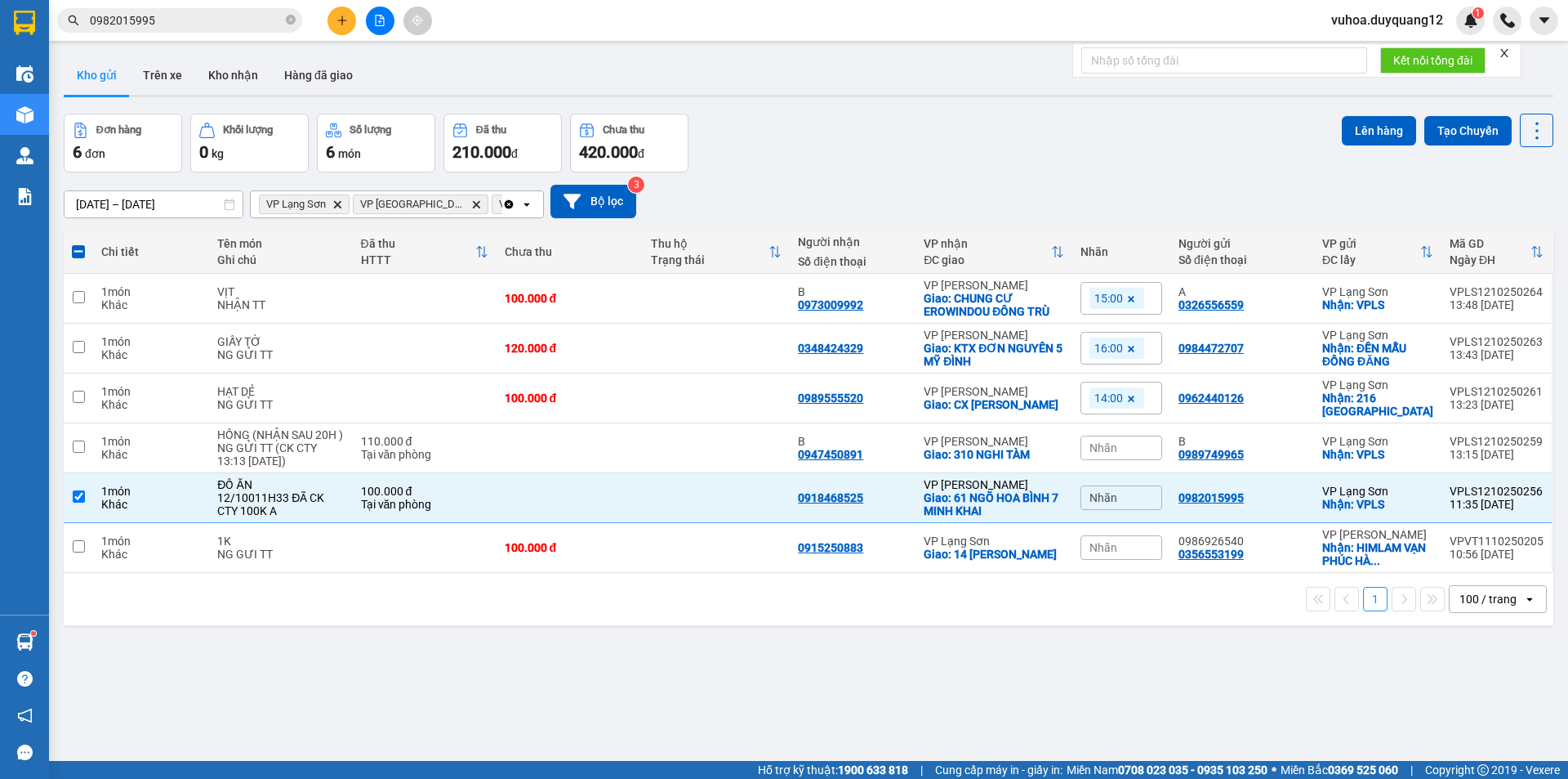
drag, startPoint x: 1347, startPoint y: 126, endPoint x: 1328, endPoint y: 132, distance: 19.9
click at [1343, 128] on button "Lên hàng" at bounding box center [1380, 131] width 75 height 30
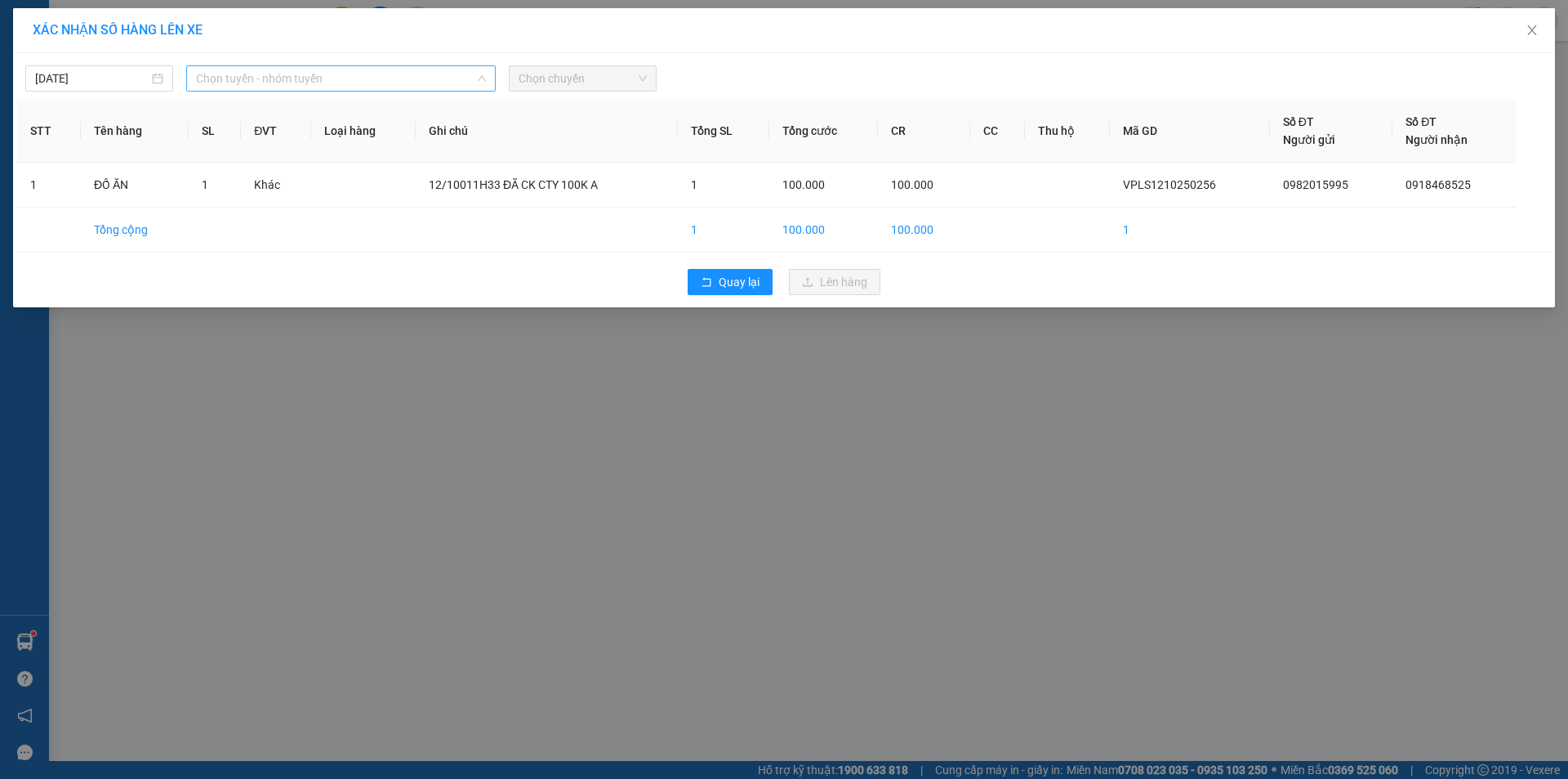
click at [273, 84] on span "Chọn tuyến - nhóm tuyến" at bounding box center [341, 78] width 290 height 25
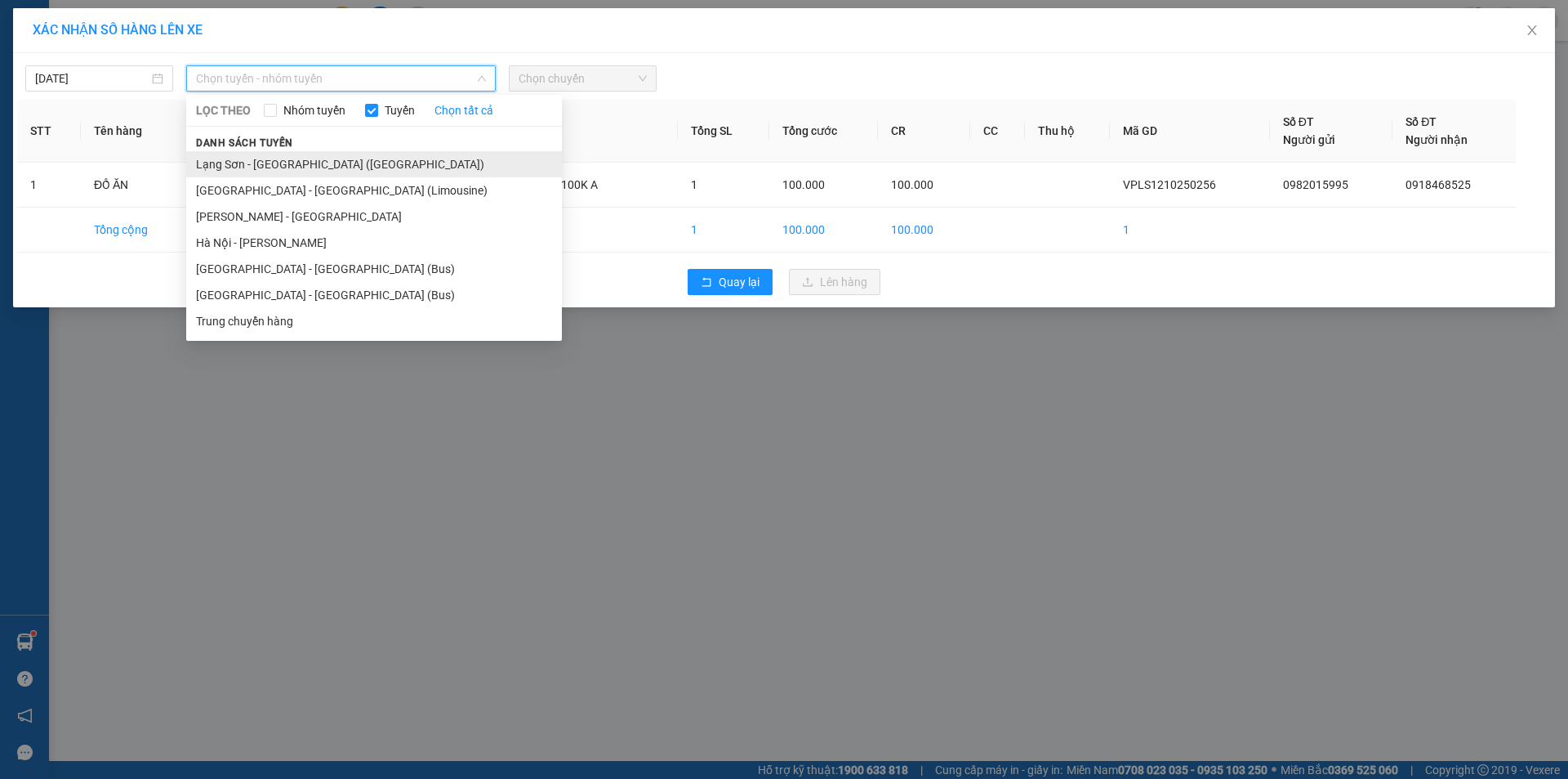
click at [267, 154] on li "Lạng Sơn - [GEOGRAPHIC_DATA] ([GEOGRAPHIC_DATA])" at bounding box center [374, 164] width 376 height 27
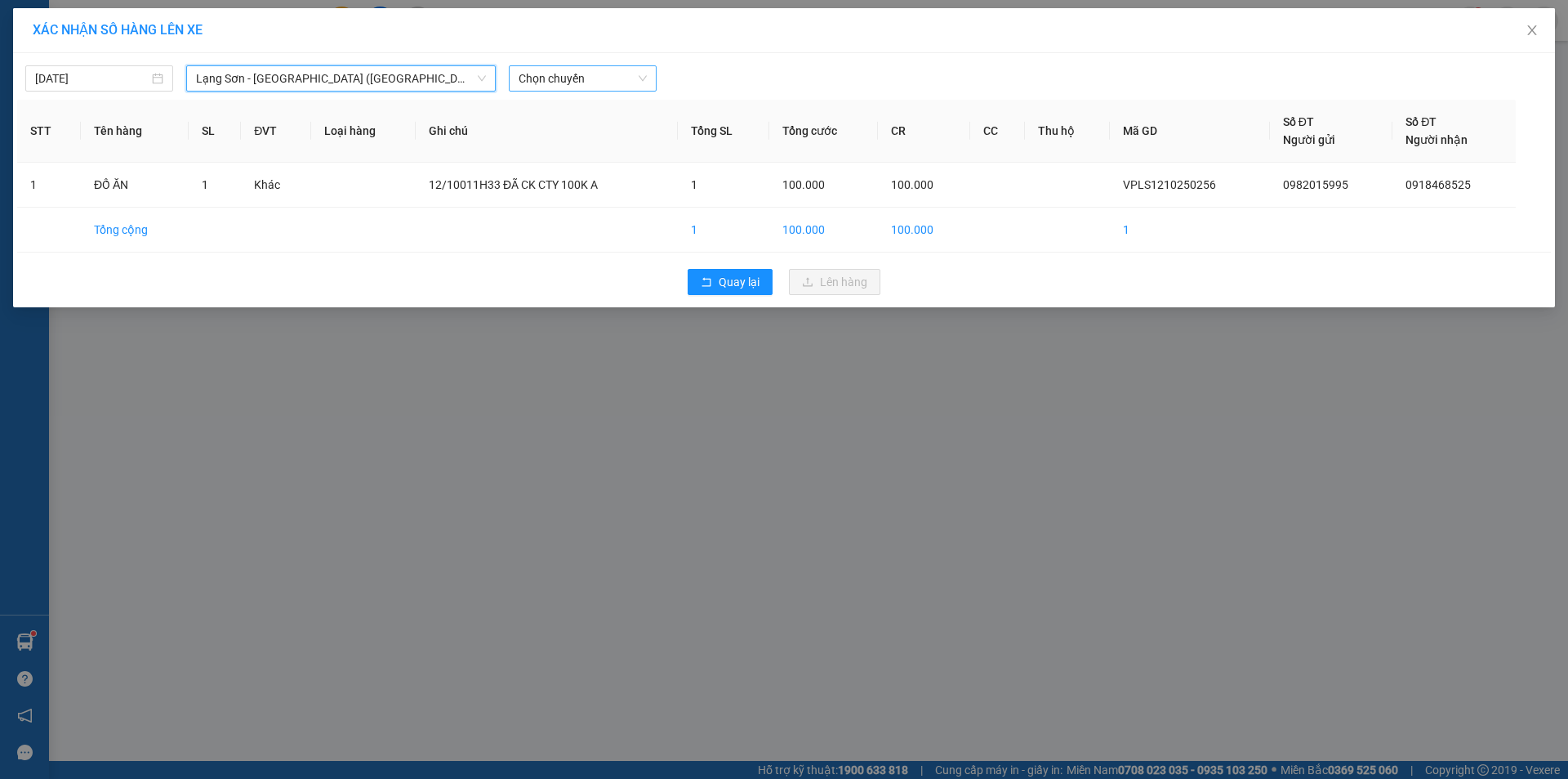
click at [562, 78] on span "Chọn chuyến" at bounding box center [583, 78] width 128 height 25
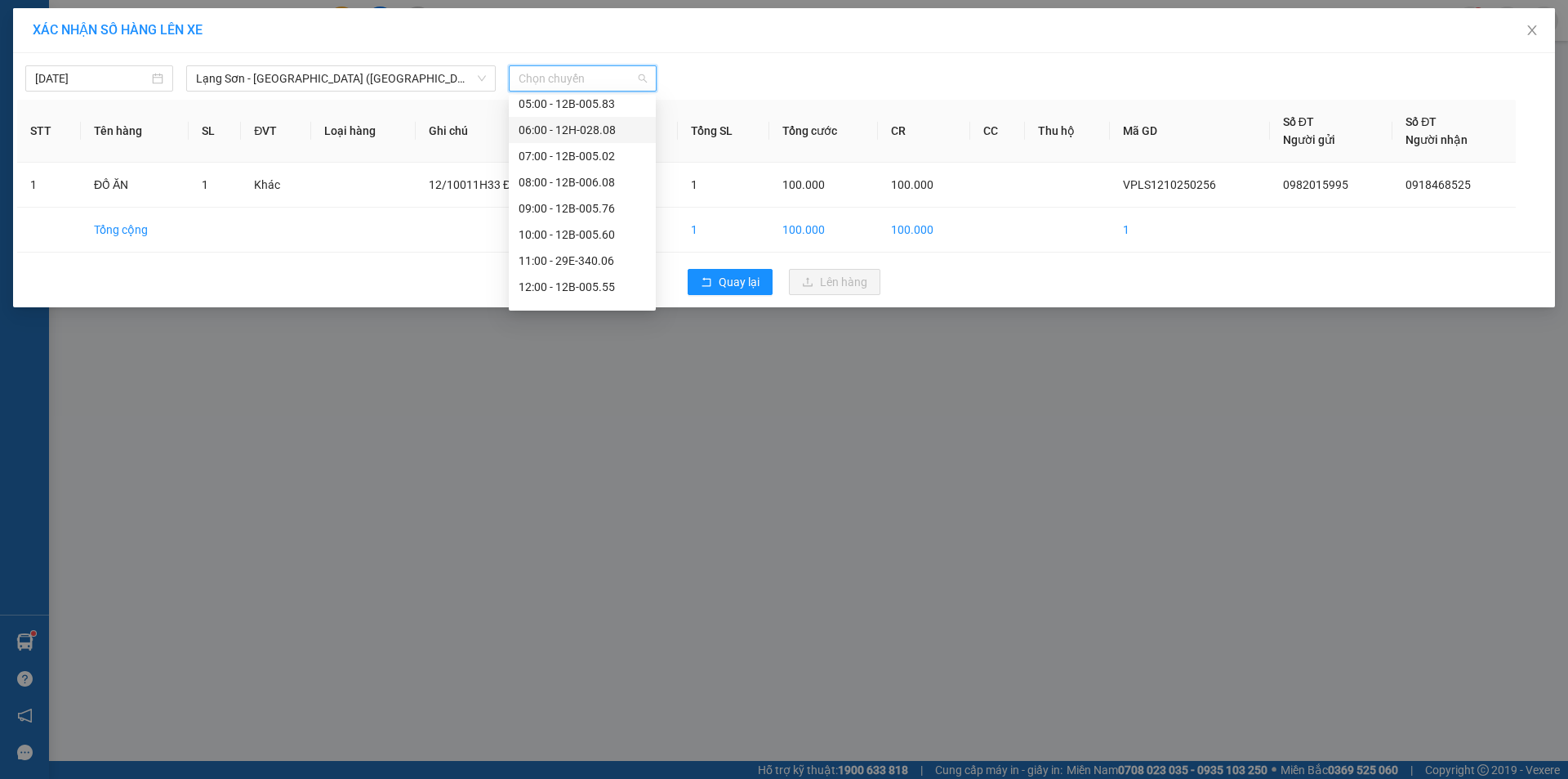
scroll to position [69, 0]
drag, startPoint x: 584, startPoint y: 277, endPoint x: 1087, endPoint y: 402, distance: 518.3
click at [584, 277] on div "12:00 - 12B-005.55" at bounding box center [582, 278] width 127 height 18
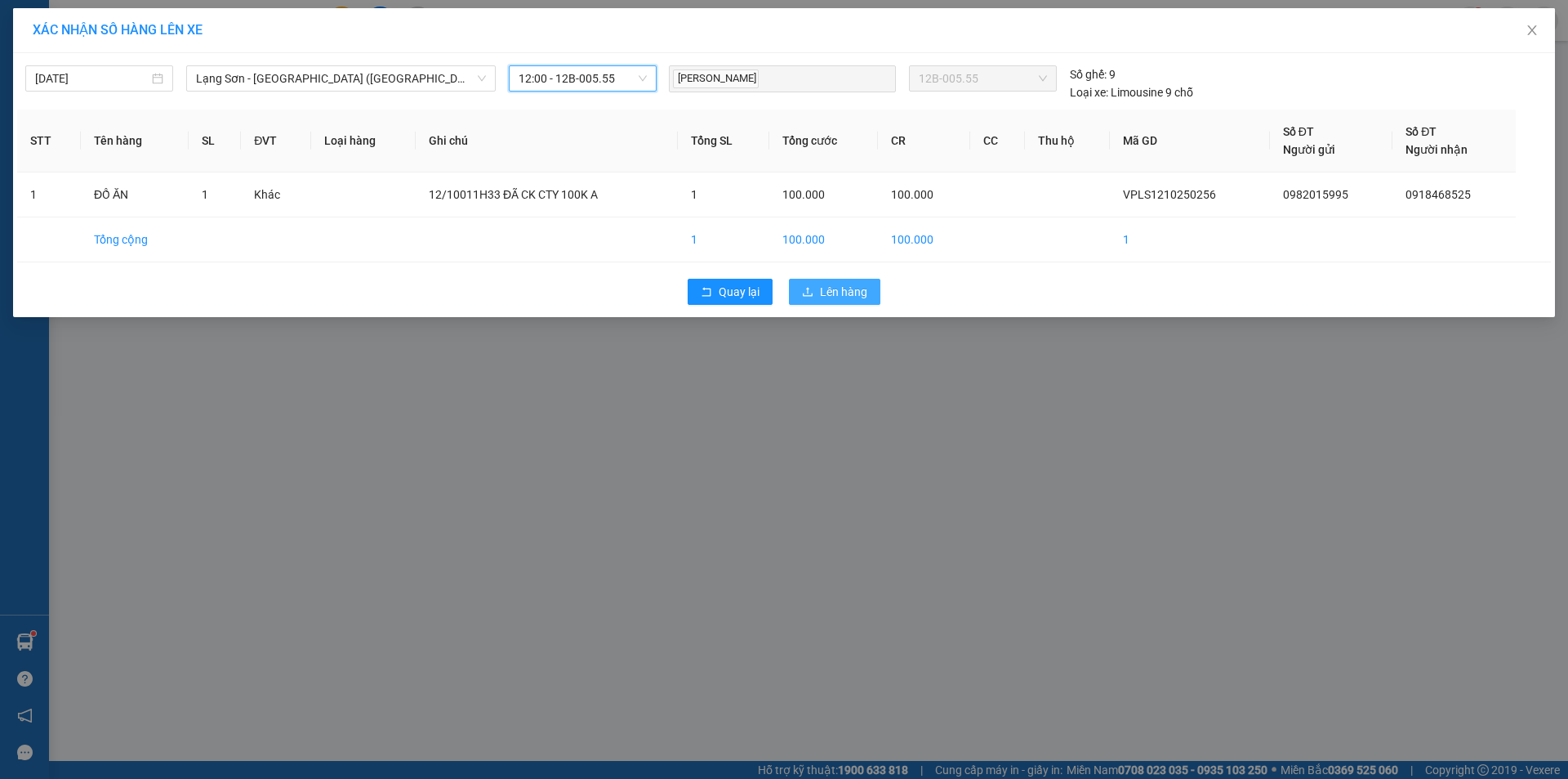
click at [833, 297] on span "Lên hàng" at bounding box center [844, 292] width 47 height 18
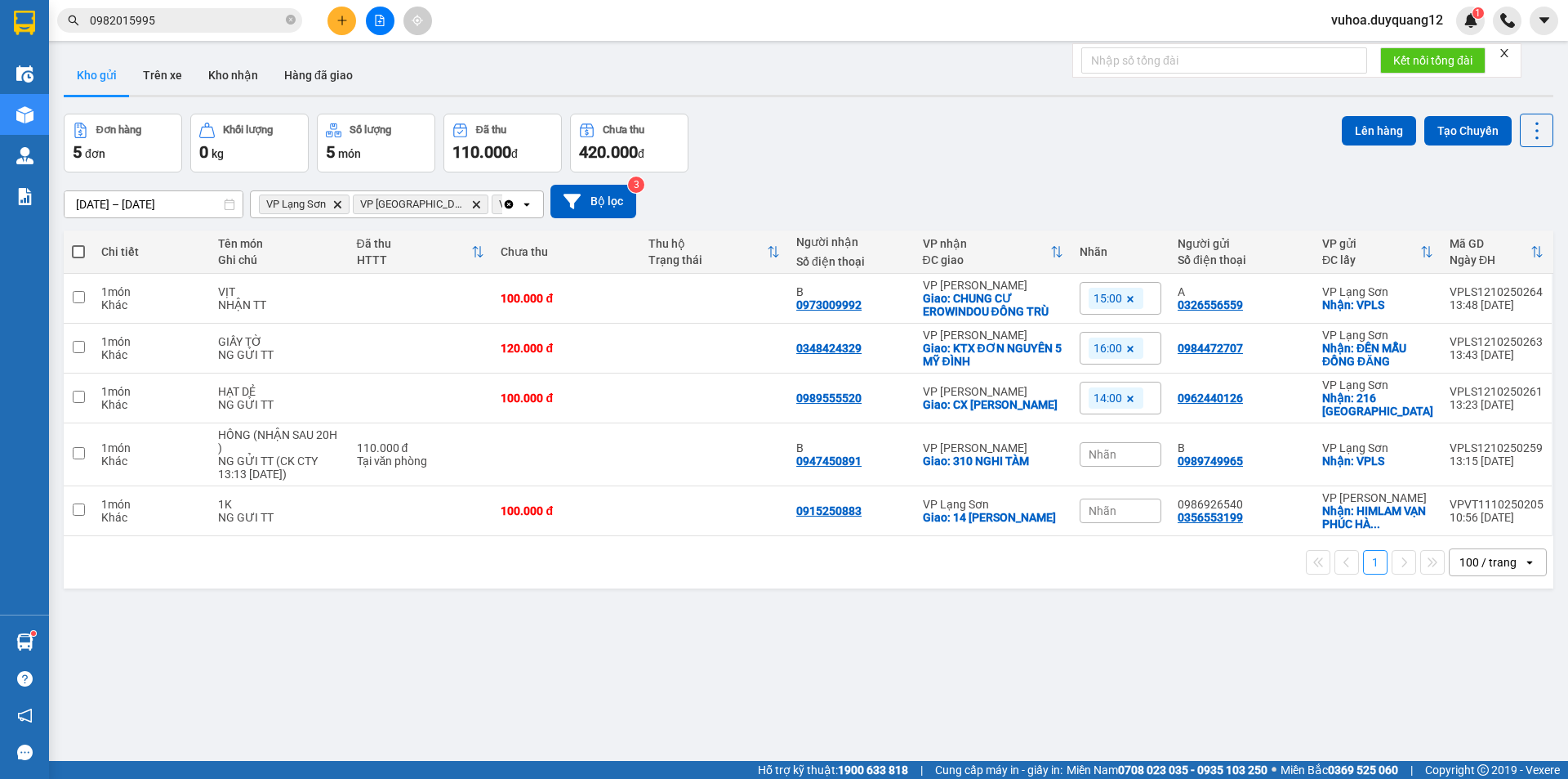
click at [1403, 656] on div "ver 1.8.146 Kho gửi Trên xe Kho nhận Hàng đã giao Đơn hàng 5 đơn Khối lượng 0 k…" at bounding box center [808, 438] width 1503 height 779
click at [1315, 401] on td "VP Lạng Sơn Nhận: 216 [GEOGRAPHIC_DATA]" at bounding box center [1377, 398] width 127 height 50
checkbox input "true"
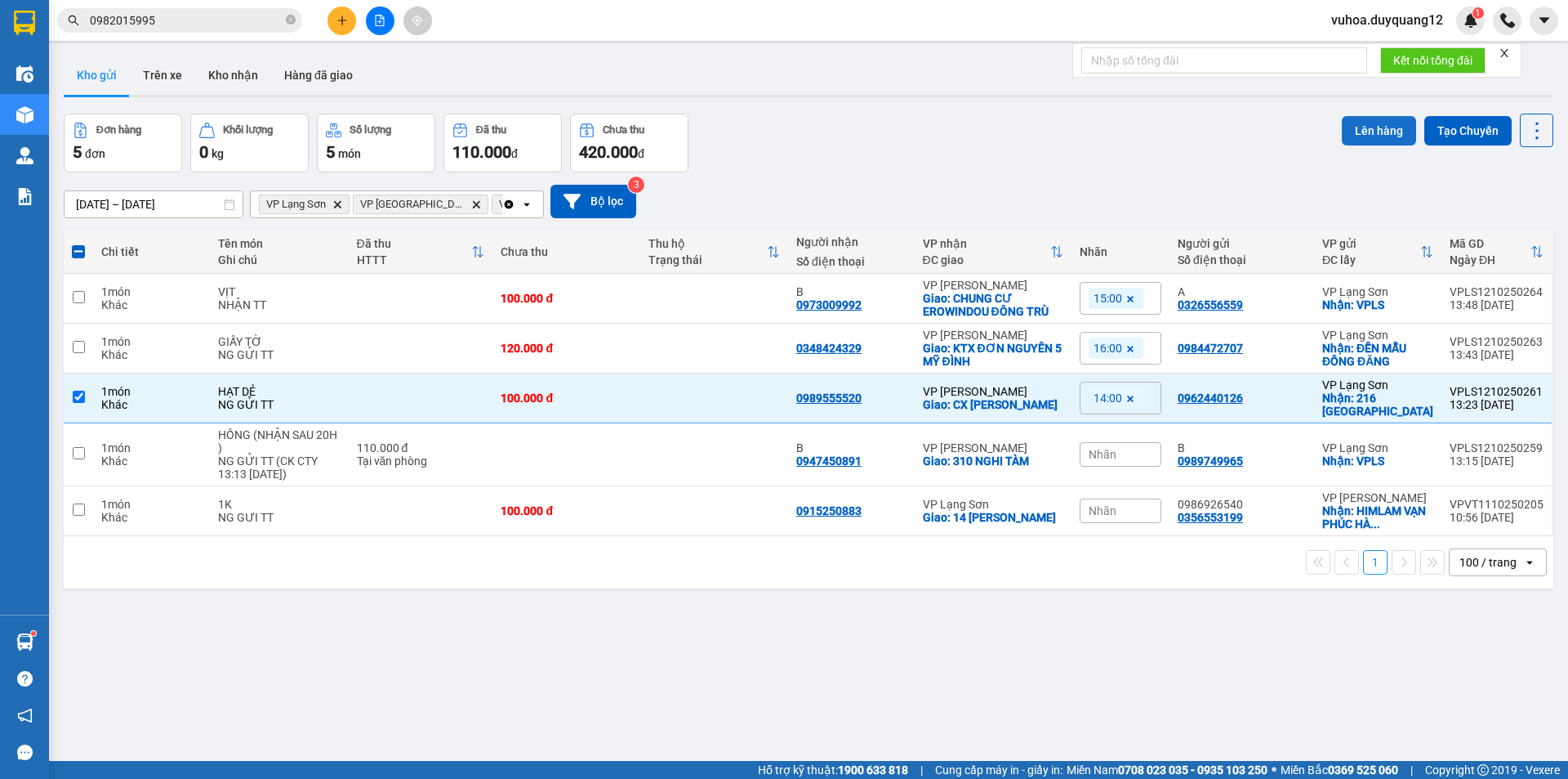
click at [1362, 131] on button "Lên hàng" at bounding box center [1380, 131] width 75 height 30
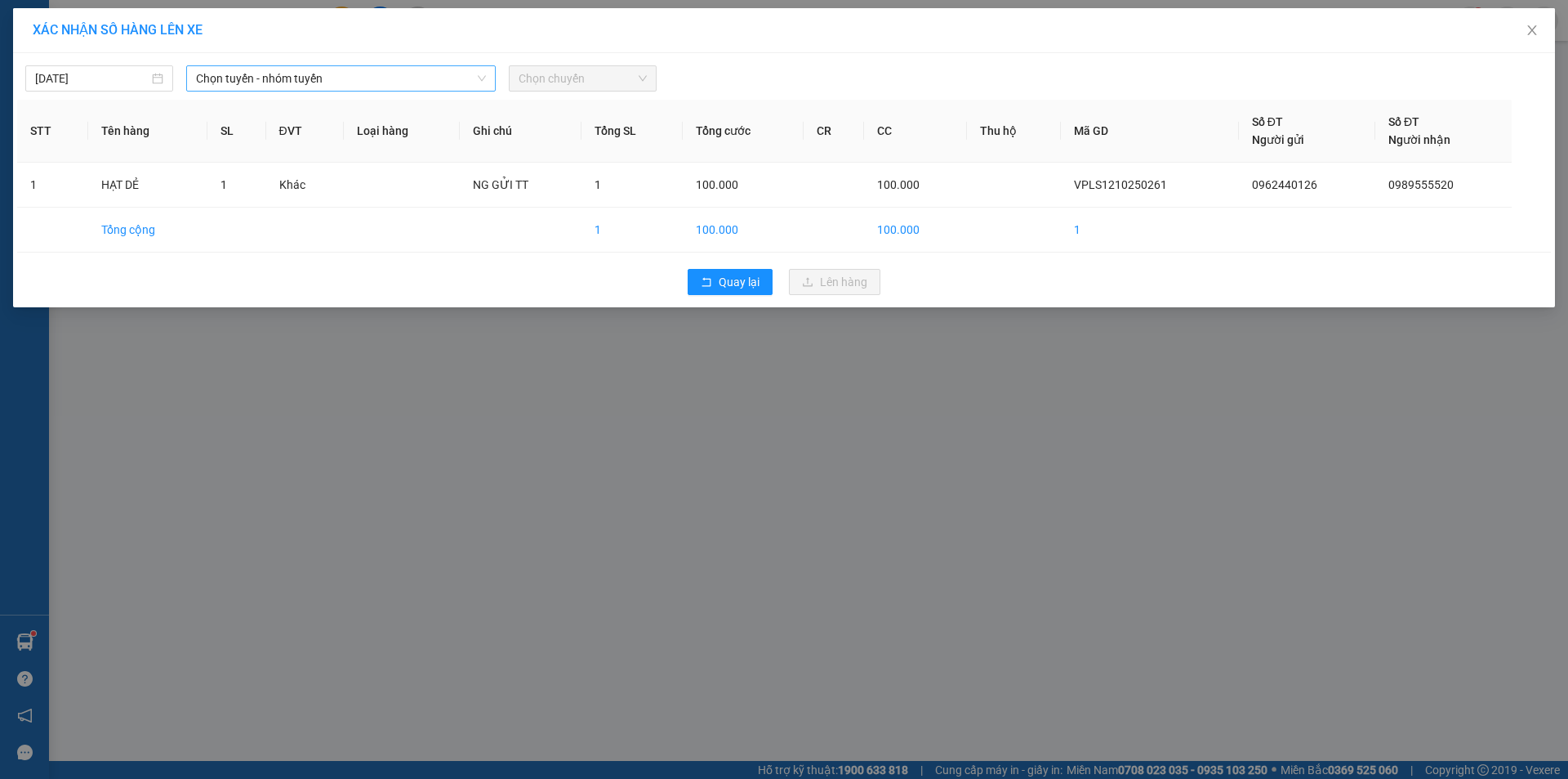
click at [247, 81] on span "Chọn tuyến - nhóm tuyến" at bounding box center [341, 78] width 290 height 25
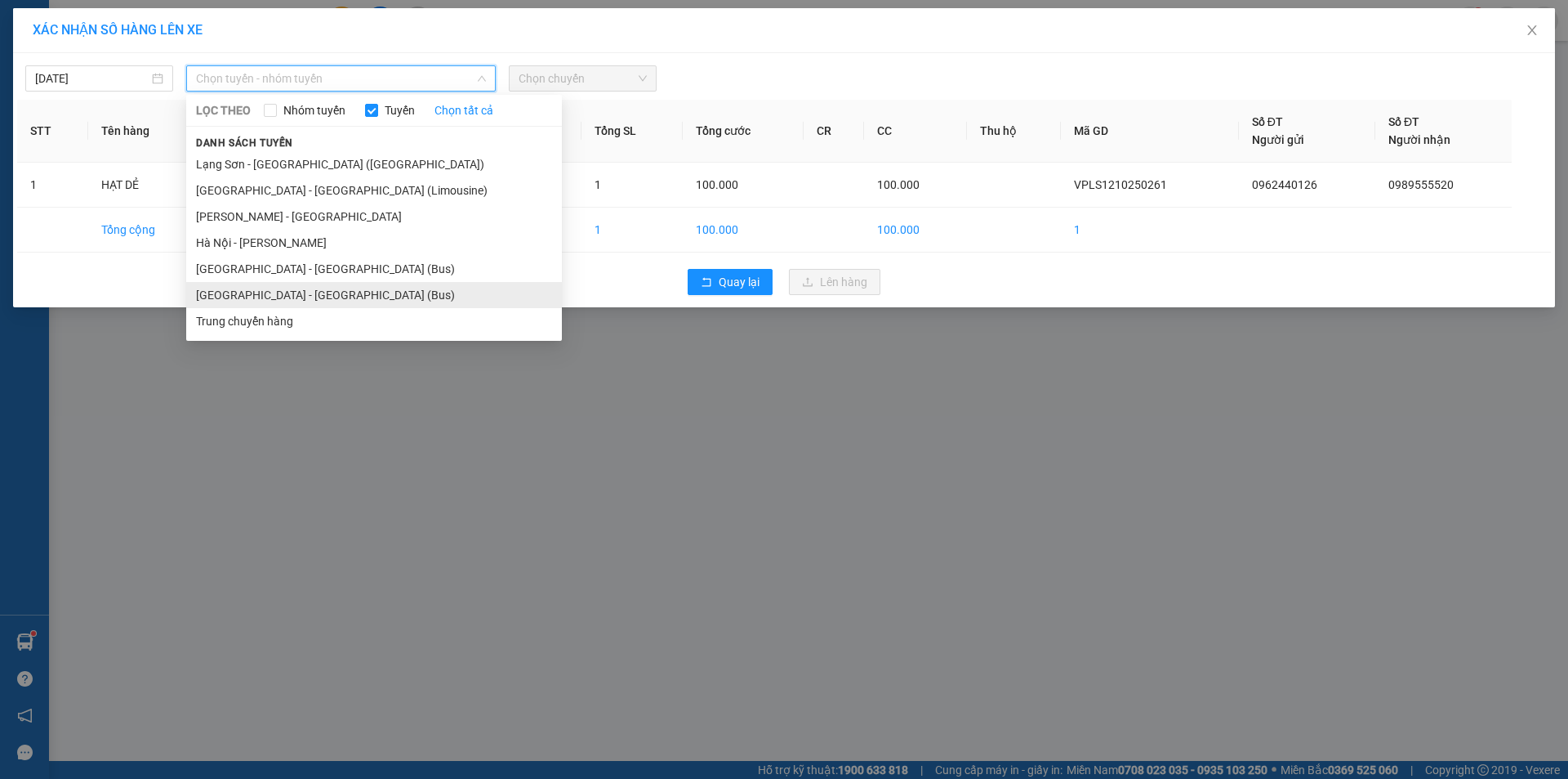
click at [275, 296] on li "[GEOGRAPHIC_DATA] - [GEOGRAPHIC_DATA] (Bus)" at bounding box center [374, 294] width 376 height 27
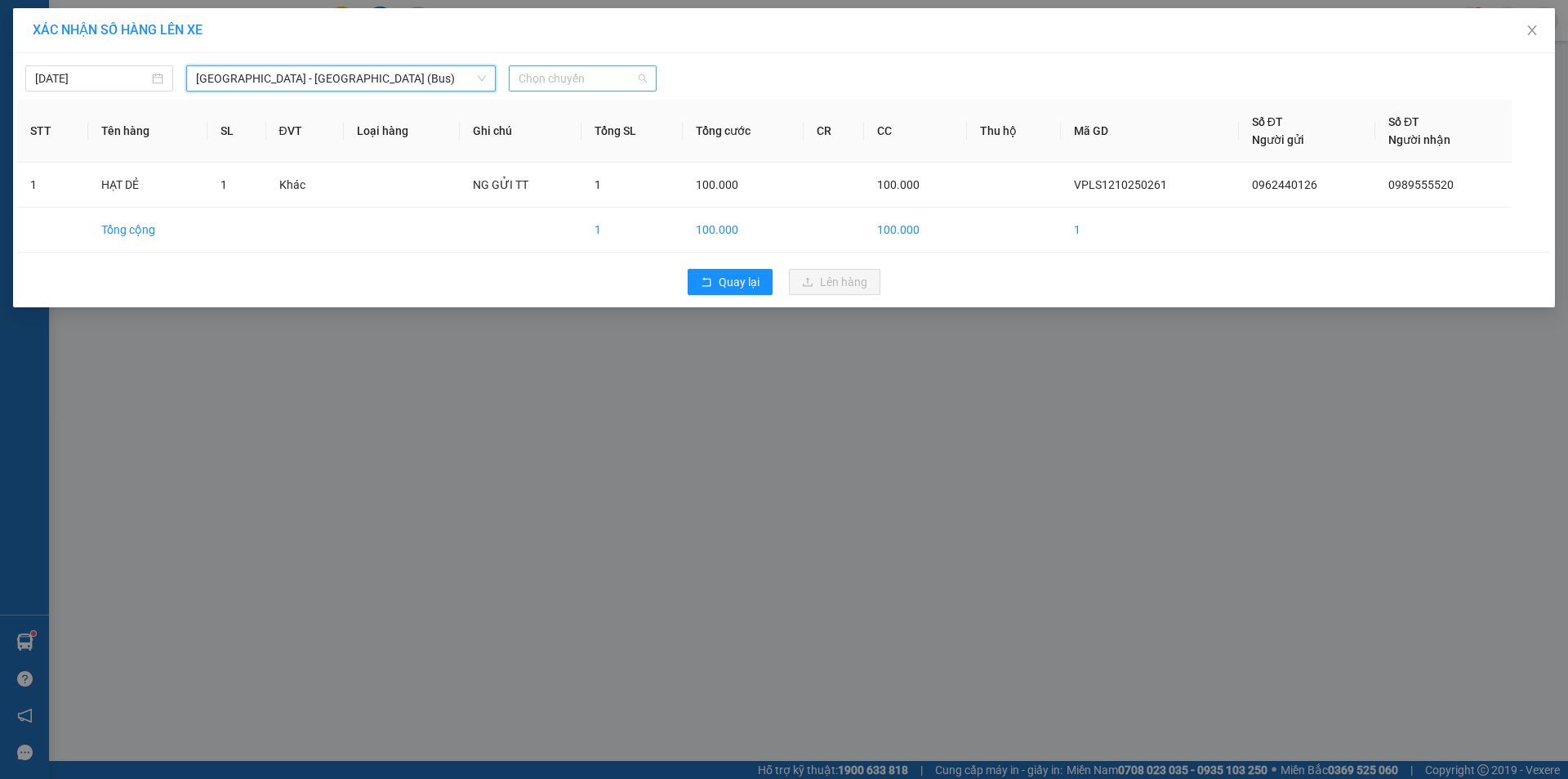
click at [530, 85] on span "Chọn chuyến" at bounding box center [583, 78] width 128 height 25
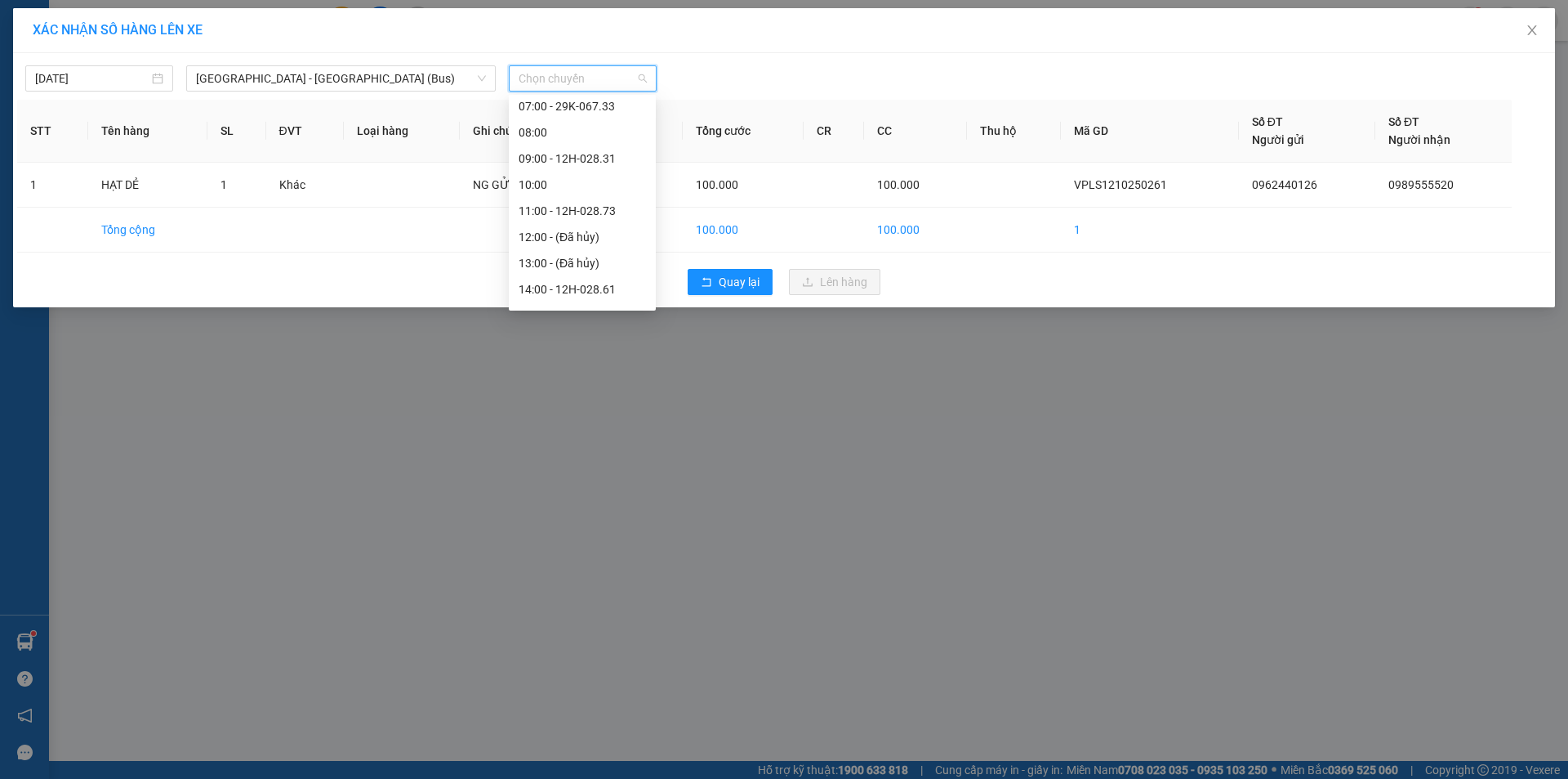
scroll to position [116, 0]
click at [596, 285] on div "14:00 - 12H-028.61" at bounding box center [582, 283] width 127 height 18
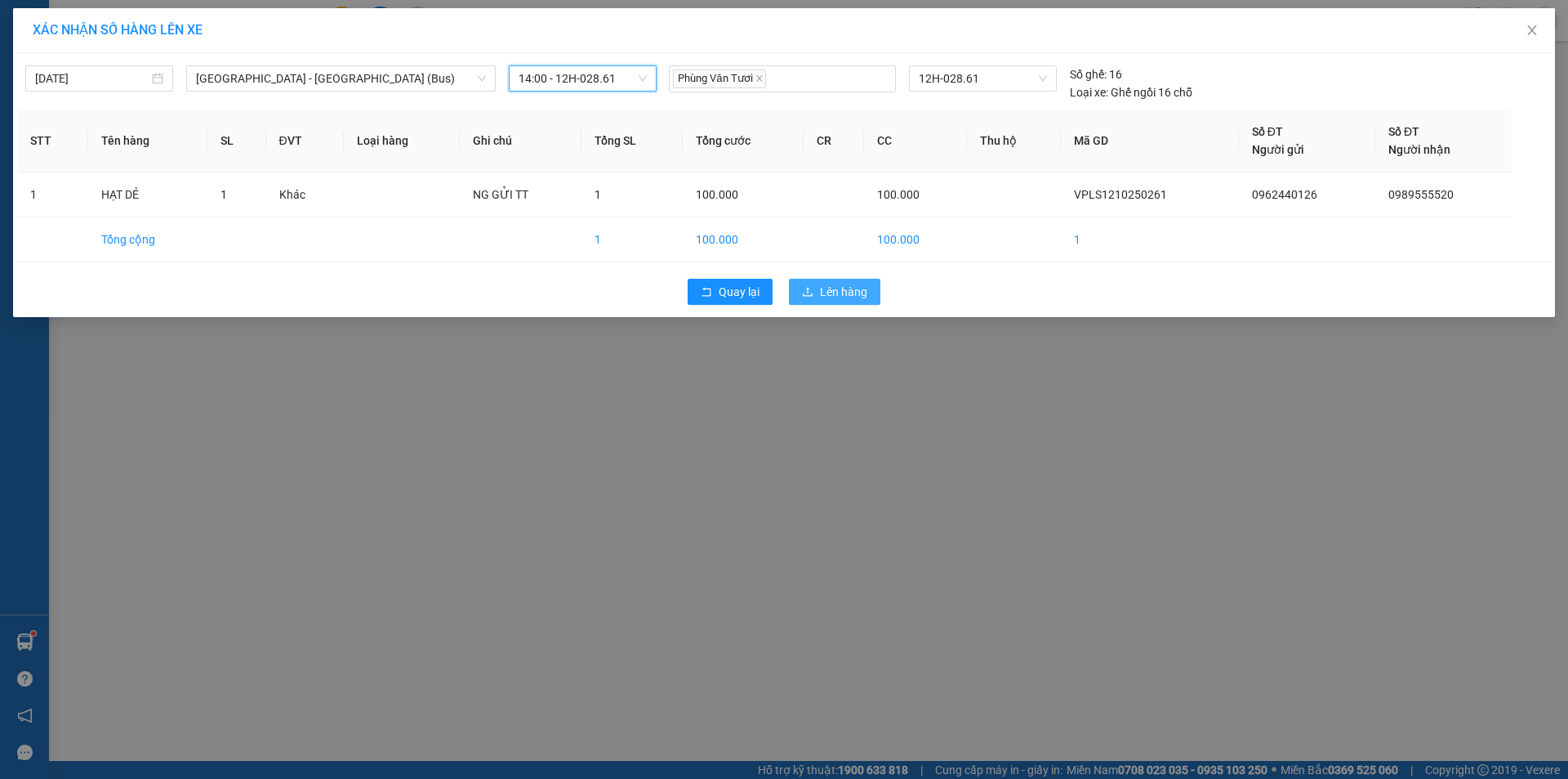
click at [870, 292] on button "Lên hàng" at bounding box center [835, 292] width 92 height 27
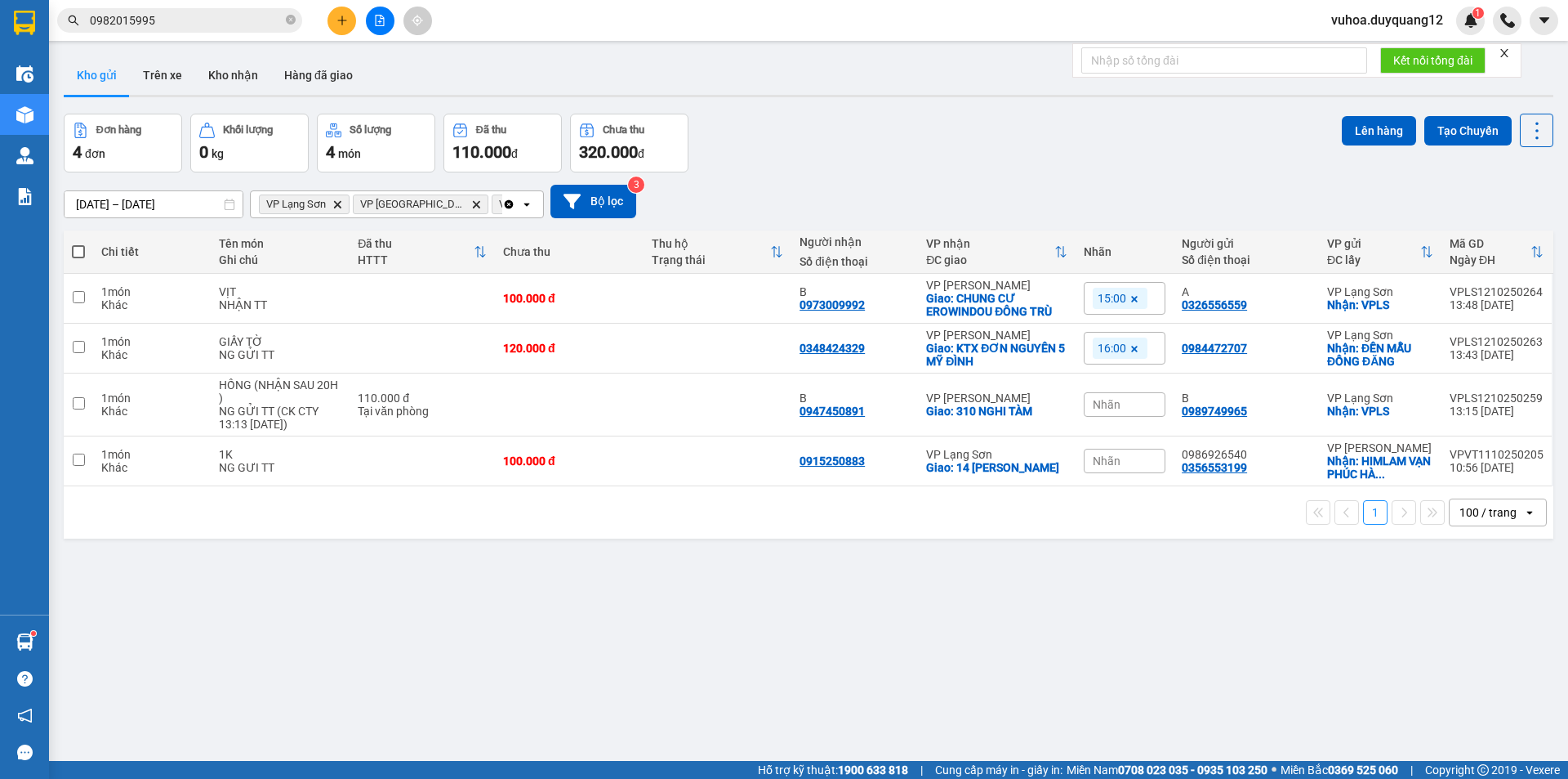
click at [569, 659] on div "ver 1.8.146 Kho gửi Trên xe Kho nhận Hàng đã giao Đơn hàng 4 đơn Khối lượng 0 k…" at bounding box center [808, 438] width 1503 height 779
click at [1517, 461] on icon at bounding box center [1523, 461] width 12 height 12
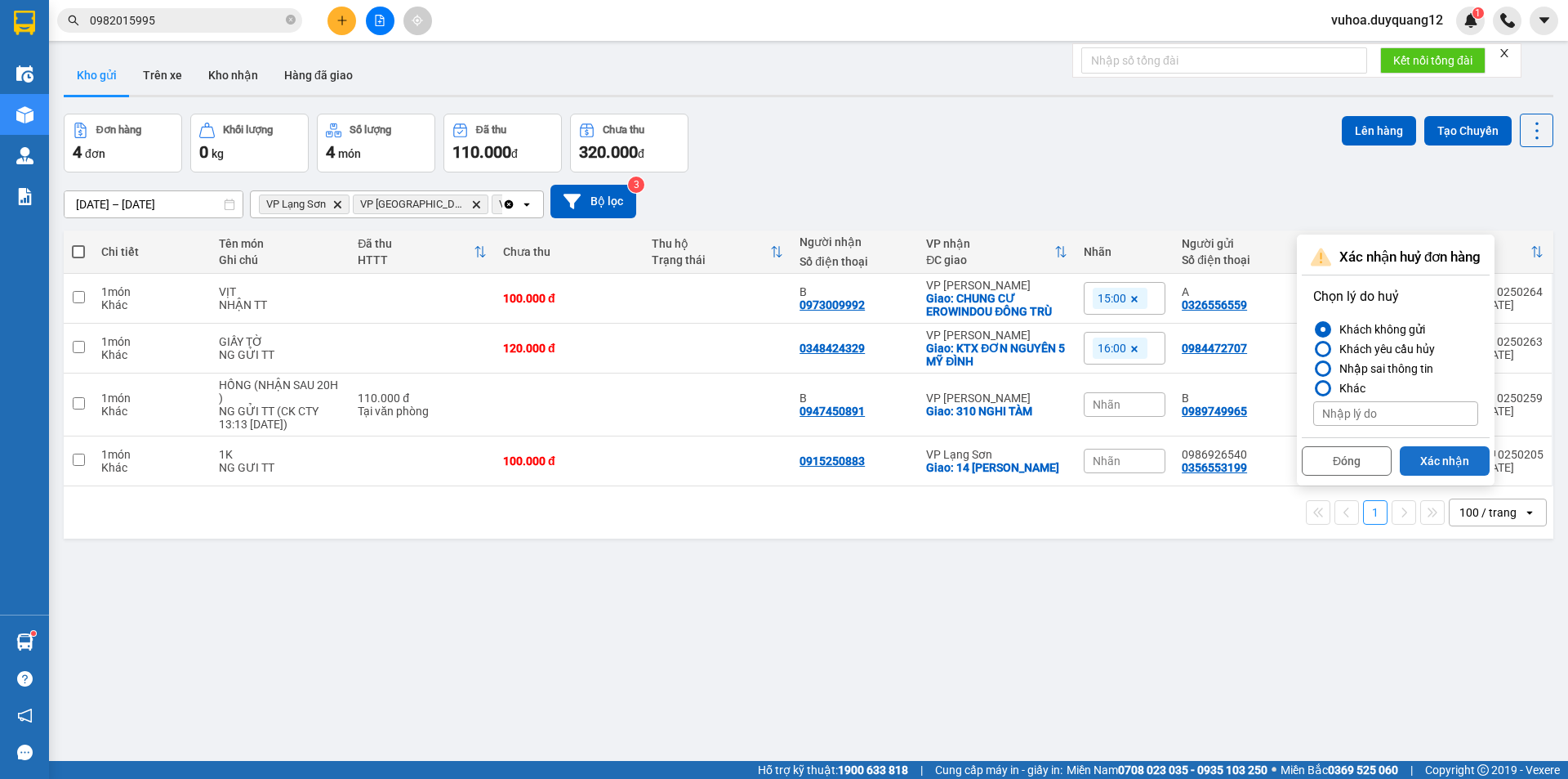
click at [1435, 455] on button "Xác nhận" at bounding box center [1444, 461] width 90 height 30
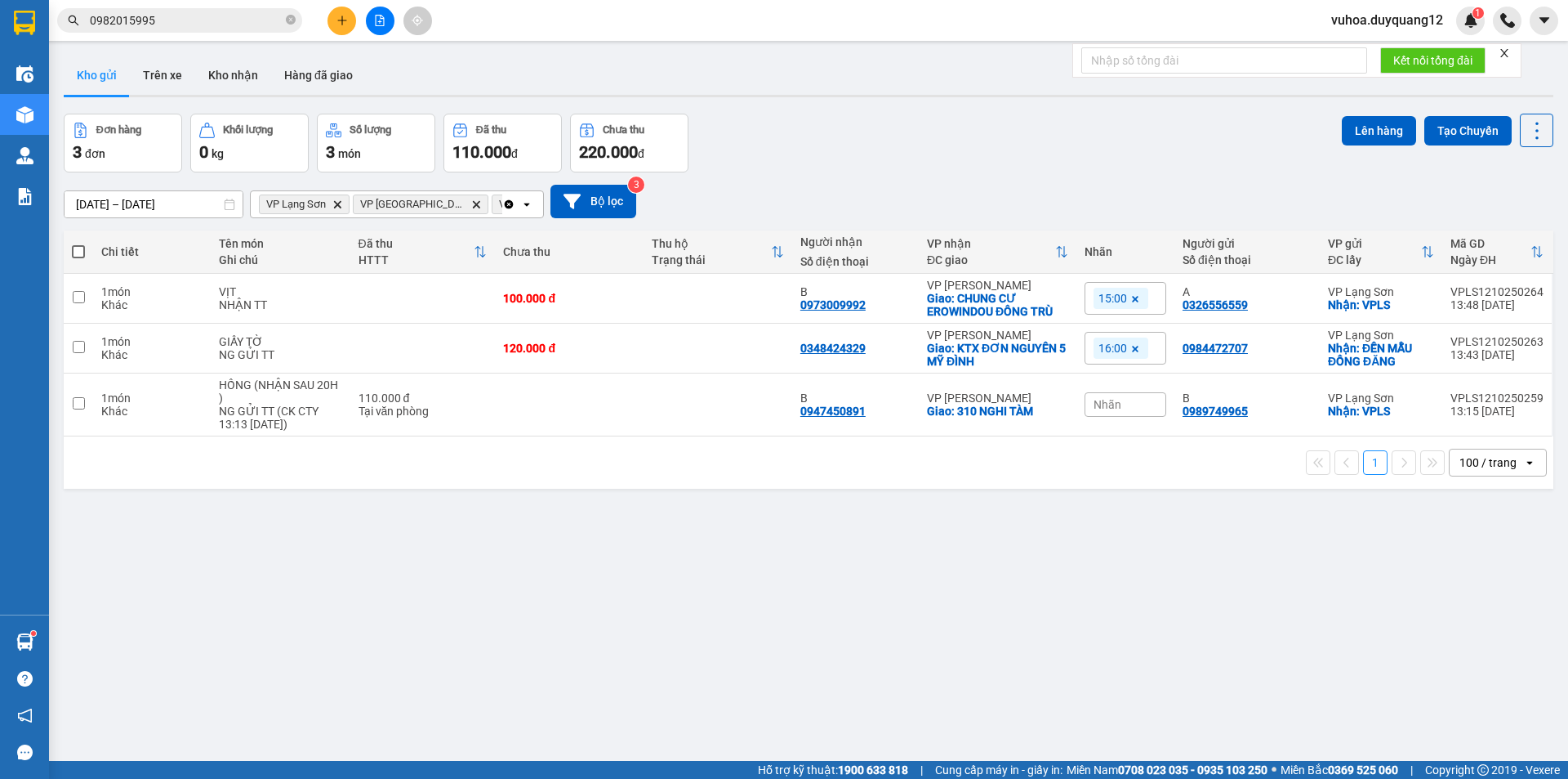
click at [992, 134] on div "Đơn hàng 3 đơn Khối lượng 0 kg Số lượng 3 món Đã thu 110.000 đ Chưa thu 220.000…" at bounding box center [809, 143] width 1490 height 59
